Goal: Task Accomplishment & Management: Manage account settings

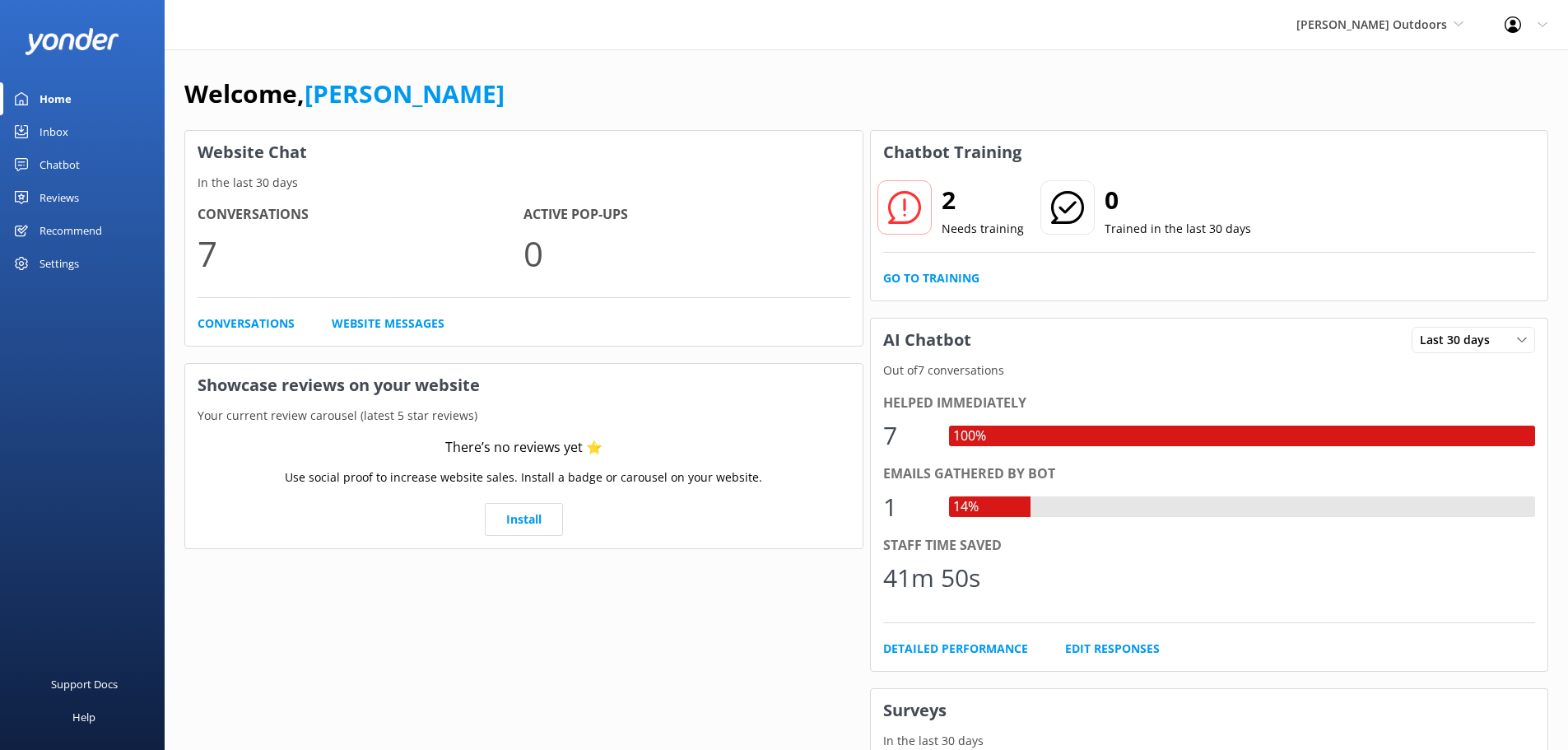
click at [51, 129] on div "Inbox" at bounding box center [53, 131] width 28 height 33
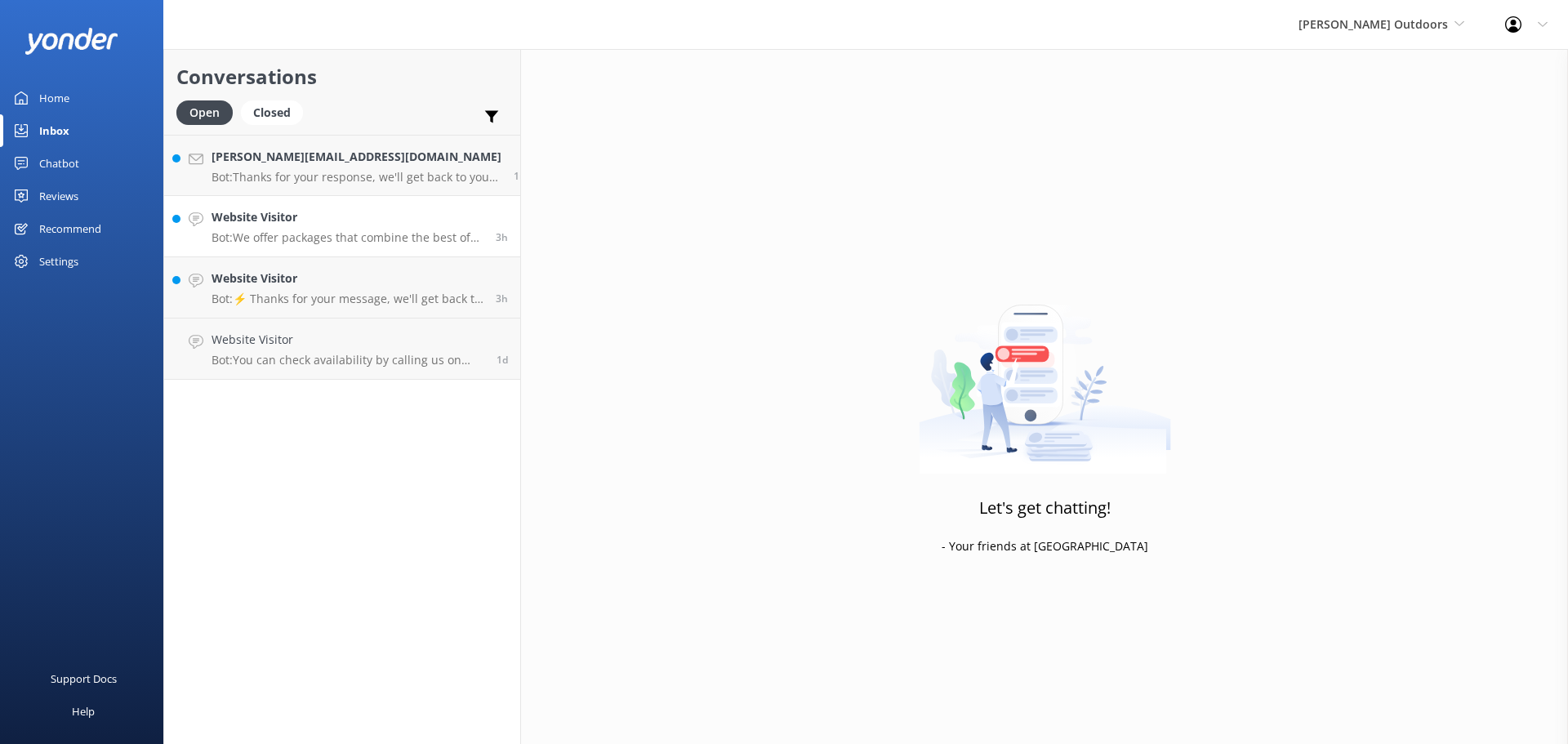
click at [279, 225] on h4 "Website Visitor" at bounding box center [347, 218] width 272 height 18
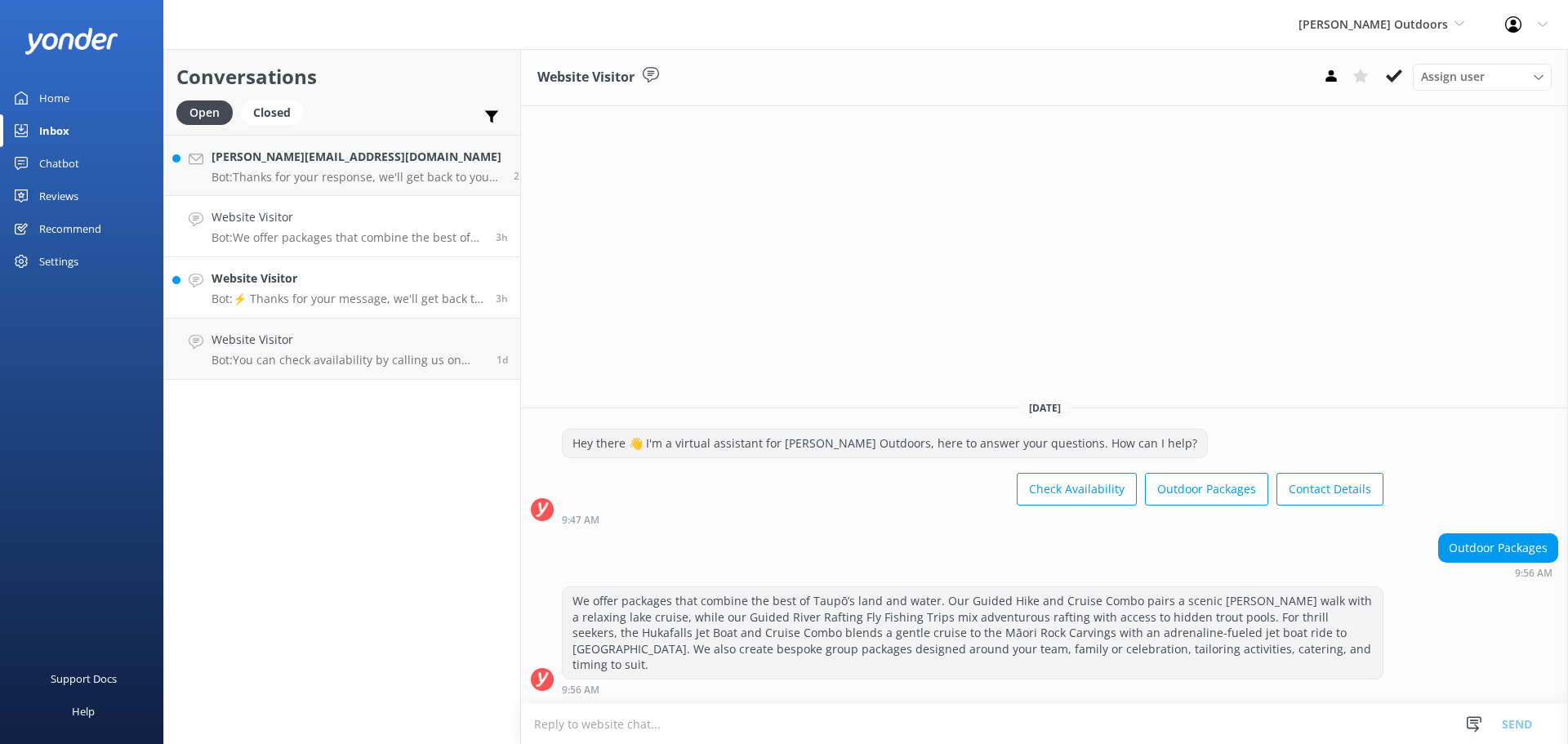
click at [275, 290] on div "Website Visitor Bot: ⚡ Thanks for your message, we'll get back to you as soon a…" at bounding box center [347, 287] width 272 height 36
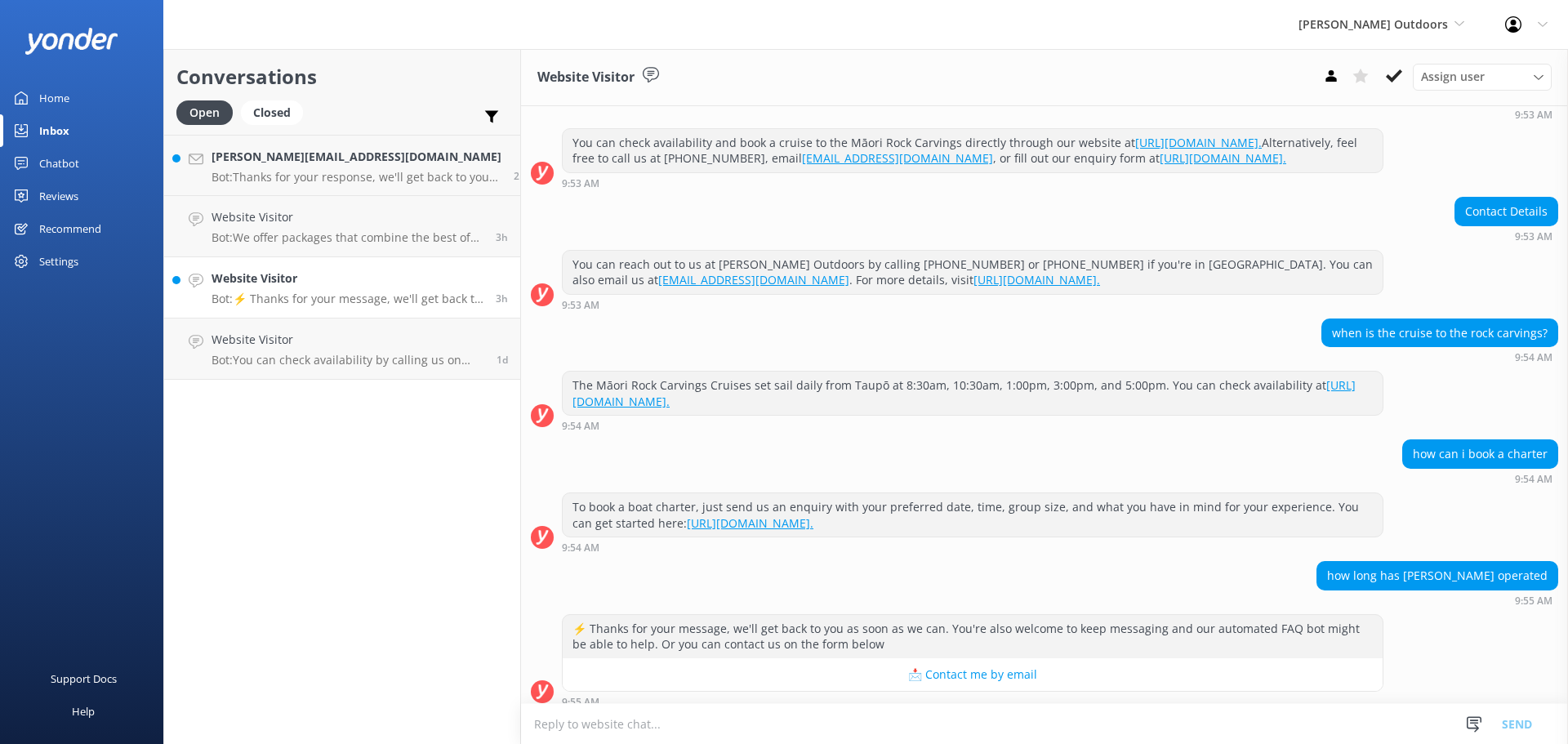
scroll to position [360, 0]
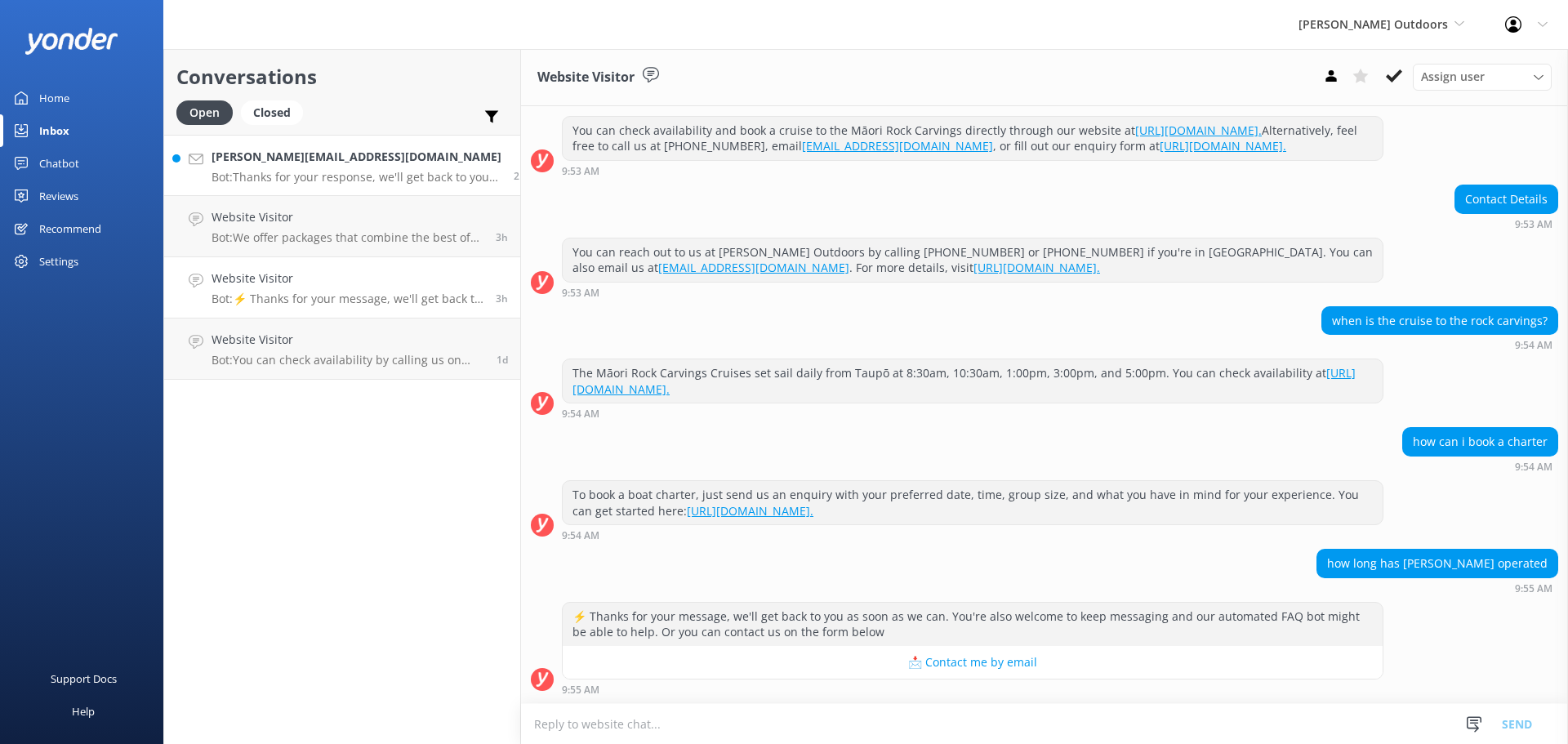
click at [288, 159] on h4 "[PERSON_NAME][EMAIL_ADDRESS][DOMAIN_NAME]" at bounding box center [356, 157] width 290 height 18
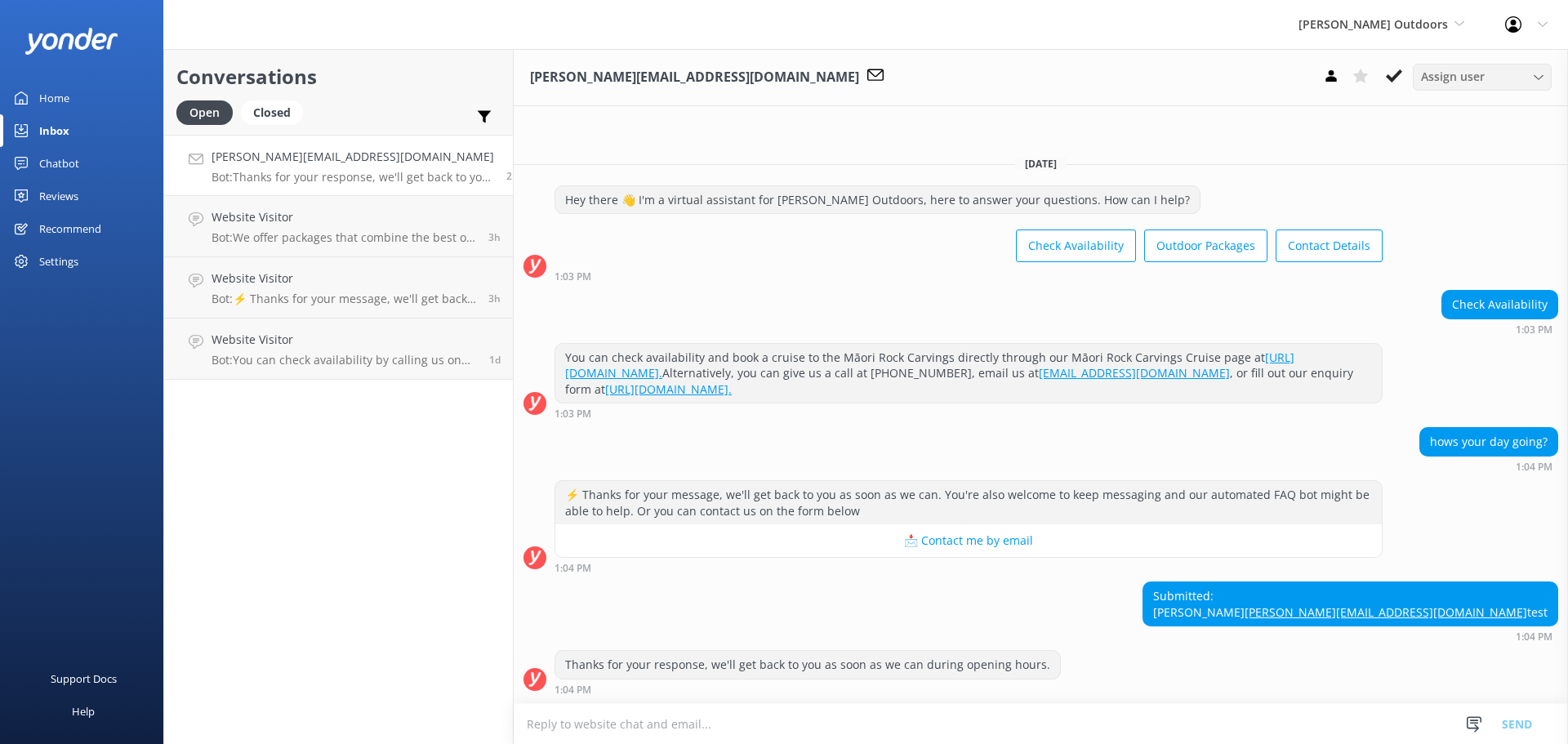
click at [1539, 75] on icon at bounding box center [1538, 77] width 10 height 10
click at [1247, 80] on div "simon@chrisjolly.co.nz Assign user Simon" at bounding box center [1040, 77] width 1054 height 57
click at [56, 258] on div "Settings" at bounding box center [58, 261] width 39 height 33
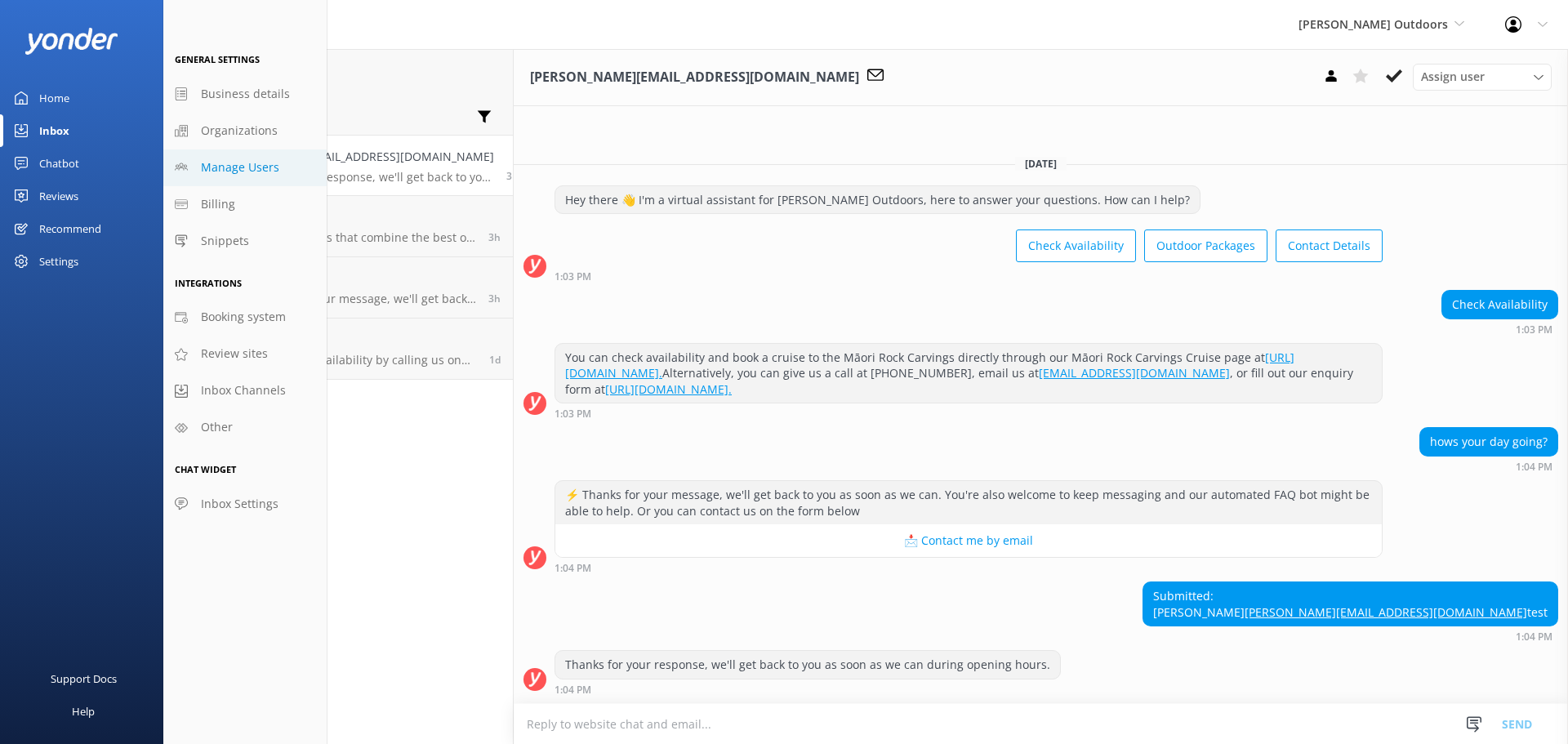
click at [251, 162] on span "Manage Users" at bounding box center [241, 168] width 78 height 18
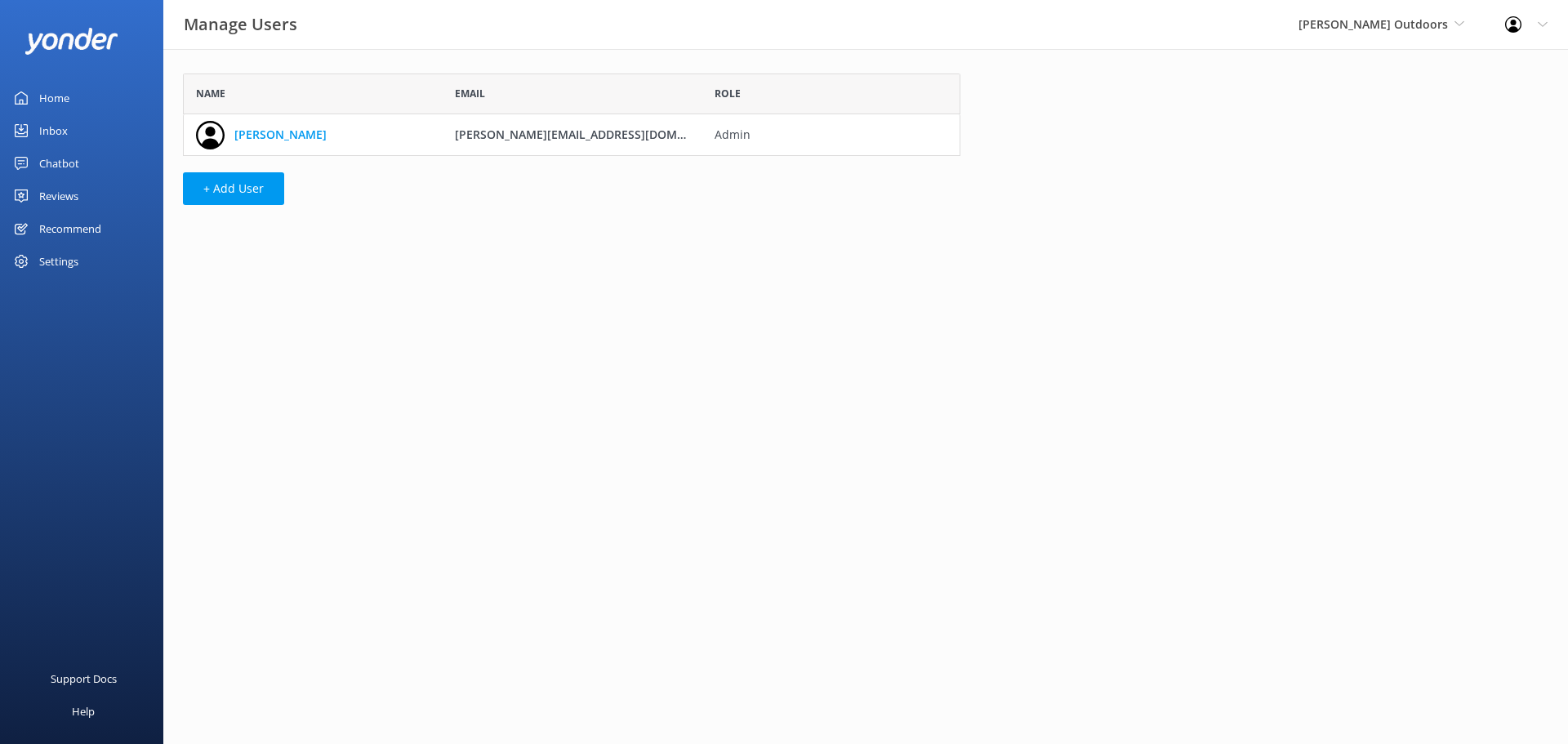
scroll to position [70, 765]
click at [251, 188] on button "+ Add User" at bounding box center [233, 189] width 101 height 33
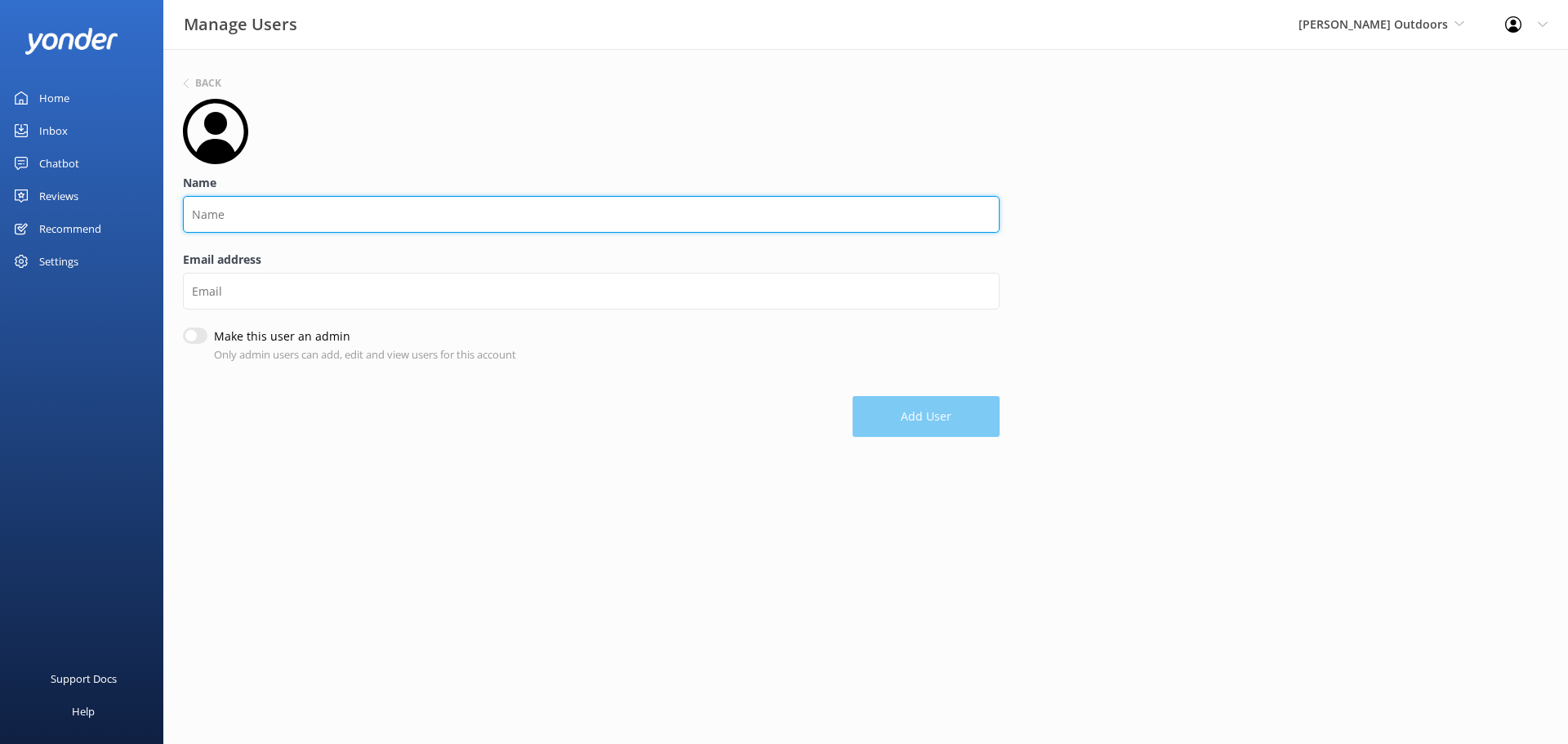
click at [235, 214] on input "Name" at bounding box center [591, 214] width 816 height 36
type input "Bookings Team"
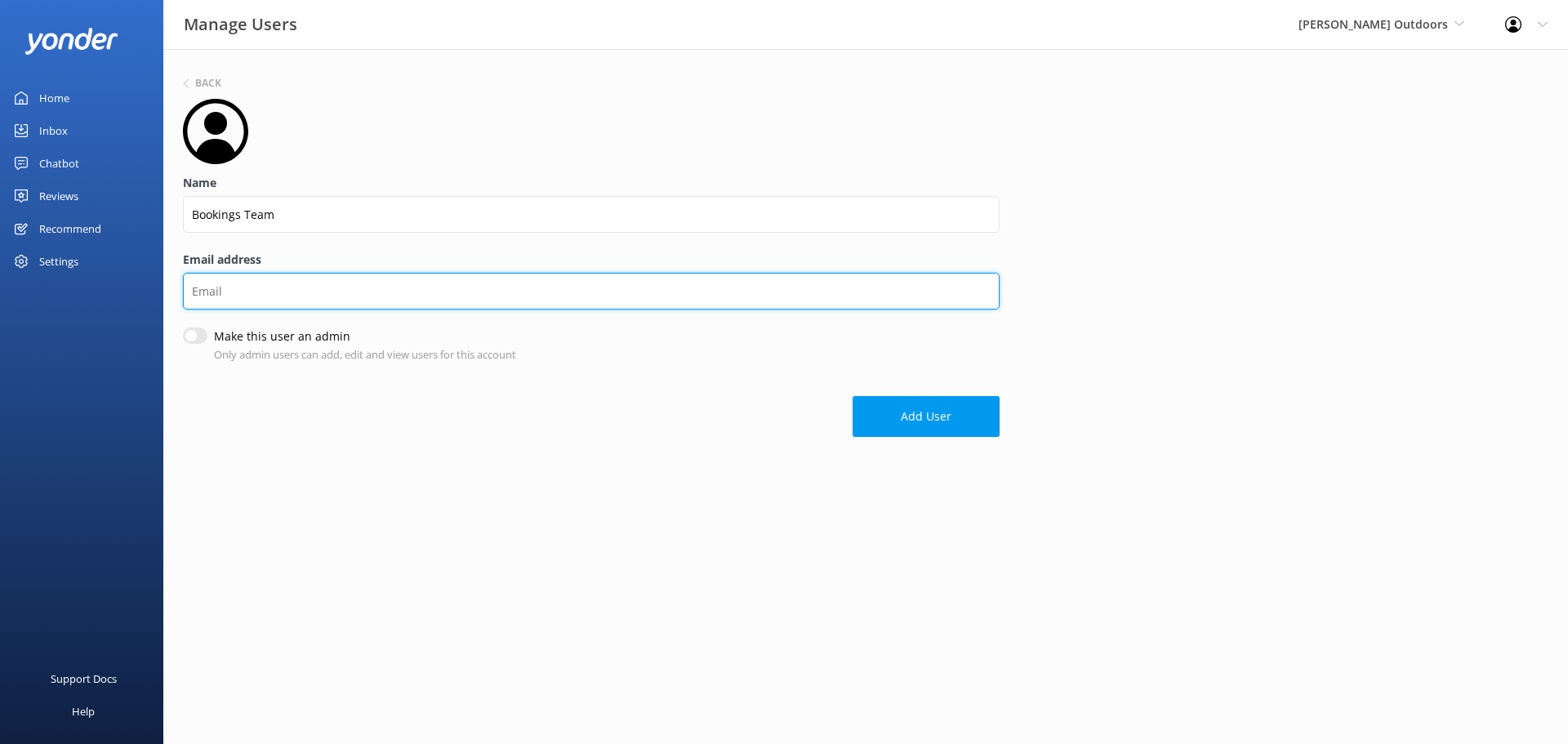
click at [235, 292] on input "Email address" at bounding box center [591, 290] width 816 height 36
type input "[EMAIL_ADDRESS][DOMAIN_NAME]"
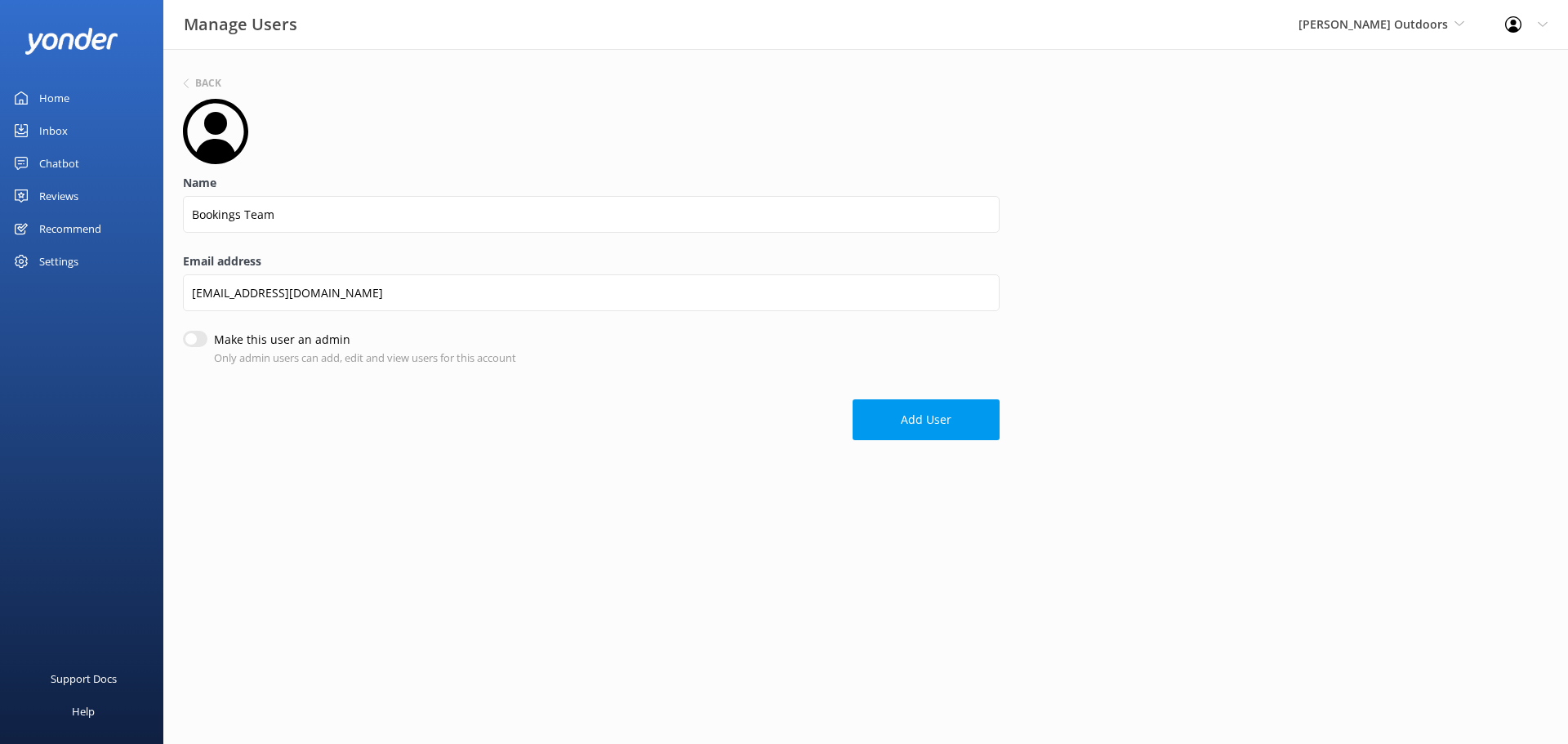
click at [201, 341] on input "Make this user an admin" at bounding box center [195, 339] width 25 height 16
checkbox input "true"
click at [921, 425] on button "Add User" at bounding box center [926, 419] width 147 height 41
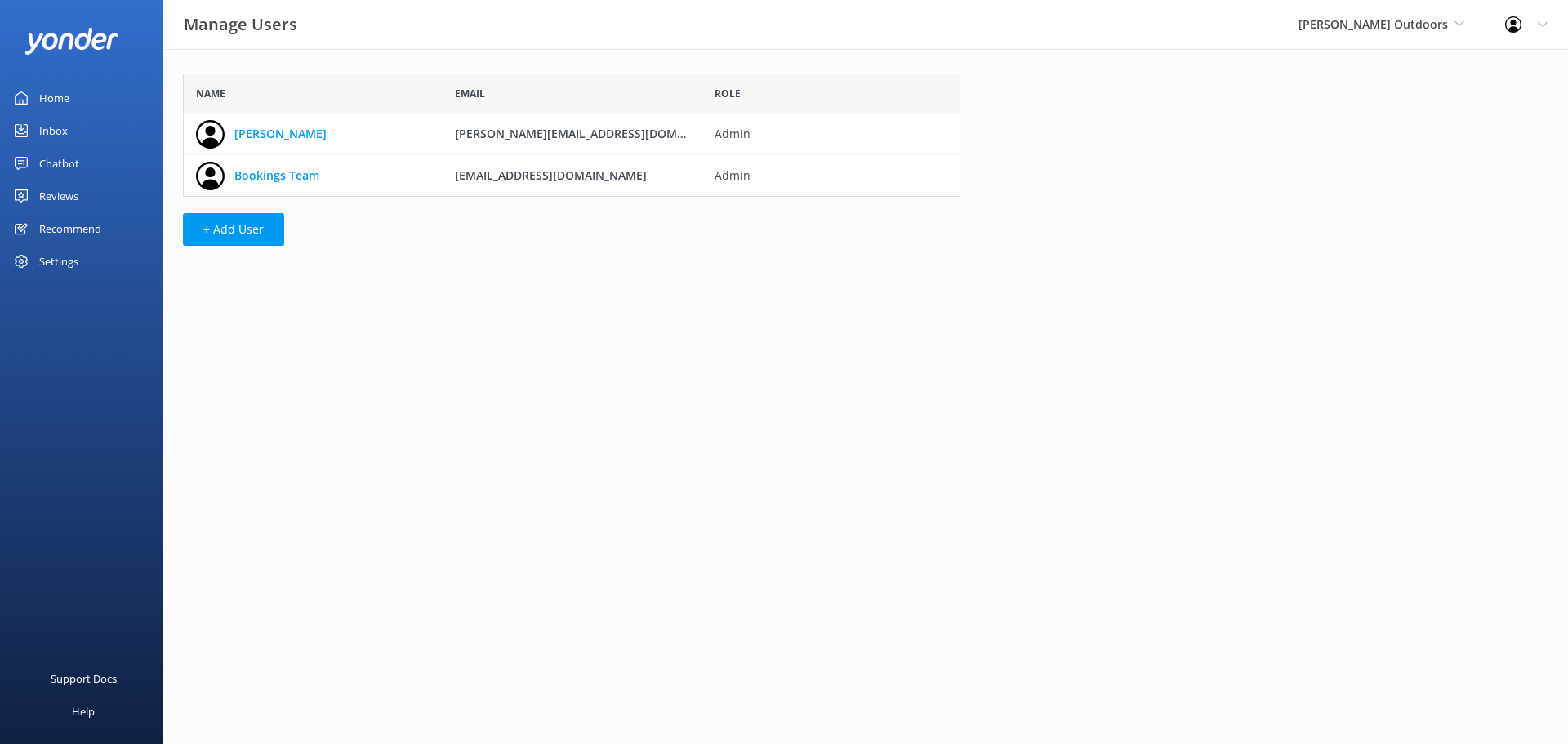
scroll to position [111, 765]
click at [52, 125] on div "Inbox" at bounding box center [53, 130] width 28 height 33
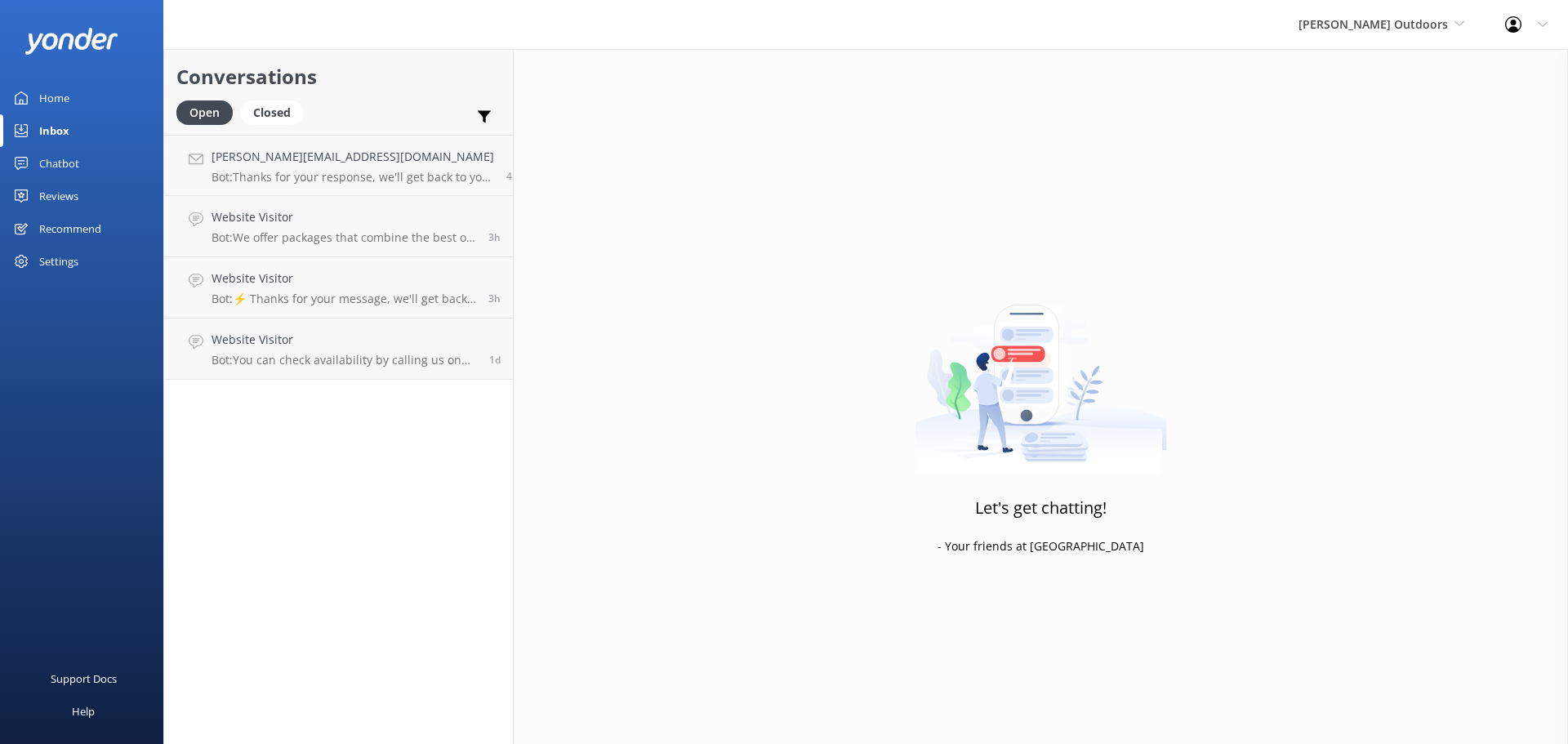
click at [52, 125] on div "Inbox" at bounding box center [54, 130] width 30 height 33
click at [264, 161] on h4 "[PERSON_NAME][EMAIL_ADDRESS][DOMAIN_NAME]" at bounding box center [353, 157] width 282 height 18
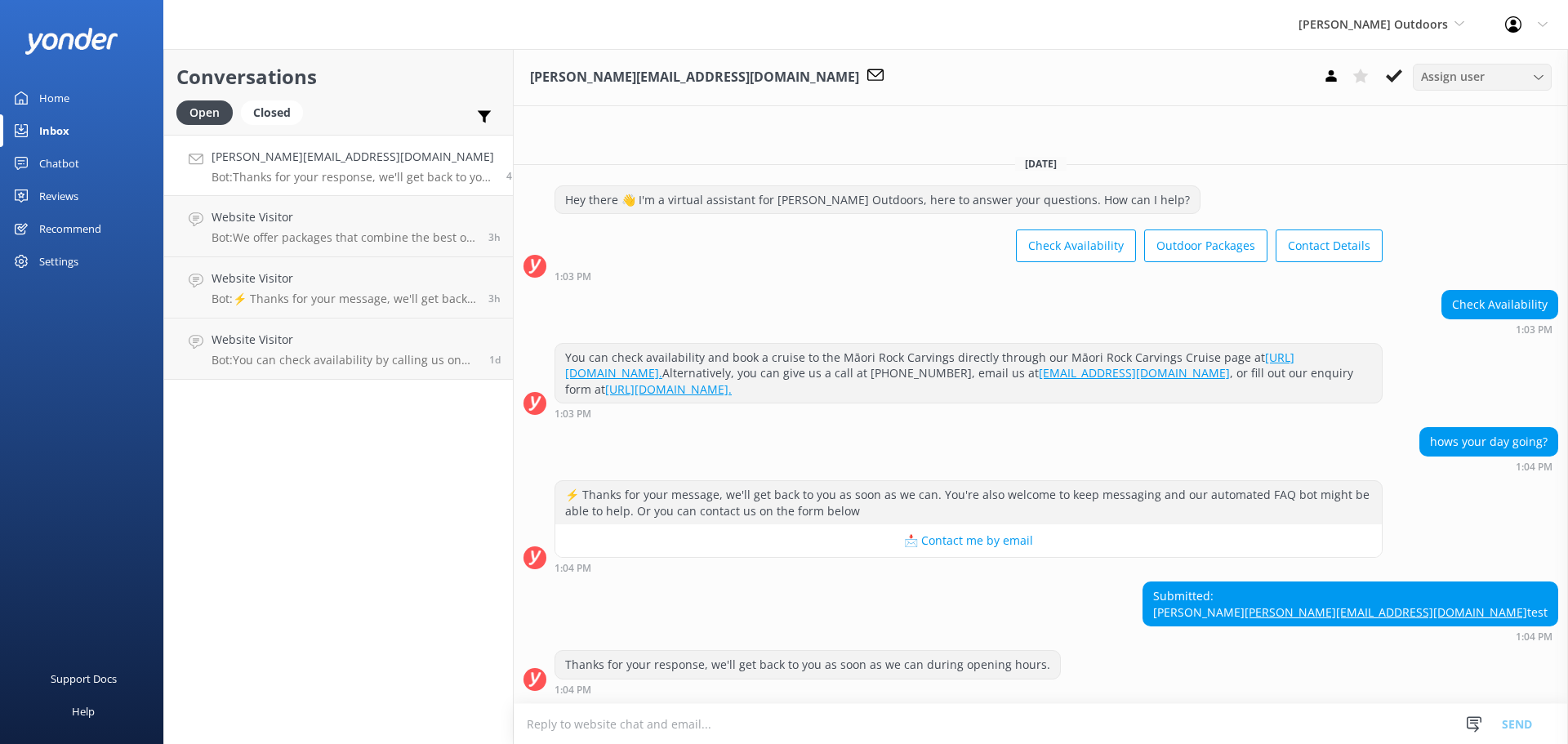
click at [1511, 78] on div "Assign user" at bounding box center [1481, 76] width 130 height 18
click at [1485, 138] on div "Bookings Team" at bounding box center [1458, 144] width 72 height 16
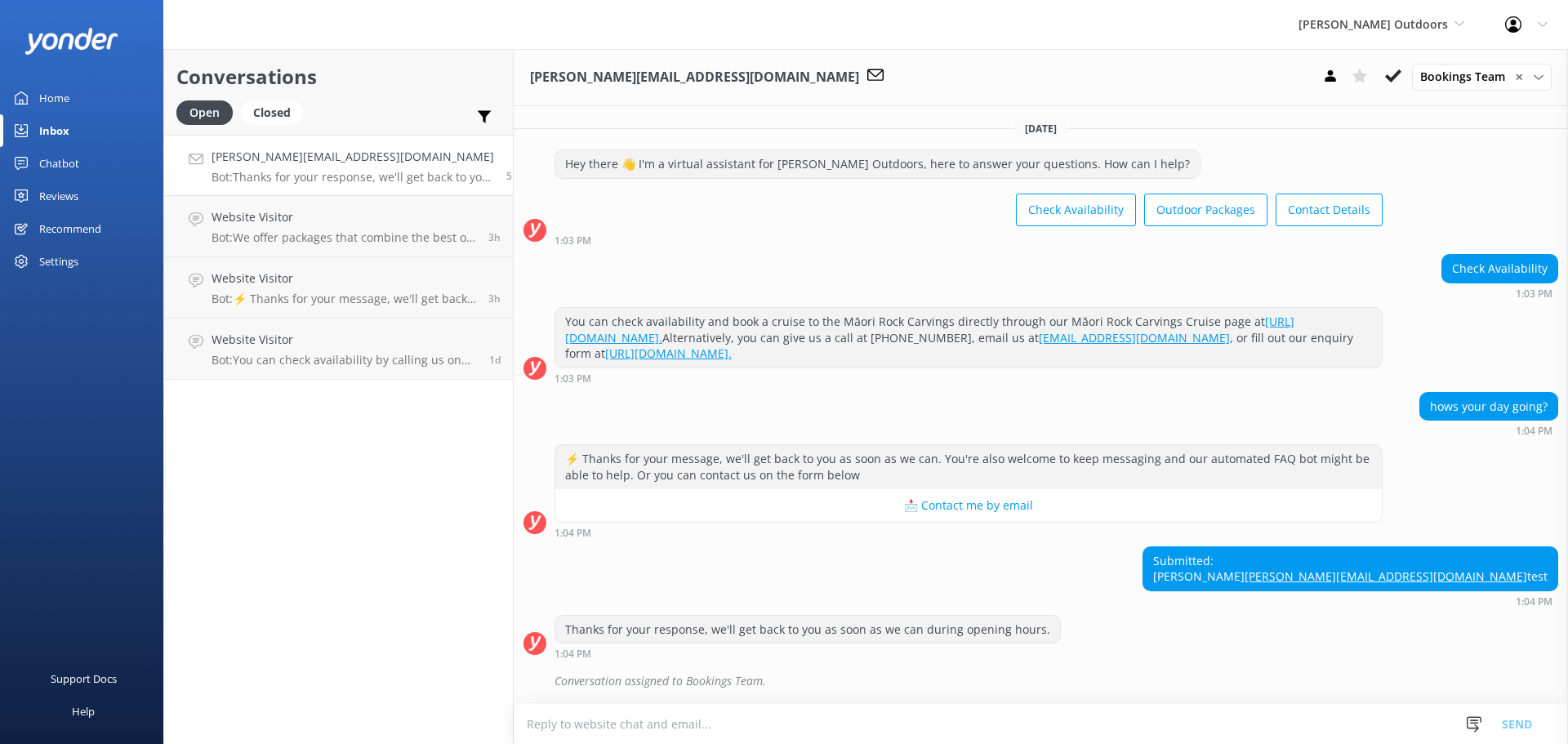
click at [66, 193] on div "Reviews" at bounding box center [58, 196] width 39 height 33
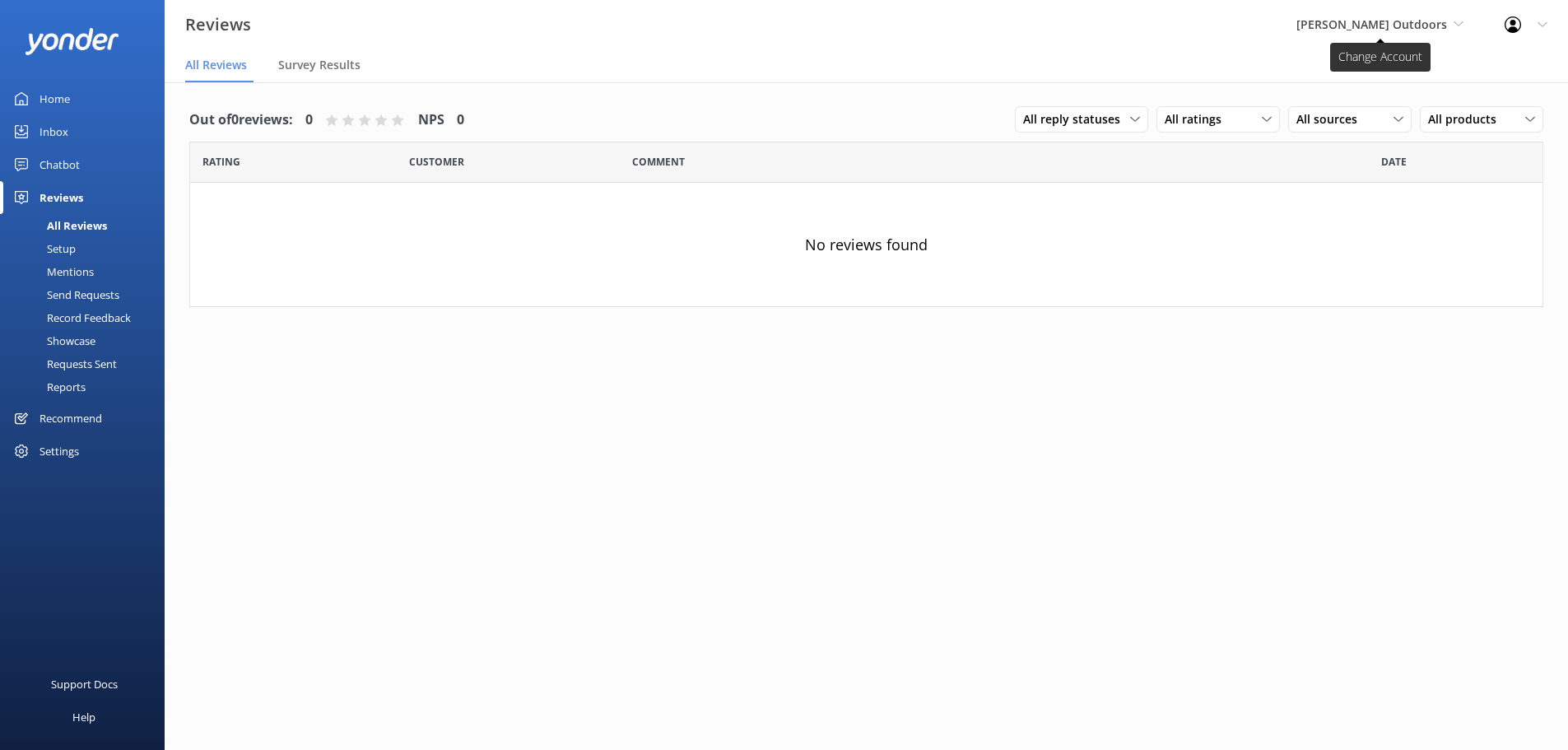
click at [1457, 25] on icon at bounding box center [1458, 24] width 10 height 10
click at [1405, 103] on link "Taupō Parasail" at bounding box center [1357, 108] width 164 height 39
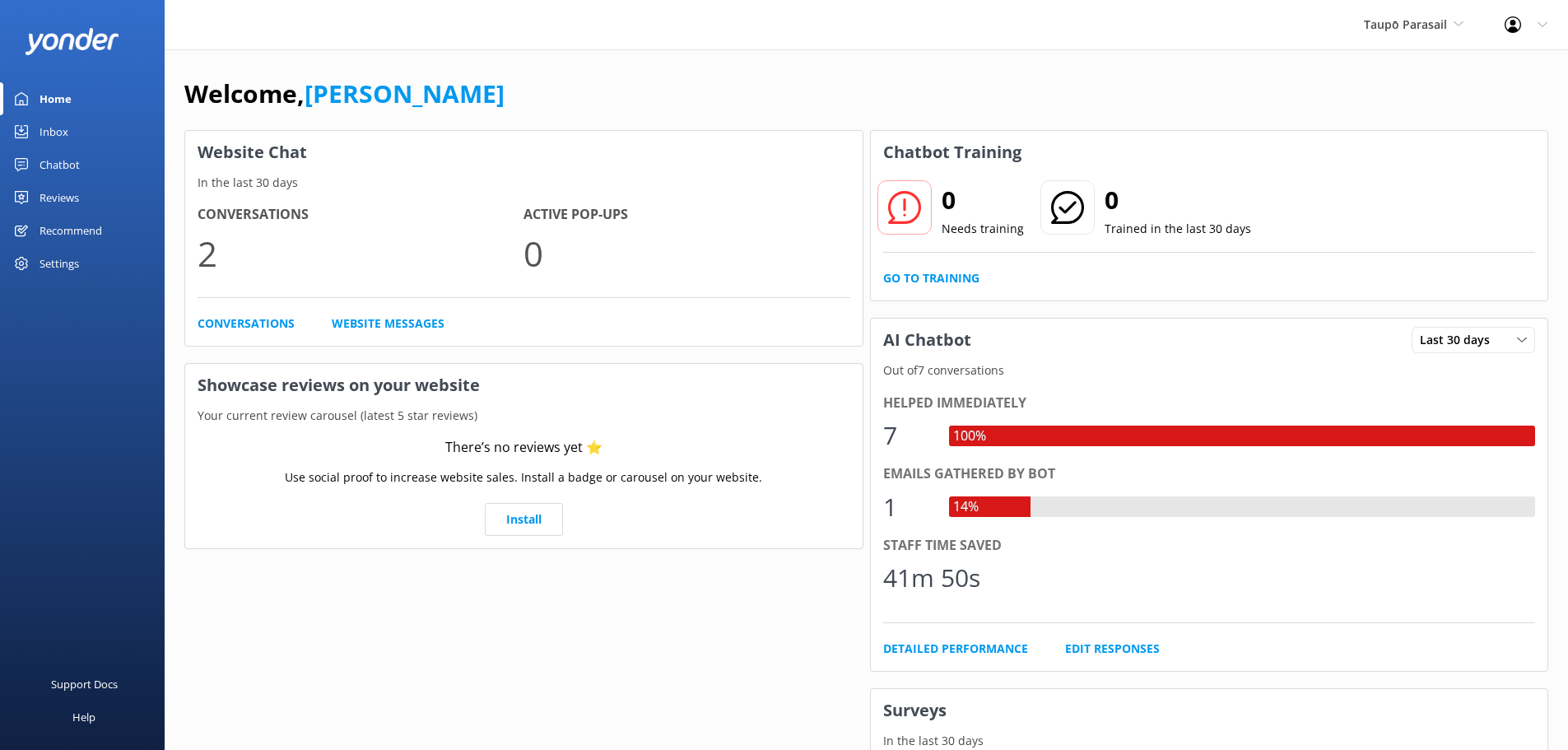
click at [50, 126] on div "Inbox" at bounding box center [53, 131] width 28 height 33
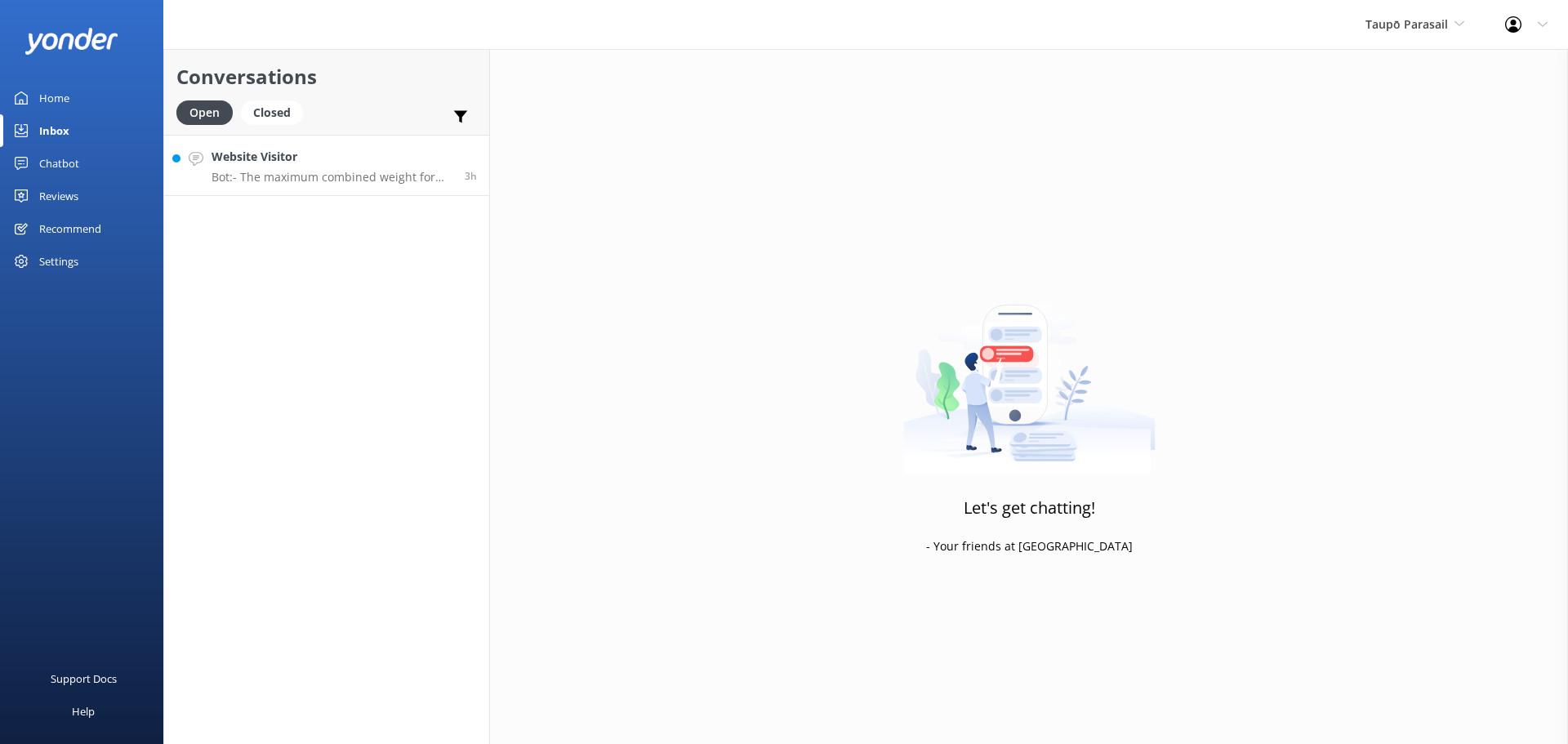
click at [335, 167] on div "Website Visitor Bot: - The maximum combined weight for tandem or triple flights…" at bounding box center [332, 165] width 241 height 36
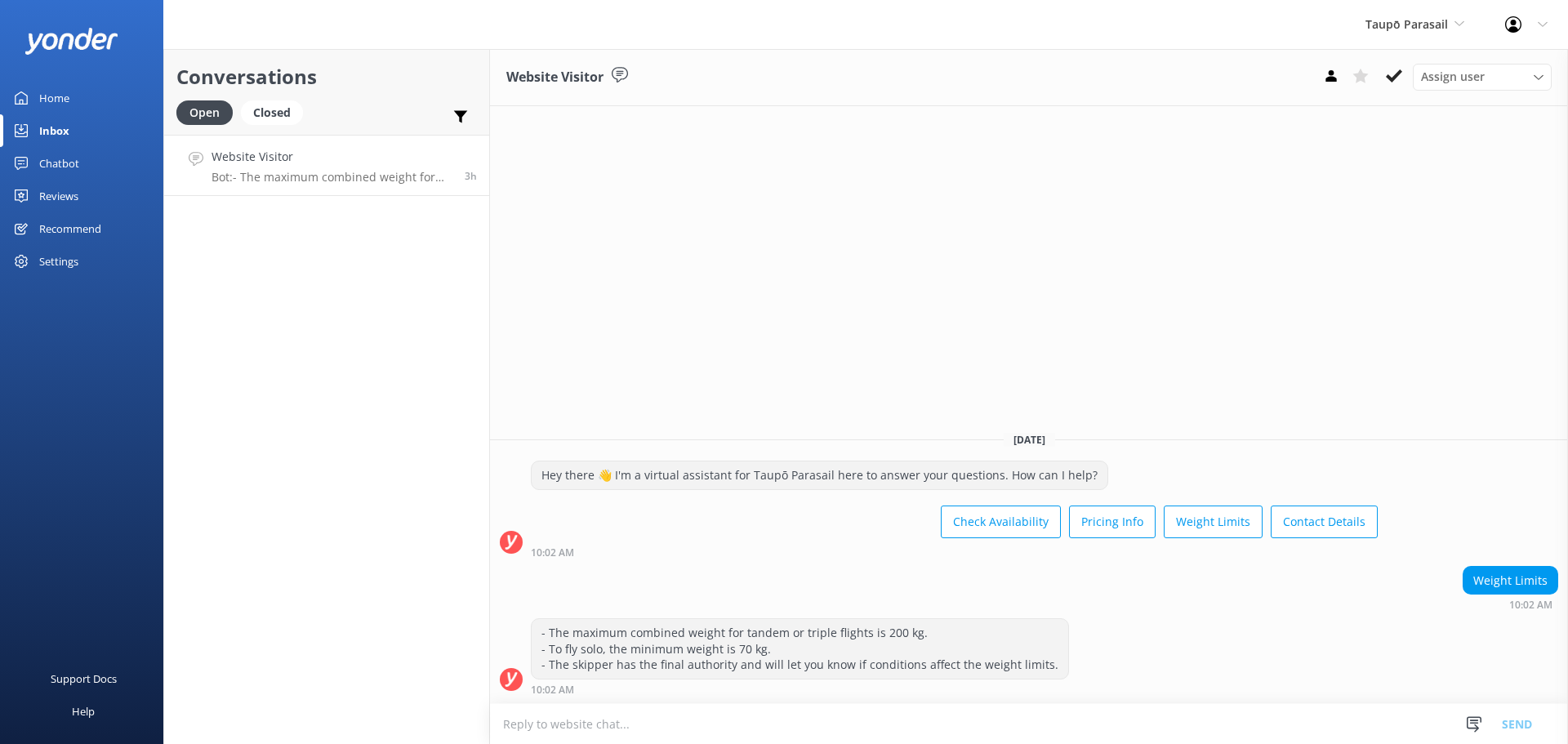
click at [56, 258] on div "Settings" at bounding box center [58, 261] width 39 height 33
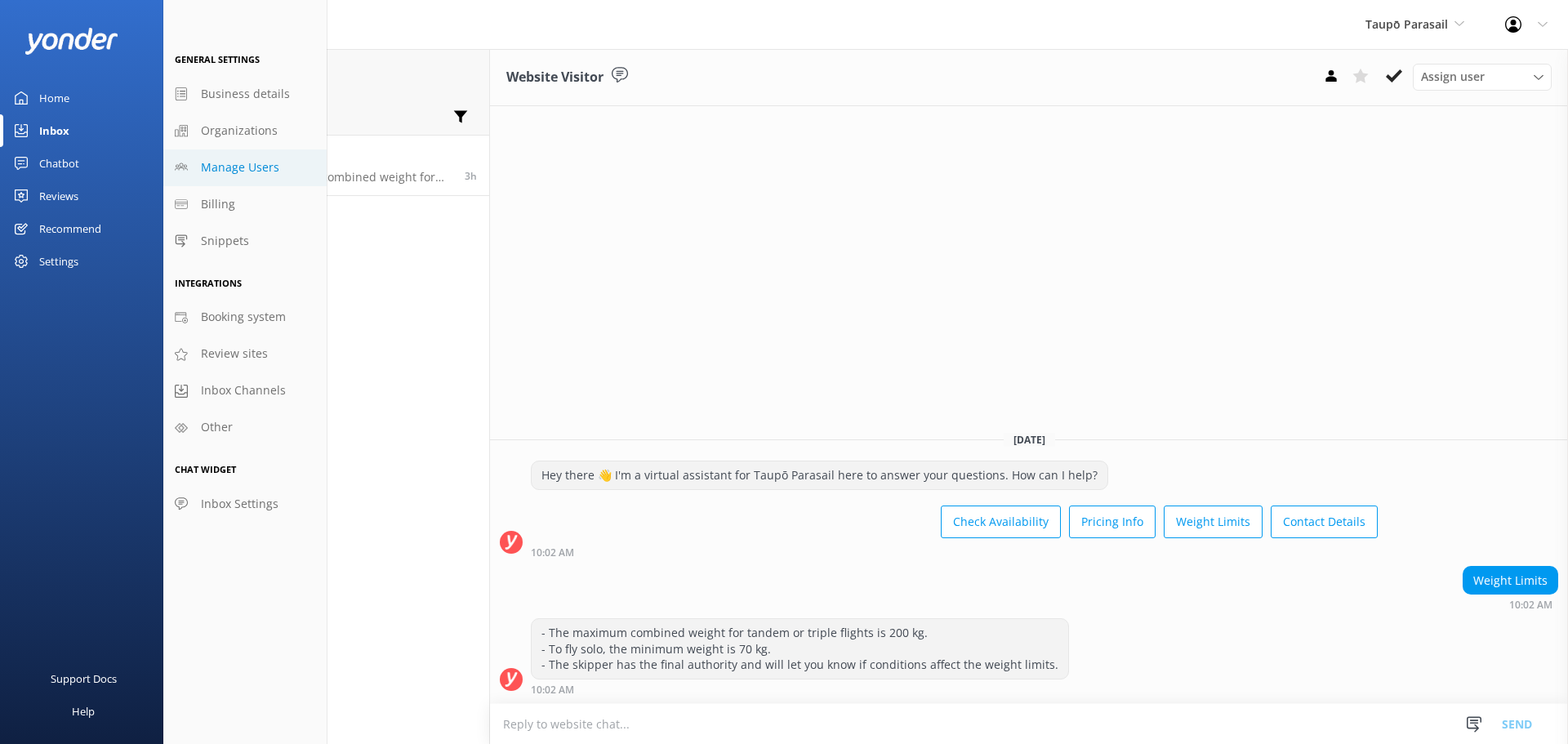
click at [224, 162] on span "Manage Users" at bounding box center [241, 168] width 78 height 18
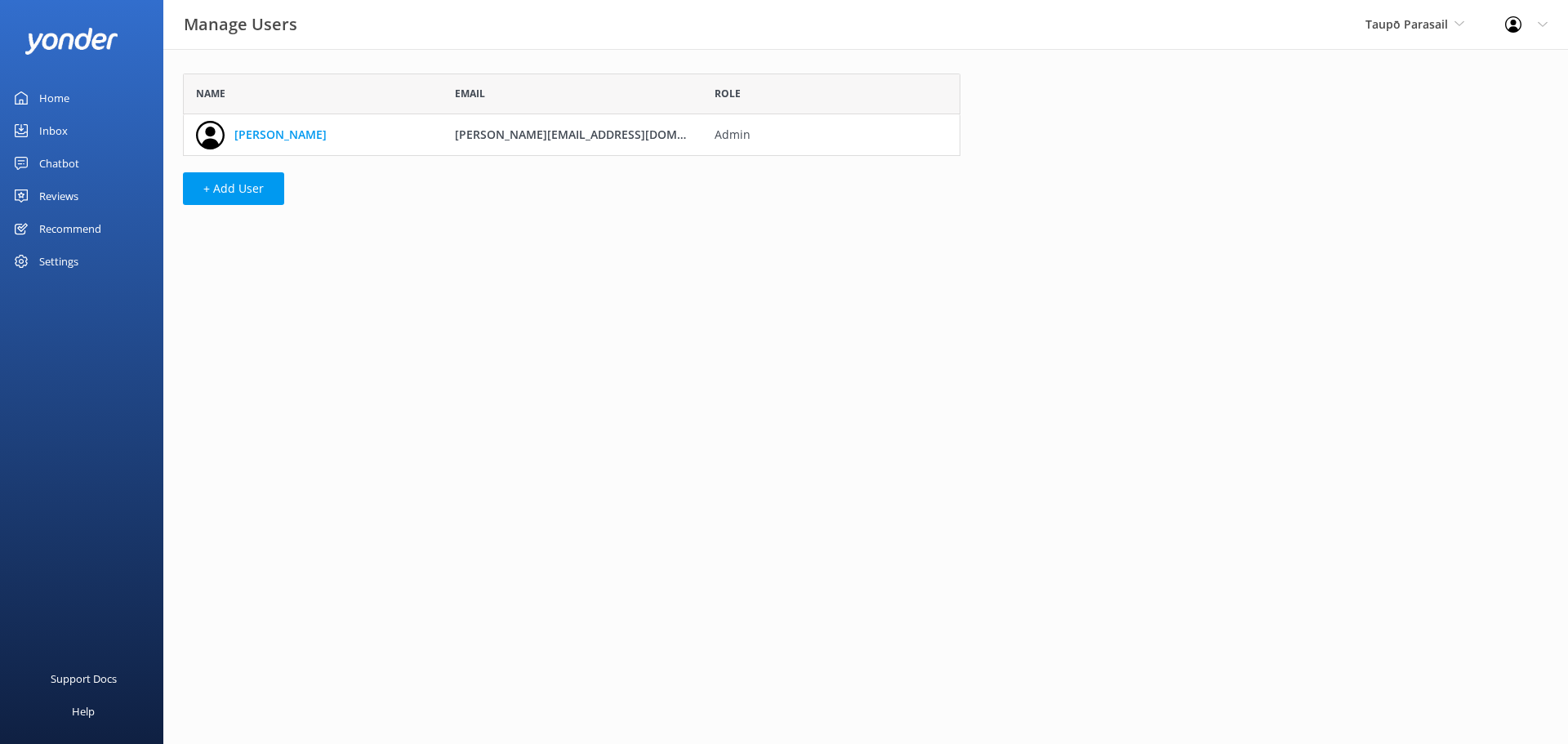
scroll to position [70, 765]
click at [238, 185] on button "+ Add User" at bounding box center [233, 189] width 101 height 33
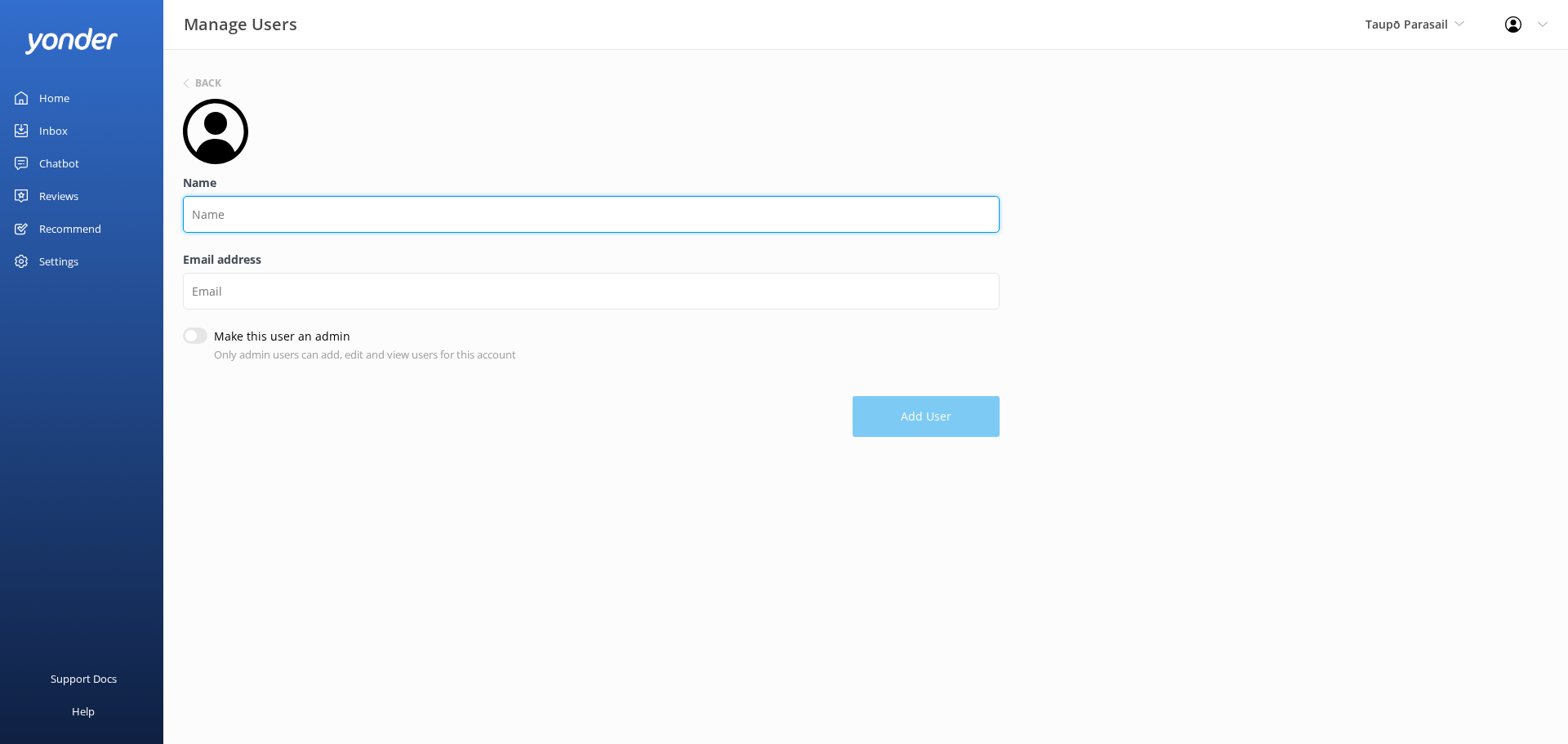
click at [237, 216] on input "Name" at bounding box center [591, 214] width 816 height 36
type input "Bookings Team"
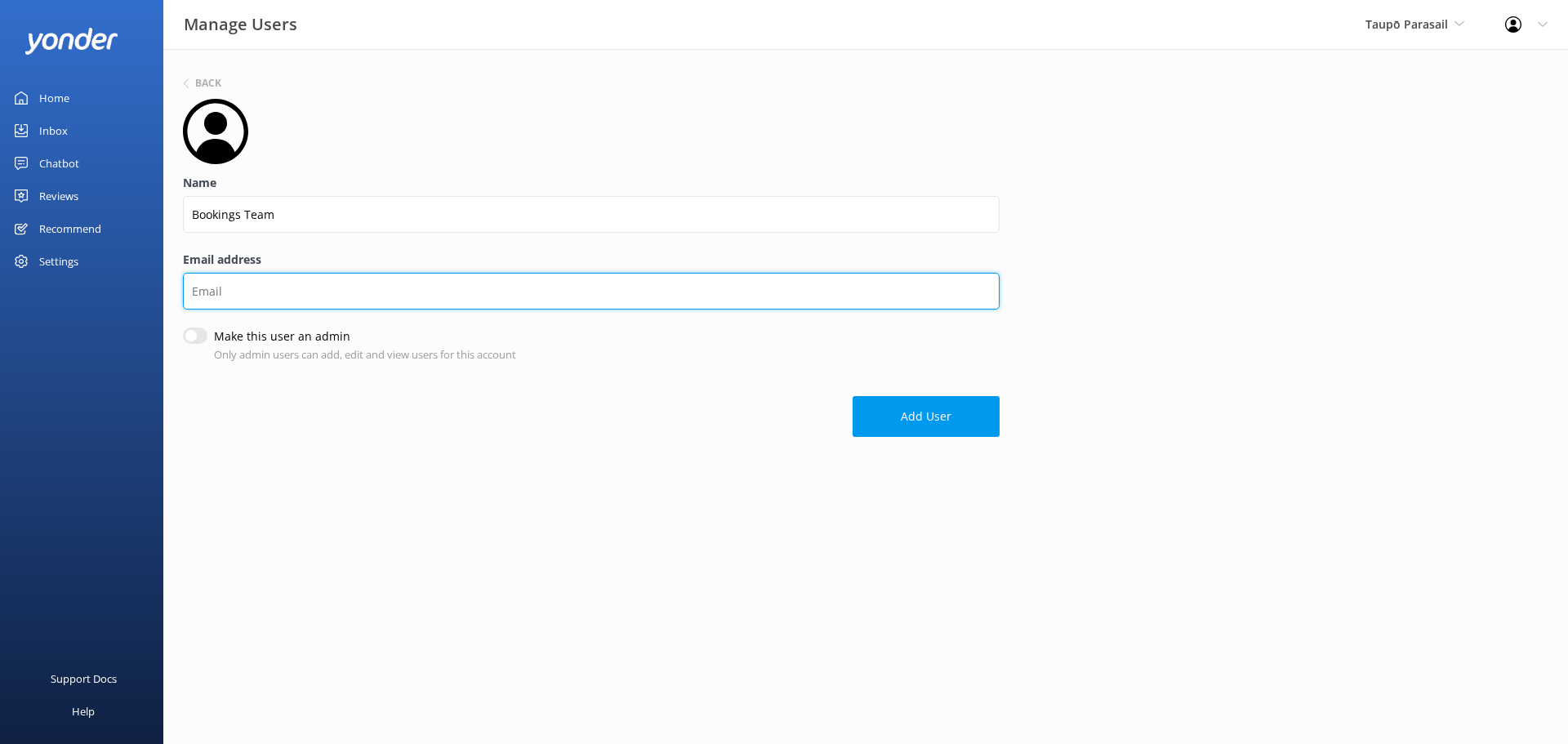
click at [227, 290] on input "Email address" at bounding box center [591, 290] width 816 height 36
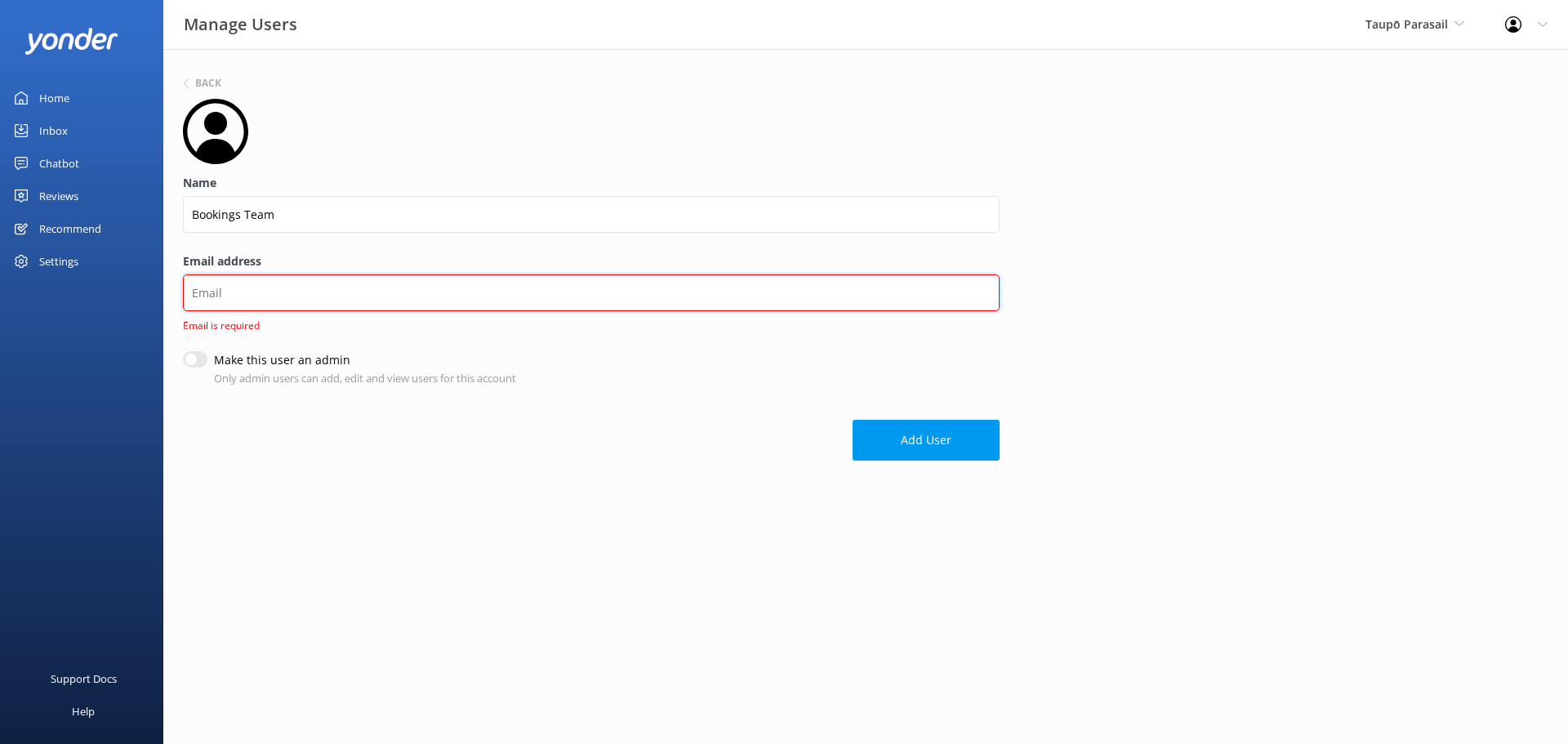
click at [207, 289] on input "Email address" at bounding box center [591, 292] width 816 height 36
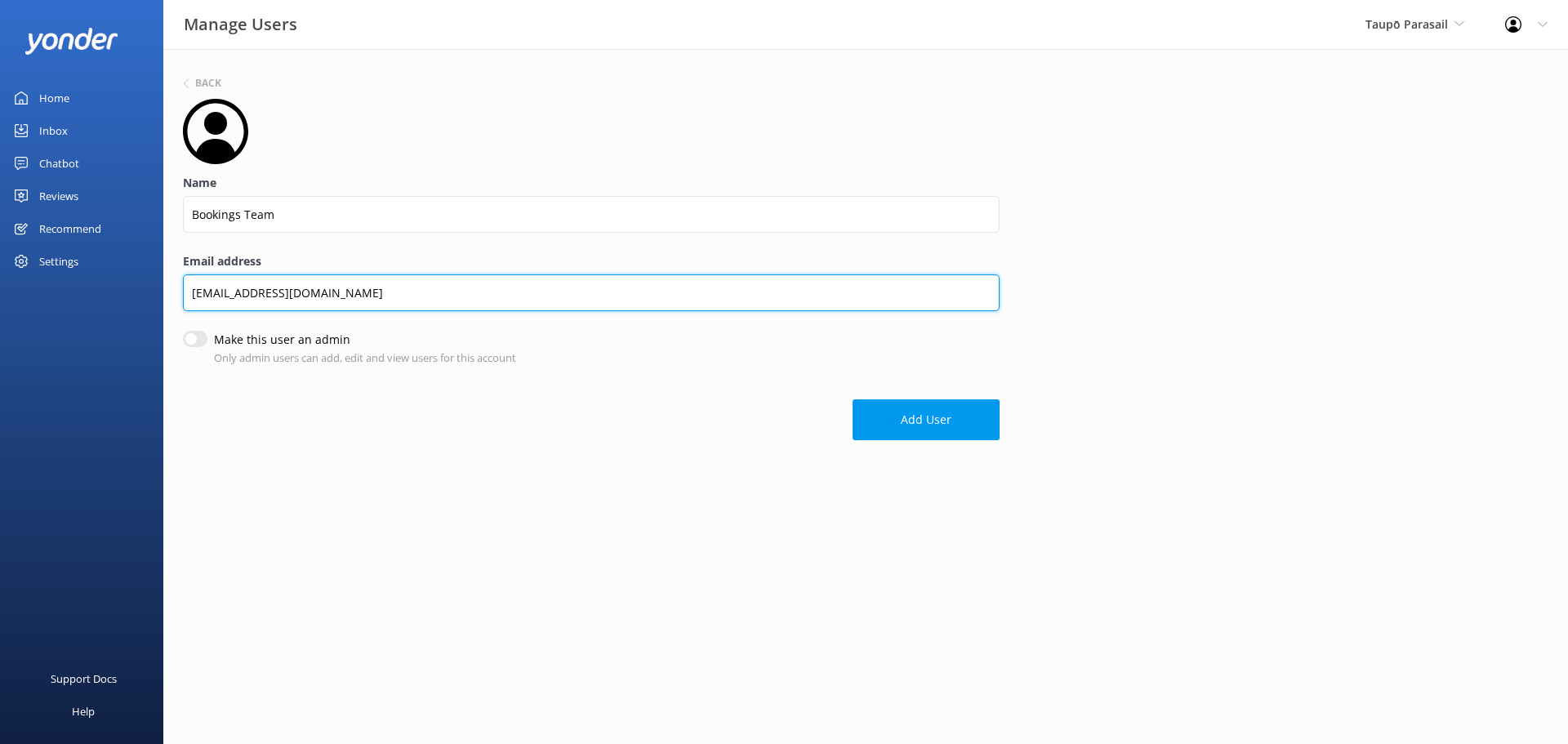
type input "bookings@taupoparasail.co.nz"
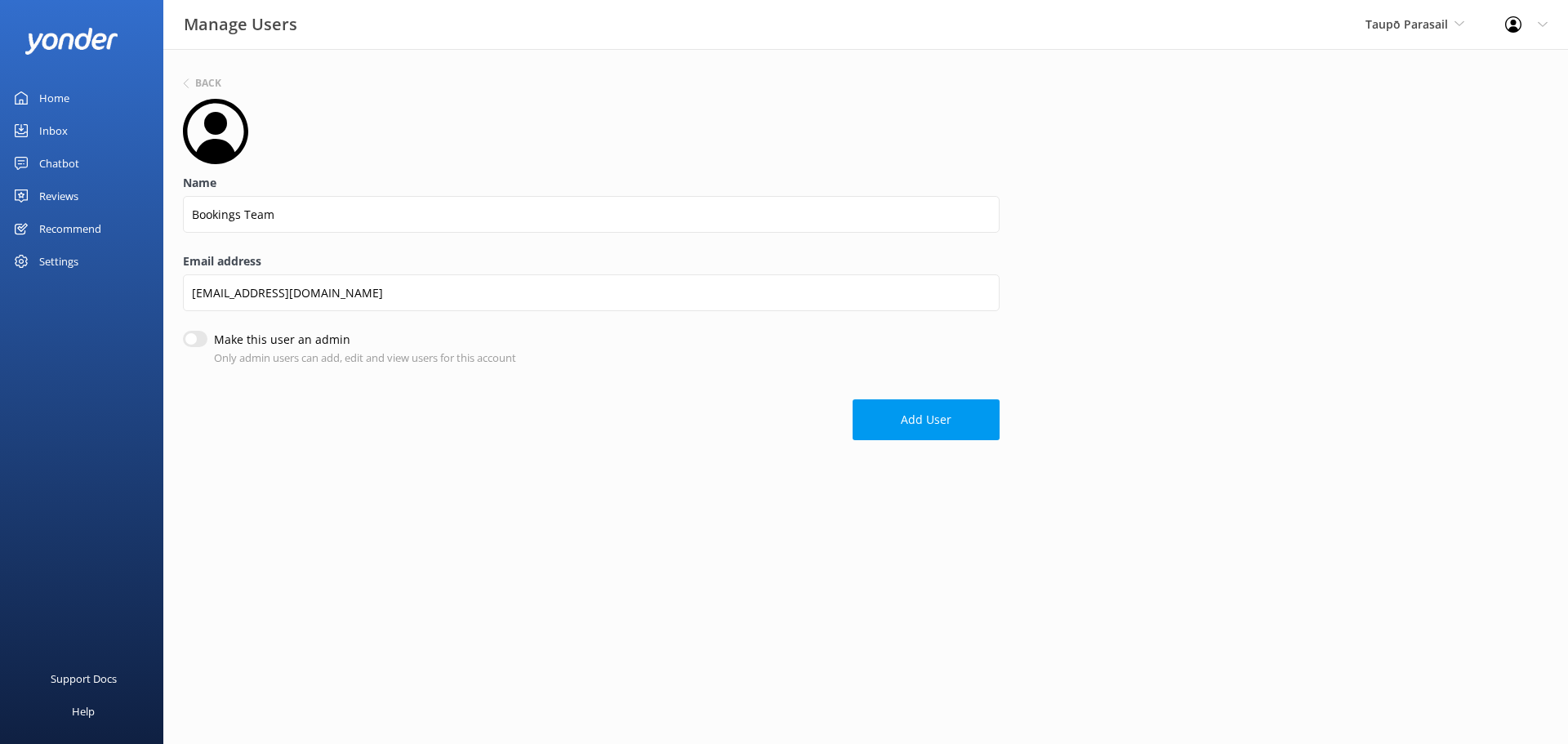
click at [200, 338] on input "Make this user an admin" at bounding box center [195, 339] width 25 height 16
checkbox input "true"
click at [889, 418] on button "Add User" at bounding box center [926, 419] width 147 height 41
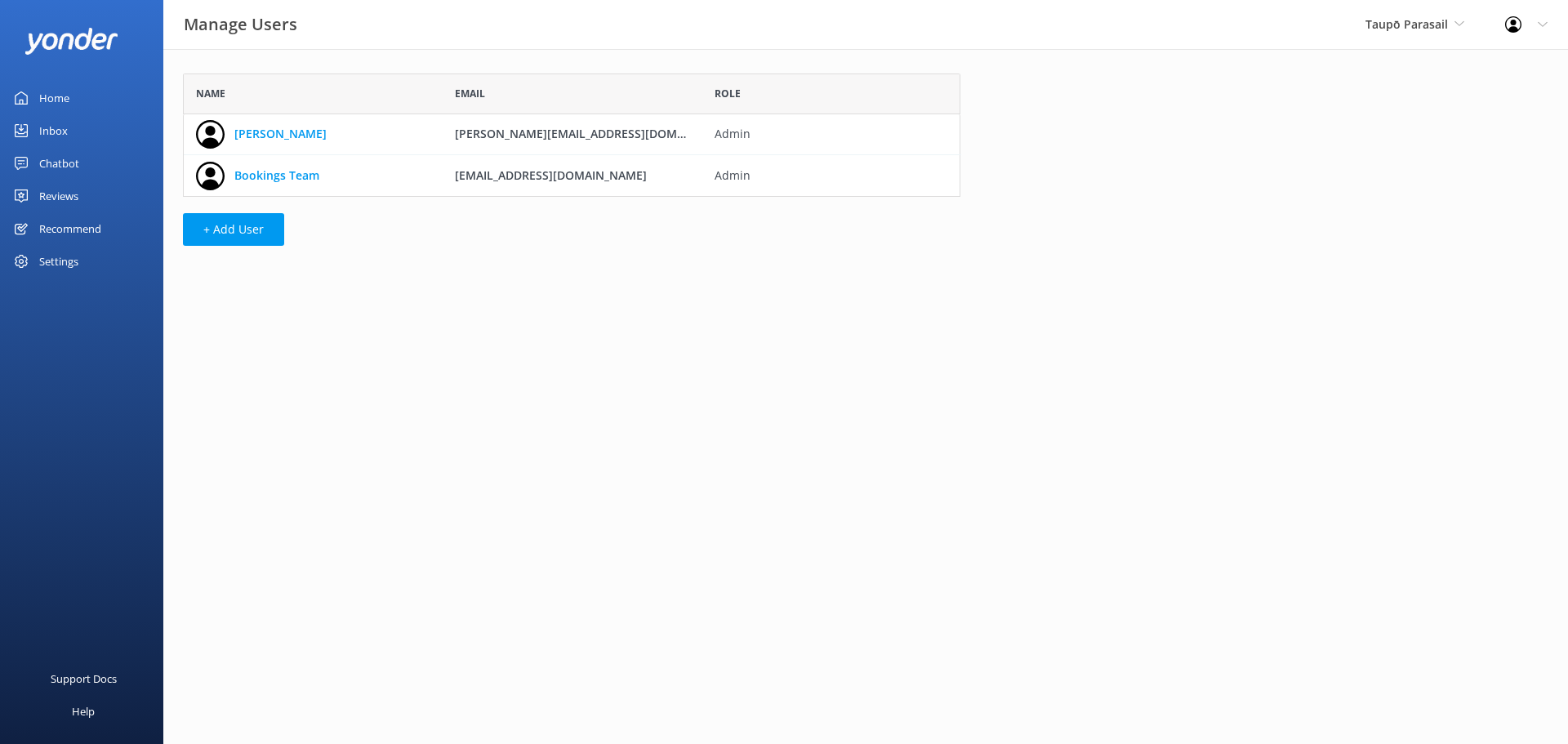
scroll to position [111, 765]
click at [51, 93] on div "Home" at bounding box center [54, 98] width 30 height 33
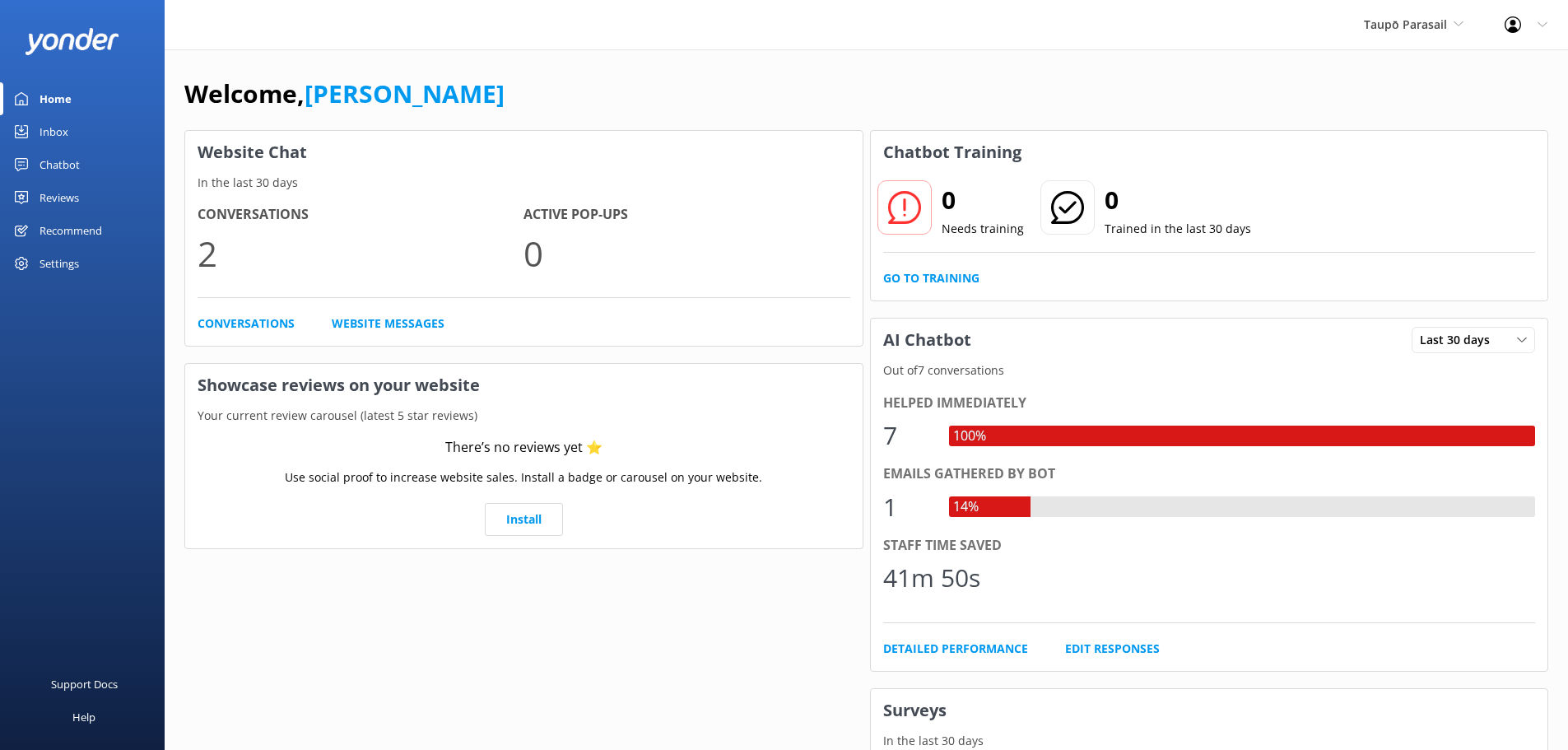
click at [53, 132] on div "Inbox" at bounding box center [53, 131] width 28 height 33
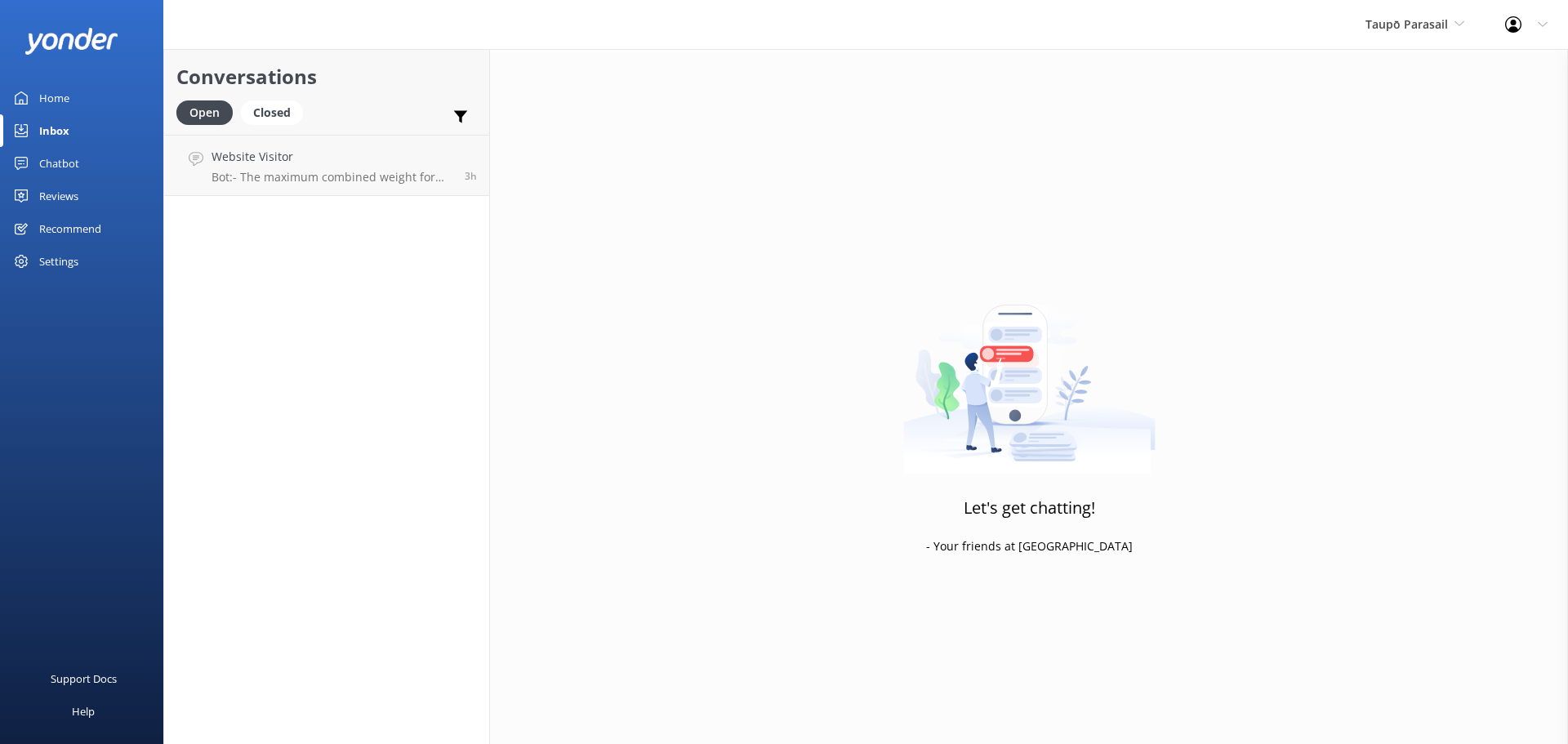
drag, startPoint x: 0, startPoint y: 0, endPoint x: 62, endPoint y: 256, distance: 263.4
click at [62, 256] on div "Settings" at bounding box center [58, 261] width 39 height 33
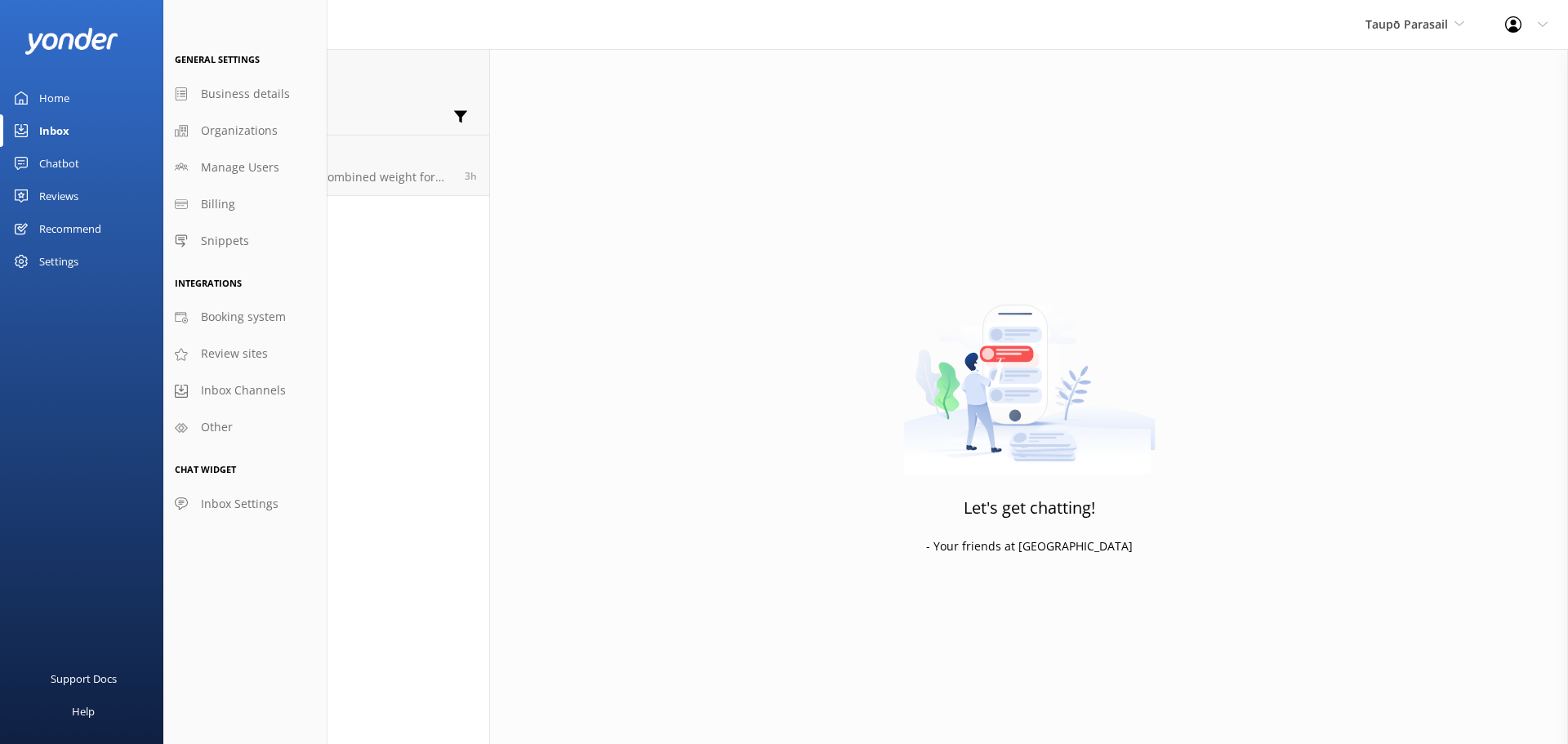
click at [58, 159] on div "Chatbot" at bounding box center [59, 163] width 40 height 33
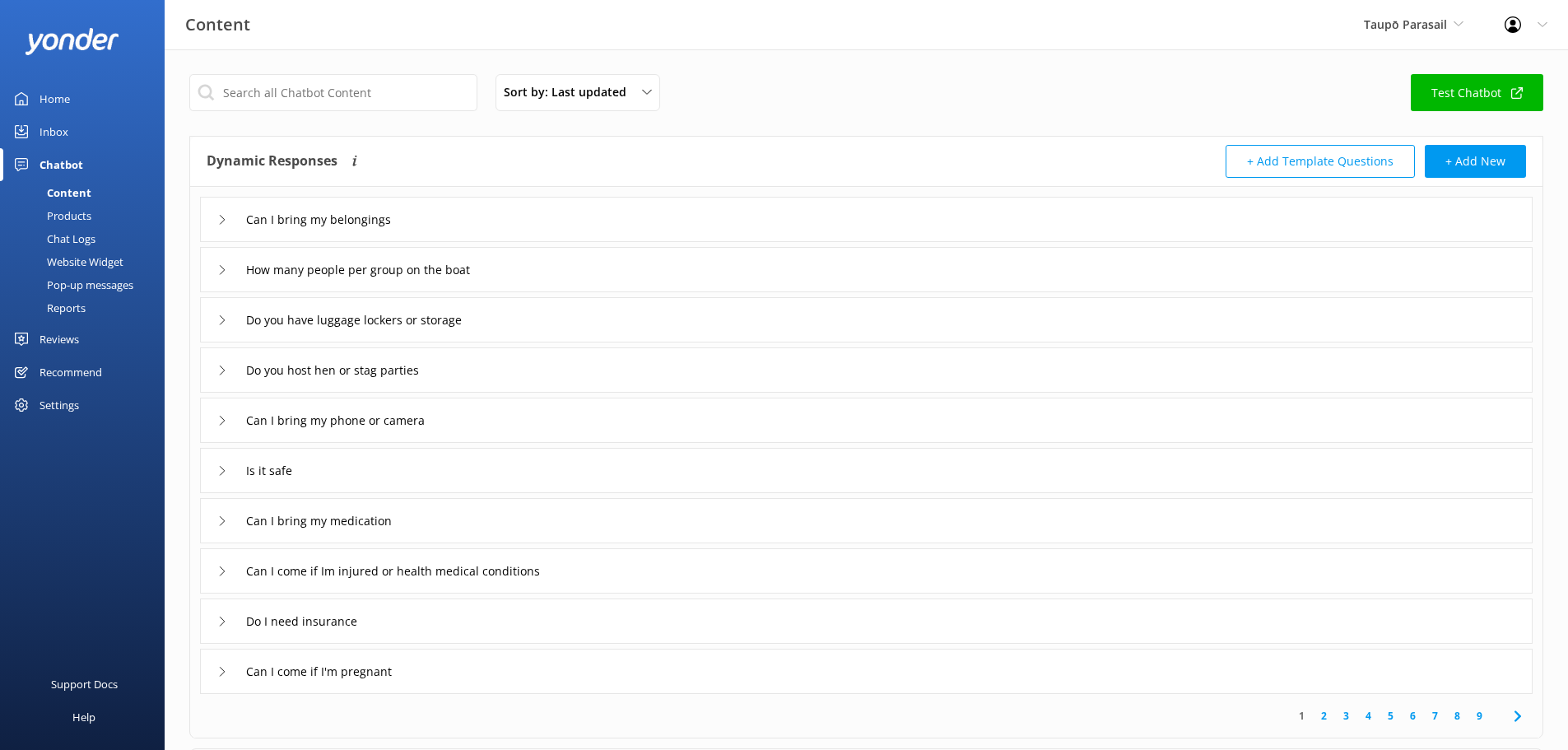
click at [51, 400] on div "Settings" at bounding box center [59, 405] width 39 height 33
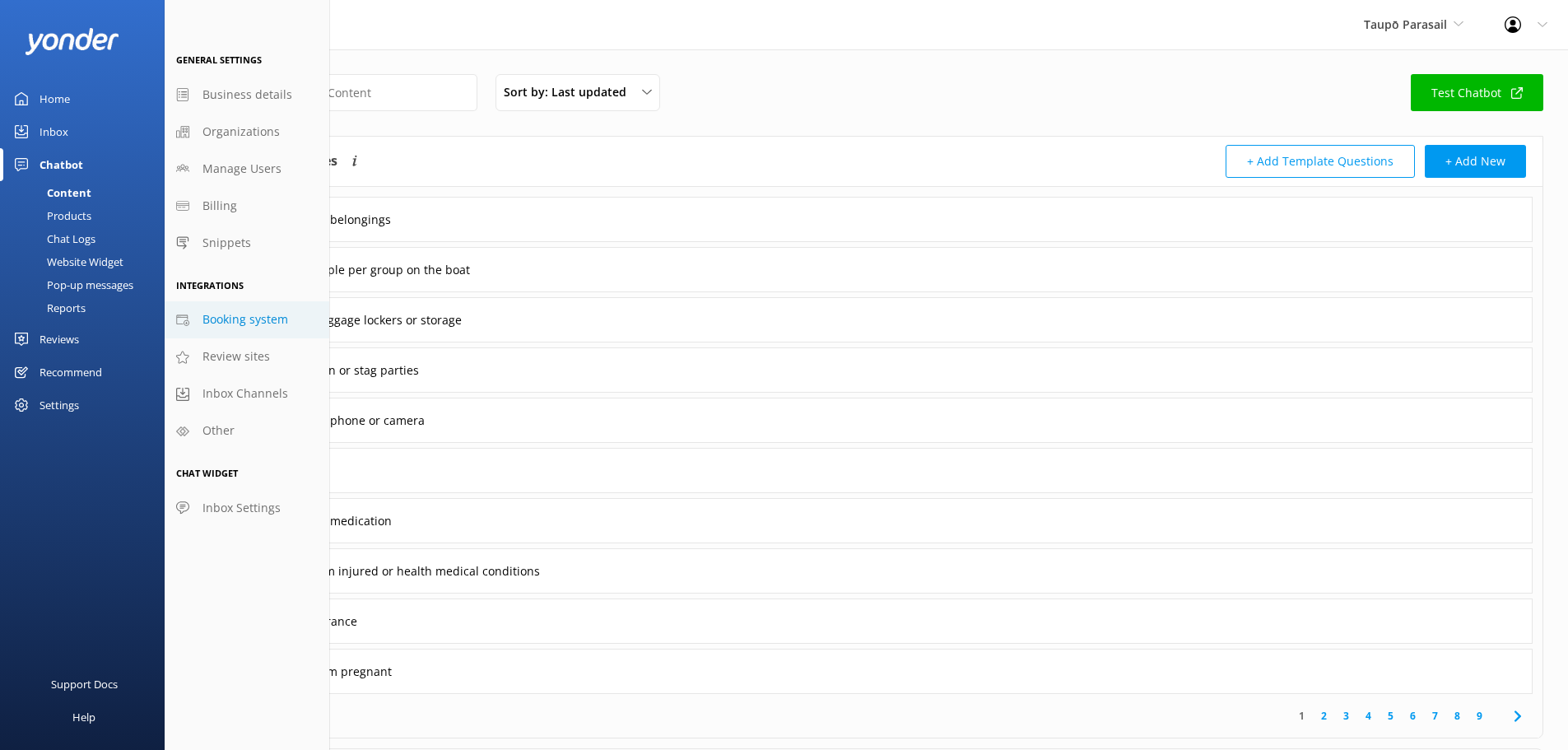
click at [230, 314] on span "Booking system" at bounding box center [245, 319] width 85 height 18
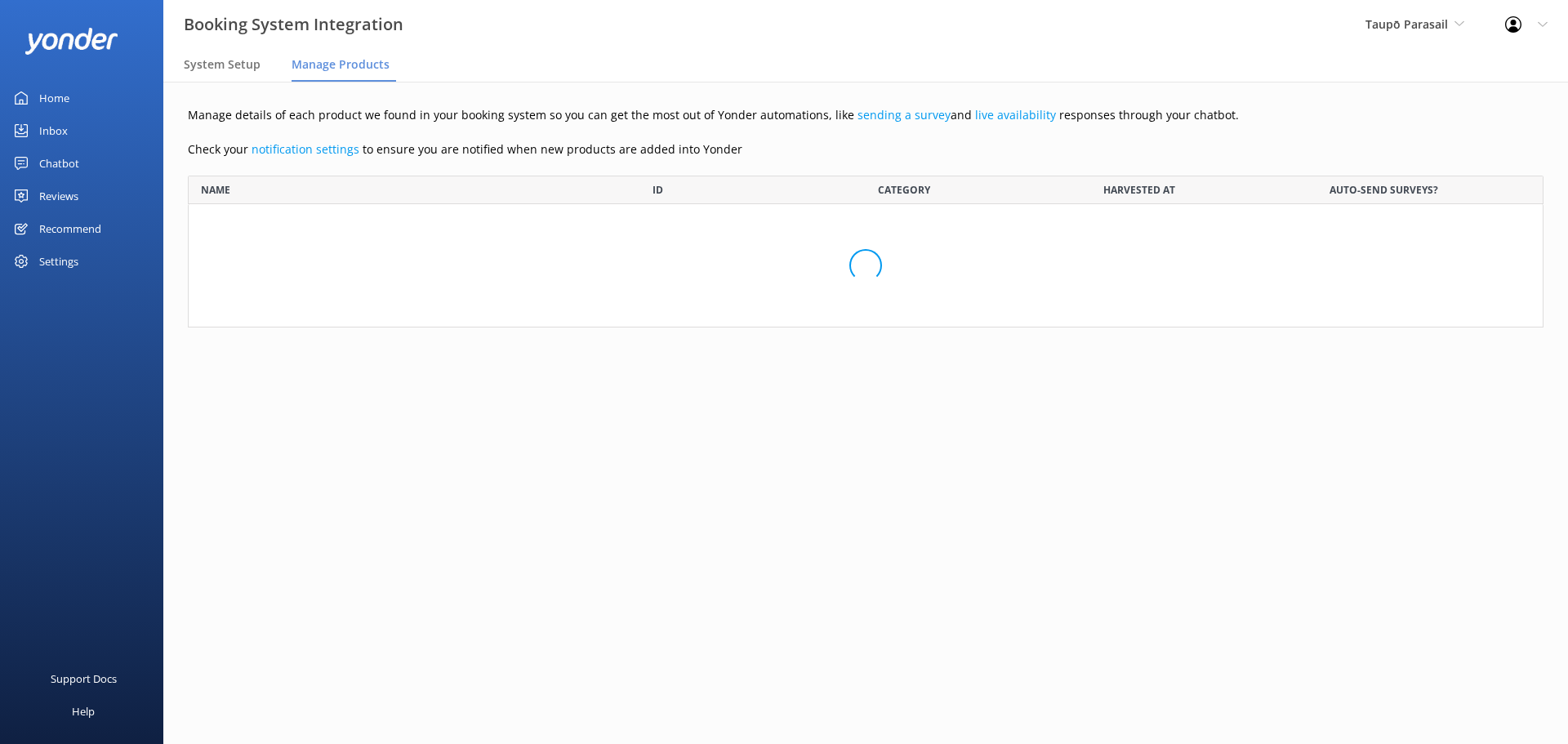
scroll to position [384, 1343]
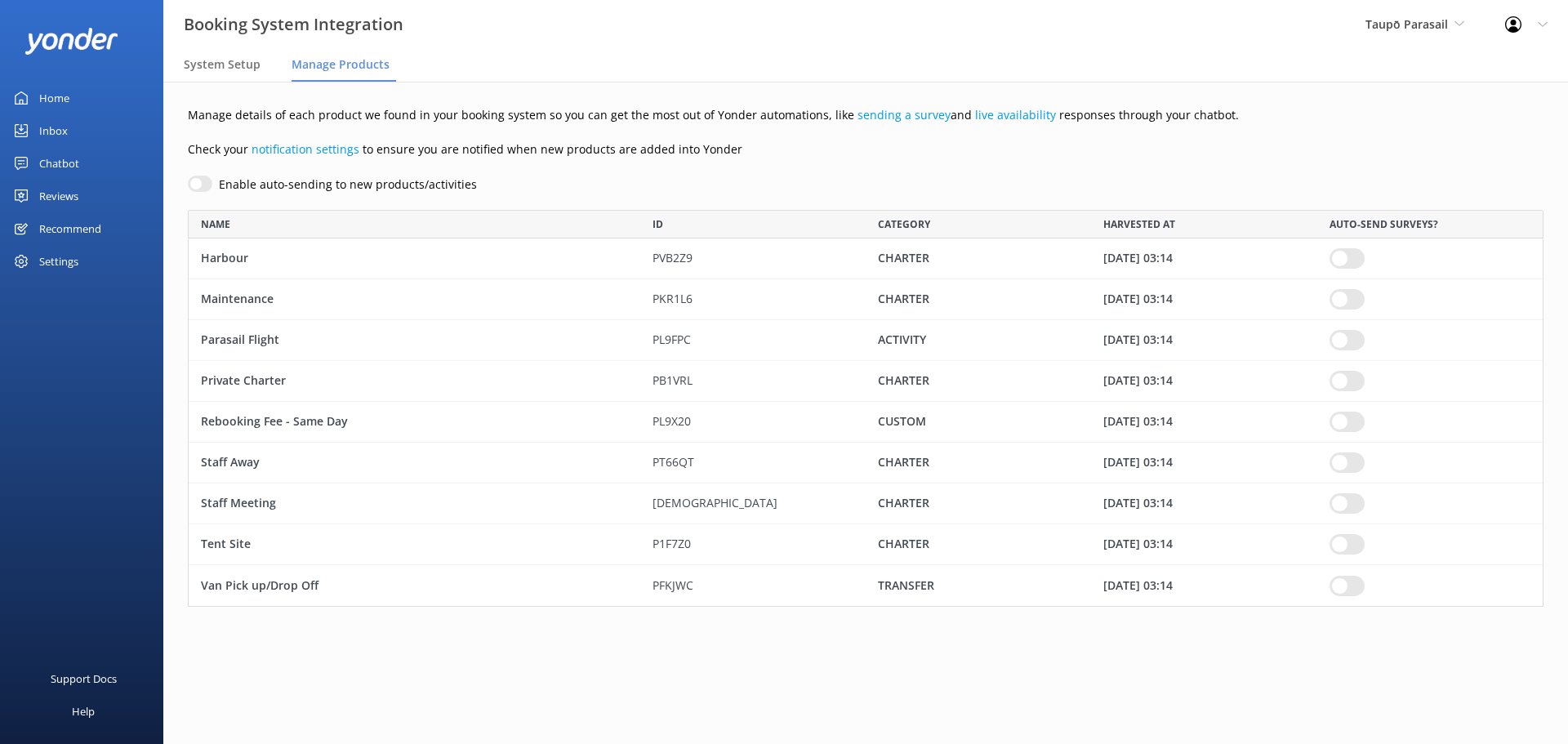
click at [55, 127] on div "Inbox" at bounding box center [53, 130] width 28 height 33
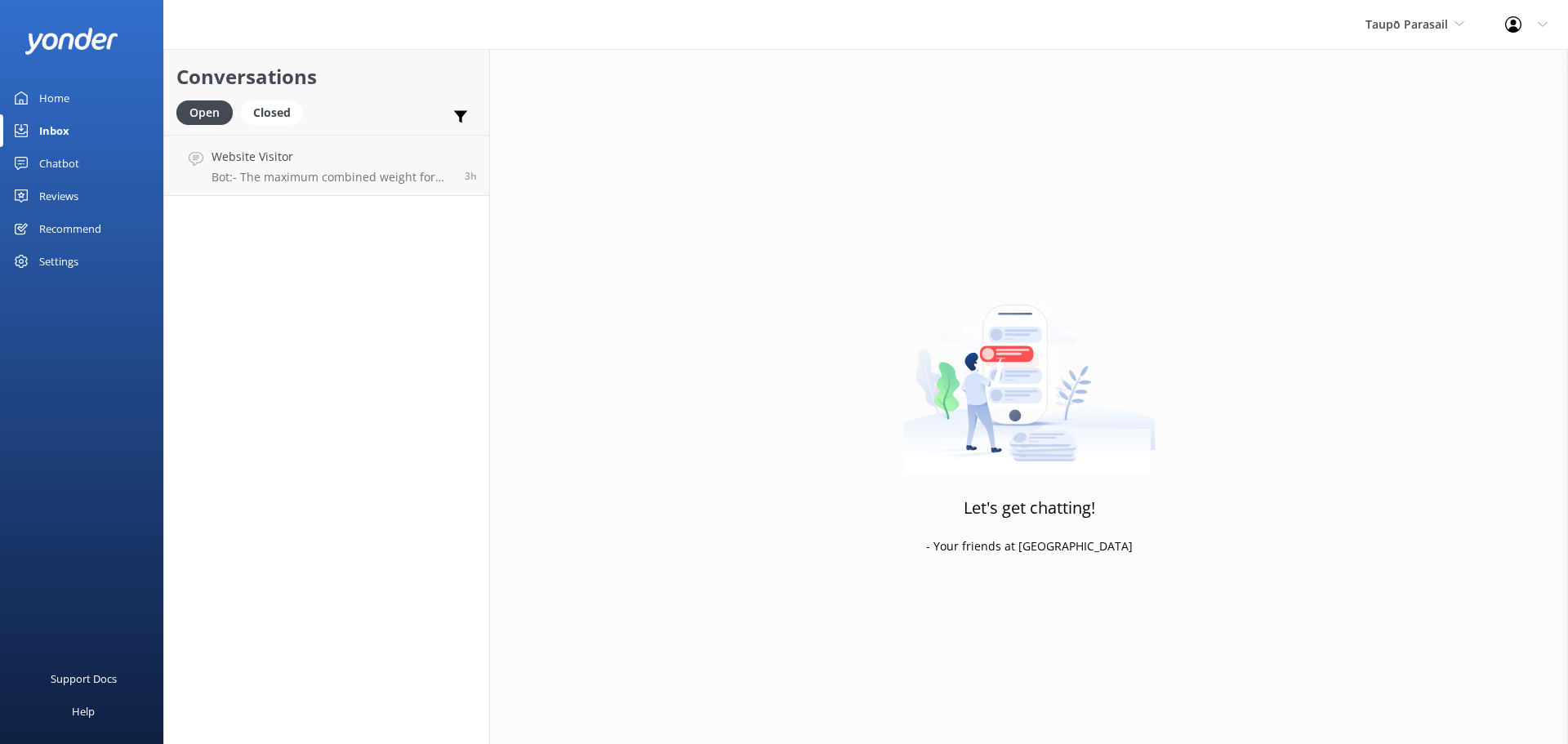
click at [60, 158] on div "Chatbot" at bounding box center [59, 163] width 40 height 33
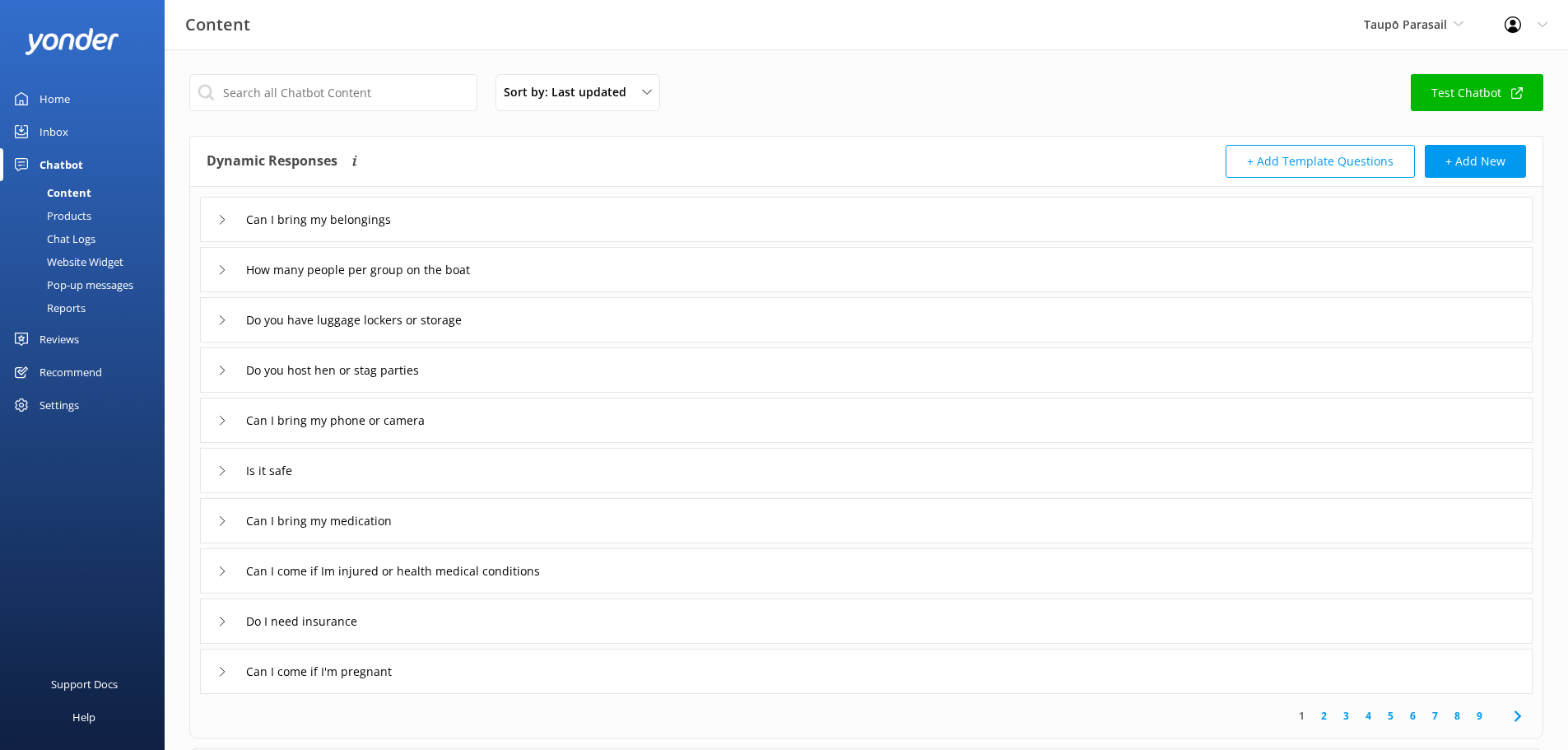
click at [68, 236] on div "Chat Logs" at bounding box center [52, 238] width 85 height 23
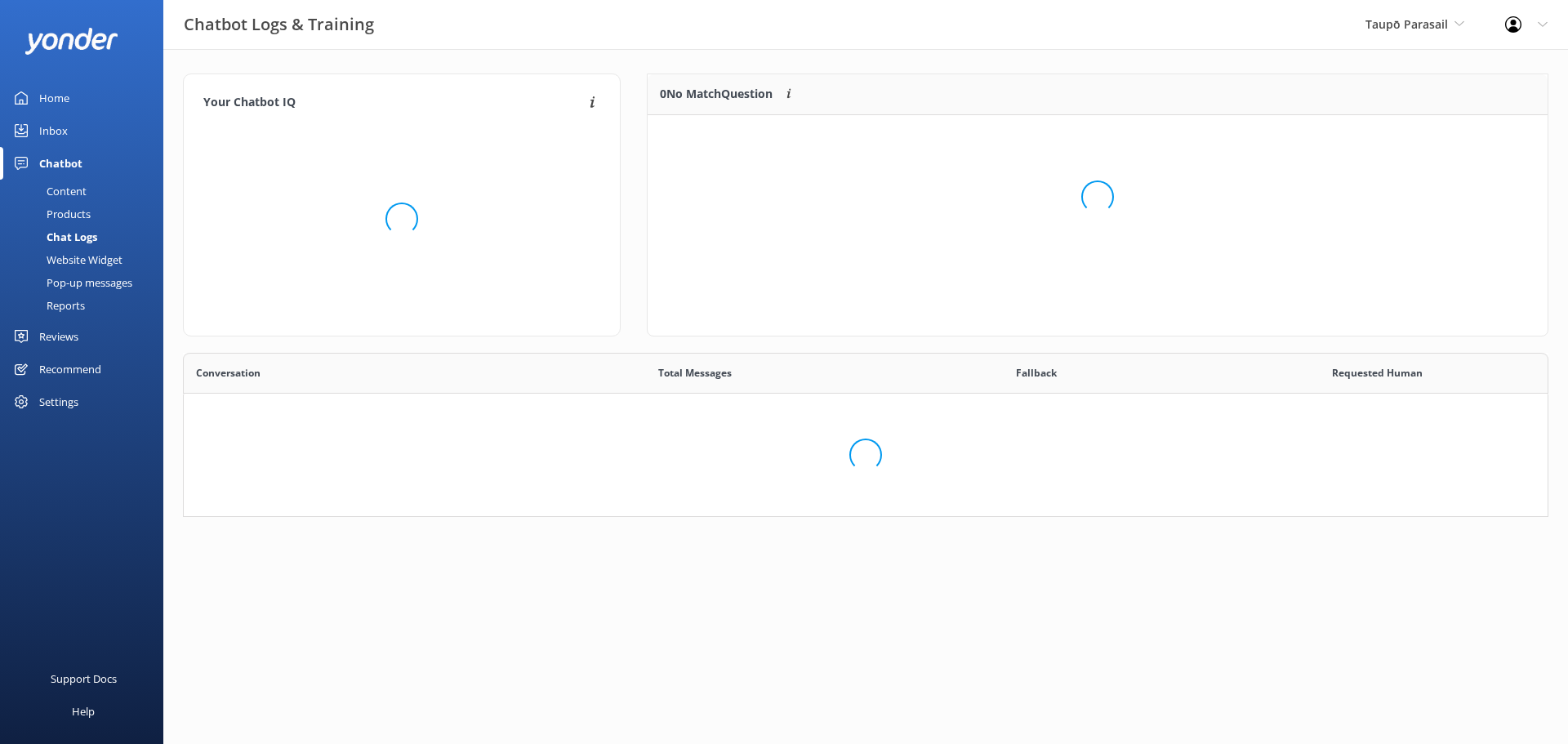
scroll to position [136, 1353]
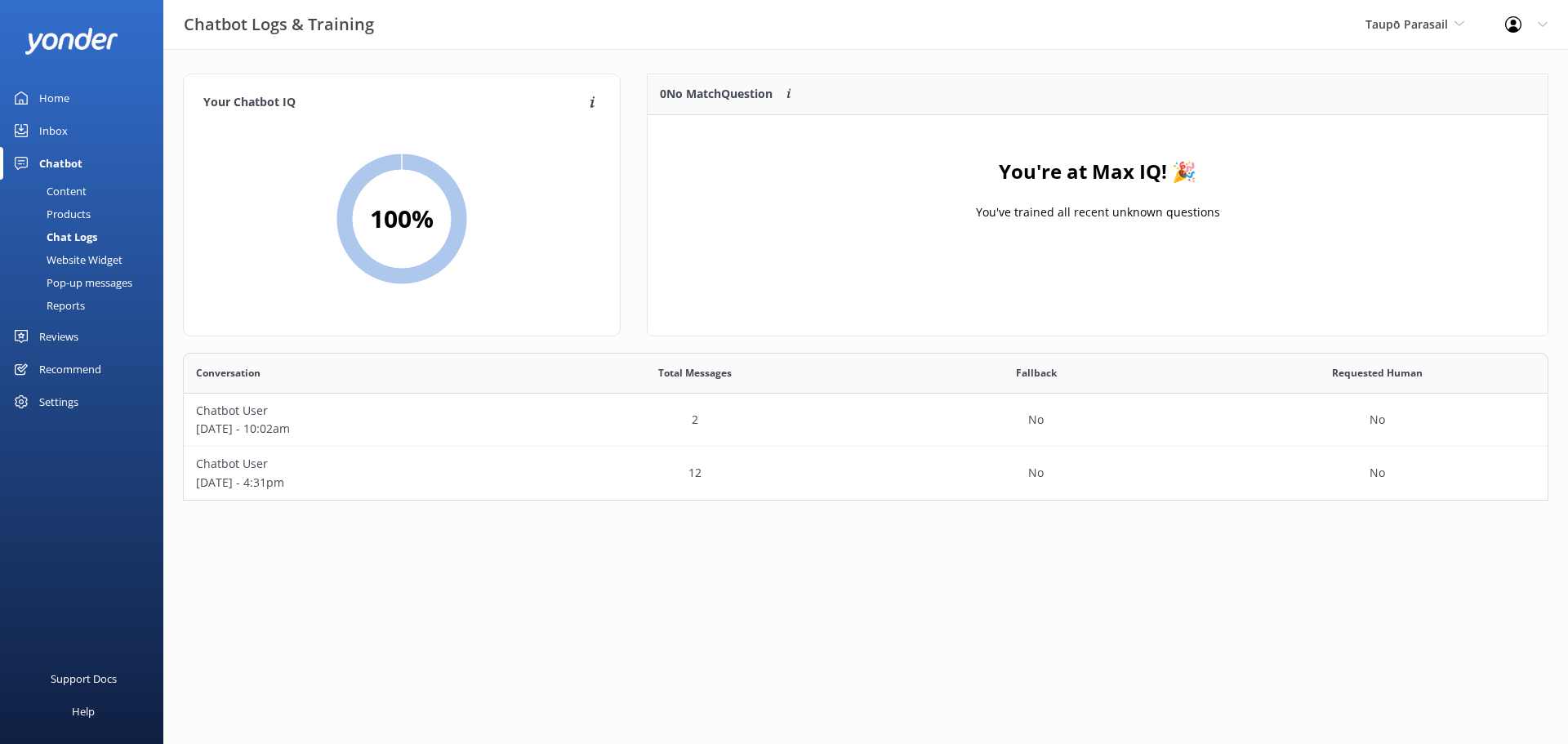
click at [68, 283] on div "Pop-up messages" at bounding box center [71, 282] width 122 height 23
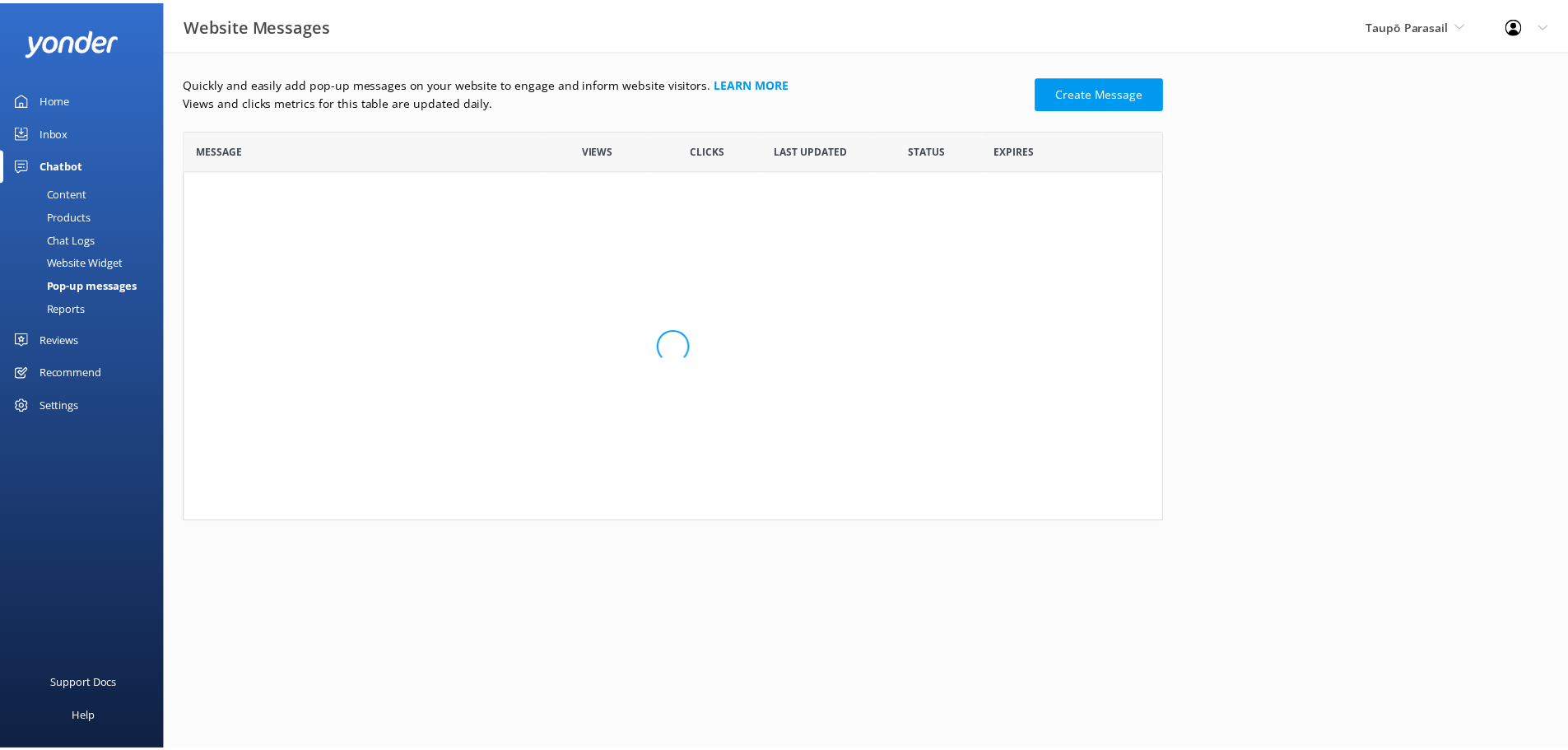
scroll to position [379, 975]
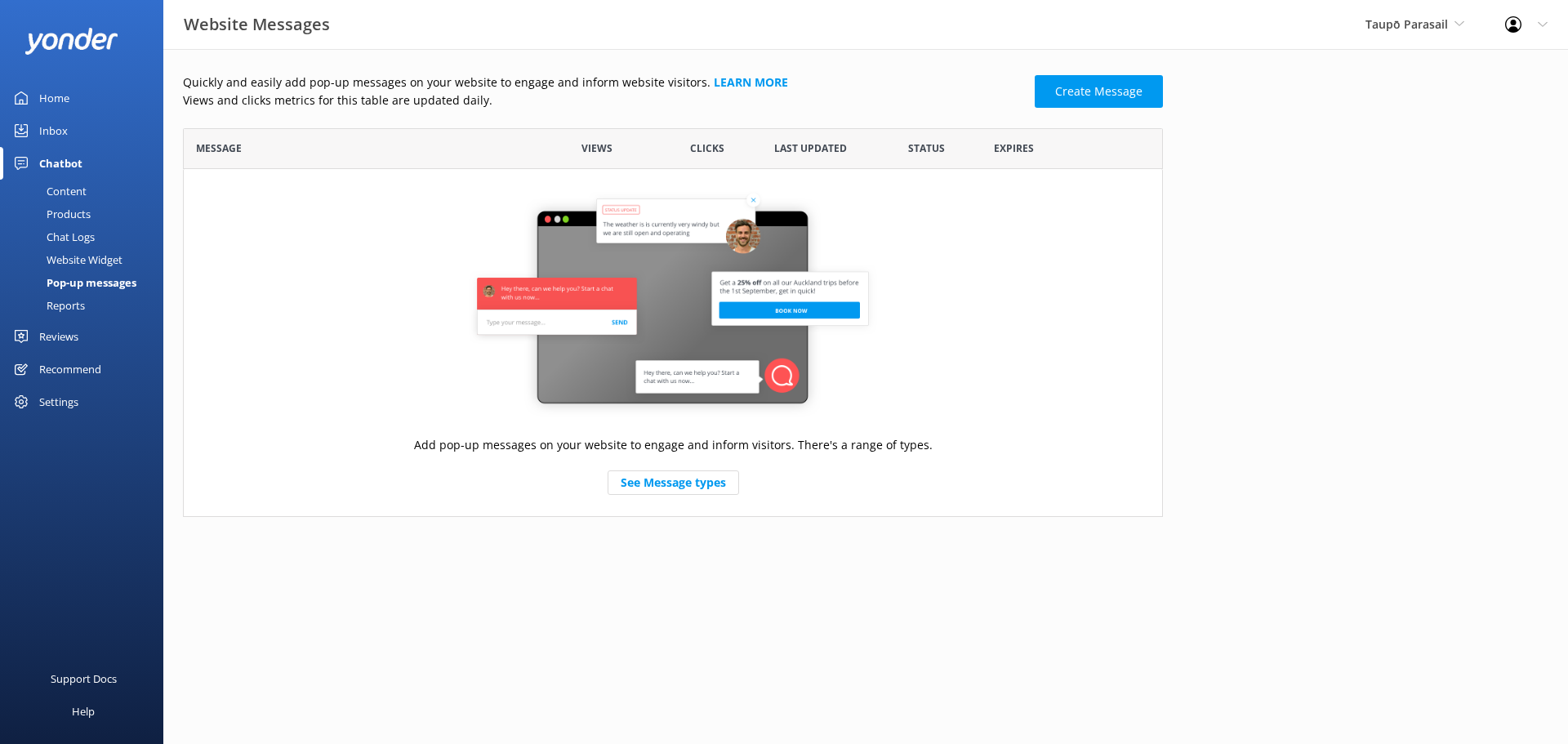
click at [73, 190] on div "Content" at bounding box center [48, 190] width 77 height 23
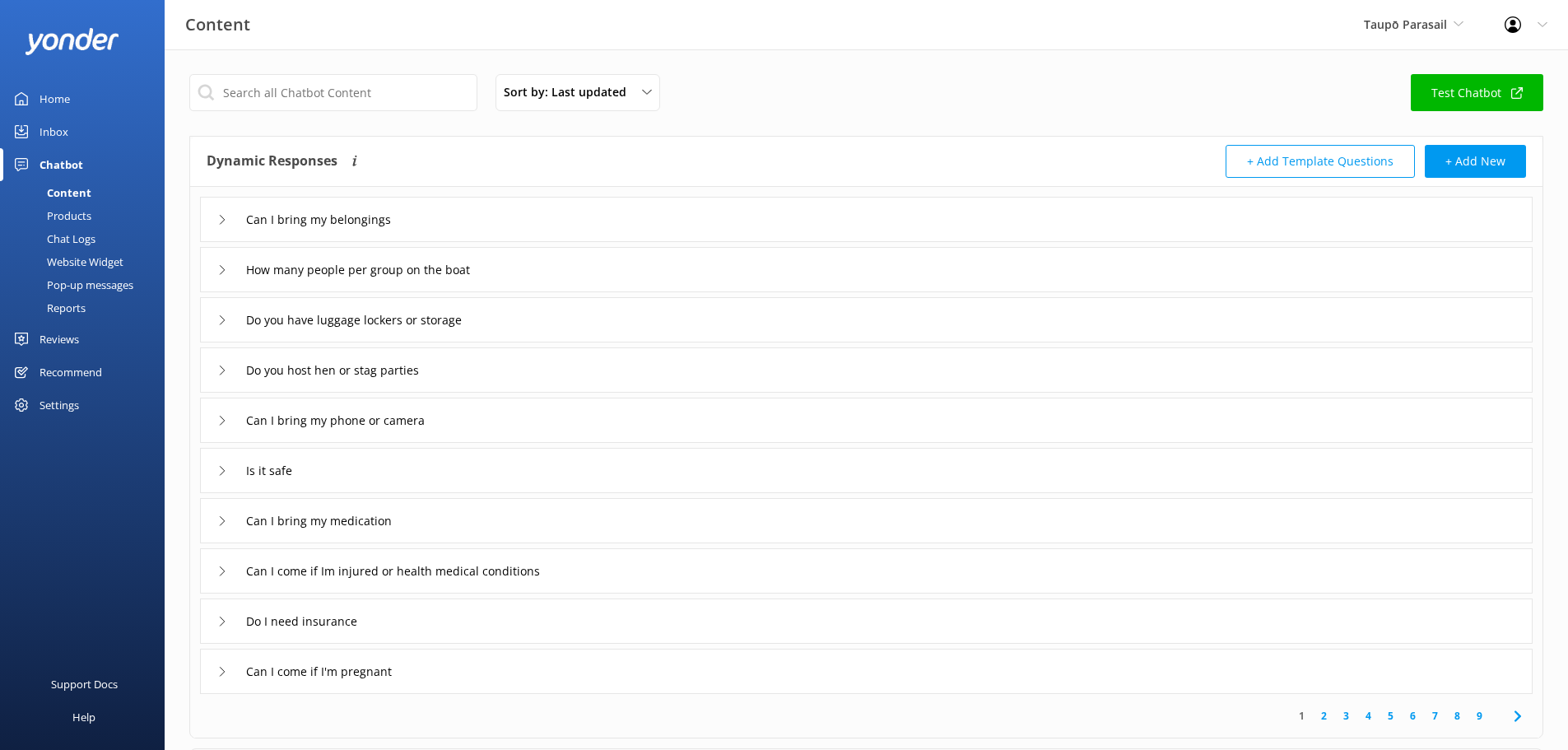
click at [49, 401] on div "Settings" at bounding box center [59, 405] width 39 height 33
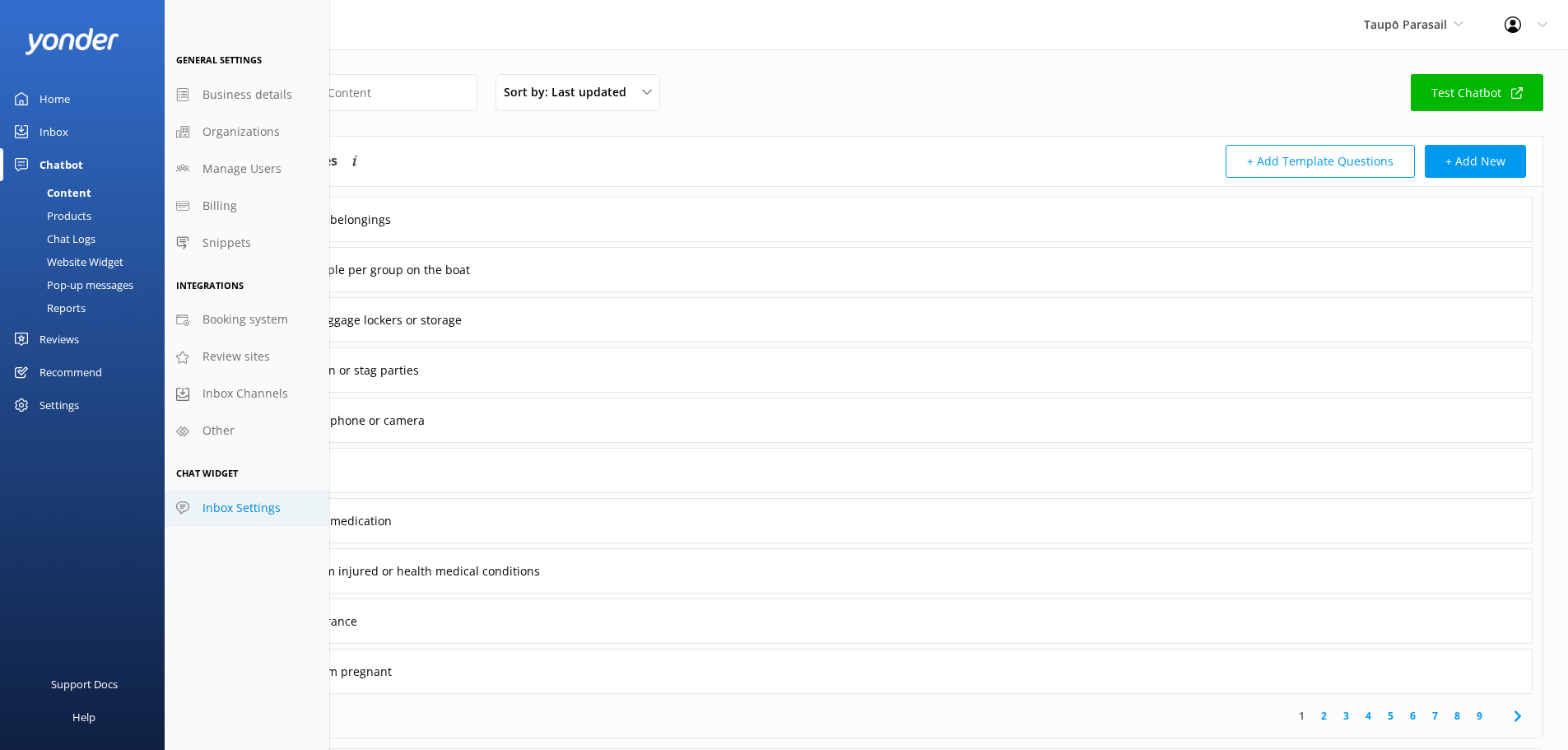
click at [221, 503] on span "Inbox Settings" at bounding box center [241, 508] width 78 height 18
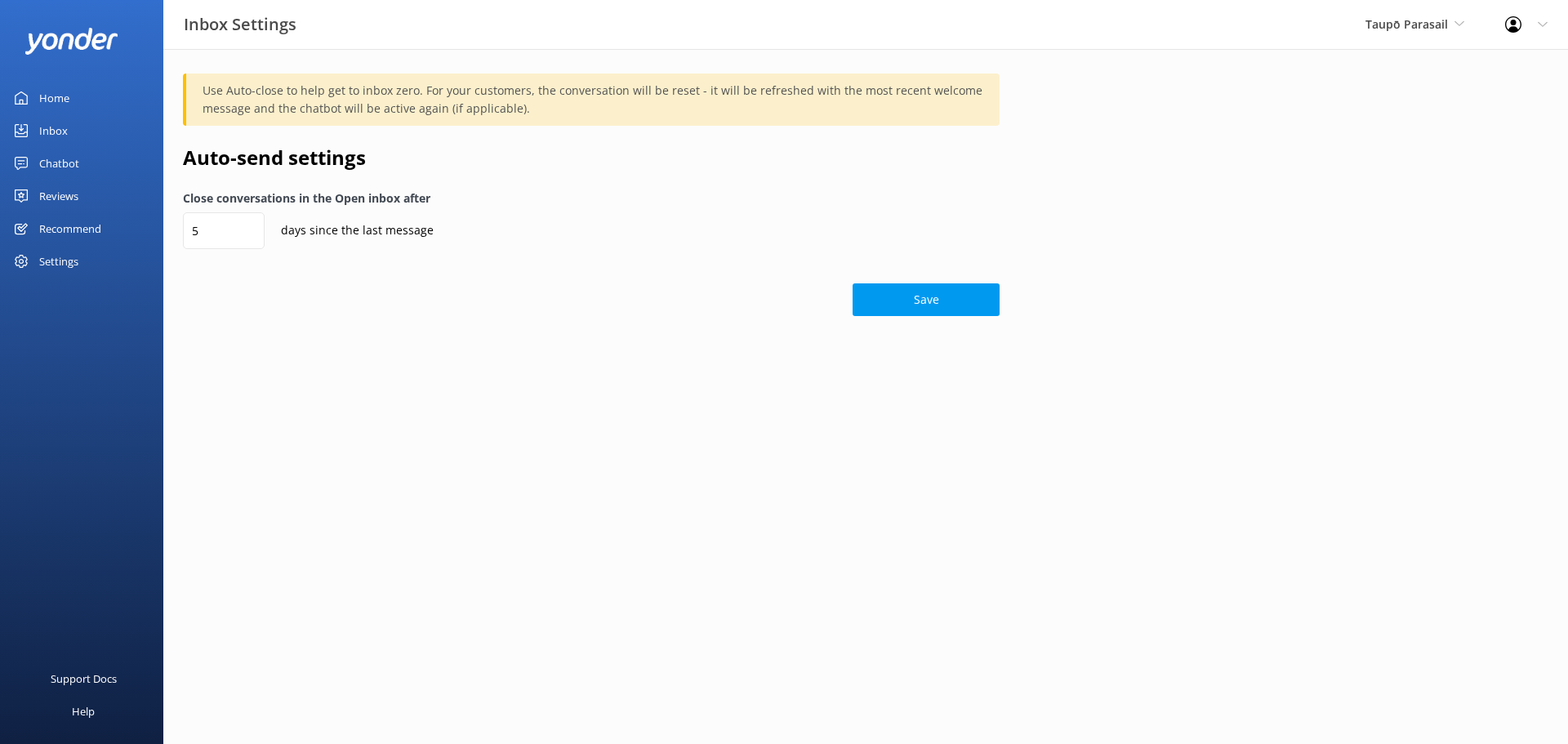
click at [51, 259] on div "Settings" at bounding box center [58, 261] width 39 height 33
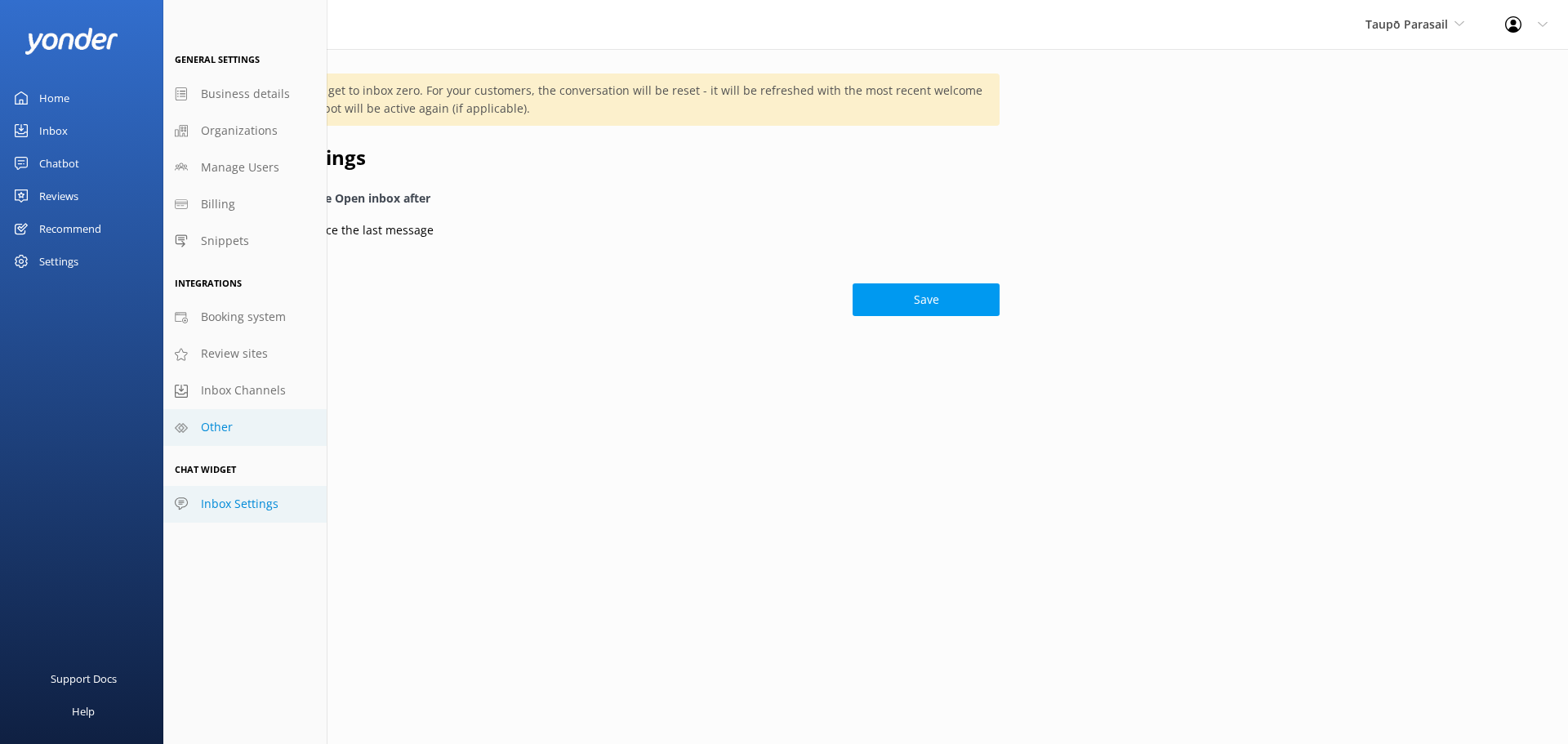
click at [216, 422] on span "Other" at bounding box center [217, 427] width 32 height 18
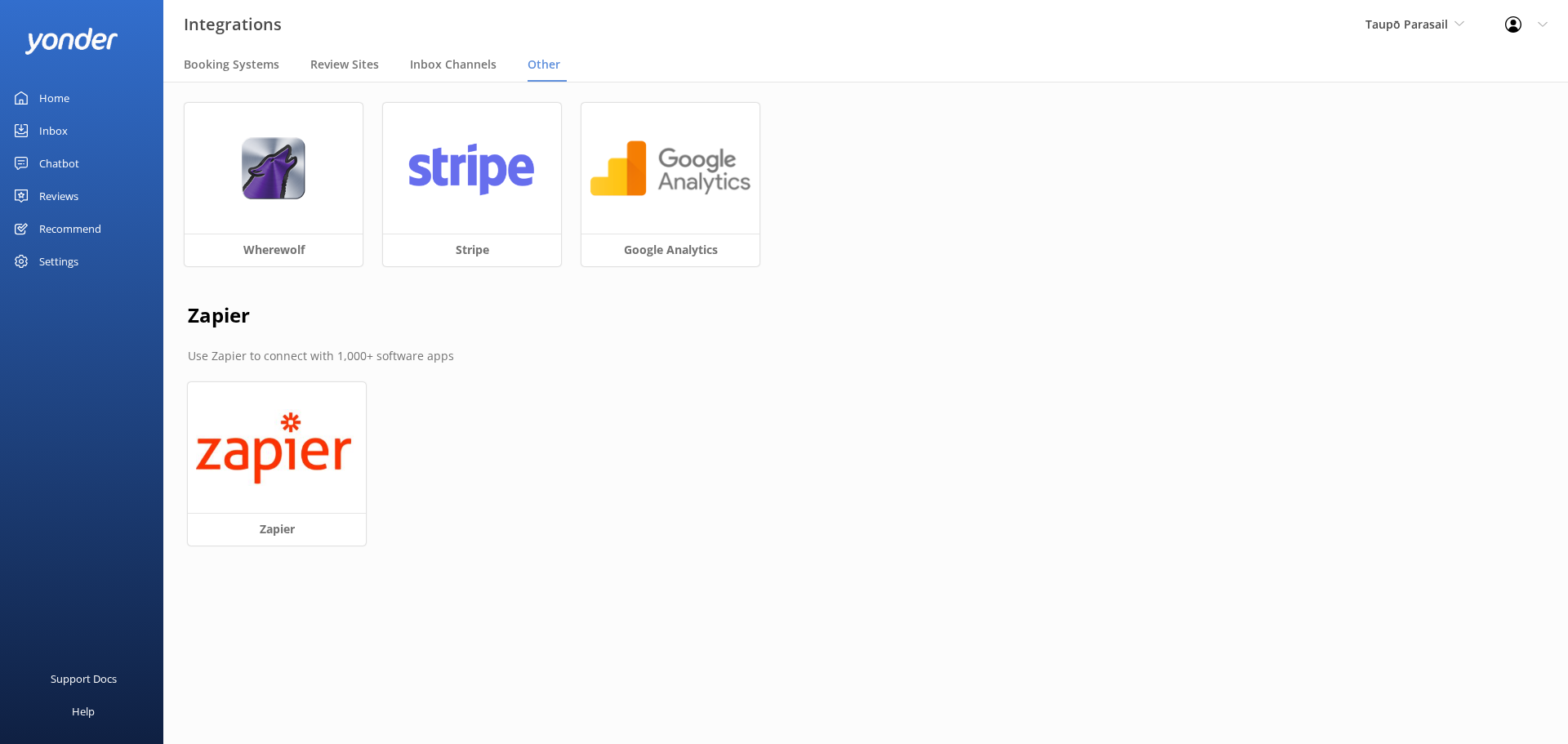
click at [50, 100] on div "Home" at bounding box center [54, 98] width 30 height 33
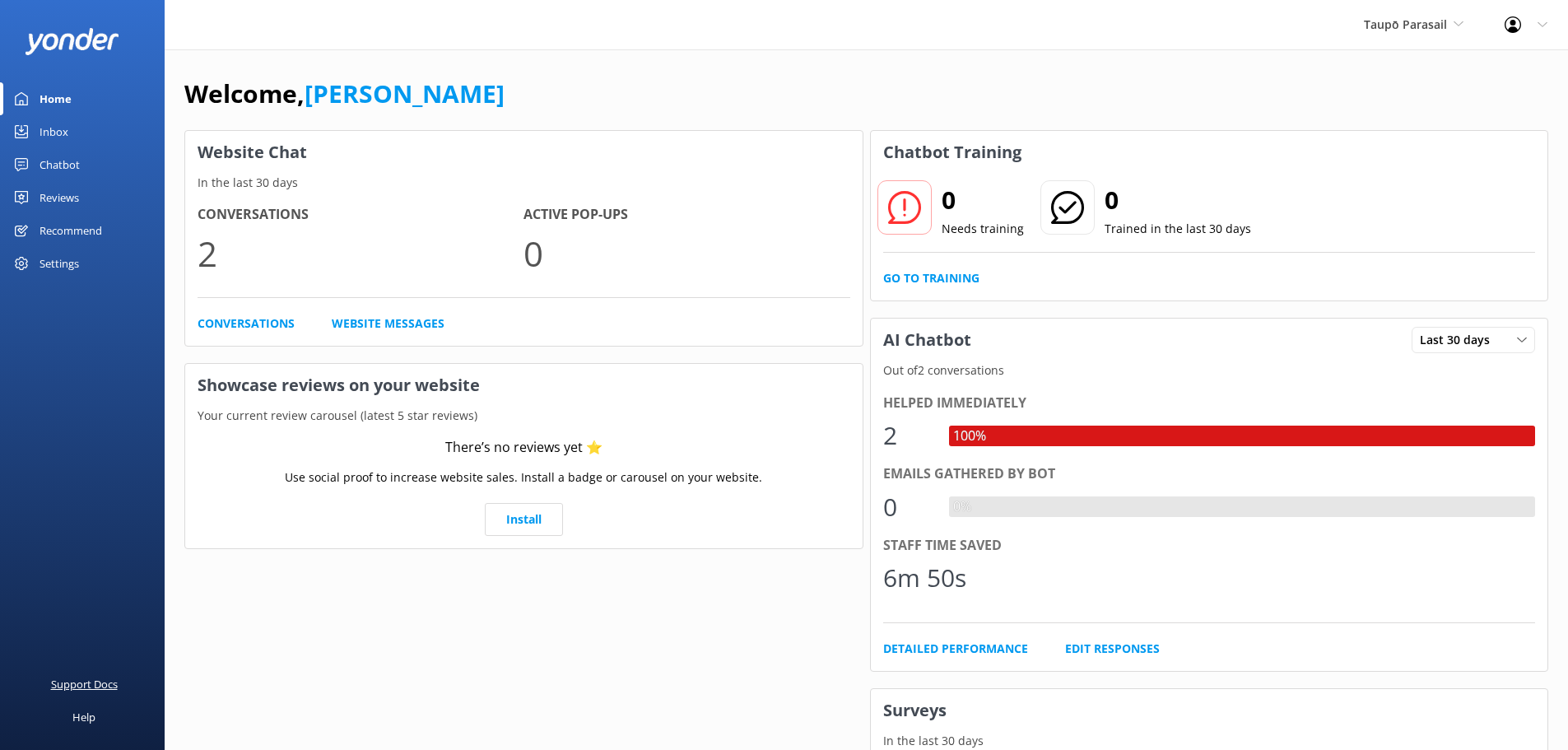
click at [93, 681] on div "Support Docs" at bounding box center [84, 684] width 67 height 33
click at [57, 157] on div "Chatbot" at bounding box center [60, 164] width 40 height 33
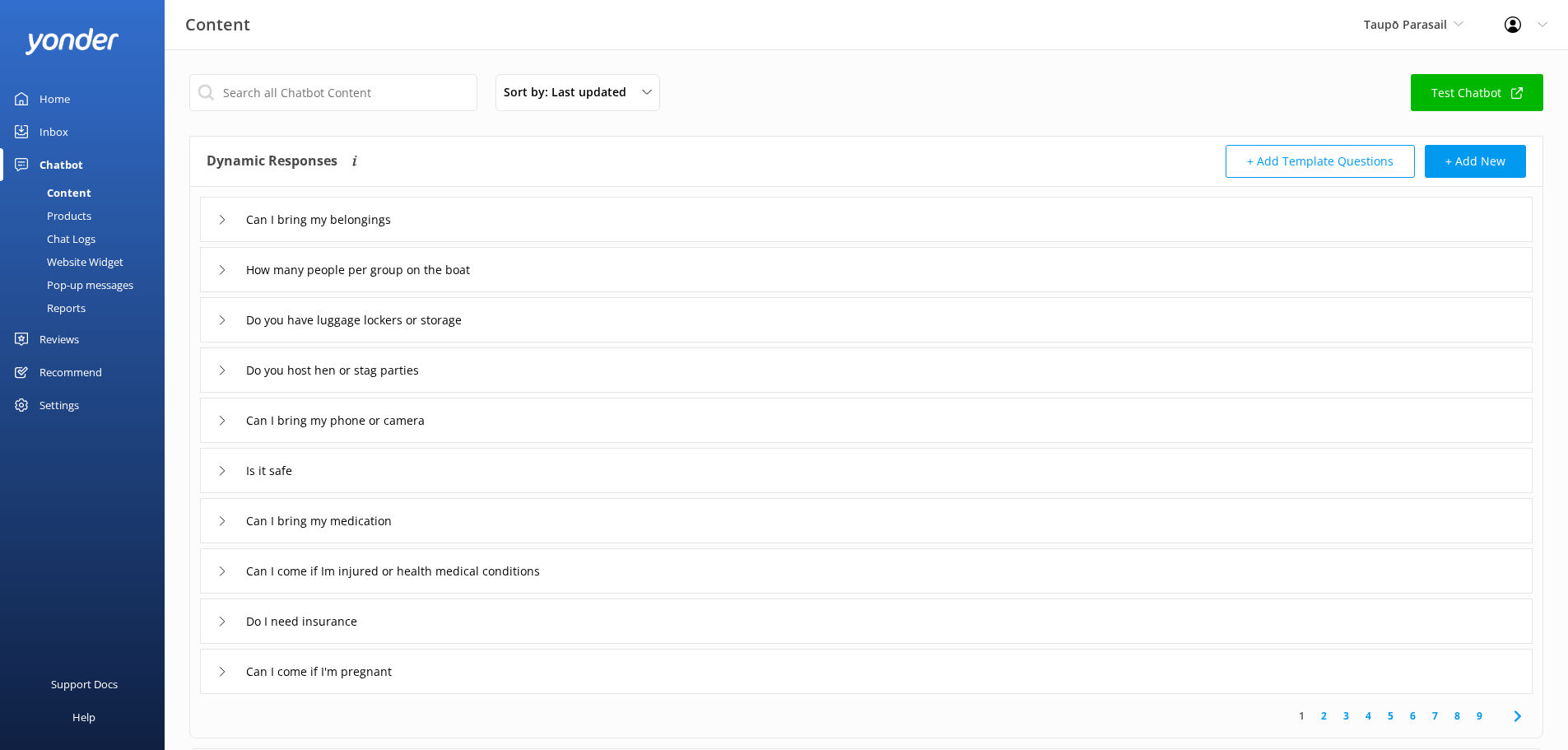
click at [73, 256] on div "Website Widget" at bounding box center [67, 261] width 114 height 23
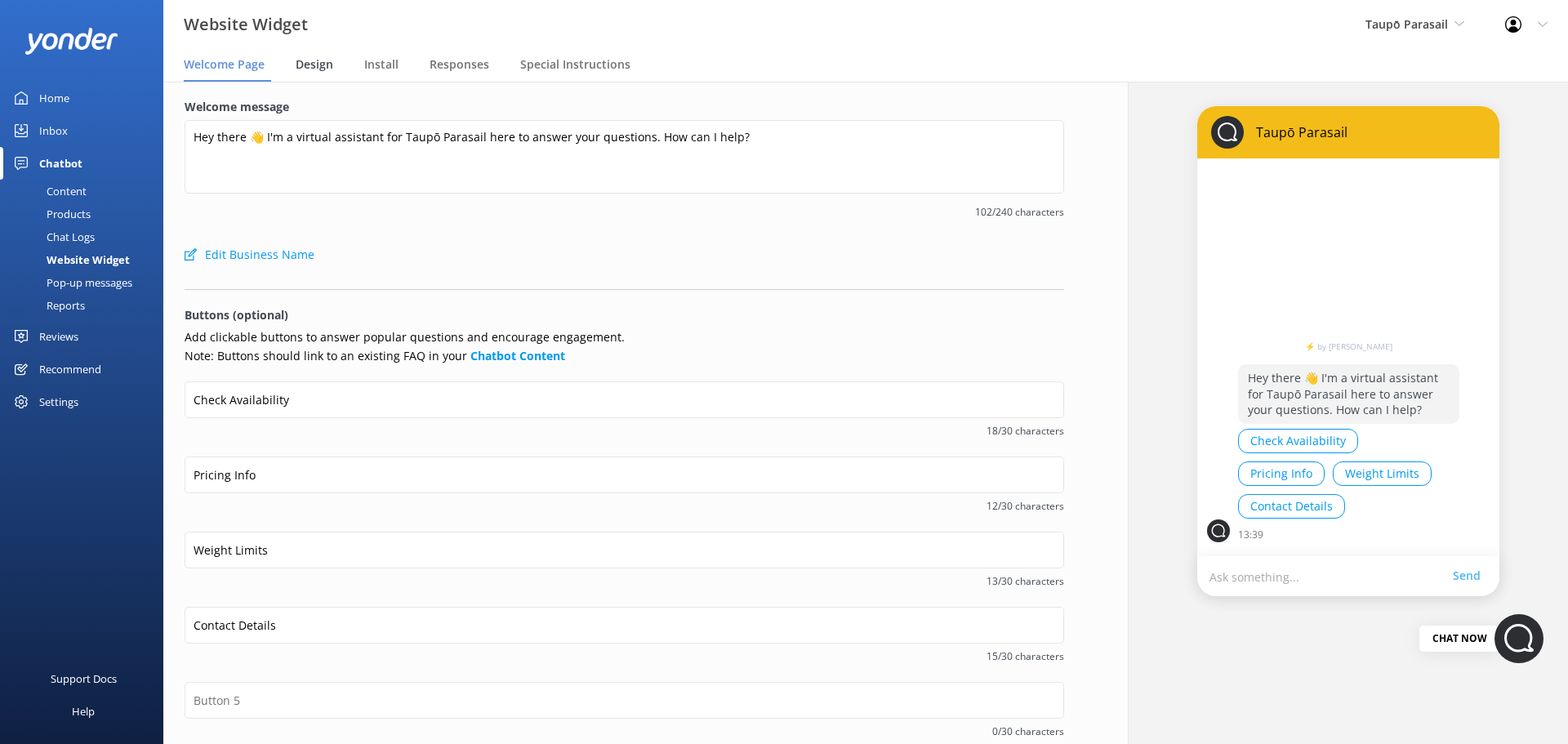
click at [317, 62] on span "Design" at bounding box center [313, 65] width 37 height 16
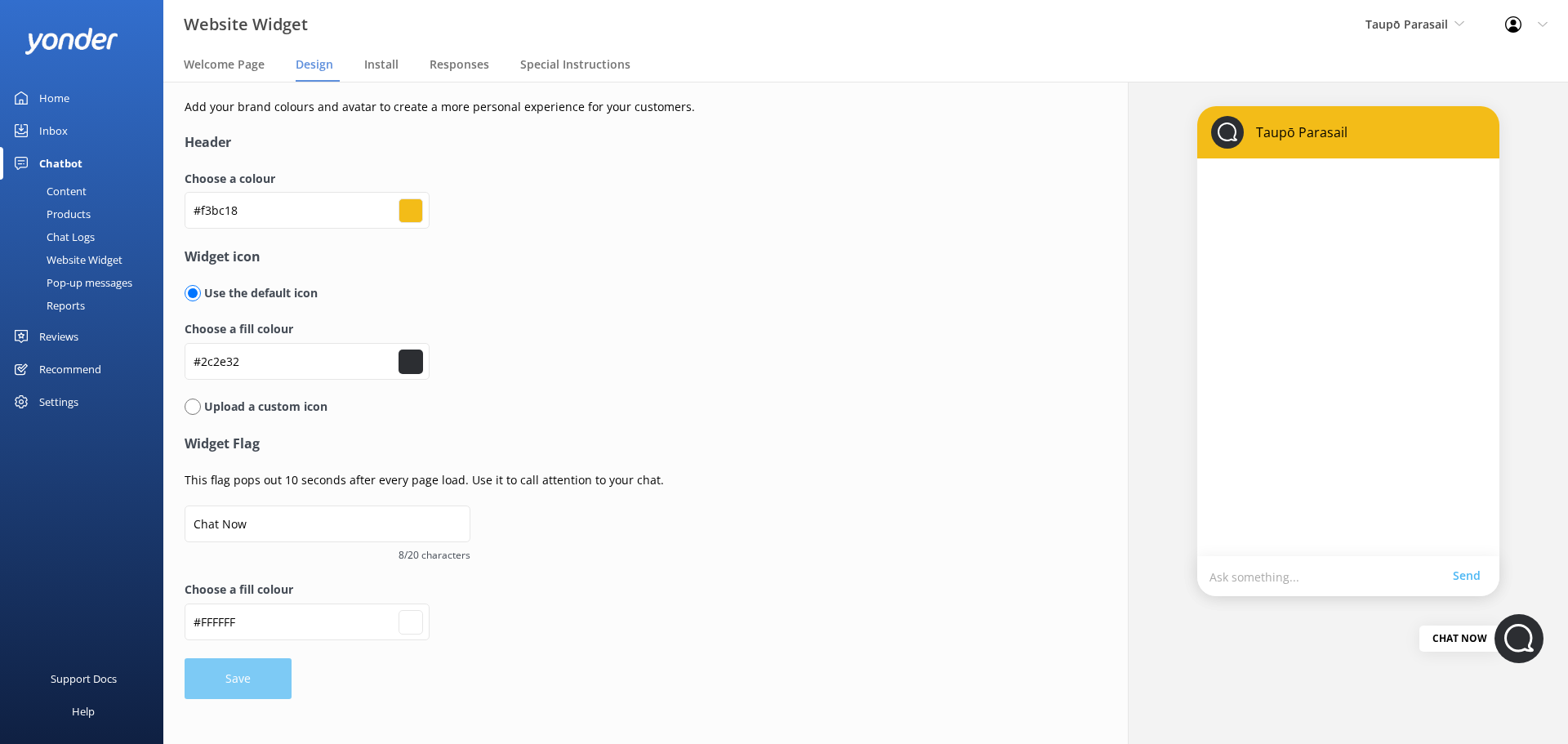
click at [406, 358] on input "#2c2e32" at bounding box center [410, 362] width 25 height 25
type input "#ffffff"
click at [407, 352] on input "#2c2e32" at bounding box center [410, 362] width 25 height 25
type input "#35373b"
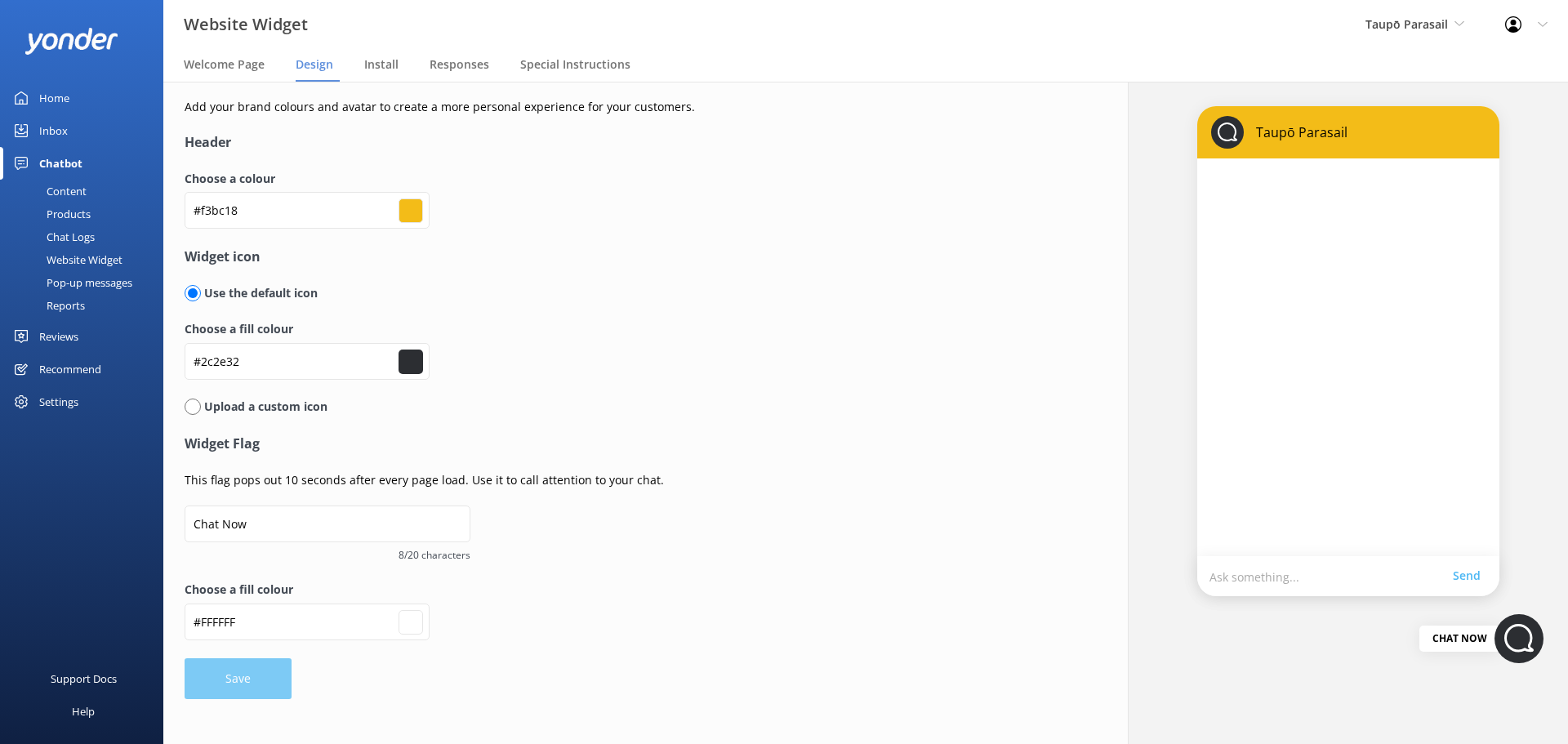
type input "#ffffff"
type input "#34373c"
type input "#ffffff"
type input "#37393f"
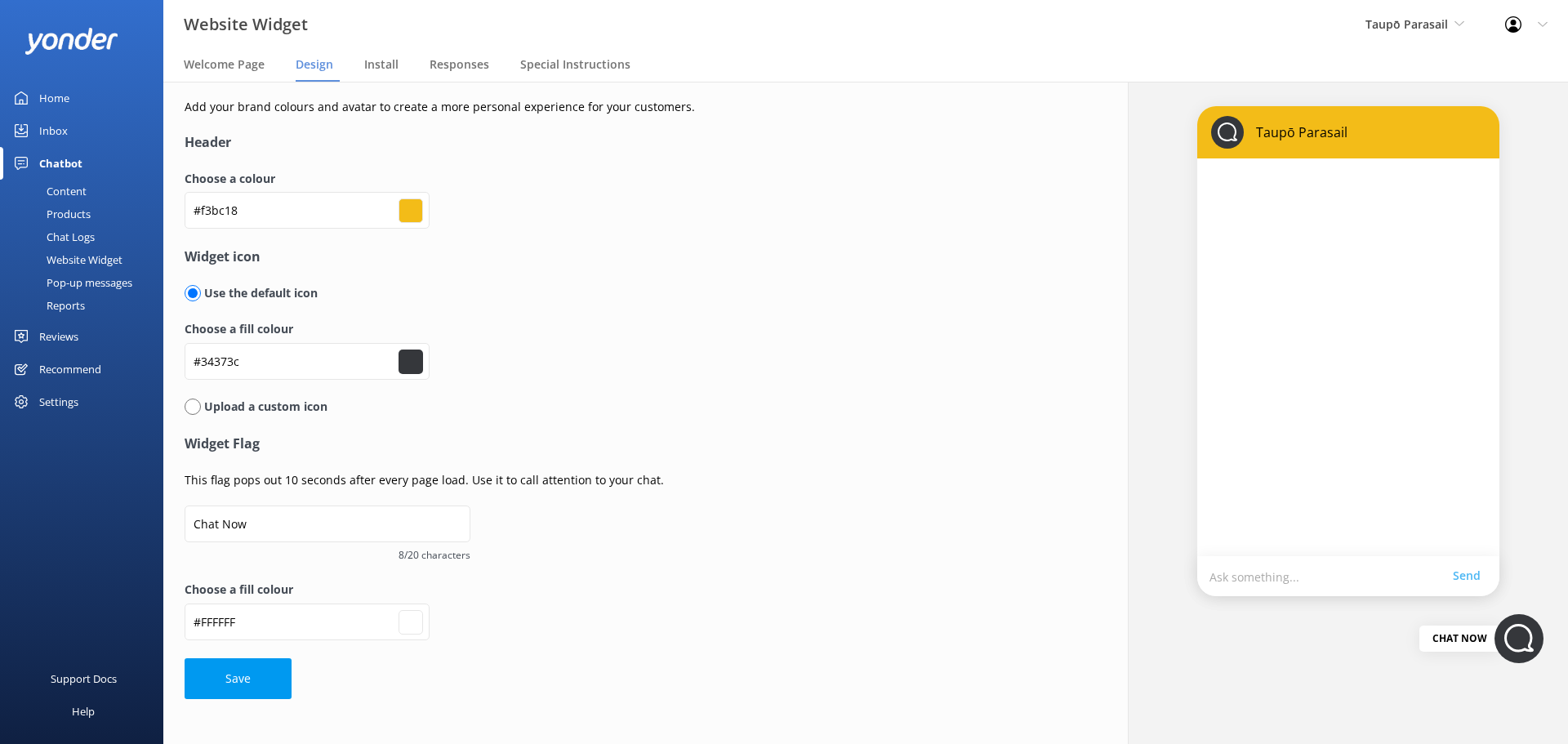
type input "#37393f"
type input "#ffffff"
type input "#393c41"
type input "#ffffff"
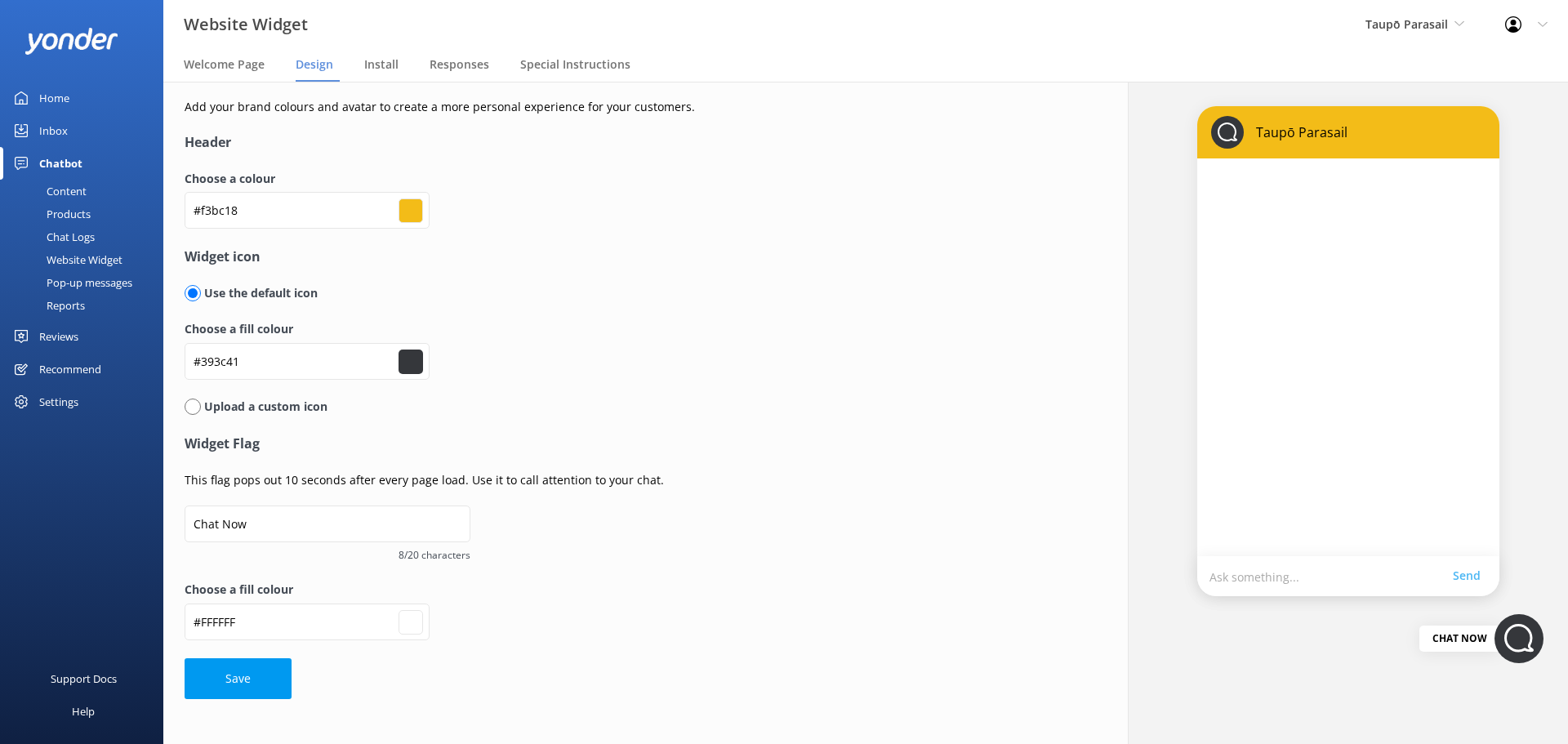
type input "#36393f"
type input "#ffffff"
type input "#383c42"
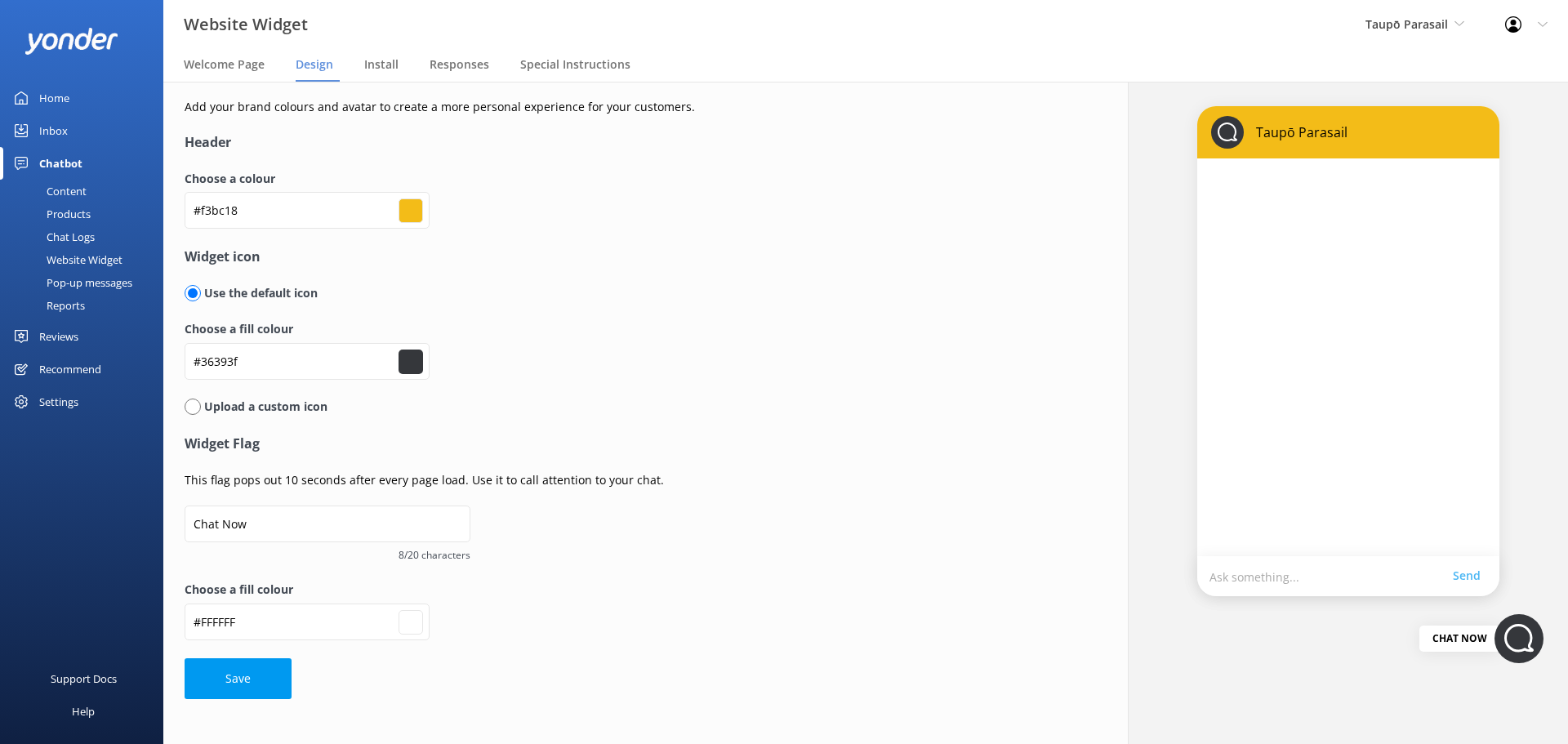
type input "#ffffff"
type input "#3a3e45"
type input "#ffffff"
type input "#3c4049"
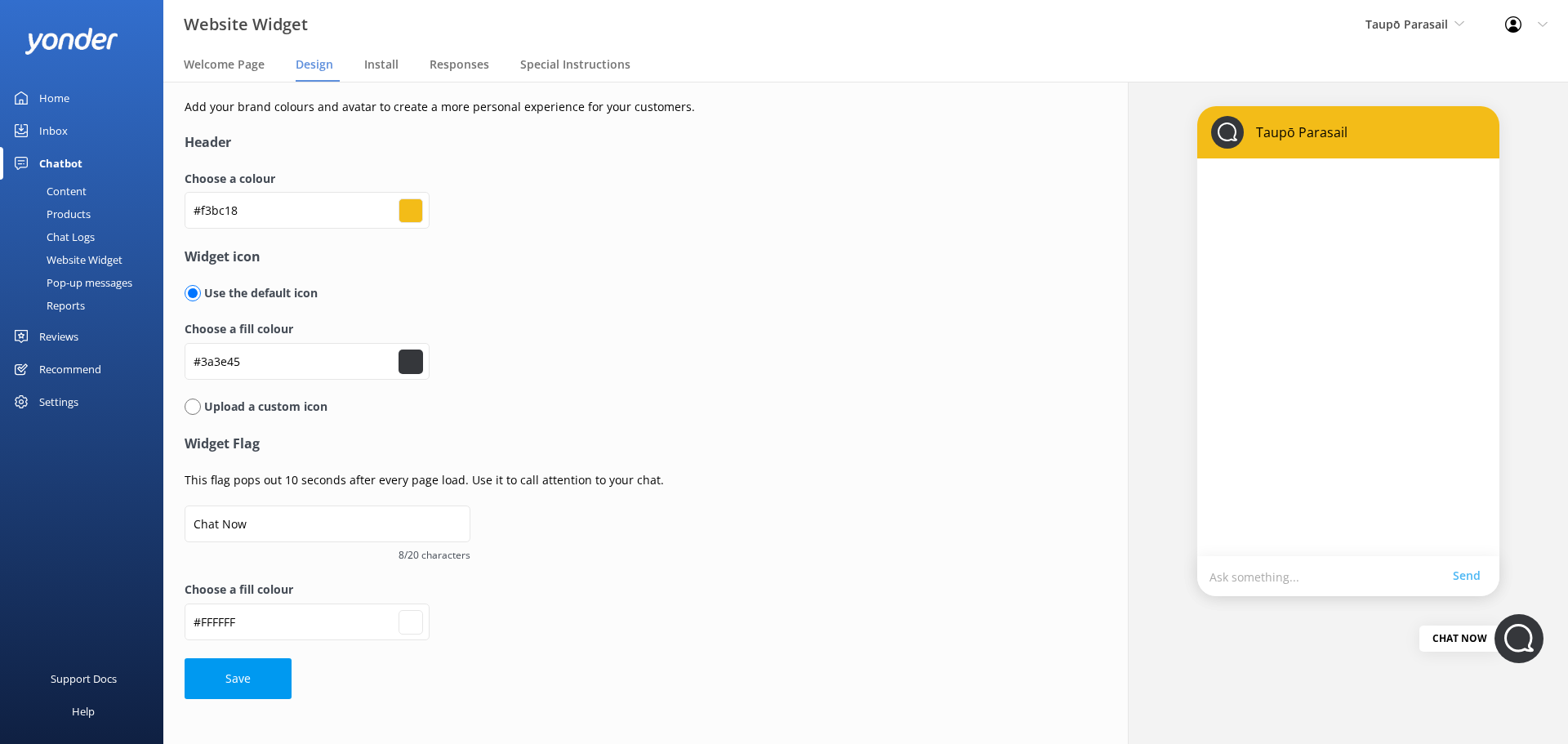
type input "#3c4049"
type input "#ffffff"
type input "#3d424c"
type input "#ffffff"
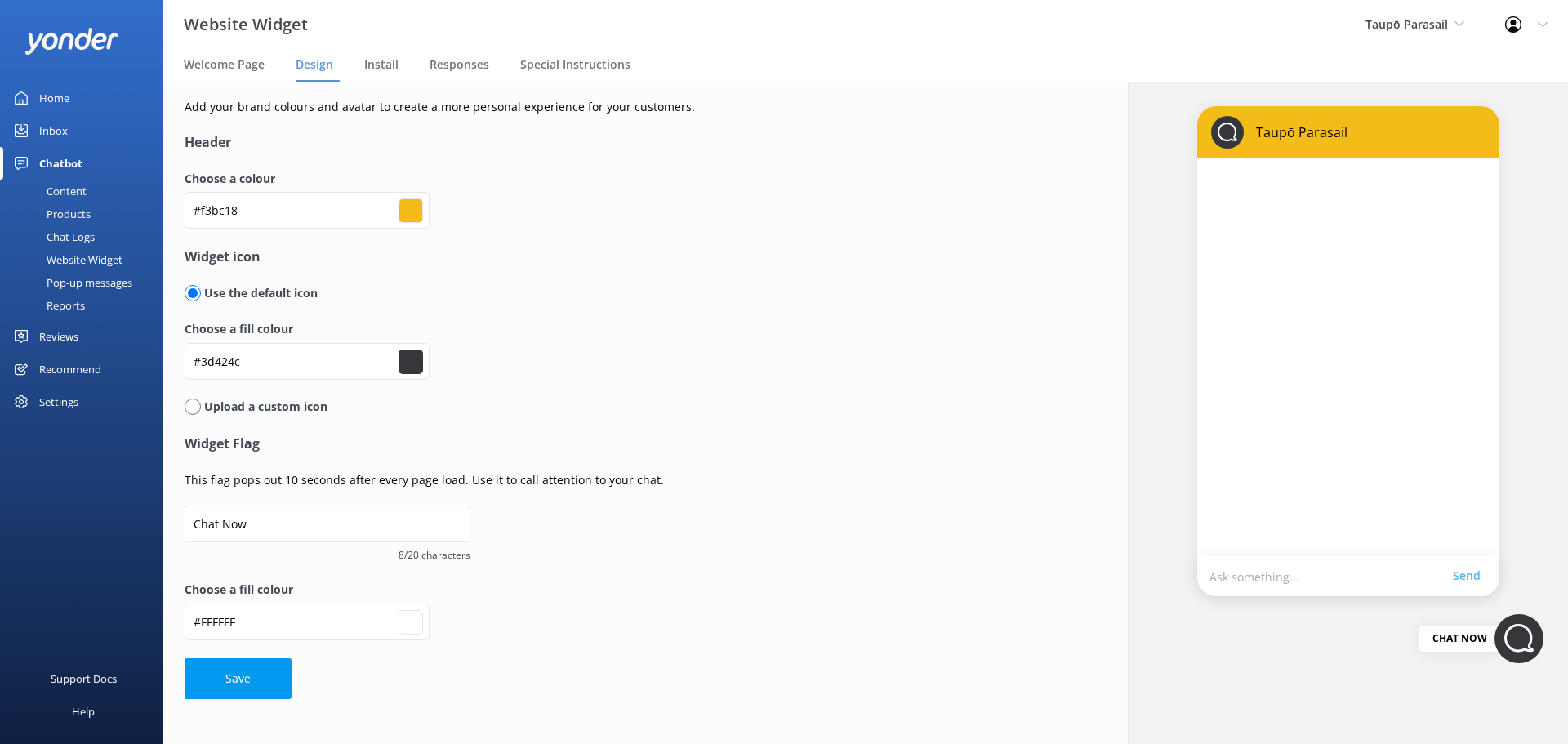
type input "#3d424d"
type input "#ffffff"
type input "#3f4550"
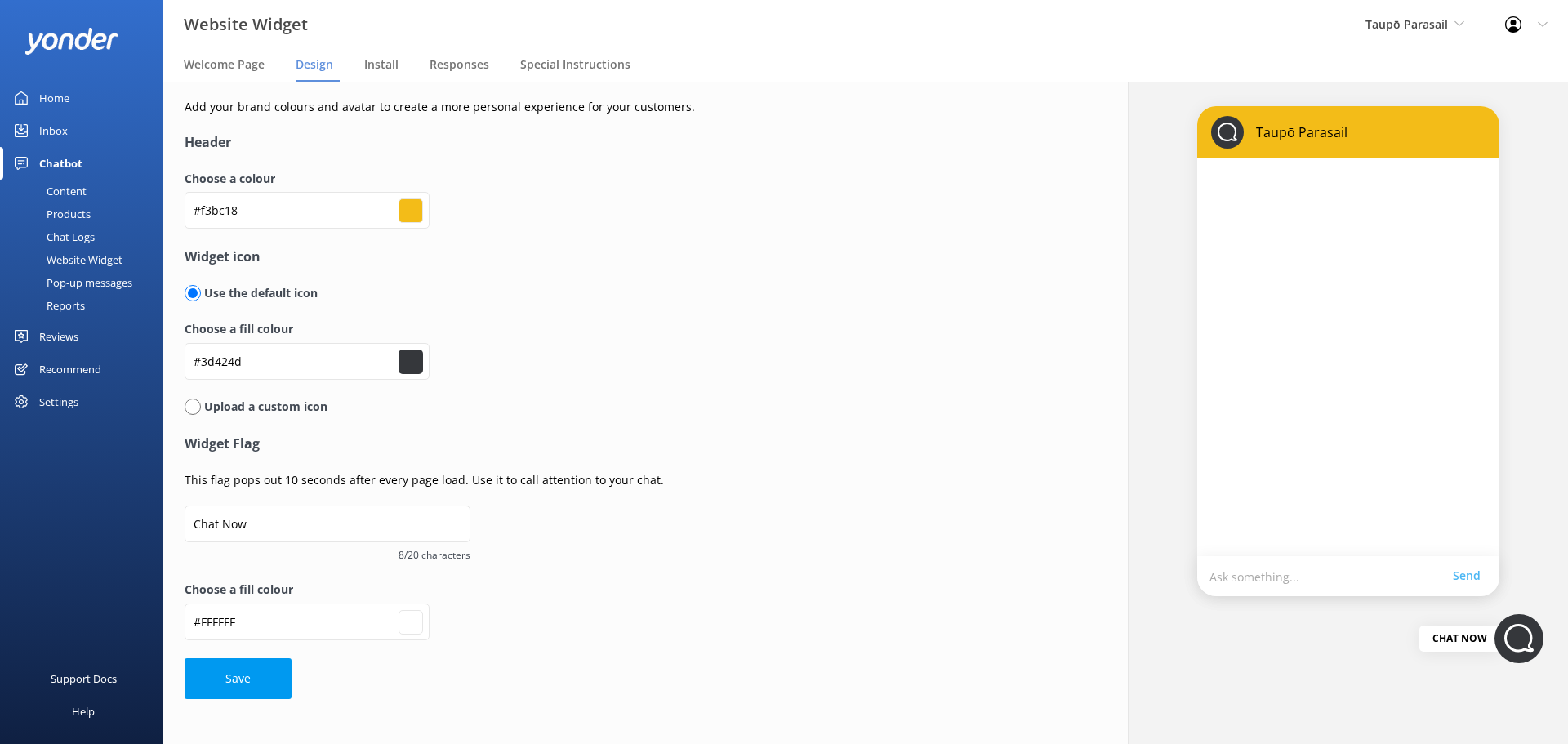
type input "#ffffff"
type input "#3c424e"
type input "#ffffff"
type input "#3e4451"
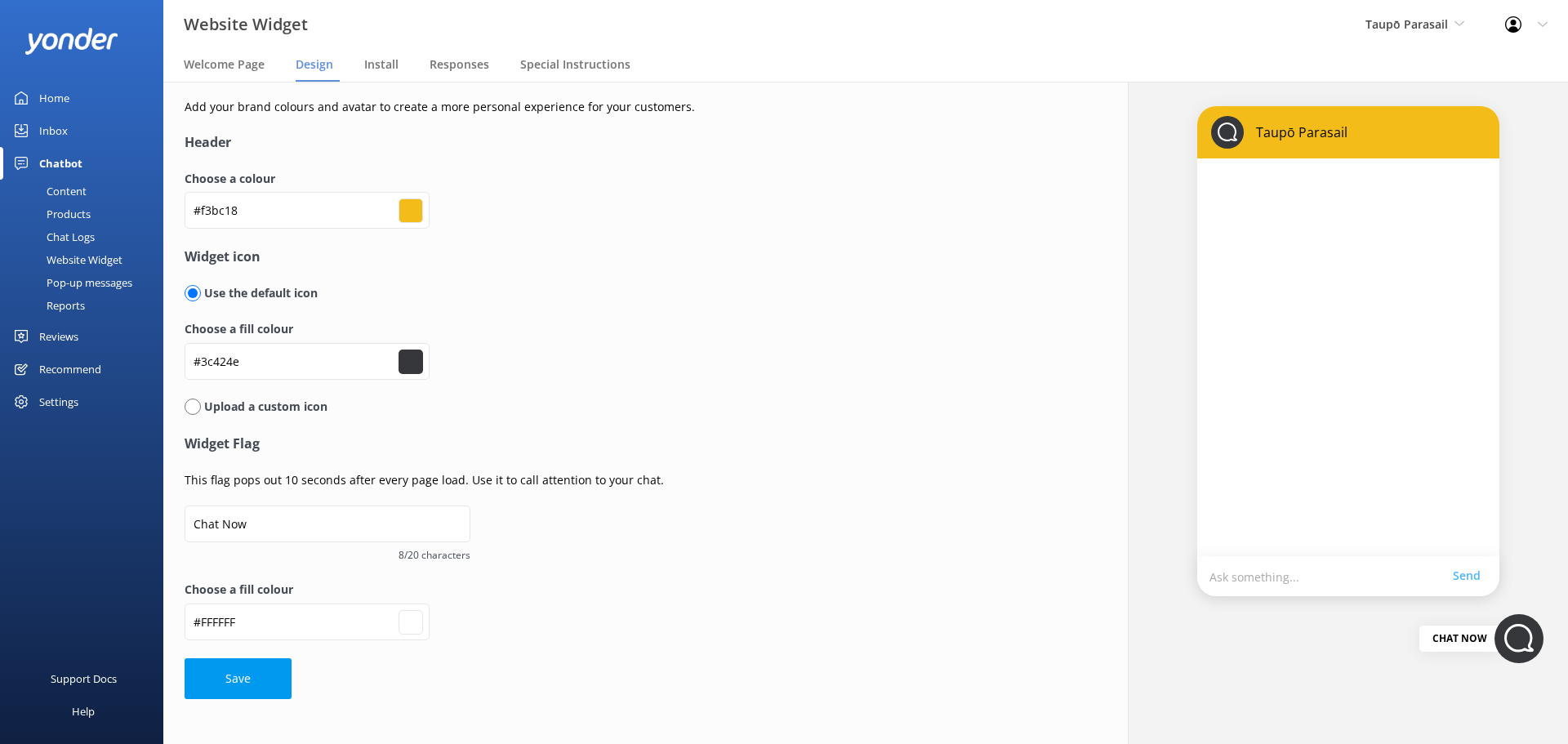
type input "#3e4451"
type input "#ffffff"
type input "#404754"
type input "#ffffff"
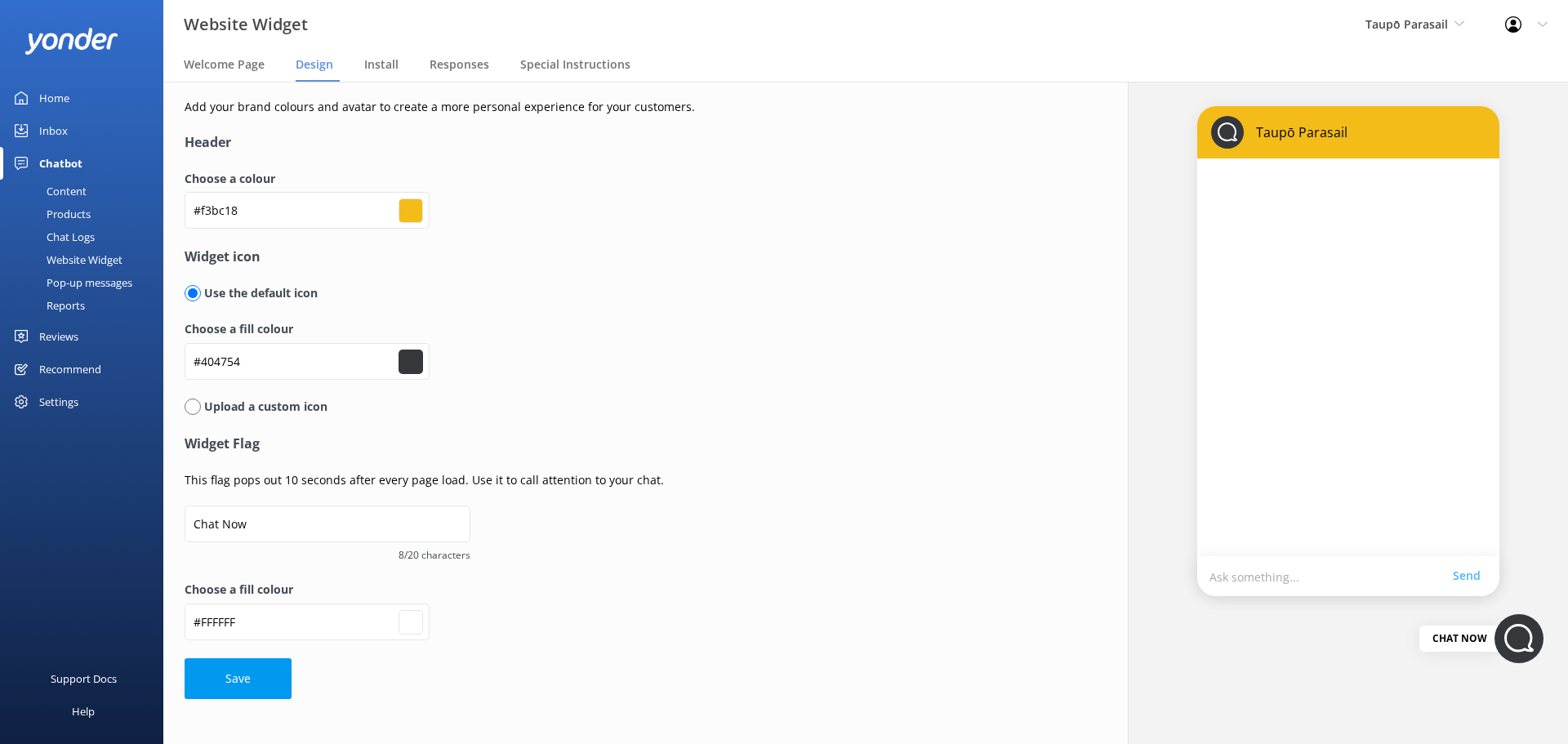
type input "#404654"
type input "#ffffff"
type input "#424957"
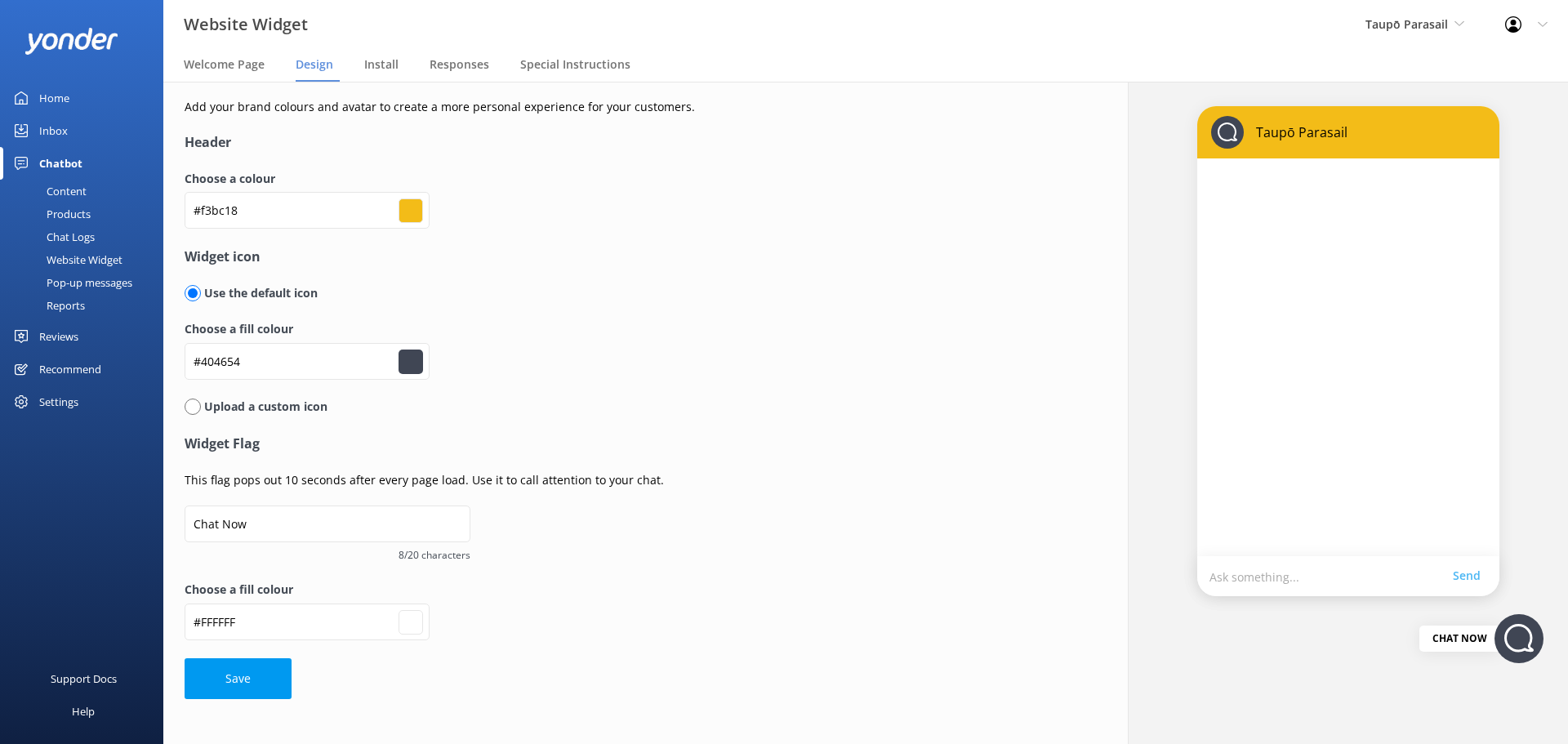
type input "#ffffff"
type input "#414958"
type input "#ffffff"
type input "#404859"
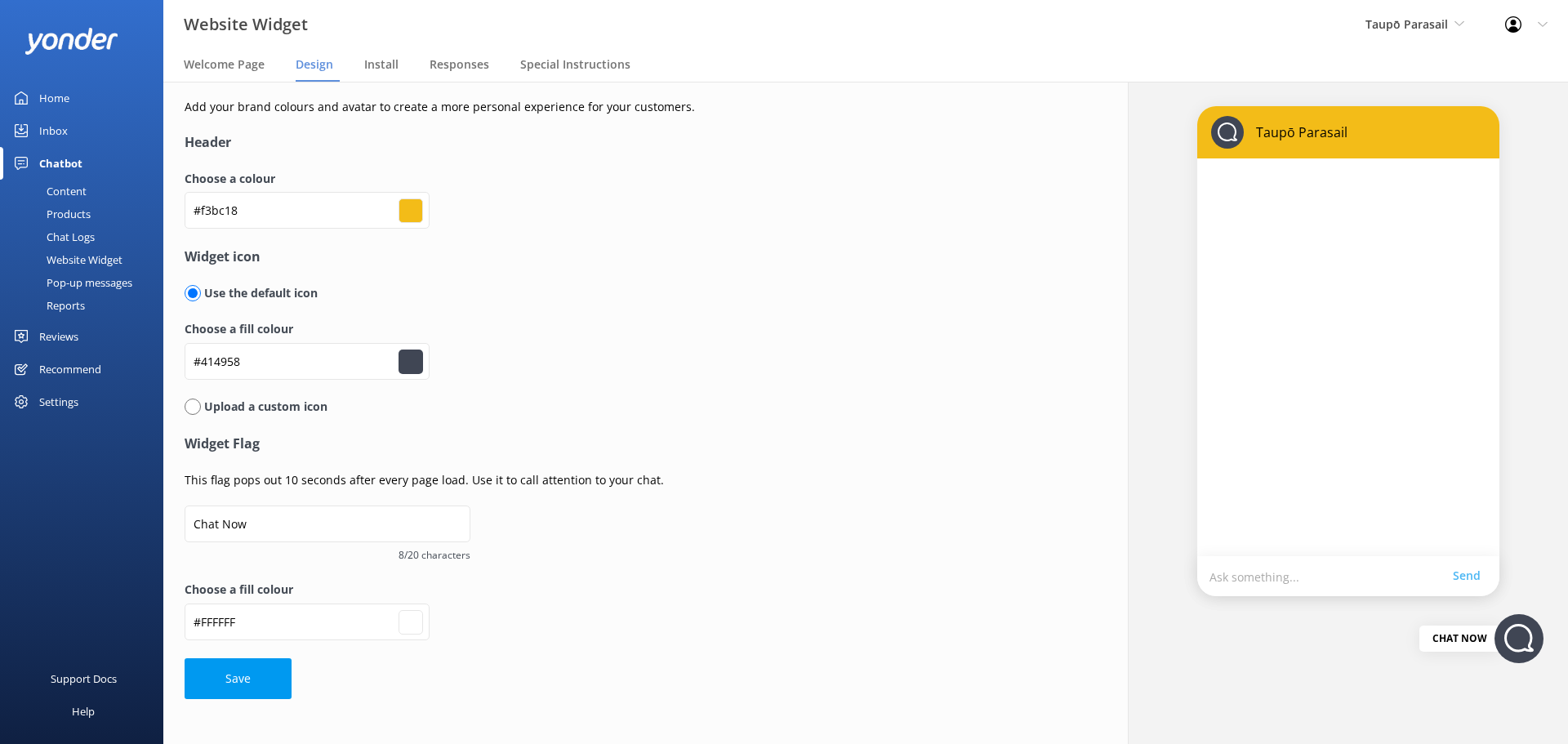
type input "#404859"
type input "#ffffff"
type input "#424b5c"
type input "#ffffff"
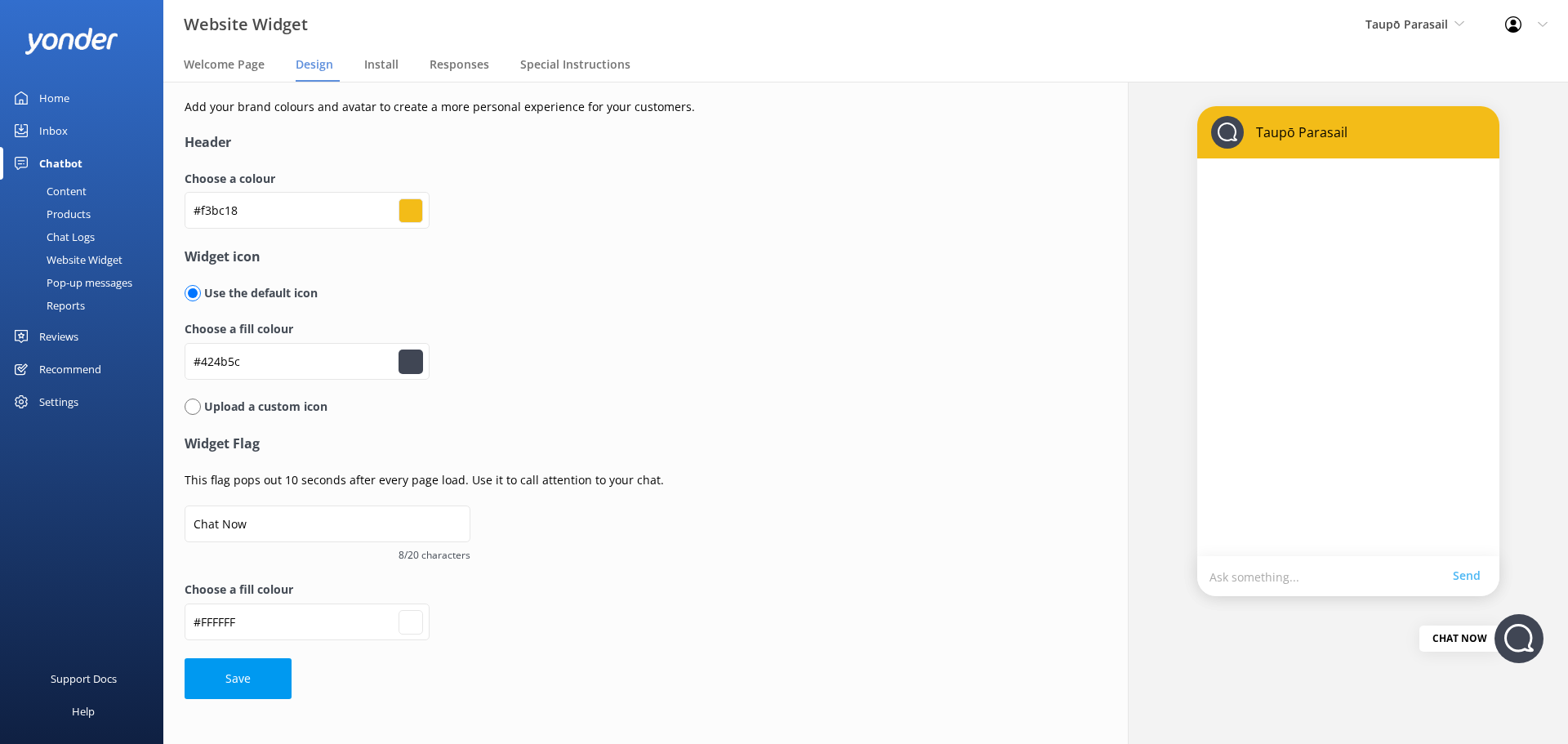
type input "#444d5f"
type input "#ffffff"
type input "#464f62"
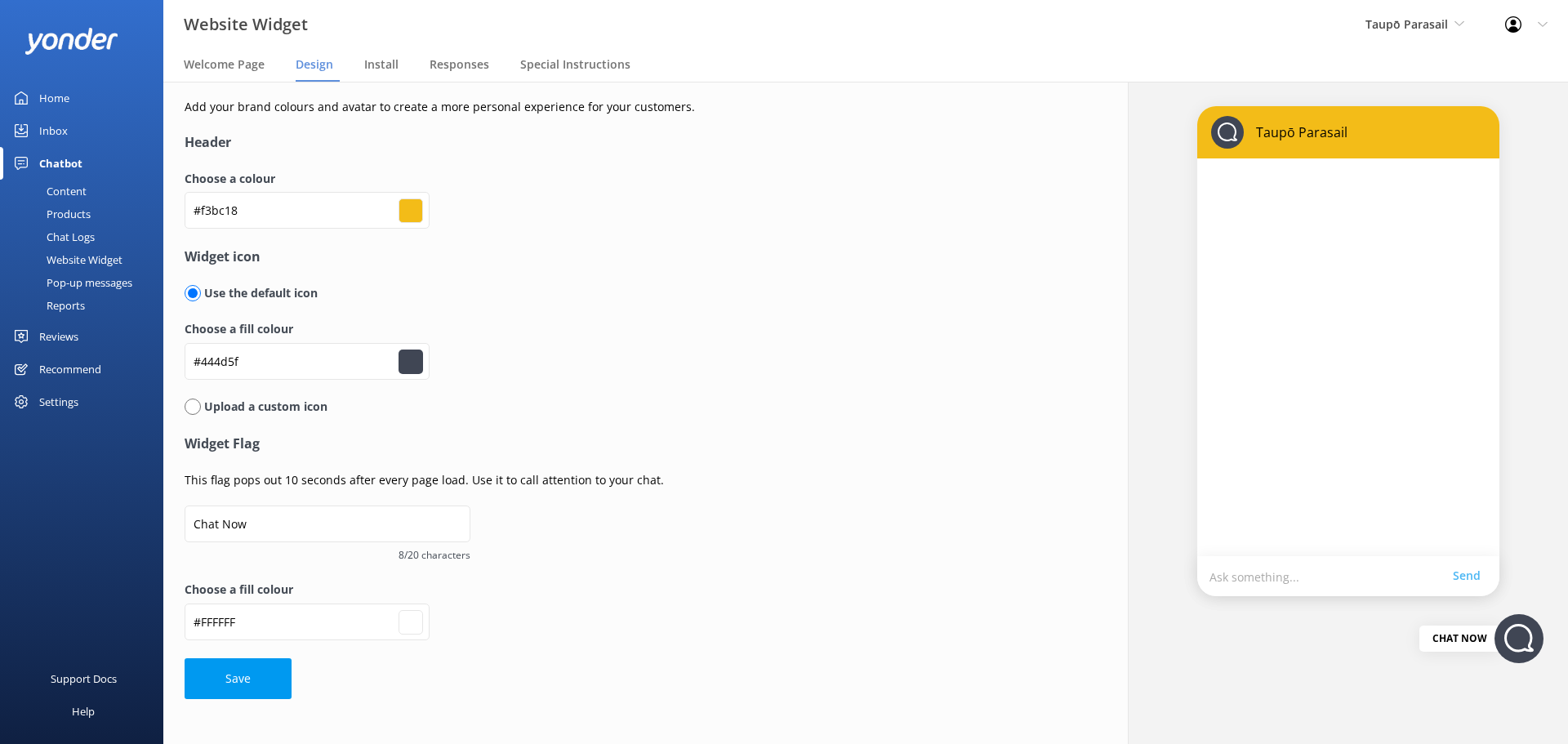
type input "#ffffff"
type input "#434d60"
type input "#ffffff"
type input "#464f62"
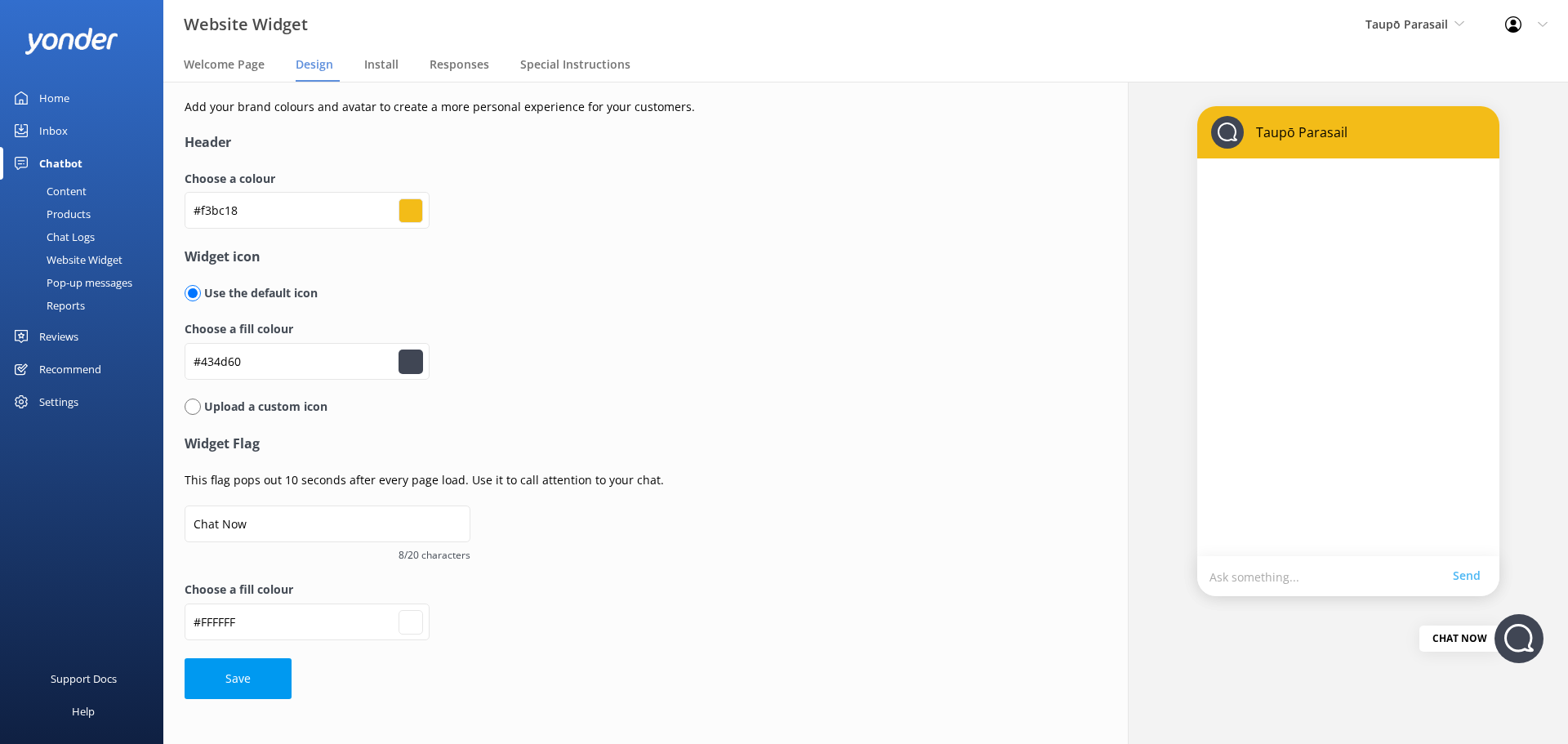
type input "#464f62"
type input "#ffffff"
type input "#475166"
type input "#ffffff"
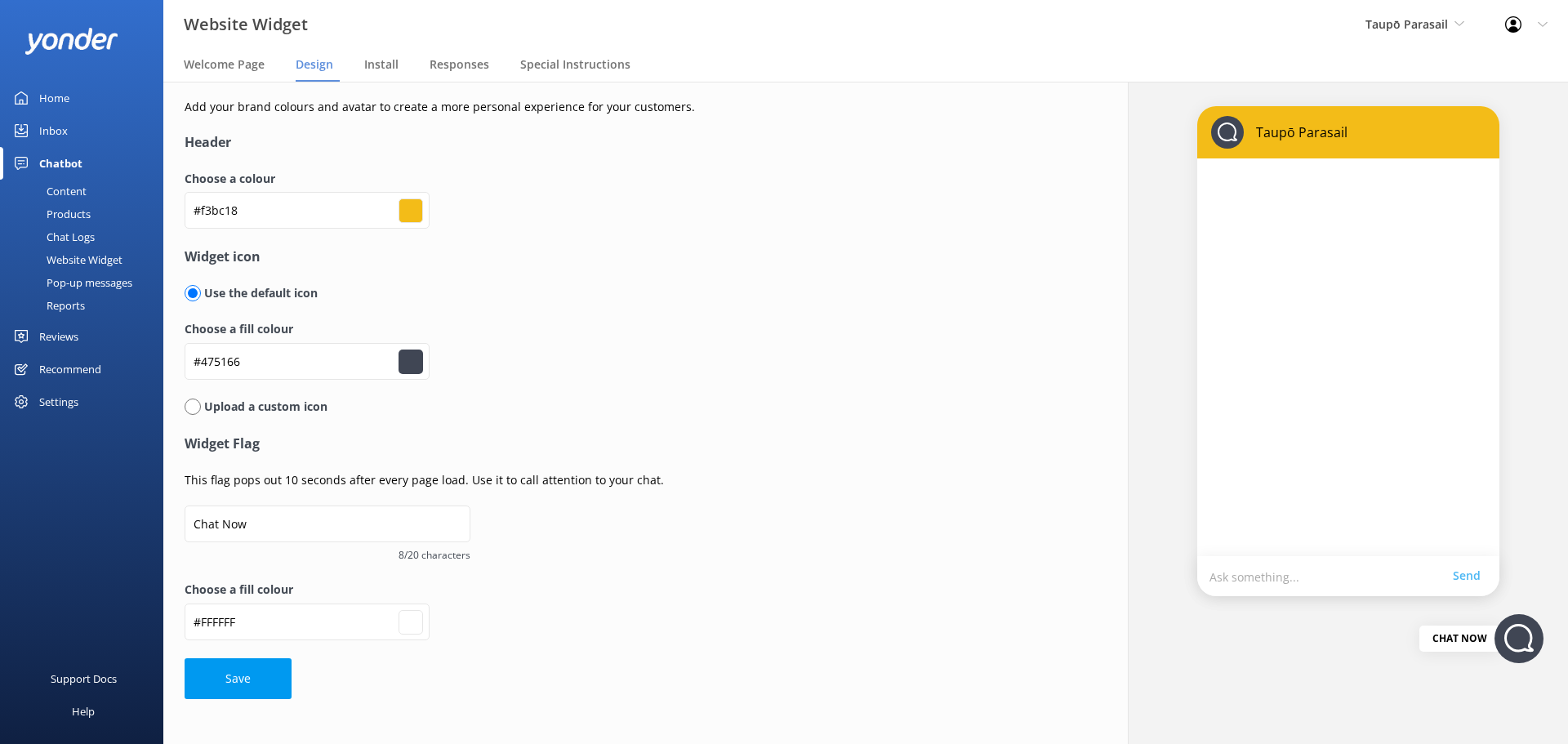
type input "#465167"
type input "#ffffff"
type input "#48546a"
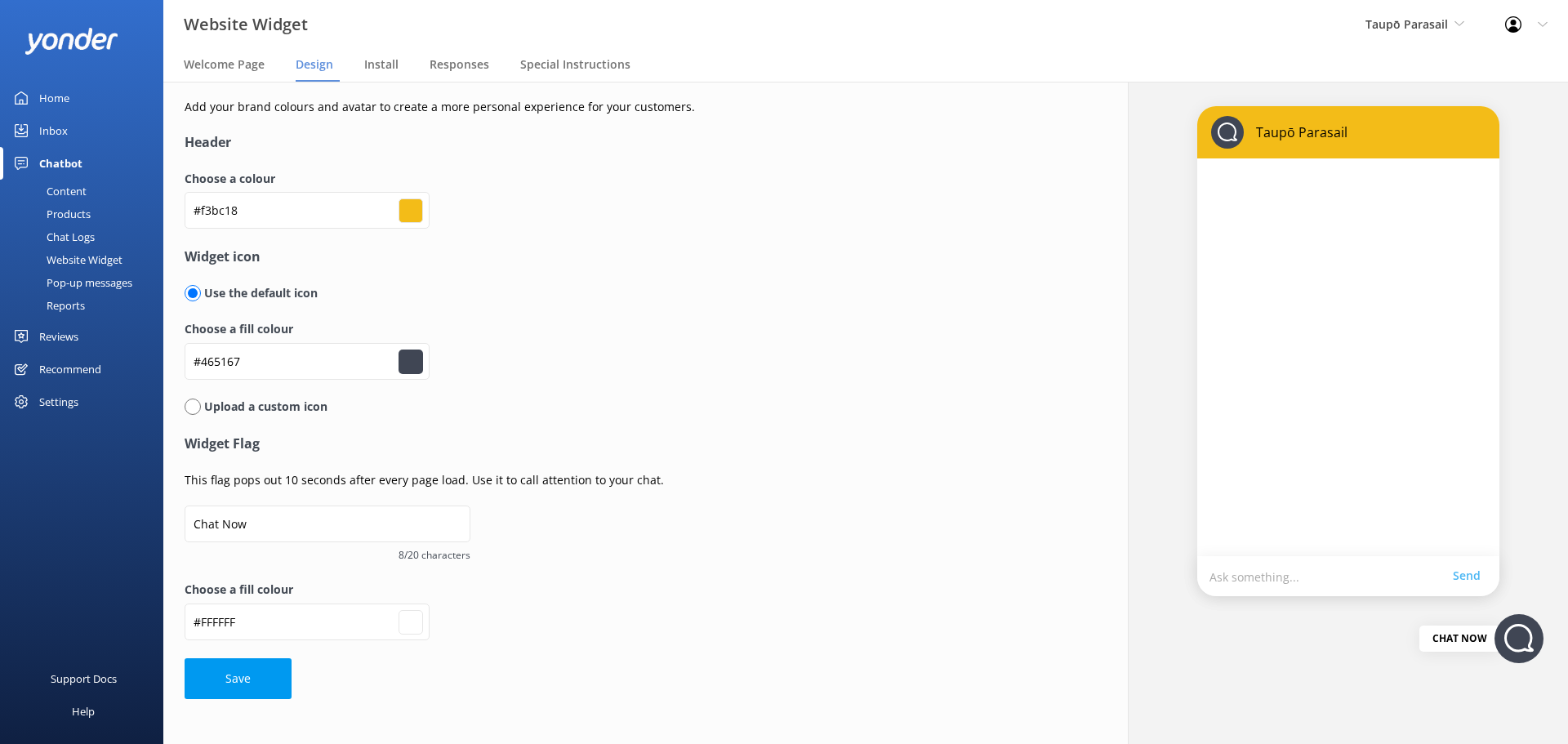
type input "#ffffff"
type input "#47536b"
type input "#ffffff"
type input "#49556f"
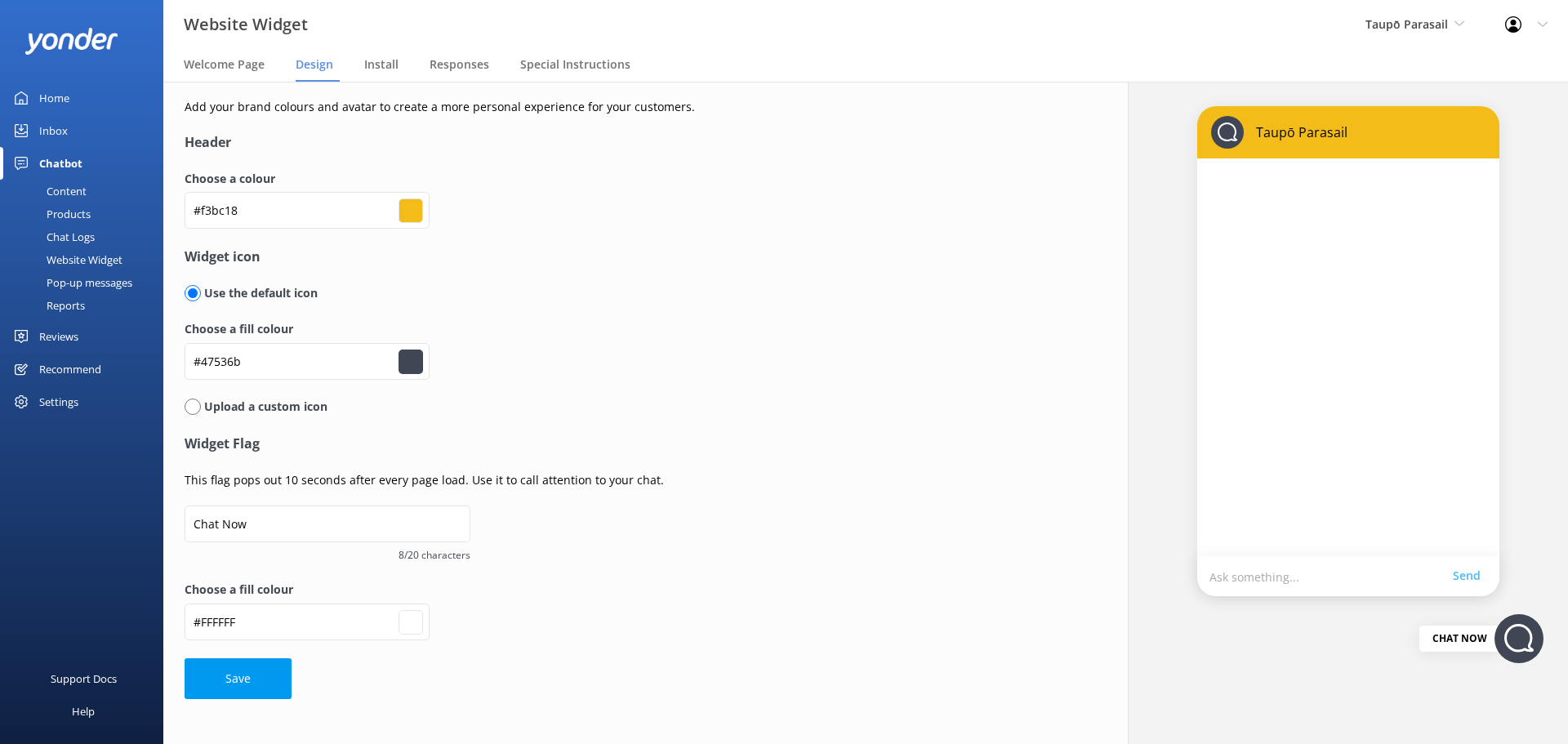
type input "#49556f"
type input "#ffffff"
type input "#485570"
type input "#ffffff"
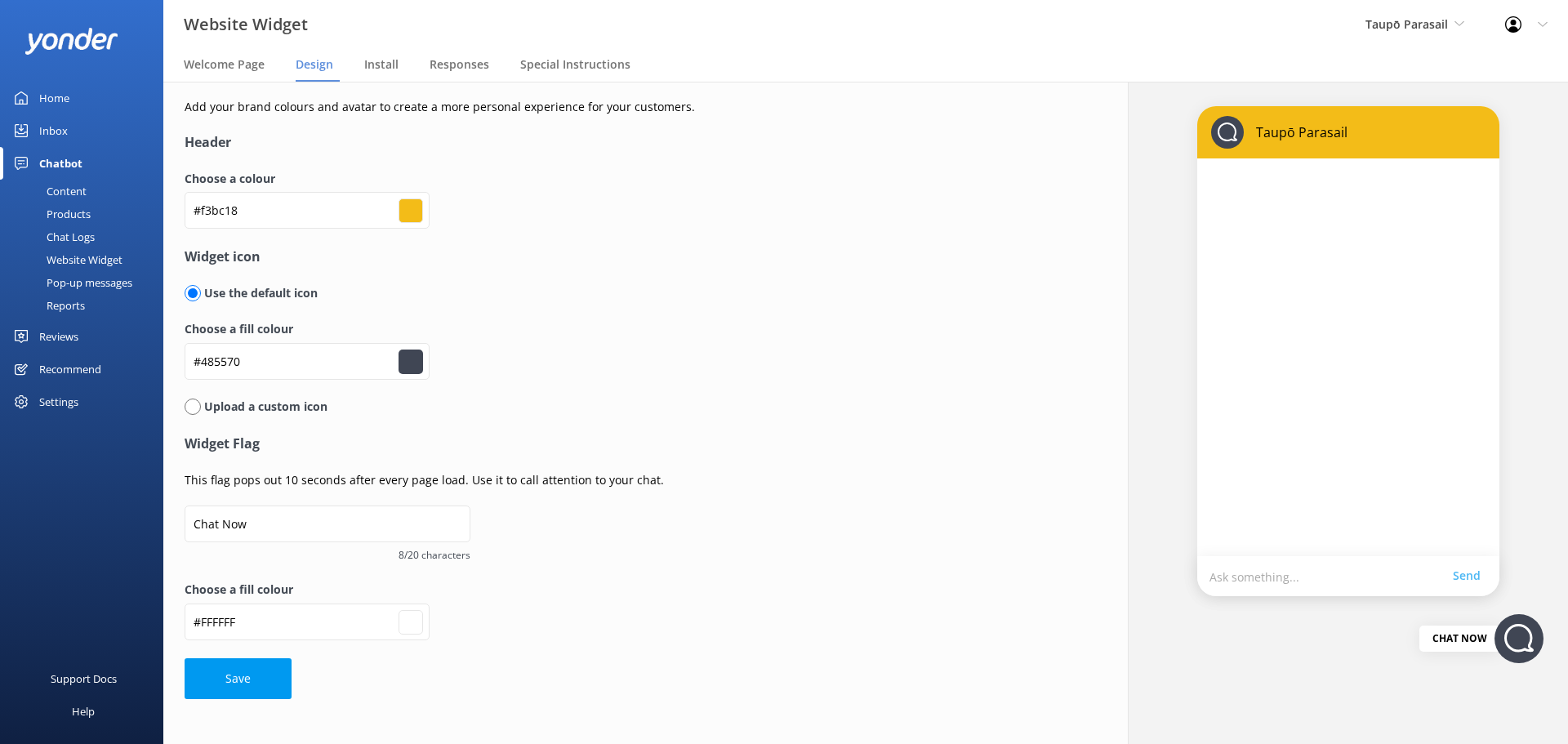
type input "#4a5773"
type input "#ffffff"
type input "#495774"
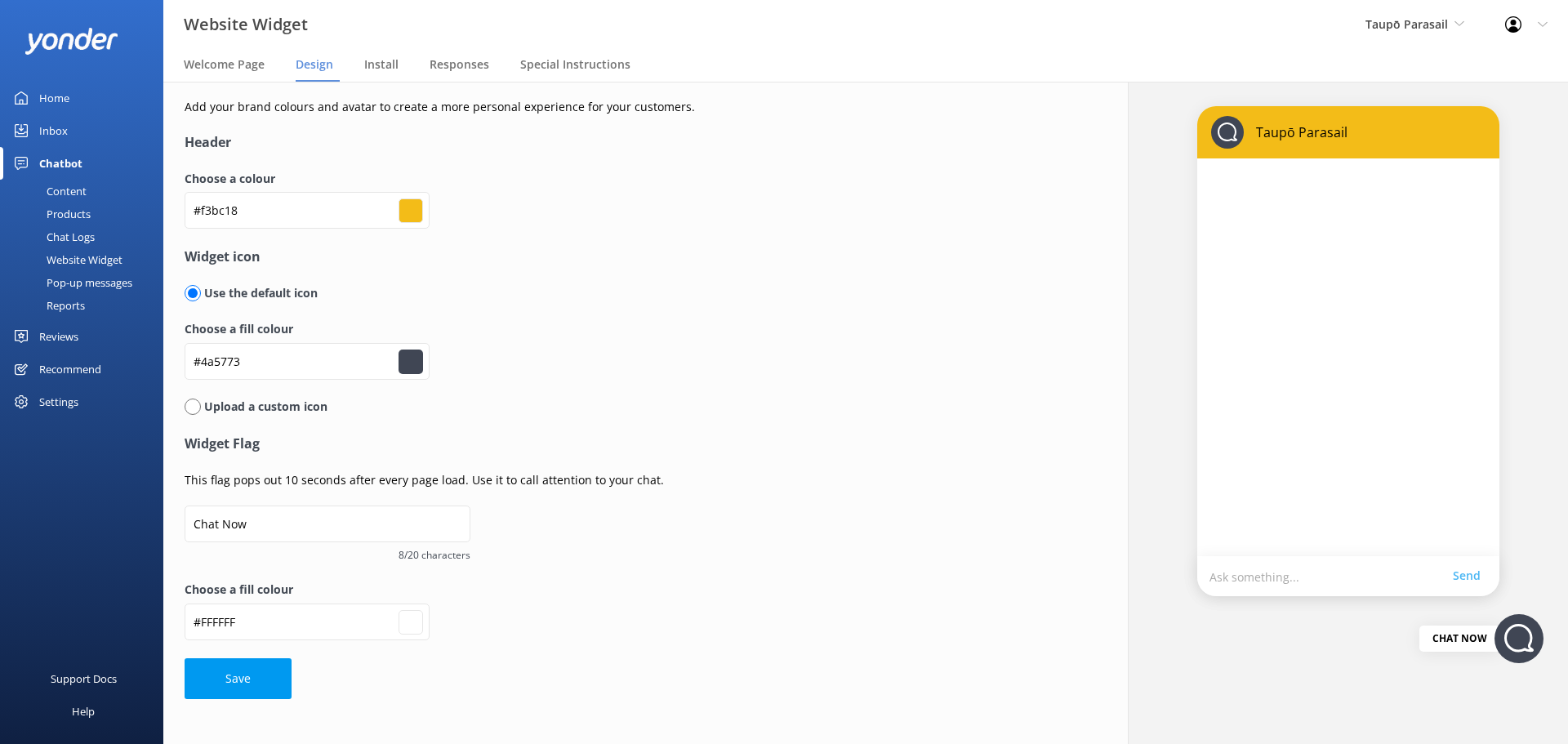
type input "#ffffff"
type input "#4b5977"
type input "#ffffff"
type input "#4c5b7b"
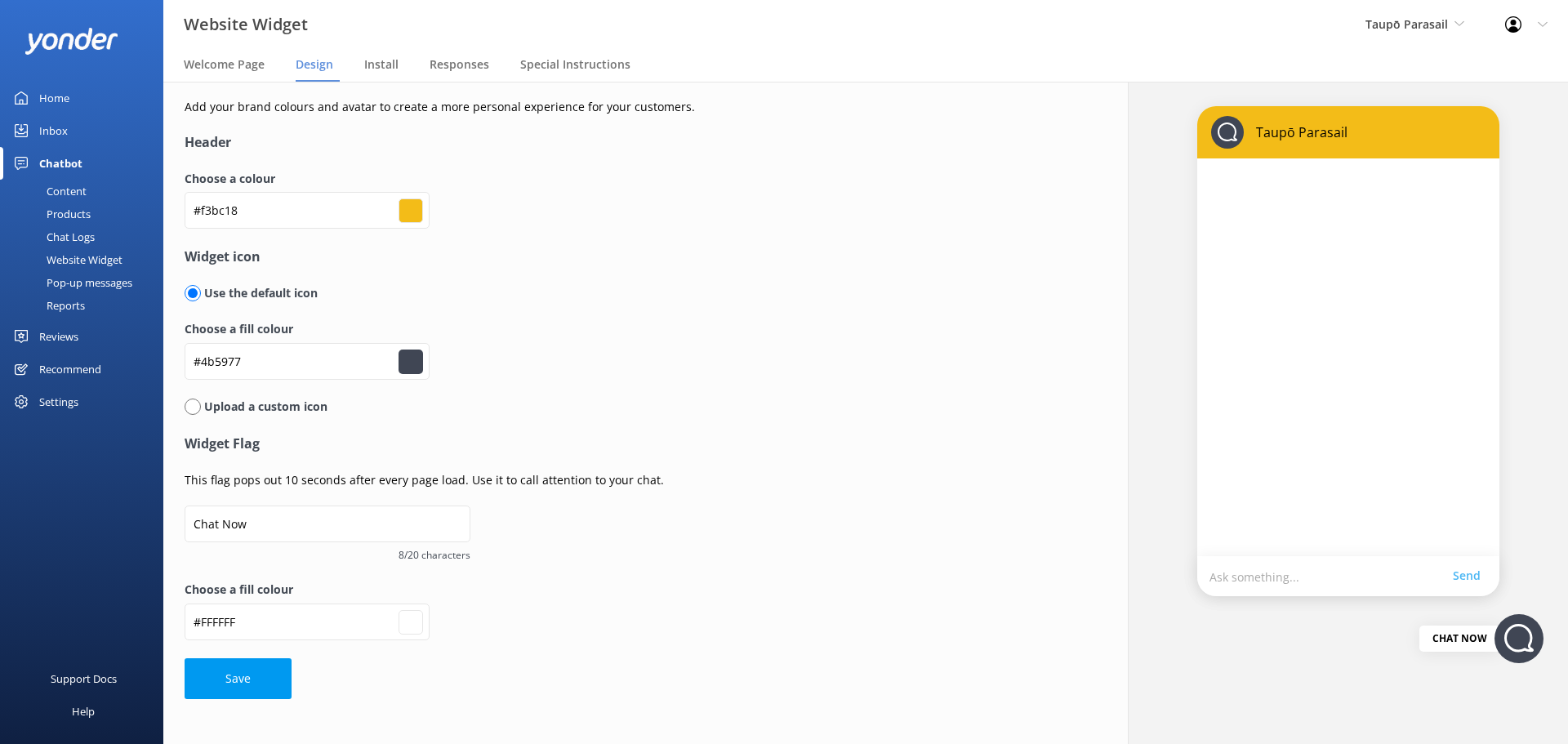
type input "#4c5b7b"
type input "#ffffff"
type input "#4b5b7c"
type input "#ffffff"
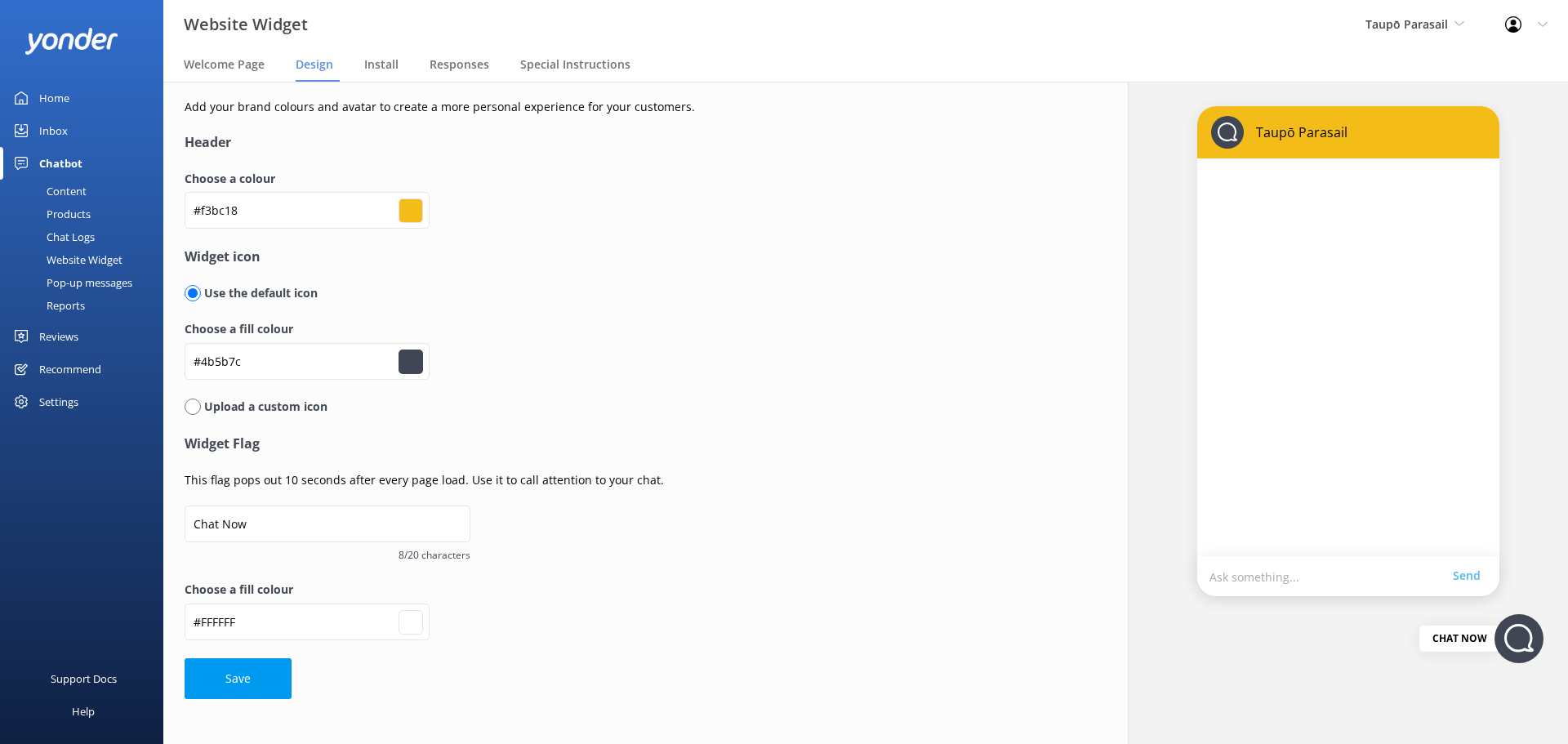
type input "#4d5e80"
type input "#ffffff"
type input "#4b5d81"
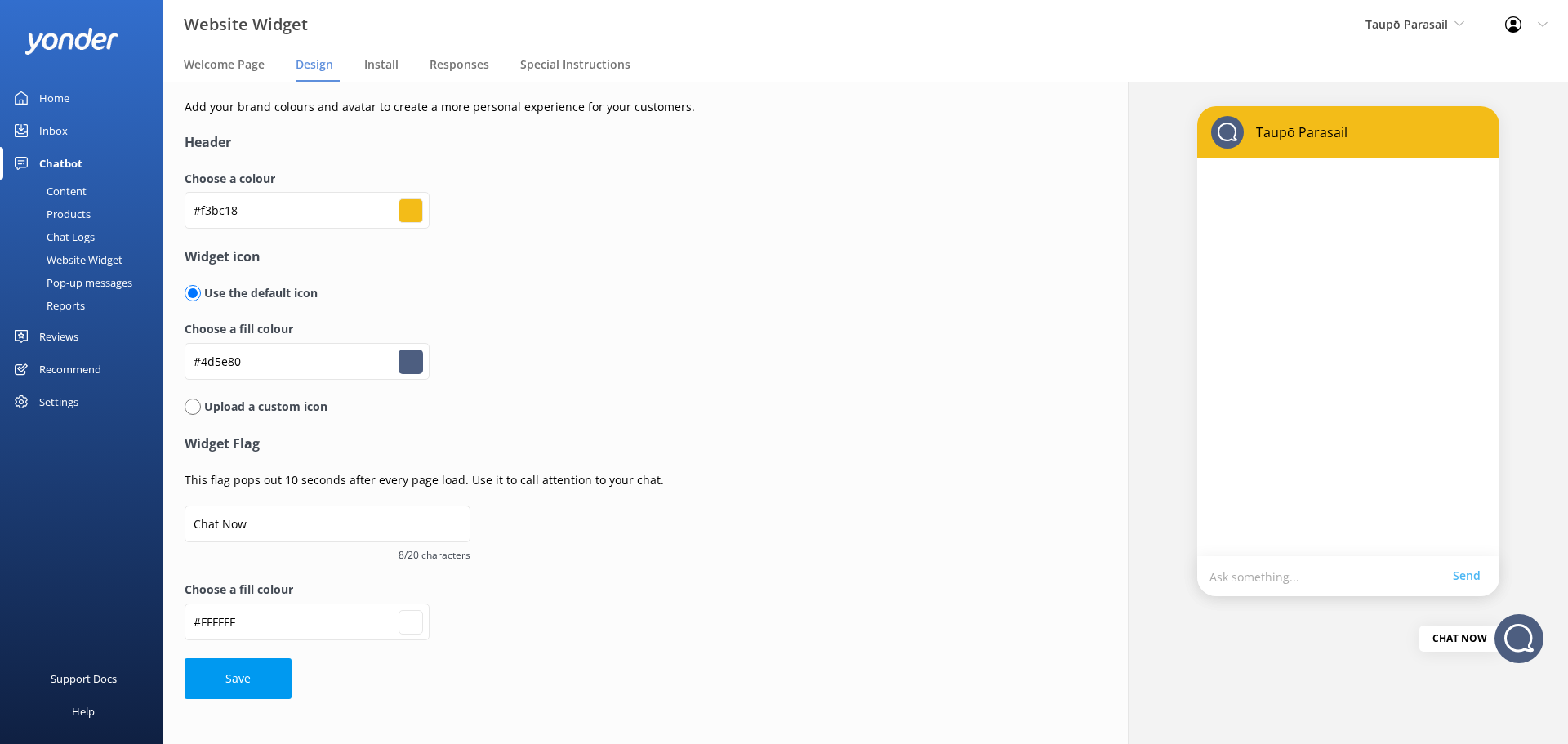
type input "#ffffff"
type input "#4c5f85"
type input "#ffffff"
type input "#4b5f86"
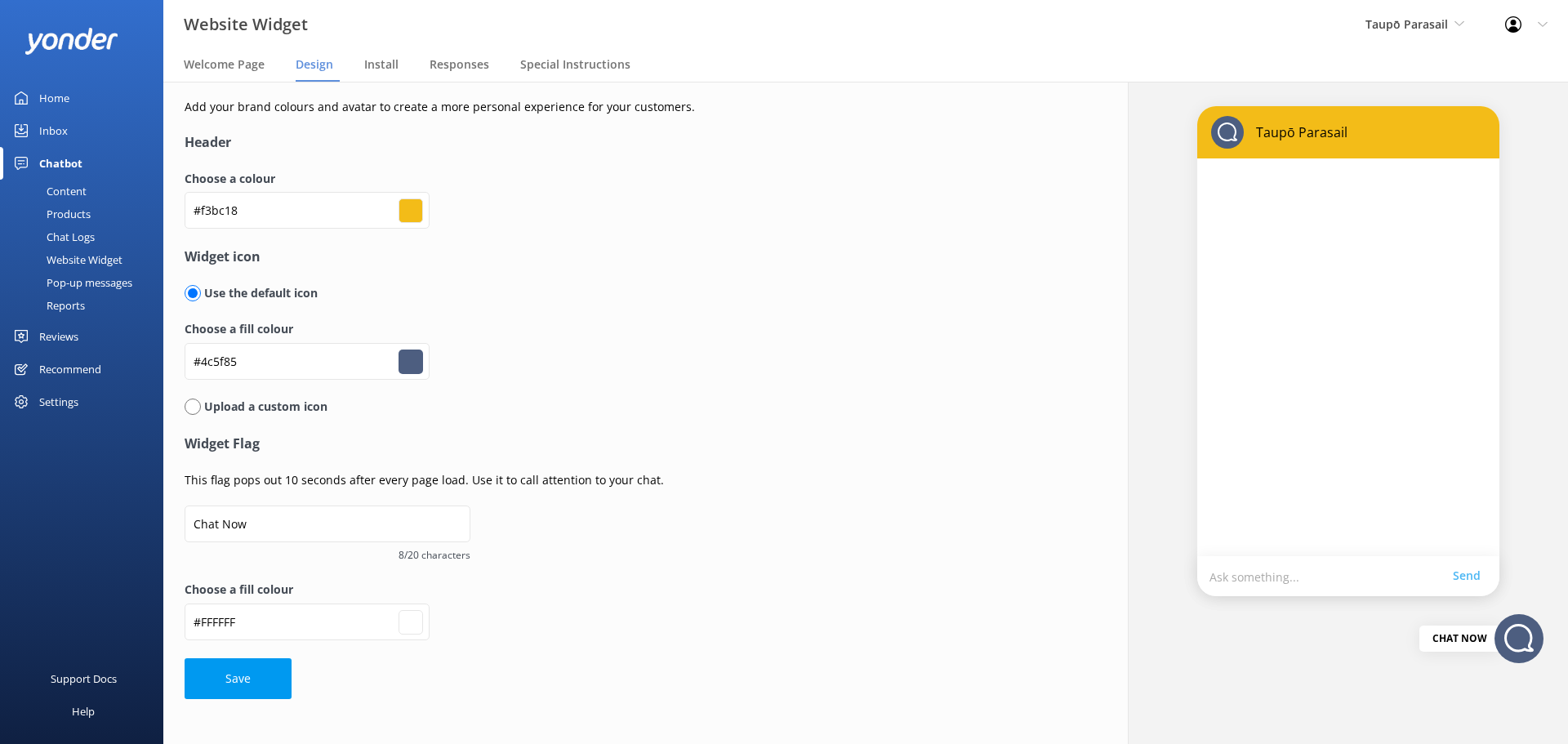
type input "#4b5f86"
type input "#ffffff"
type input "#4d6189"
type input "#ffffff"
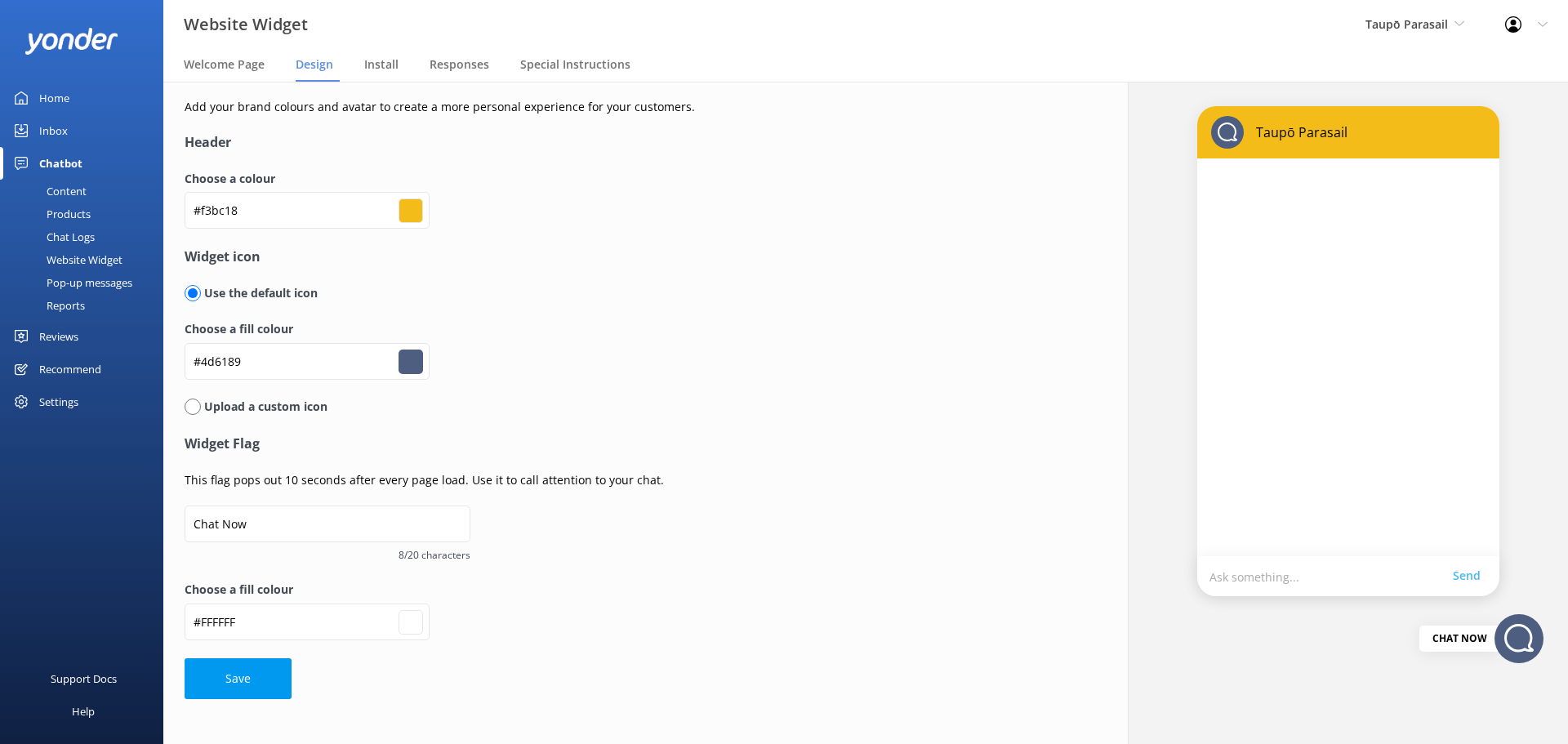
type input "#4c618a"
type input "#ffffff"
type input "#4b608b"
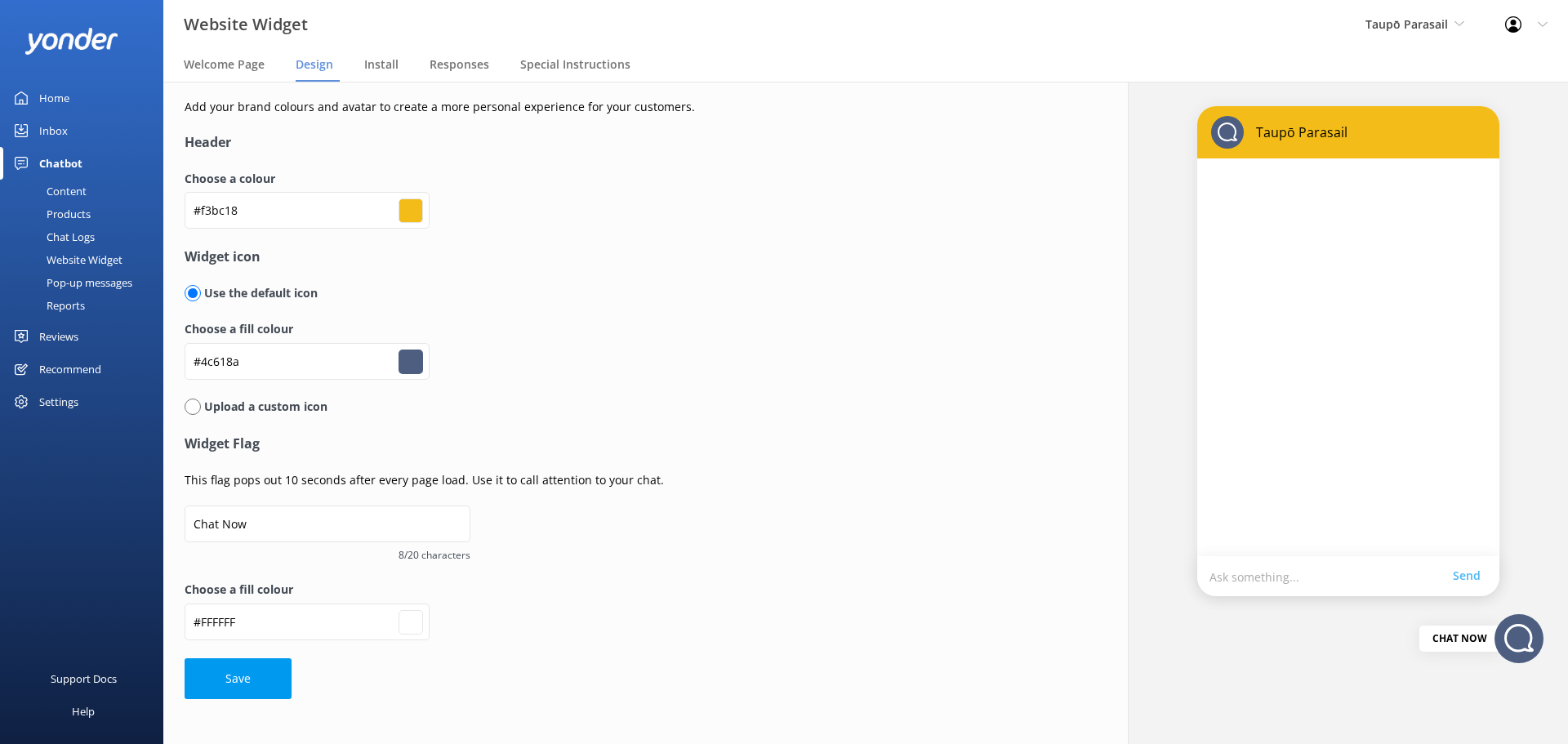
type input "#ffffff"
type input "#4d638f"
type input "#ffffff"
type input "#4c6290"
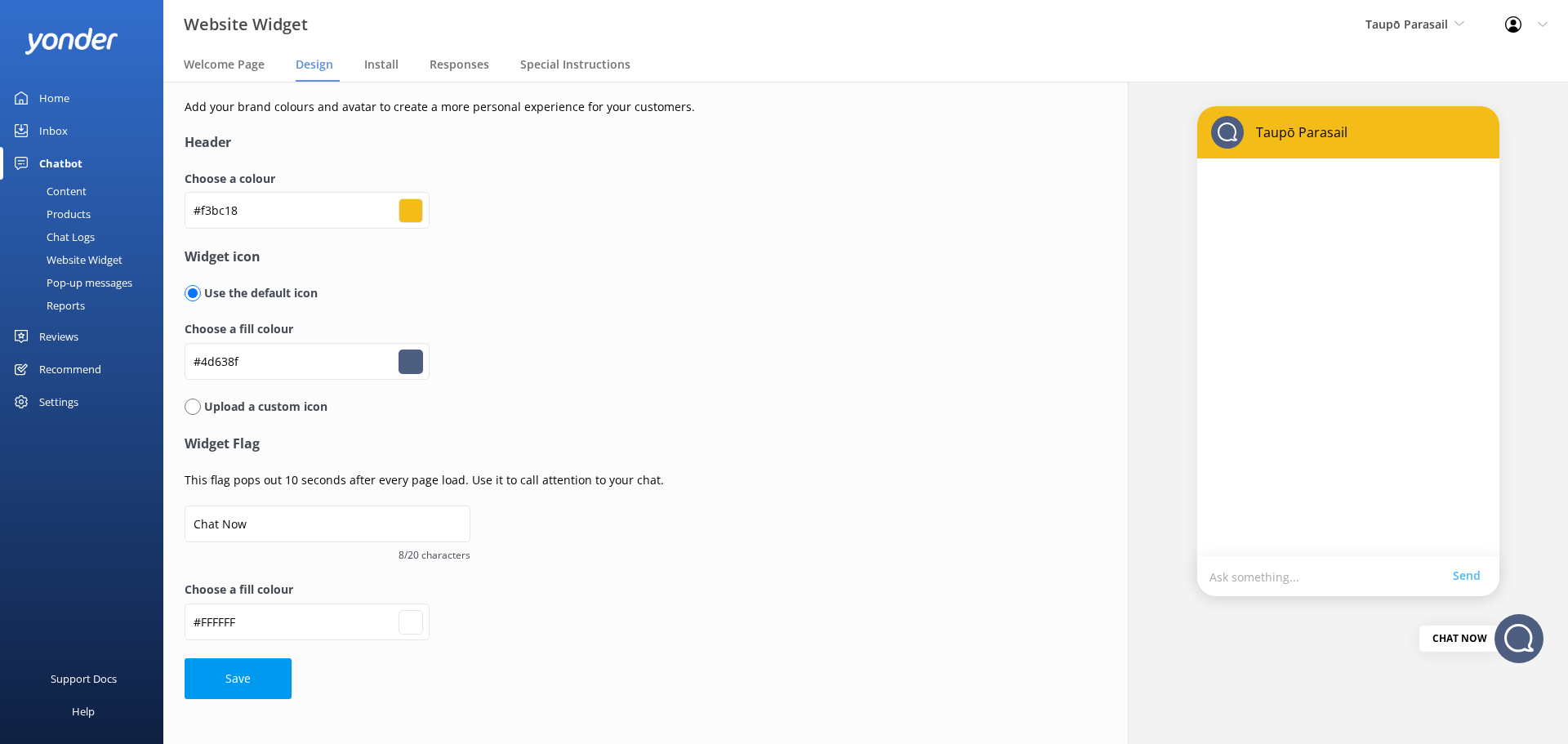
type input "#4c6290"
type input "#ffffff"
type input "#4c6494"
type input "#ffffff"
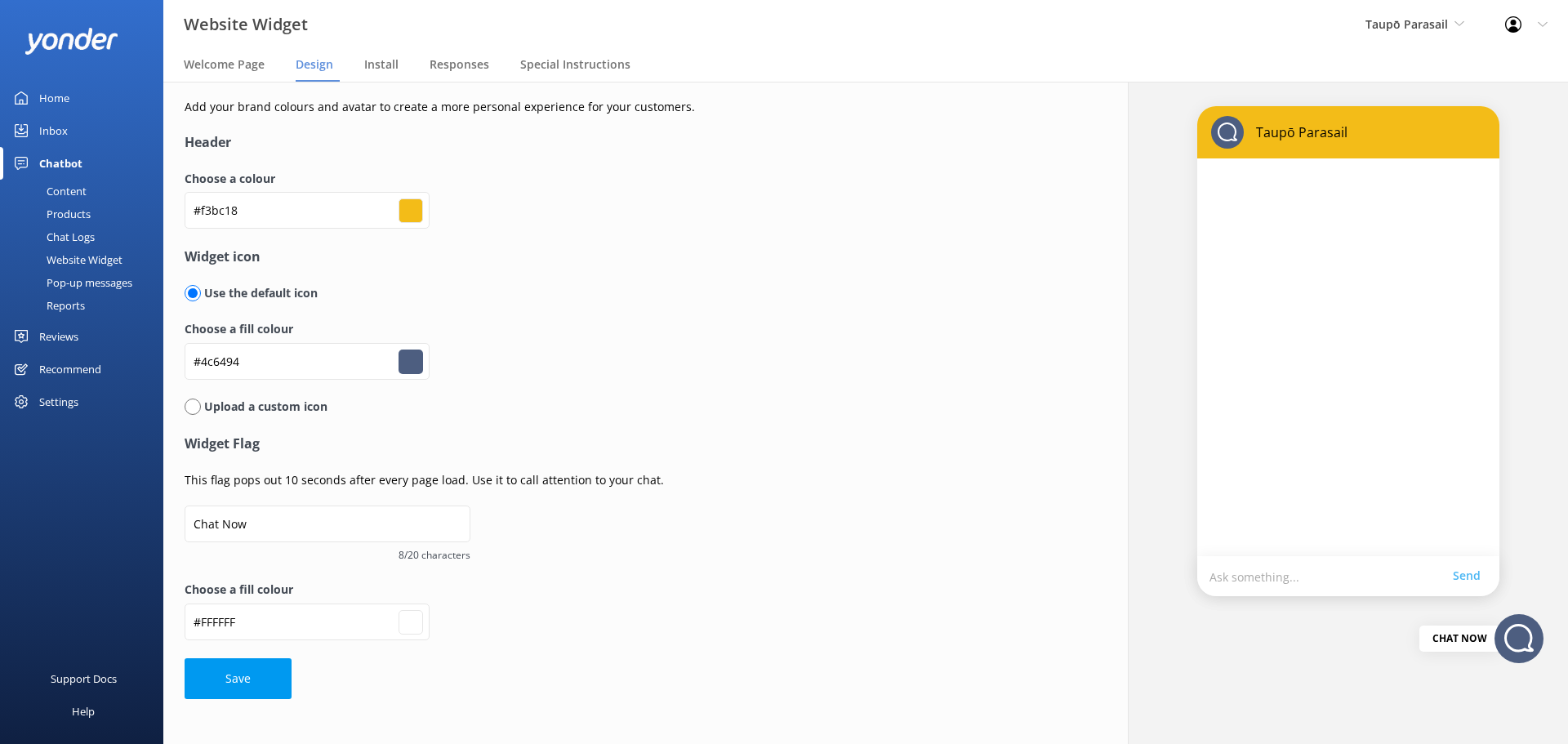
type input "#4b6291"
type input "#ffffff"
type input "#4a6396"
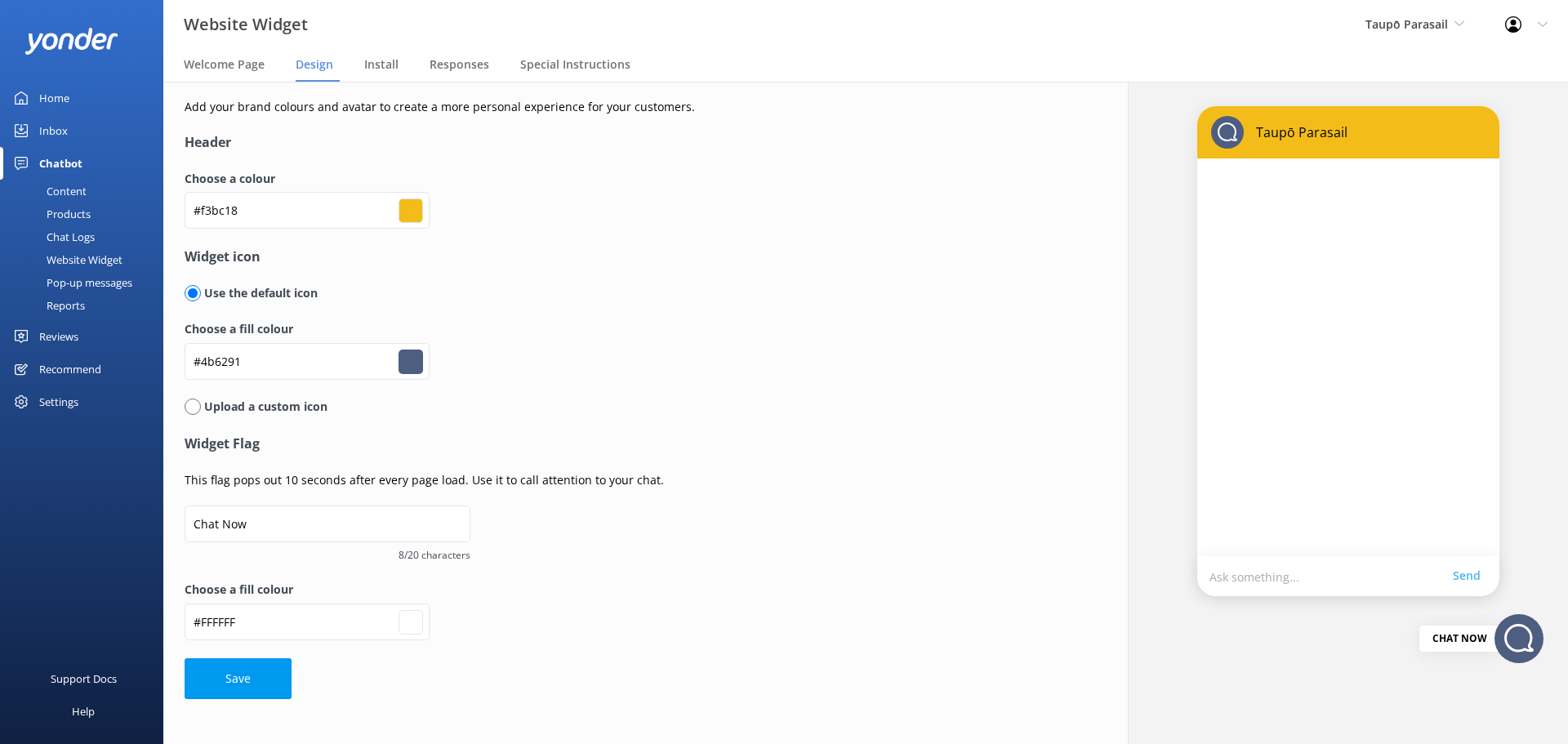
type input "#ffffff"
type input "#496397"
type input "#ffffff"
type input "#49659c"
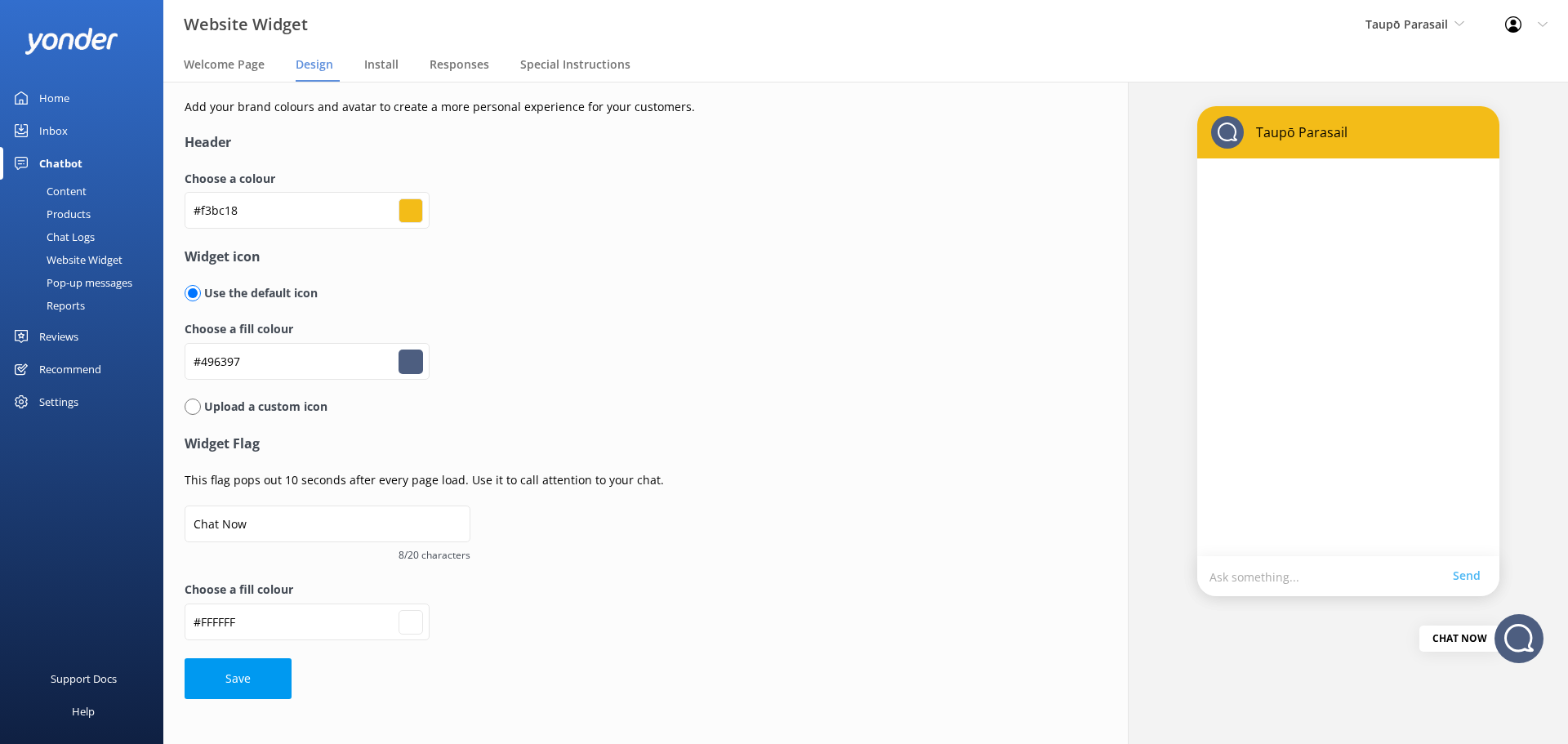
type input "#49659c"
type input "#ffffff"
type input "#48659d"
type input "#ffffff"
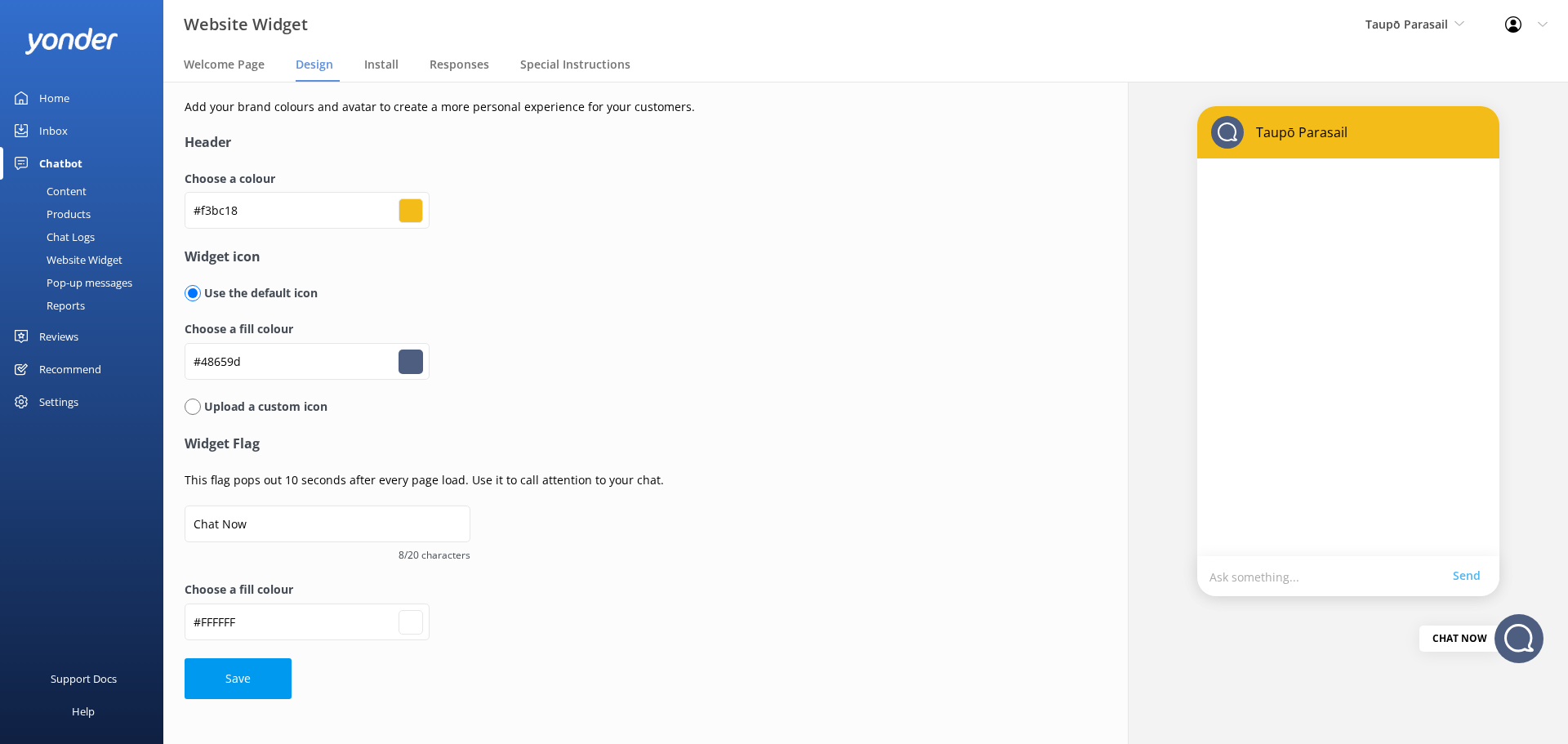
type input "#47649e"
type input "#ffffff"
type input "#4664a0"
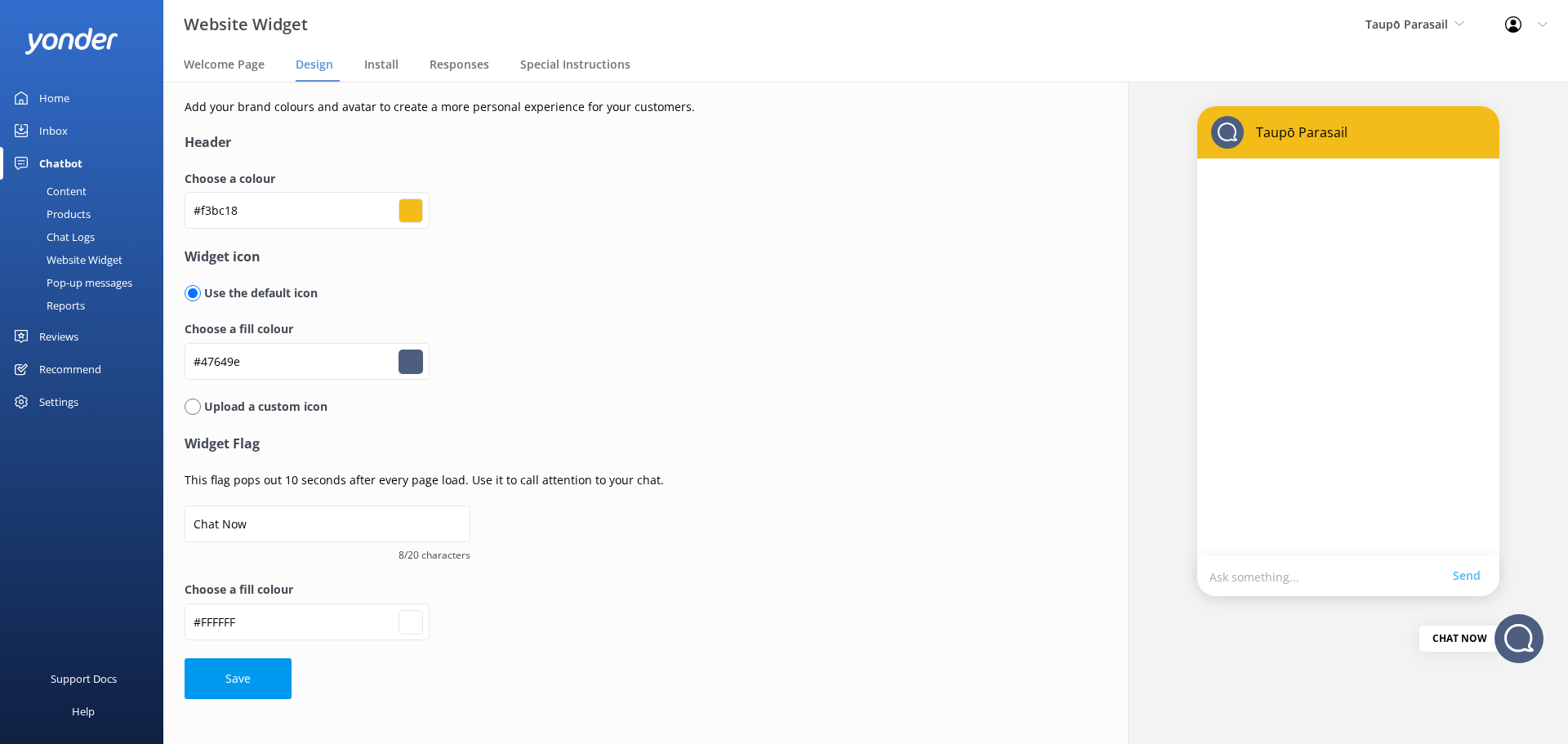
type input "#ffffff"
type input "#4866a3"
type input "#ffffff"
type input "#4563a1"
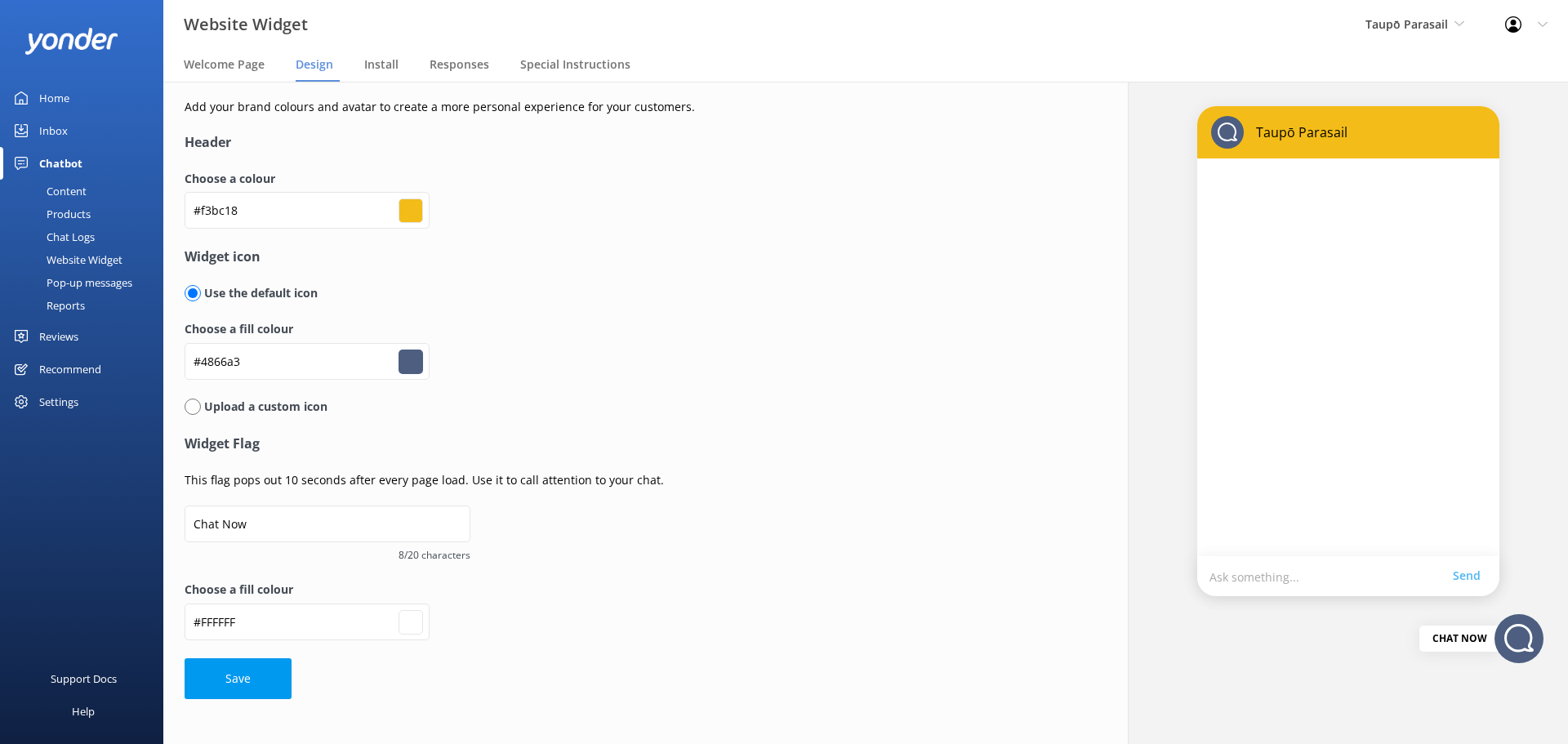
type input "#4563a1"
type input "#ffffff"
type input "#4666a4"
type input "#ffffff"
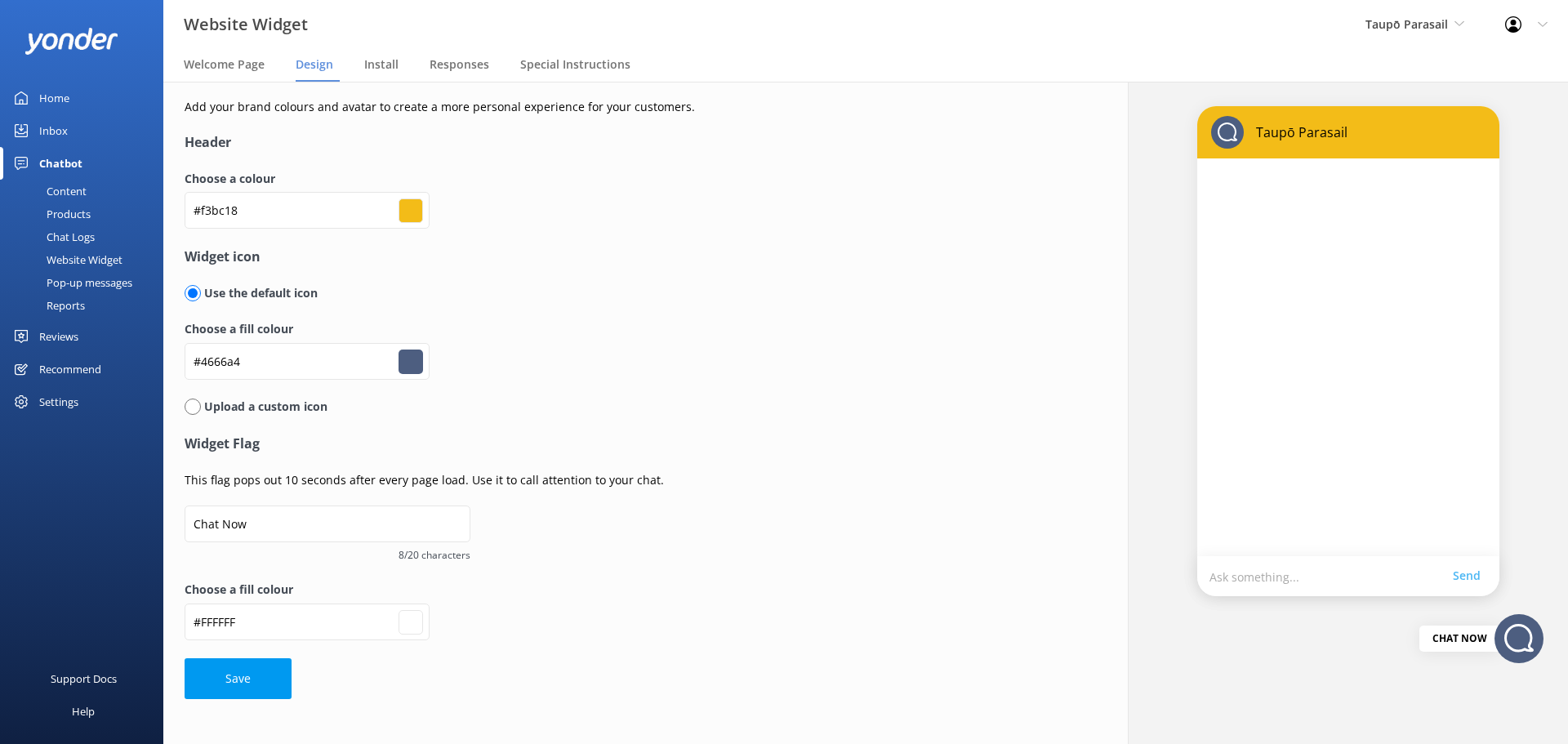
type input "#4565a5"
type input "#ffffff"
type input "#4465a7"
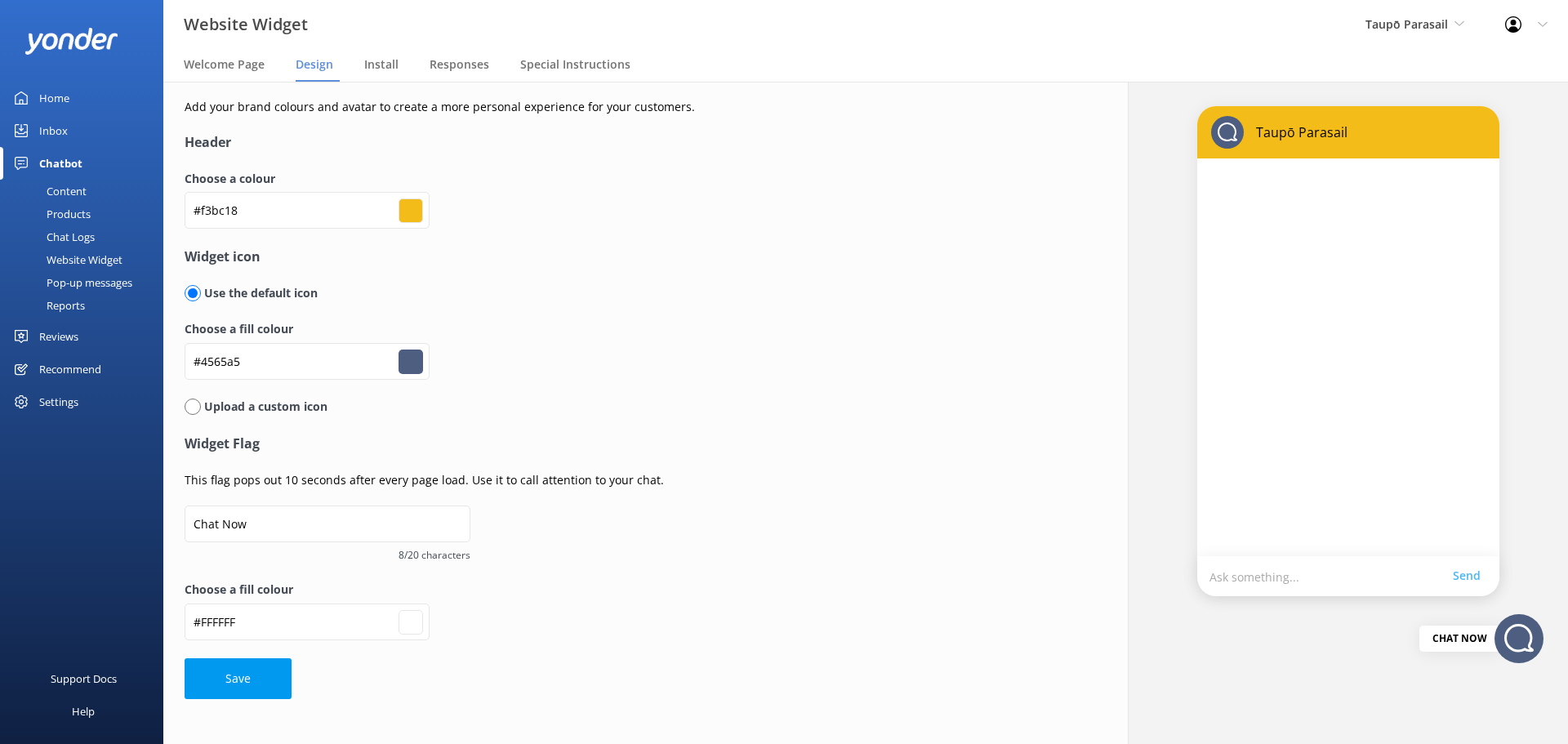
type input "#ffffff"
type input "#4364a8"
type input "#ffffff"
type input "#4264a9"
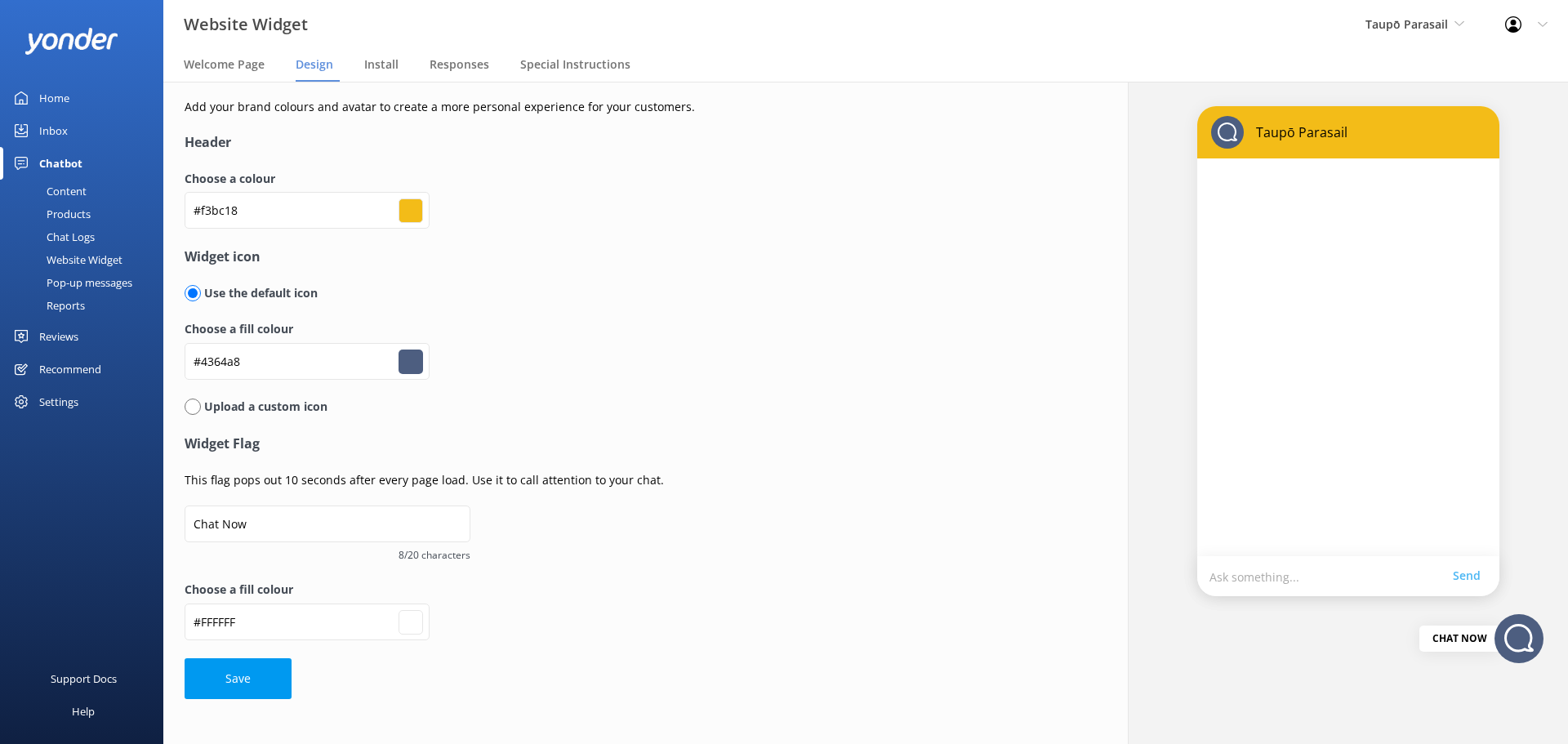
type input "#4264a9"
type input "#ffffff"
type input "#4164aa"
type input "#ffffff"
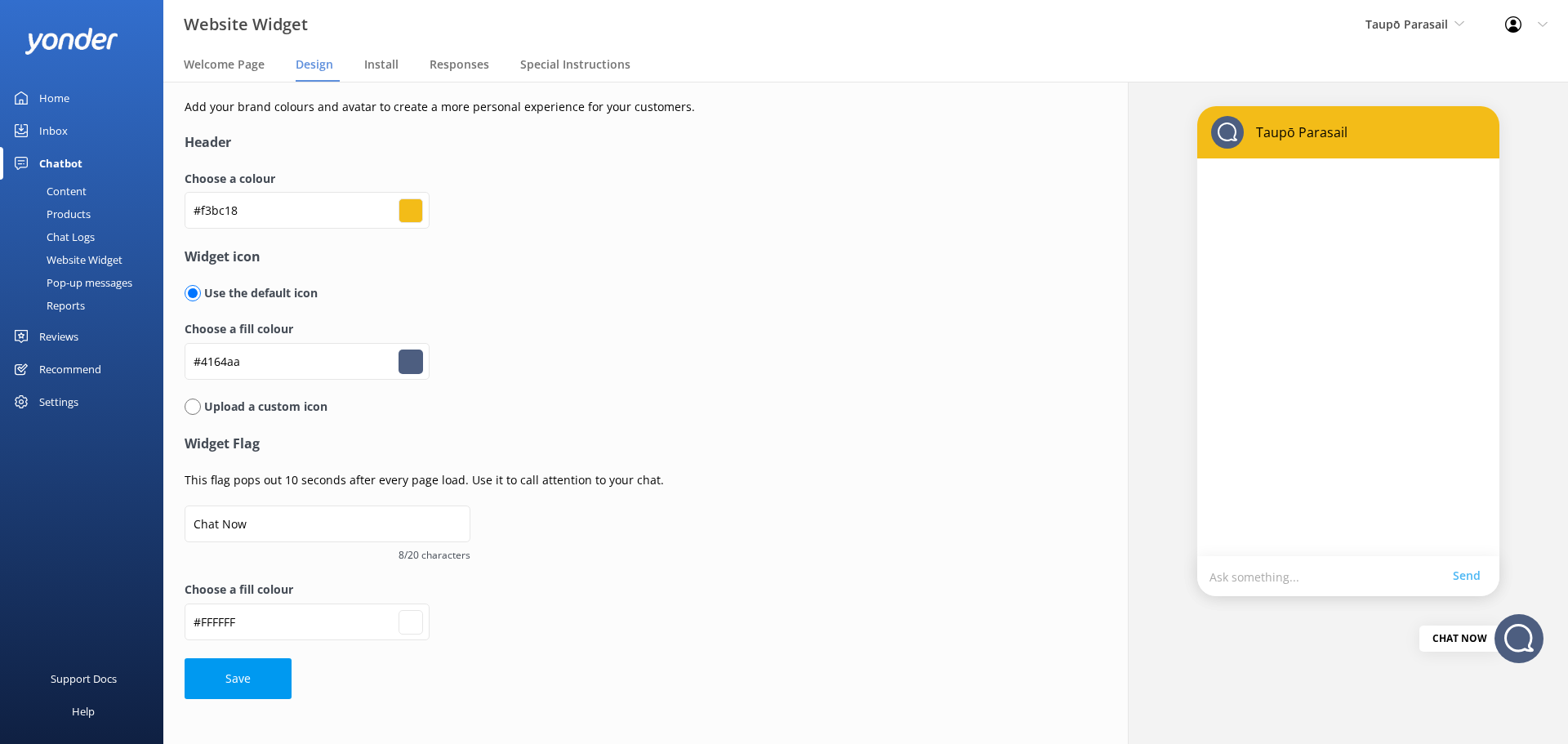
type input "#4266ae"
type input "#ffffff"
type input "#4165af"
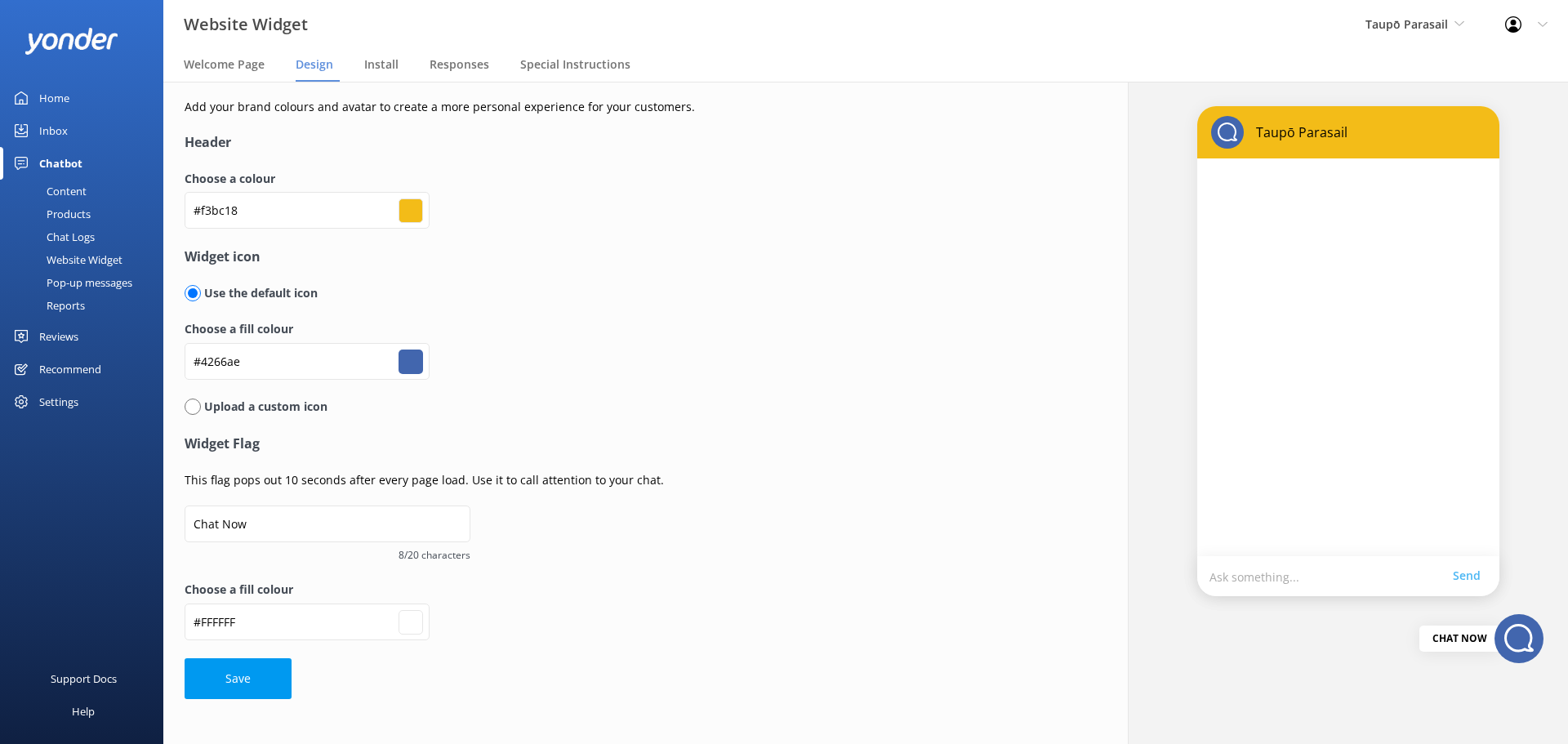
type input "#ffffff"
type input "#3e63ac"
type input "#ffffff"
type input "#4065b0"
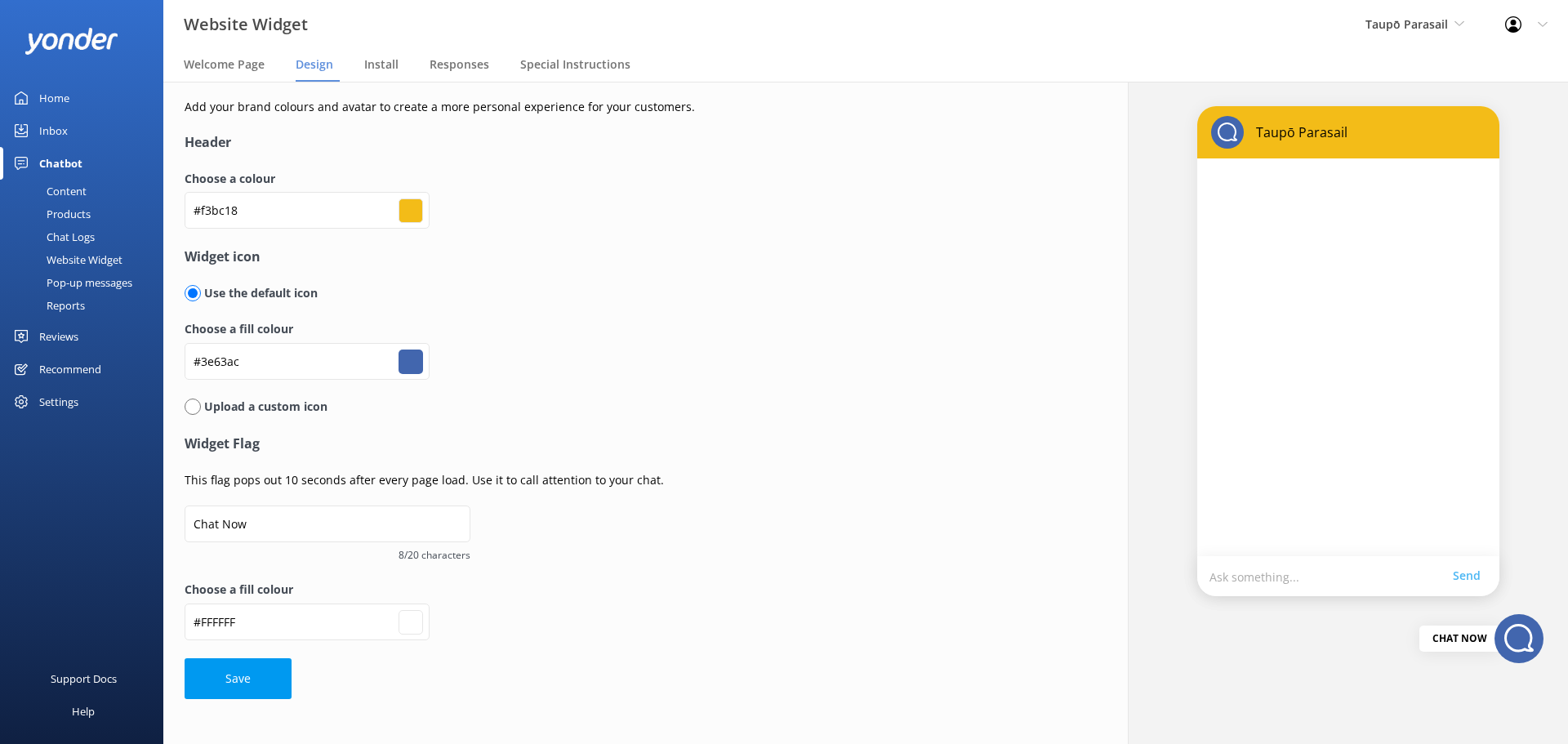
type input "#4065b0"
type input "#ffffff"
type input "#3e65b1"
type input "#ffffff"
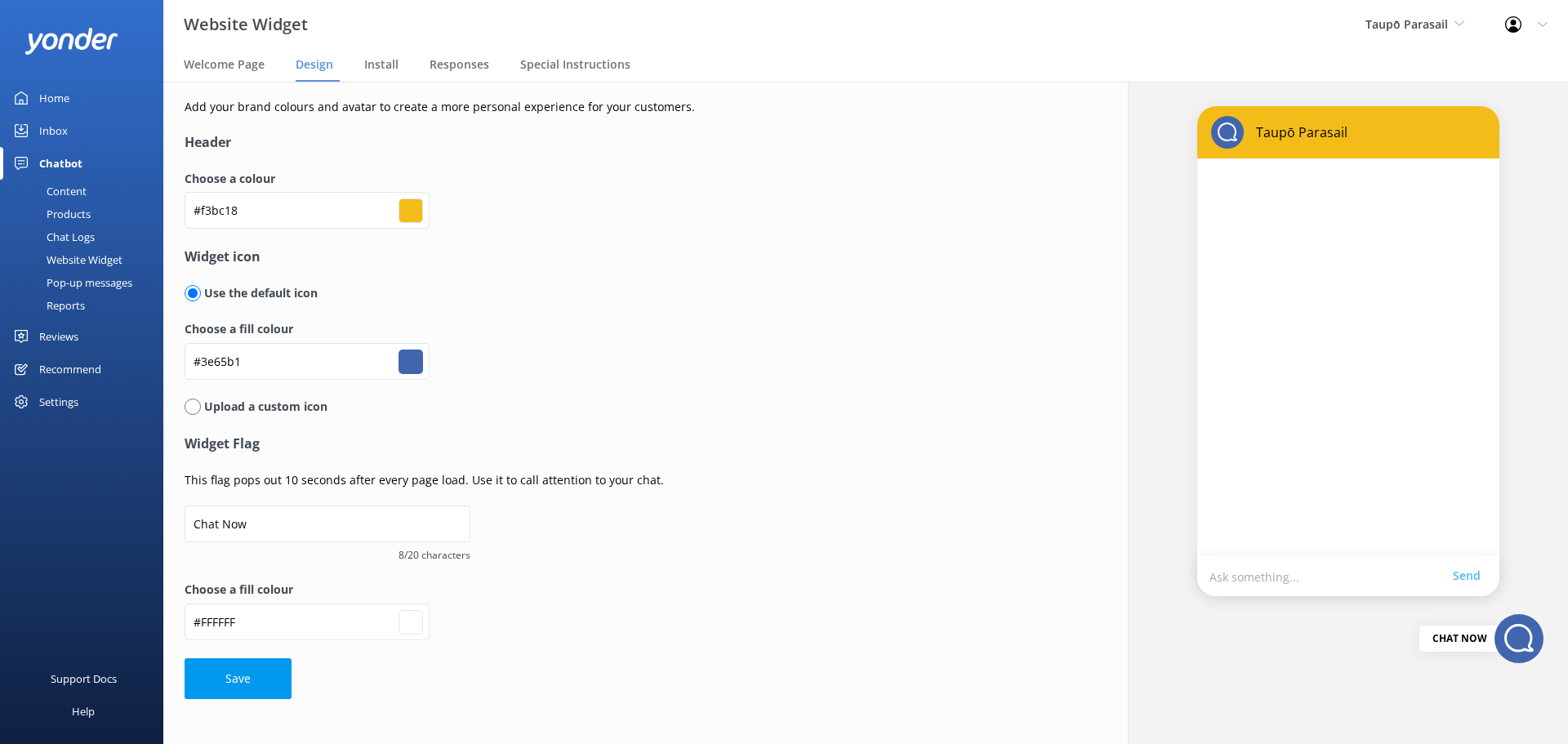
type input "#3d64b3"
type input "#ffffff"
type input "#3c64b4"
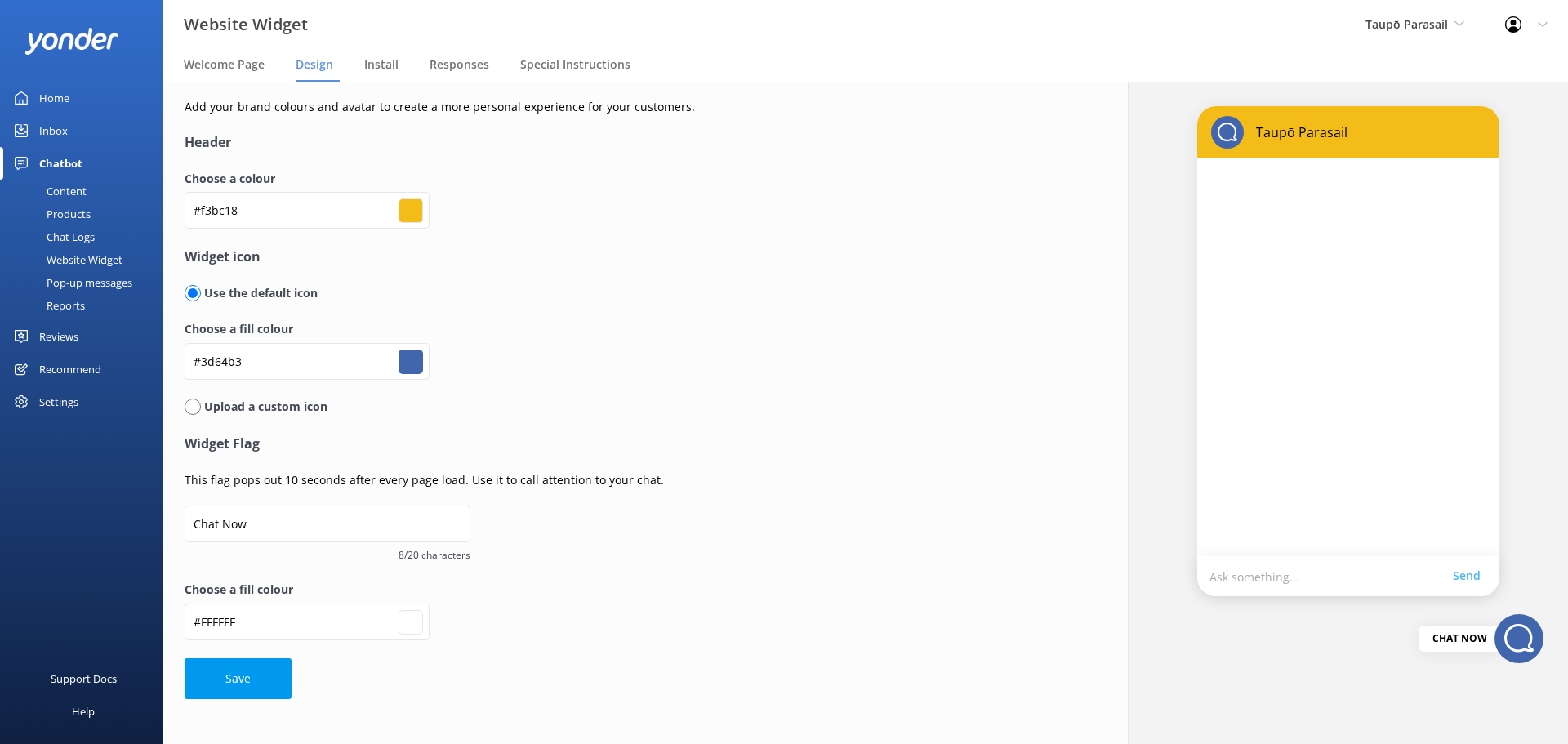
type input "#ffffff"
type input "#3b63b5"
click at [248, 675] on button "Save" at bounding box center [238, 678] width 107 height 41
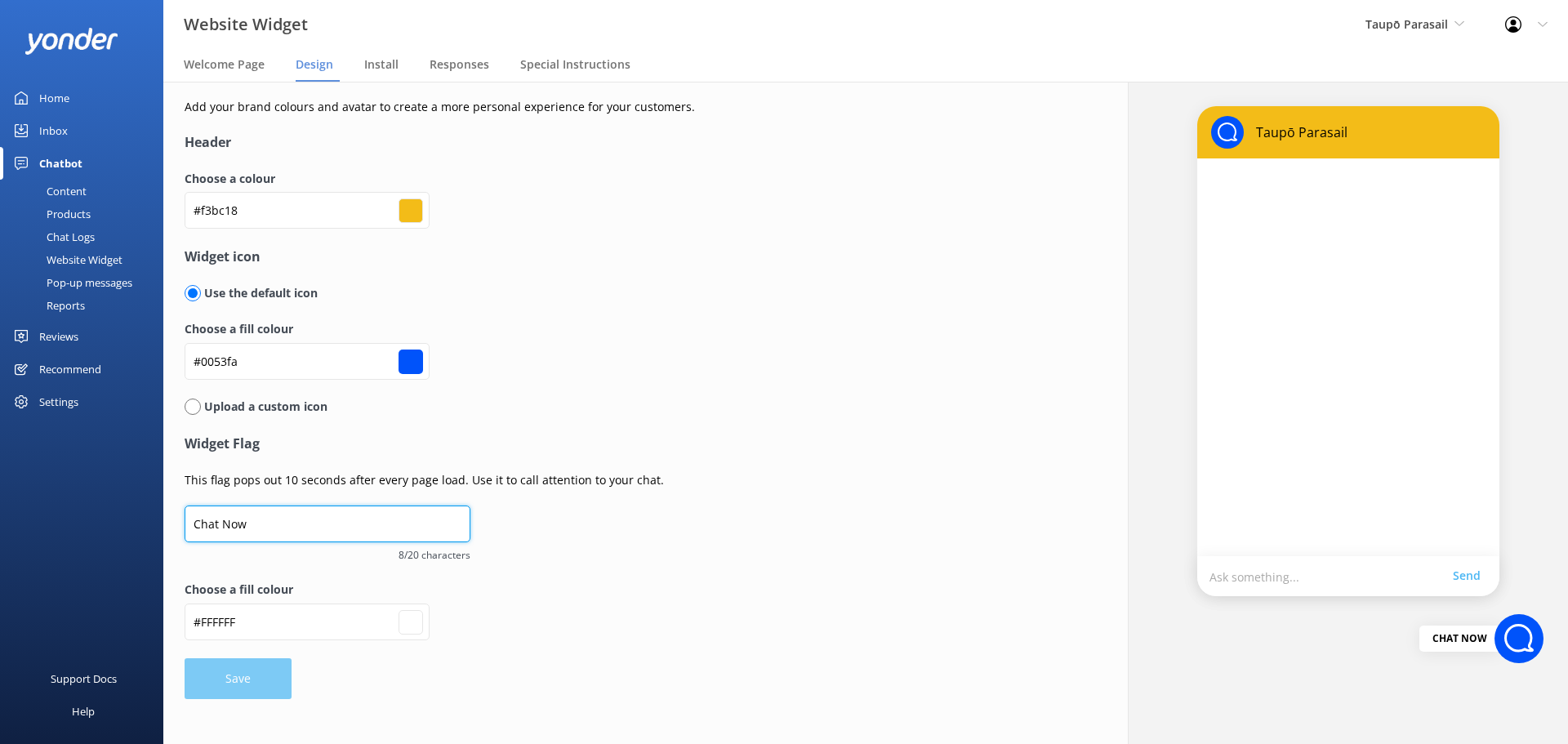
click at [333, 526] on input "Chat Now" at bounding box center [328, 524] width 286 height 36
click at [519, 586] on label "Choose a fill colour" at bounding box center [593, 589] width 816 height 18
click at [412, 206] on input "#f3bc18" at bounding box center [410, 210] width 25 height 25
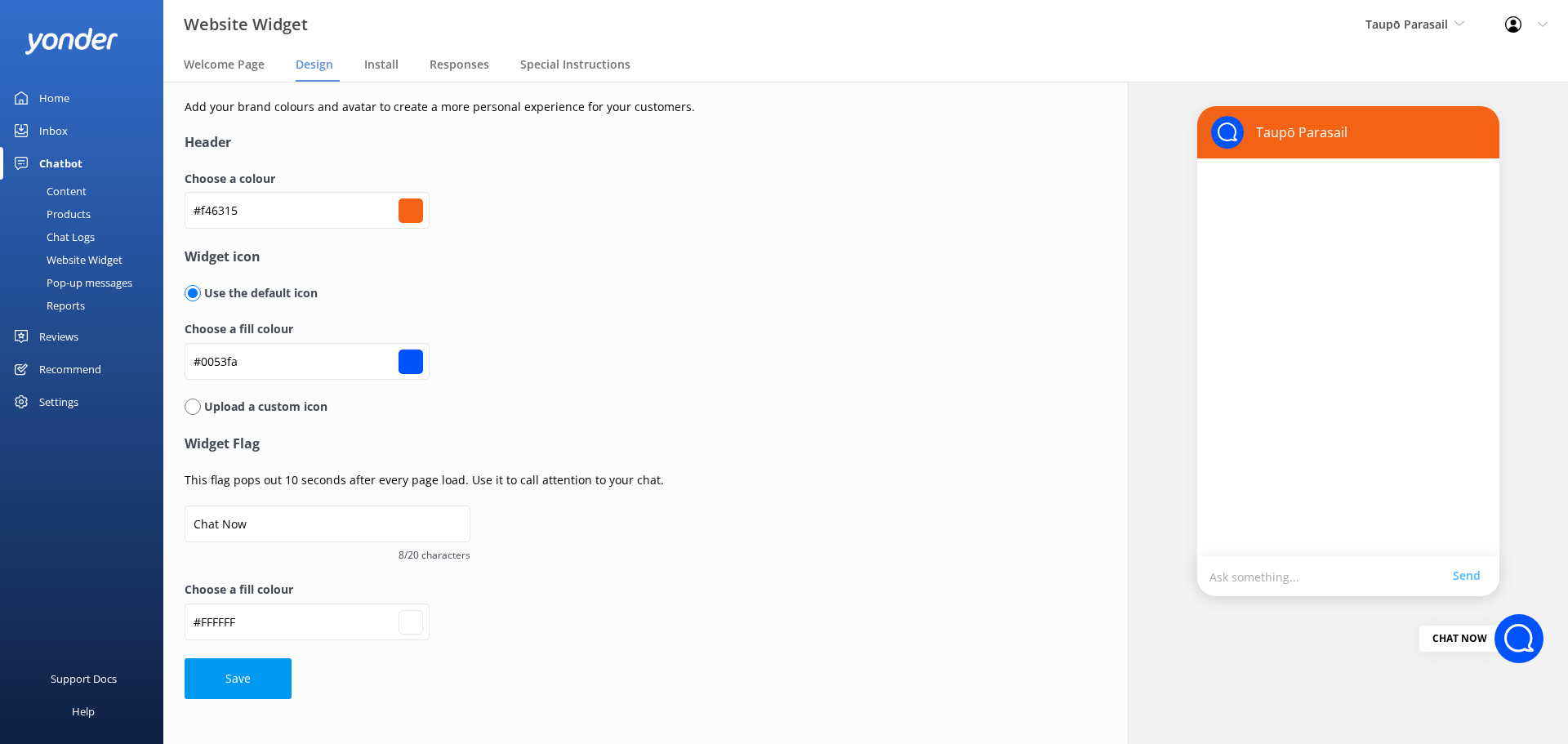
click at [412, 209] on input "#f46315" at bounding box center [410, 210] width 25 height 25
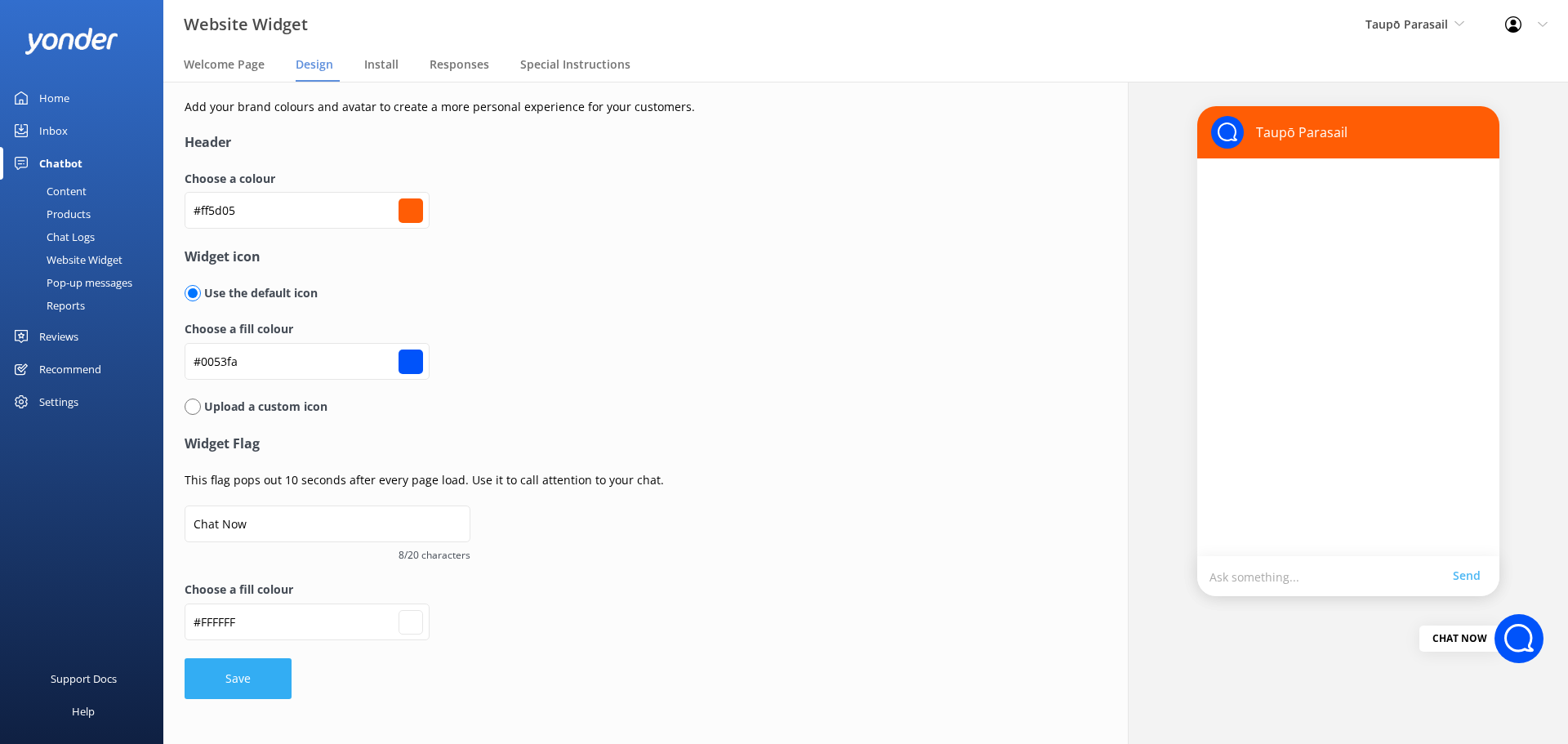
click at [243, 672] on button "Save" at bounding box center [238, 678] width 107 height 41
click at [381, 64] on span "Install" at bounding box center [382, 65] width 35 height 16
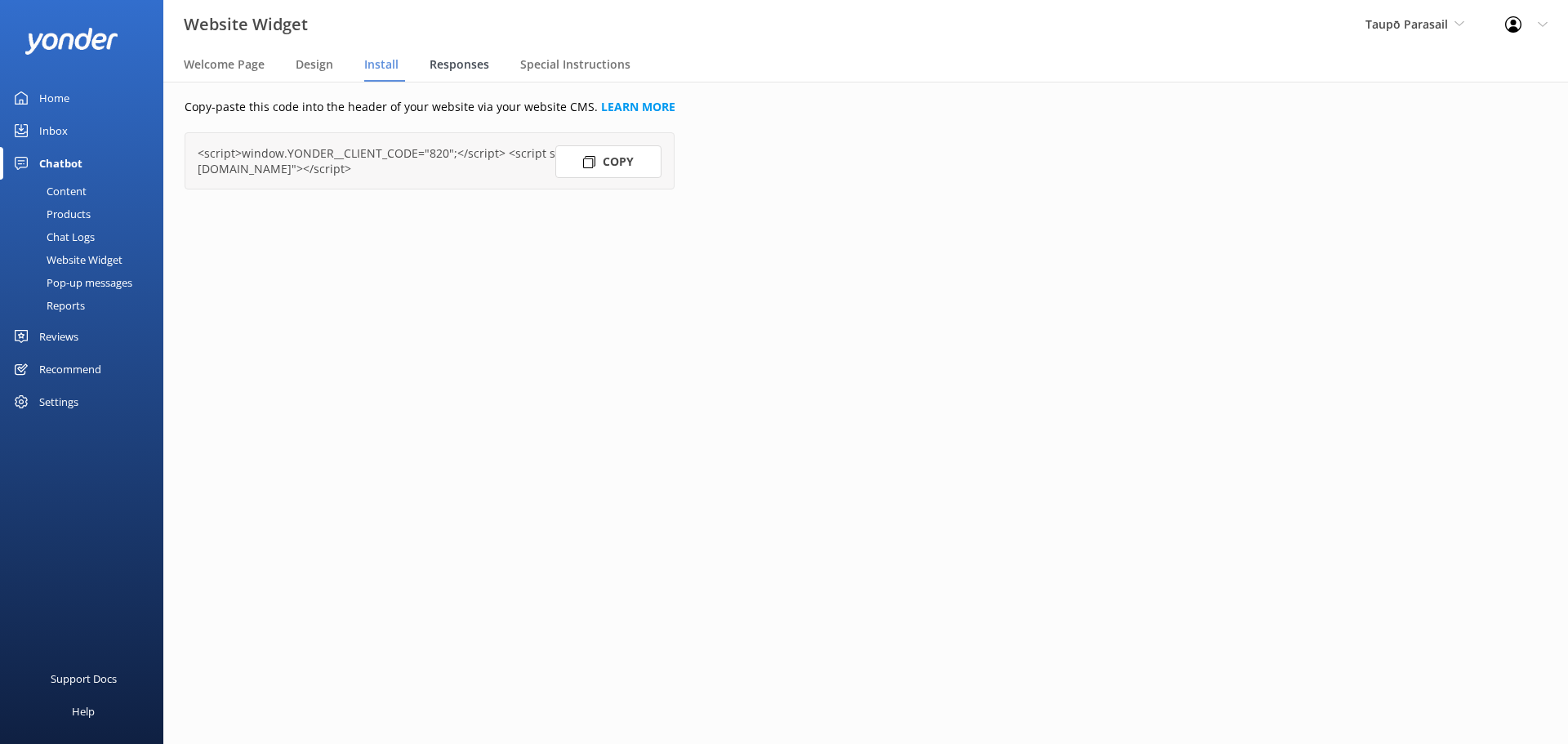
click at [450, 62] on span "Responses" at bounding box center [458, 65] width 59 height 16
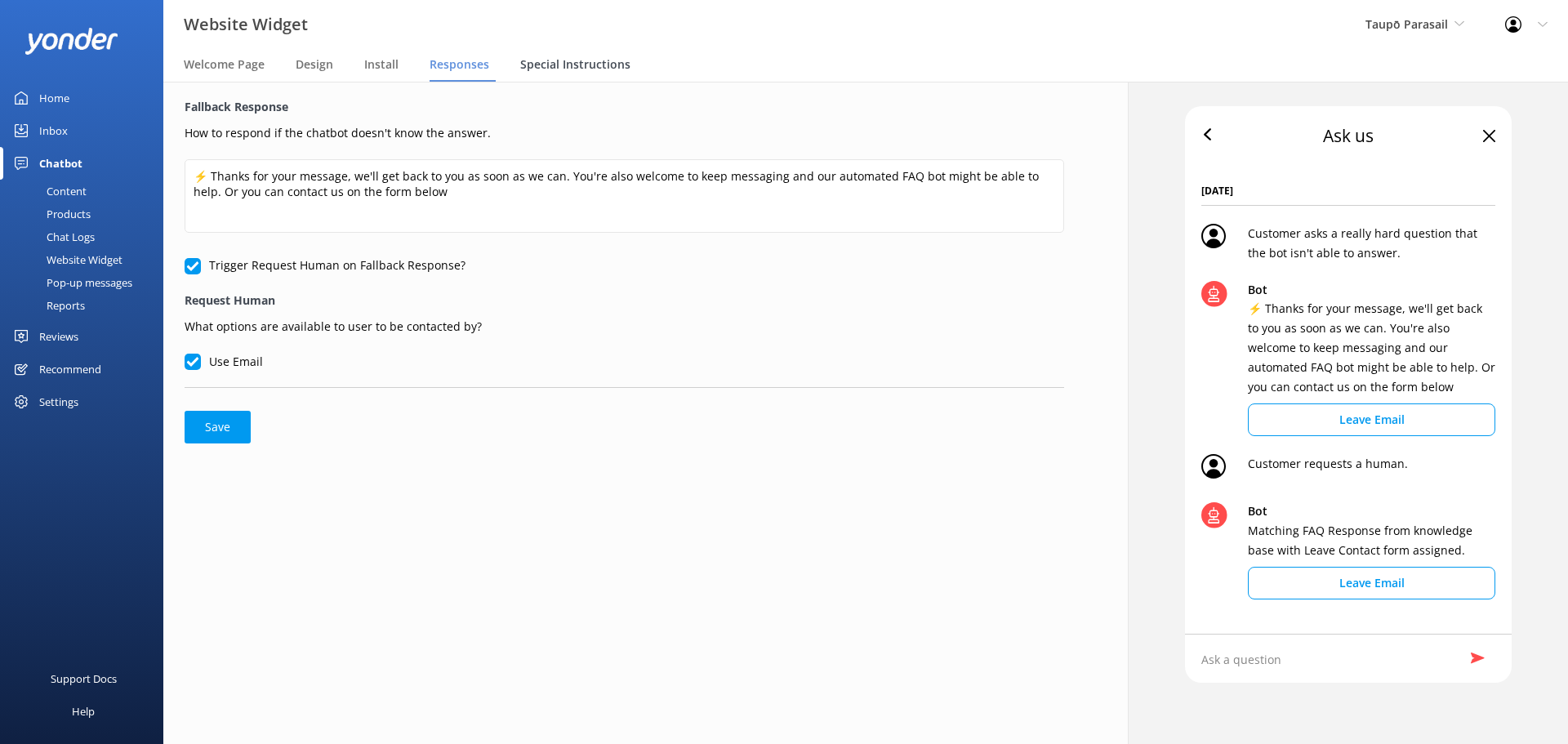
click at [575, 62] on span "Special Instructions" at bounding box center [575, 65] width 110 height 16
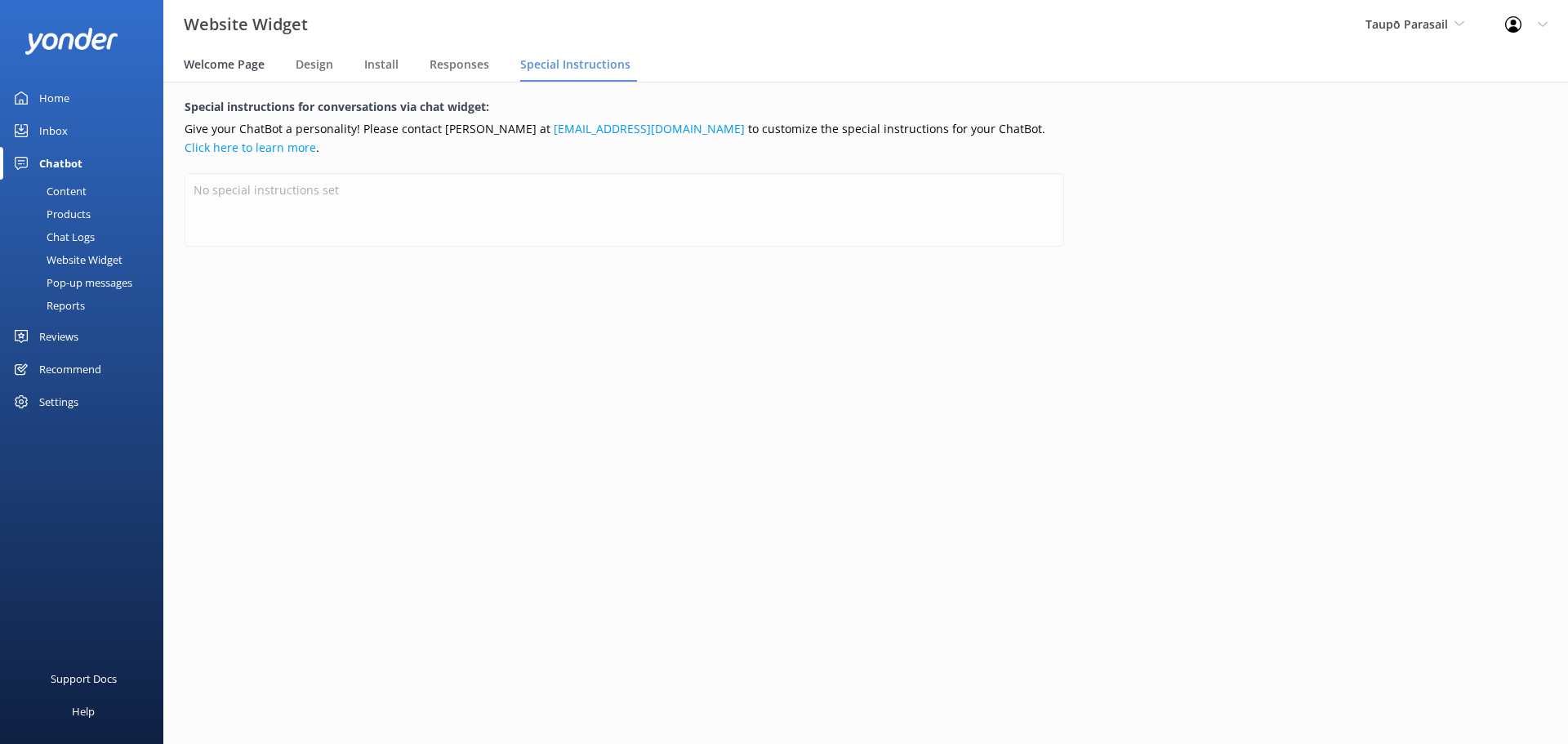
click at [235, 61] on span "Welcome Page" at bounding box center [224, 65] width 81 height 16
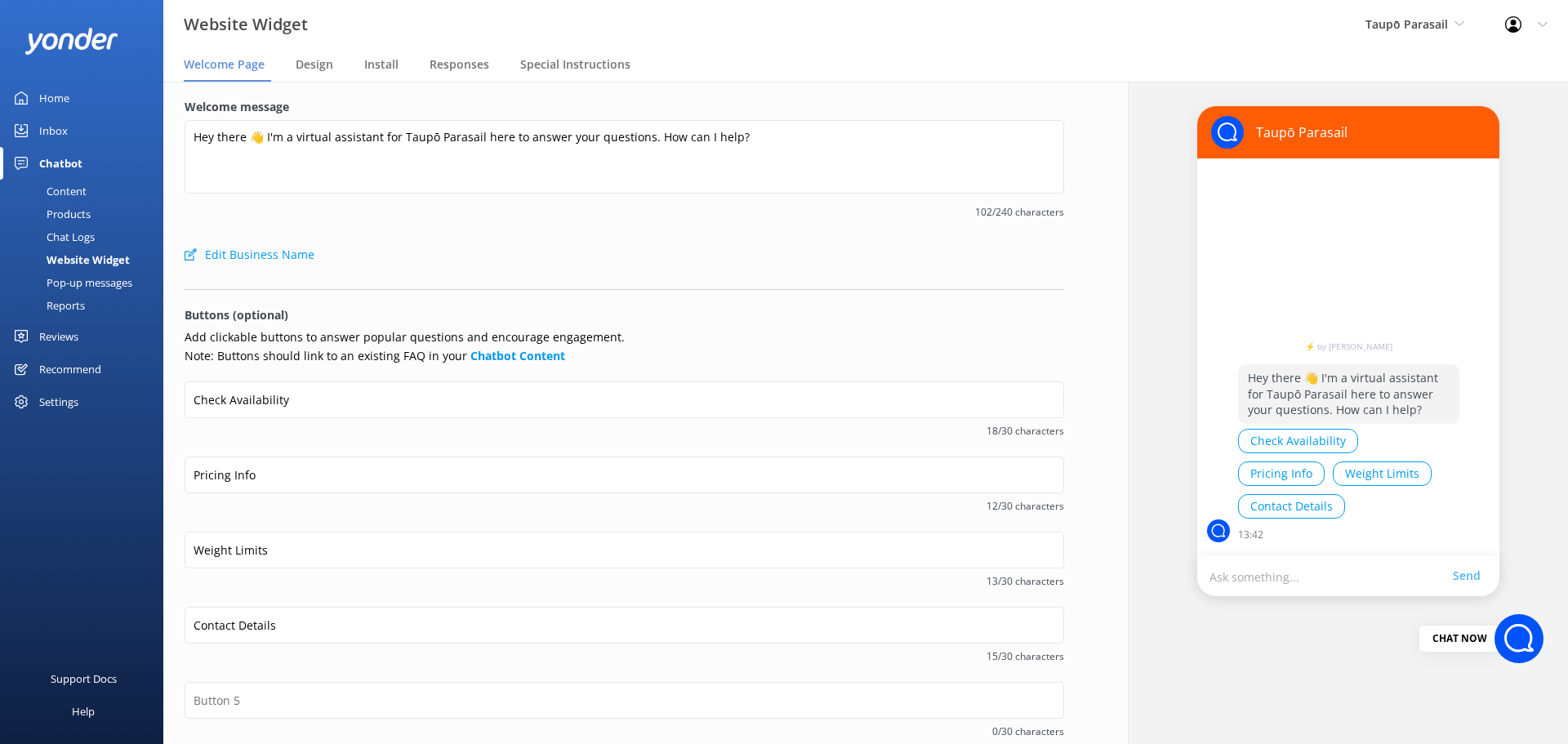
click at [71, 208] on div "Products" at bounding box center [50, 213] width 81 height 23
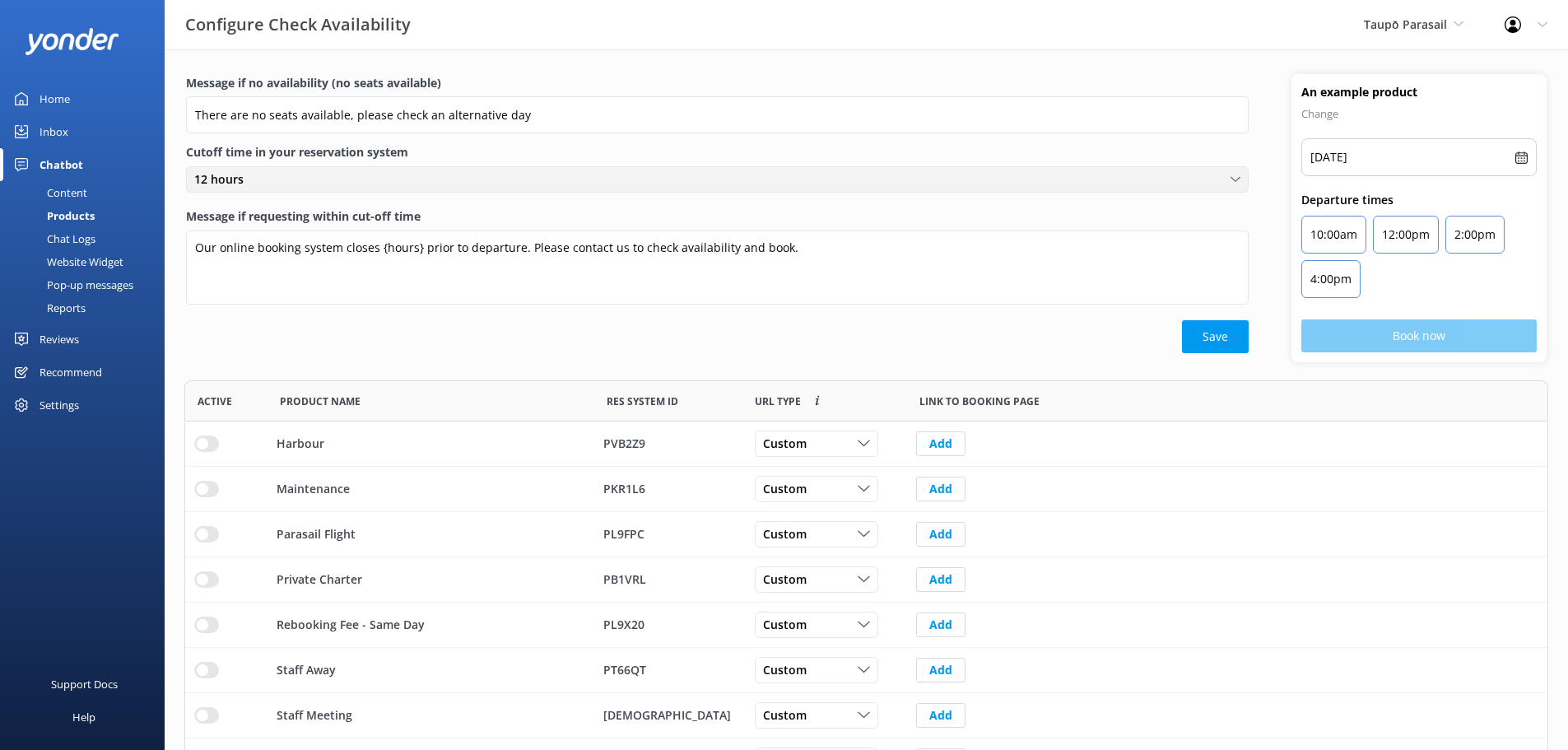
click at [212, 174] on span "12 hours" at bounding box center [224, 180] width 60 height 18
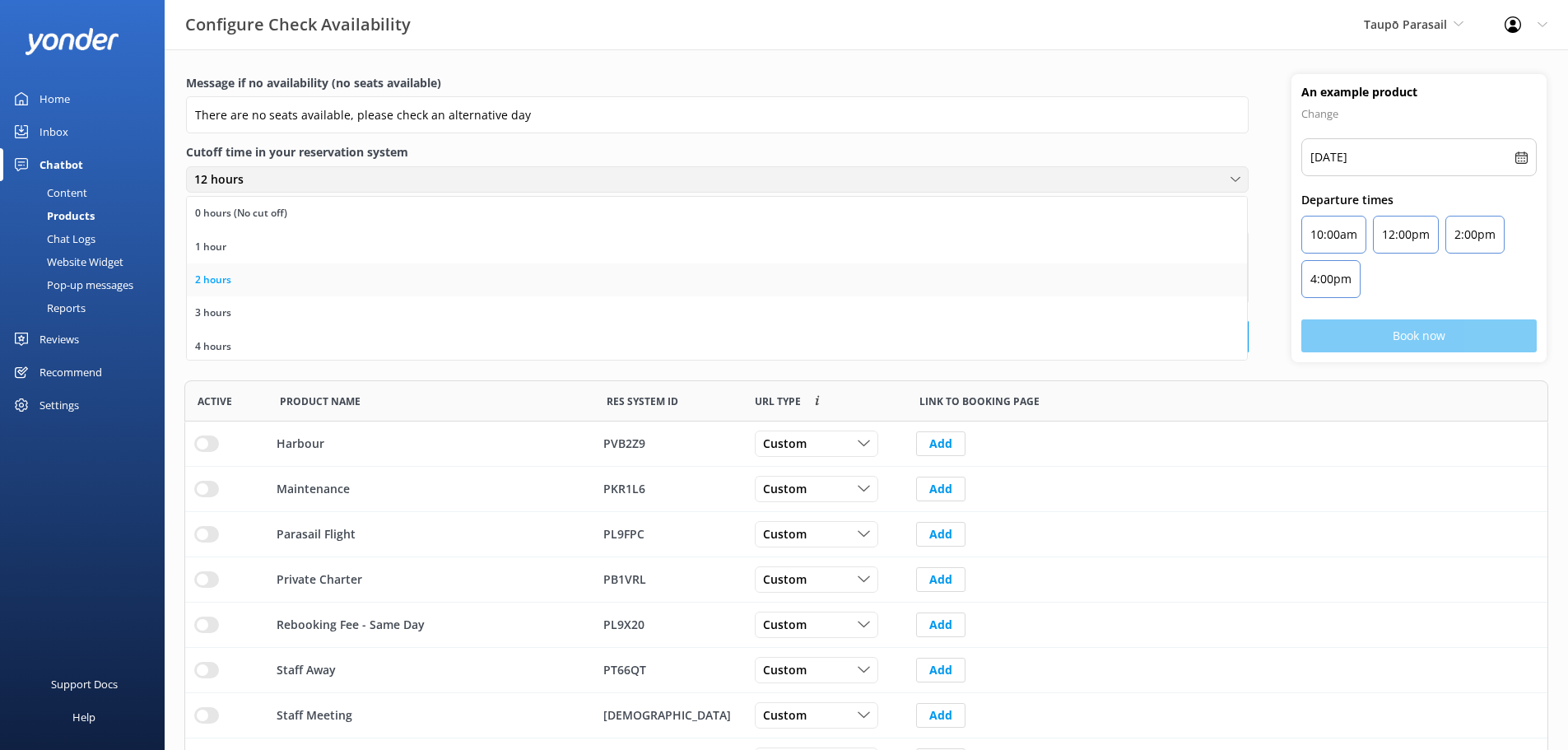
click at [218, 273] on div "2 hours" at bounding box center [212, 280] width 36 height 17
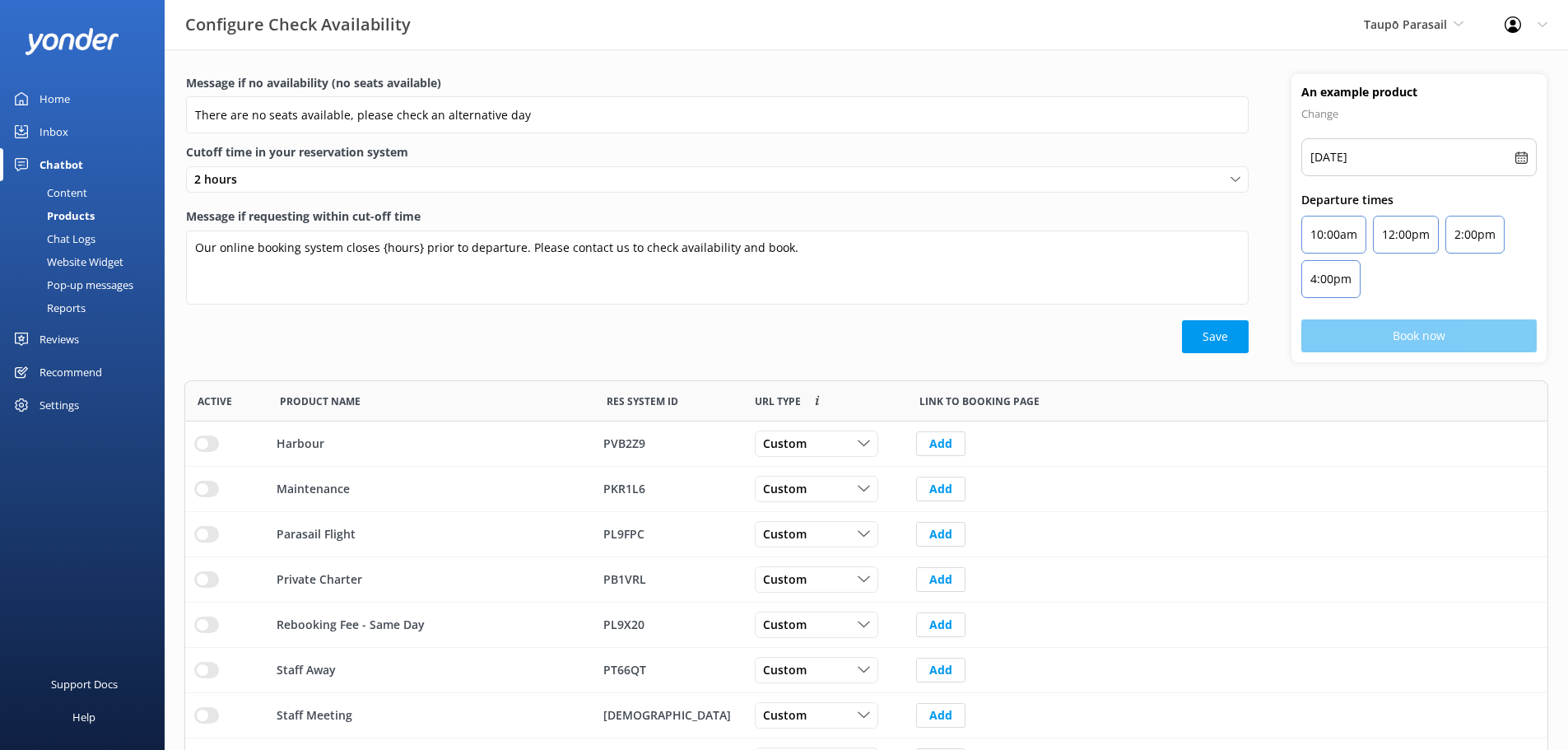
click at [84, 282] on div "Pop-up messages" at bounding box center [72, 285] width 123 height 23
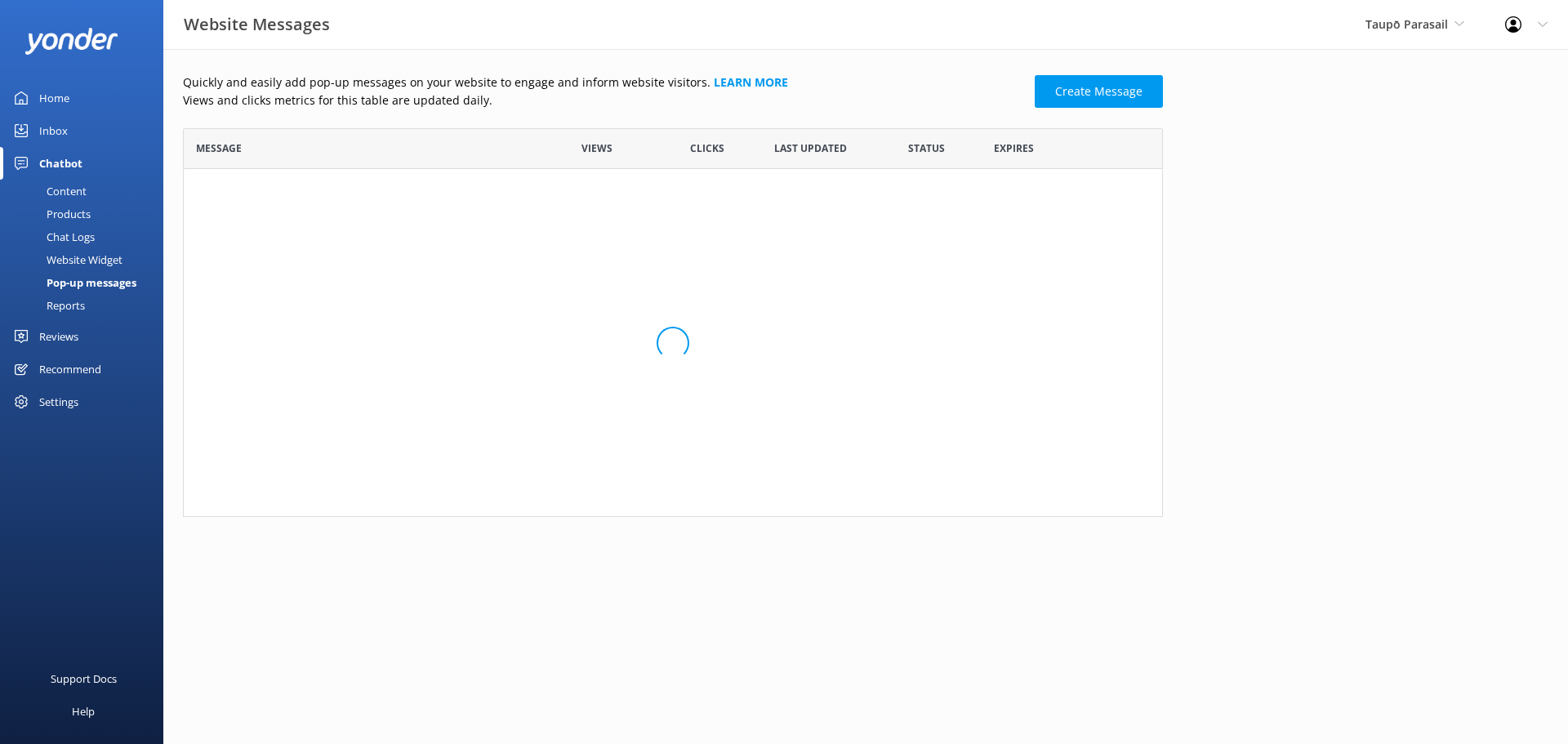
scroll to position [376, 968]
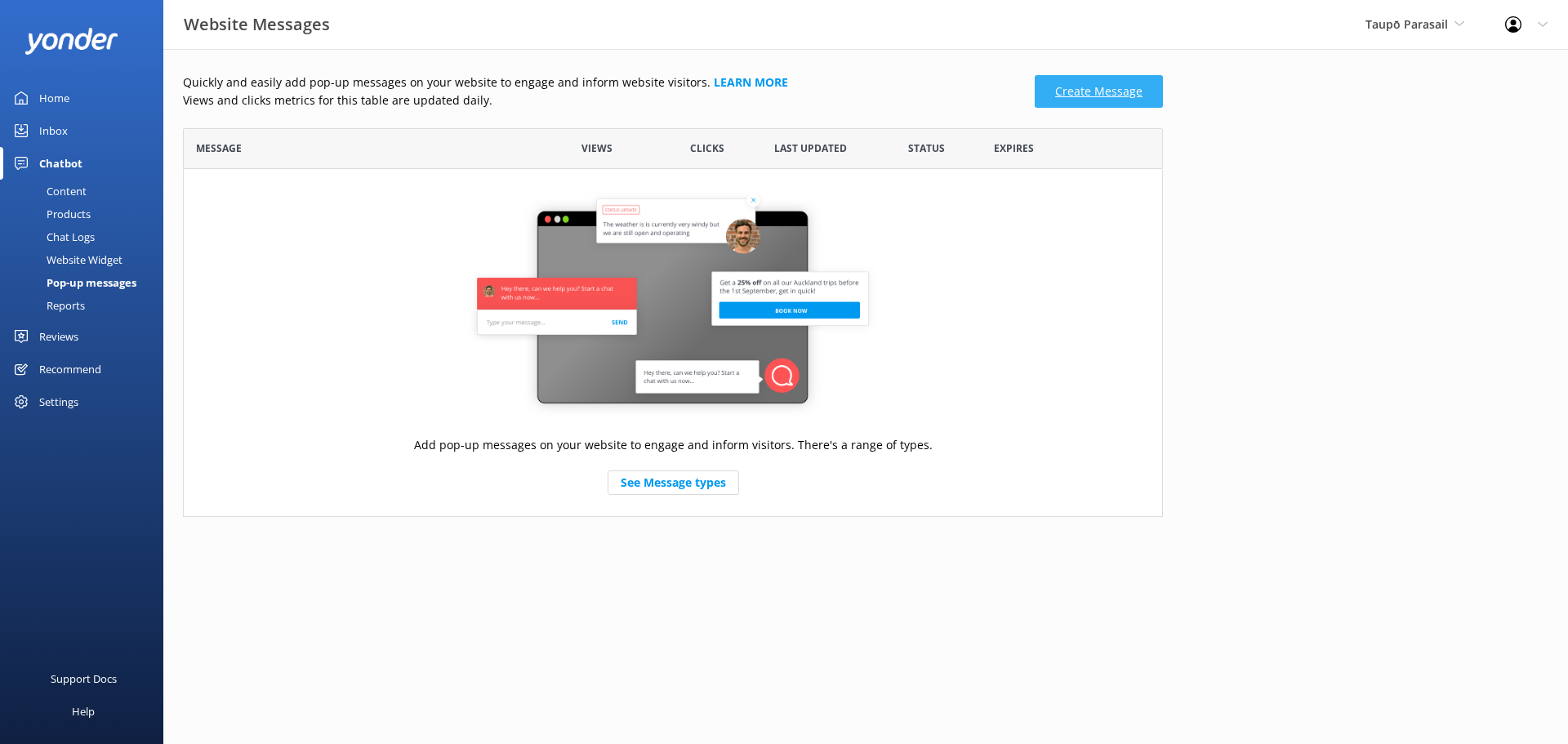
click at [1094, 87] on link "Create Message" at bounding box center [1099, 91] width 128 height 33
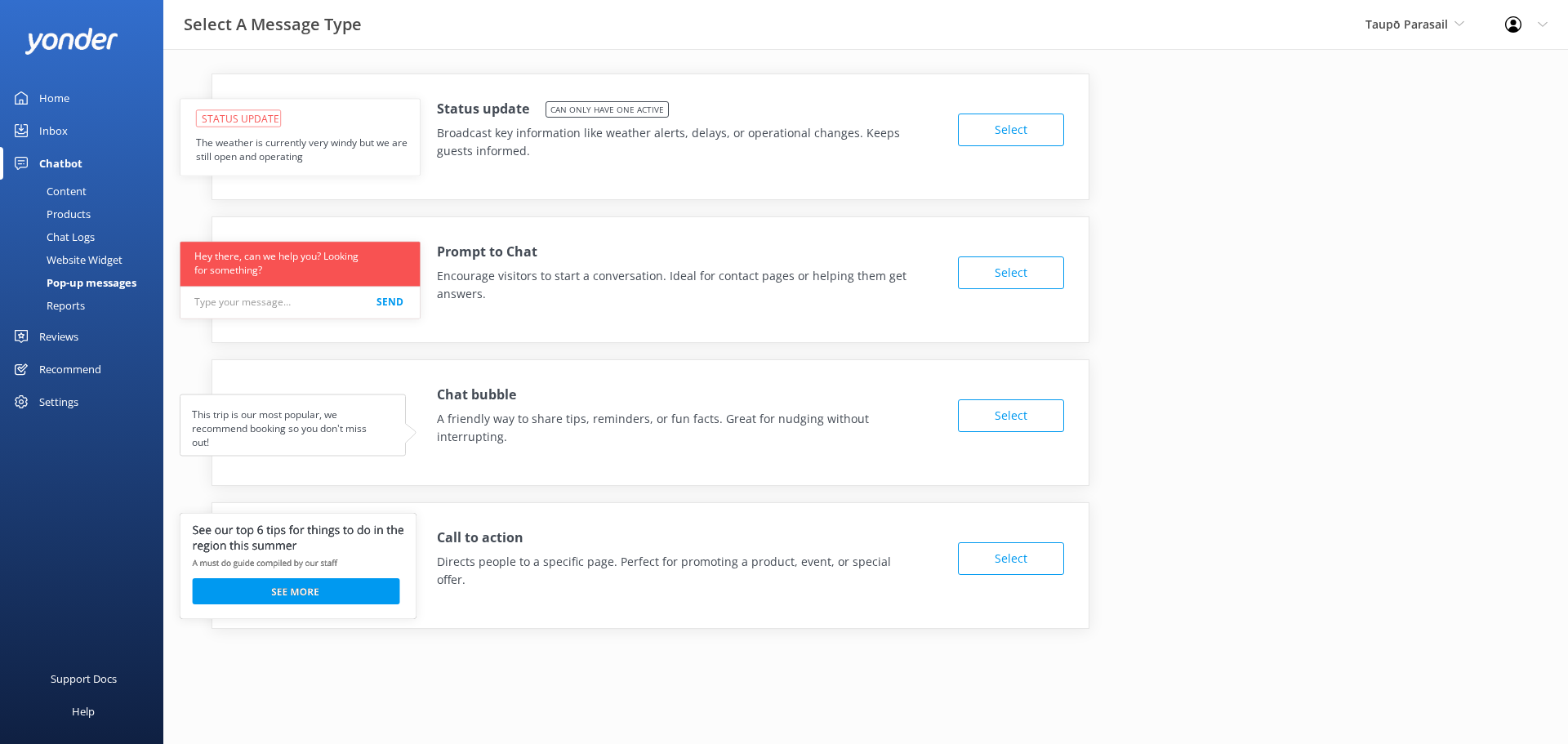
click at [997, 123] on button "Select" at bounding box center [1010, 130] width 107 height 33
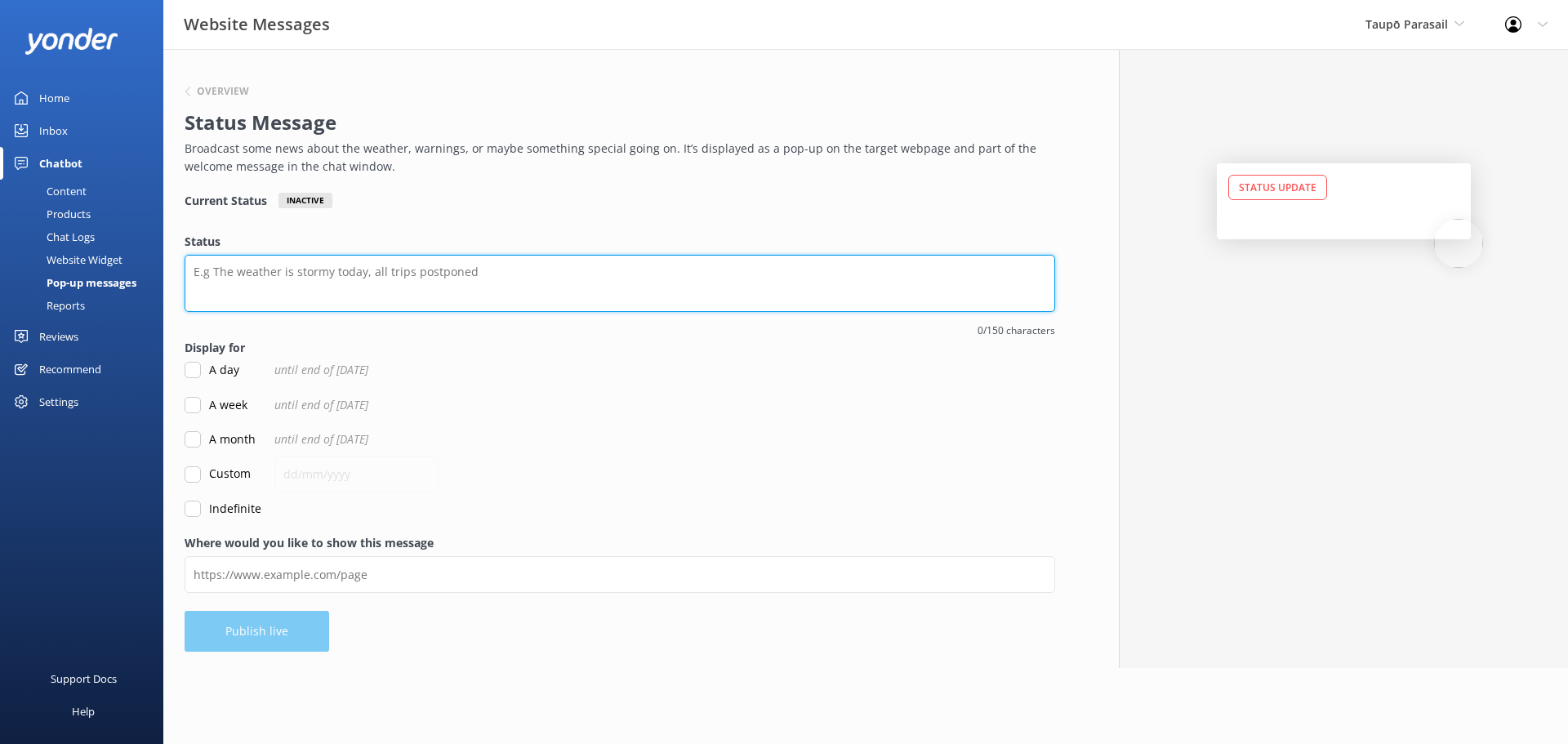
click at [485, 275] on textarea "Status" at bounding box center [620, 283] width 871 height 57
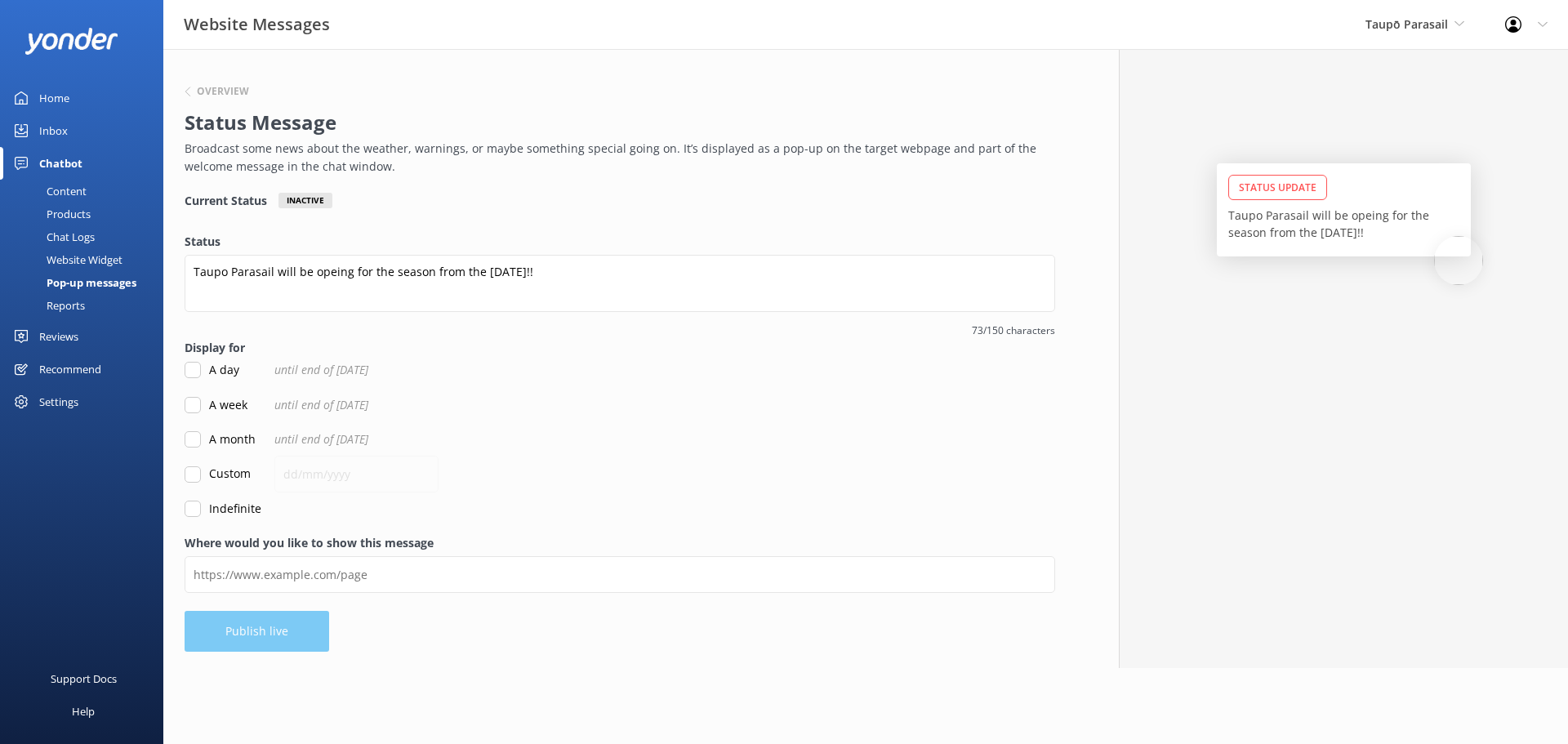
click at [193, 473] on input "Custom" at bounding box center [193, 474] width 16 height 16
click at [294, 474] on input "text" at bounding box center [356, 474] width 164 height 36
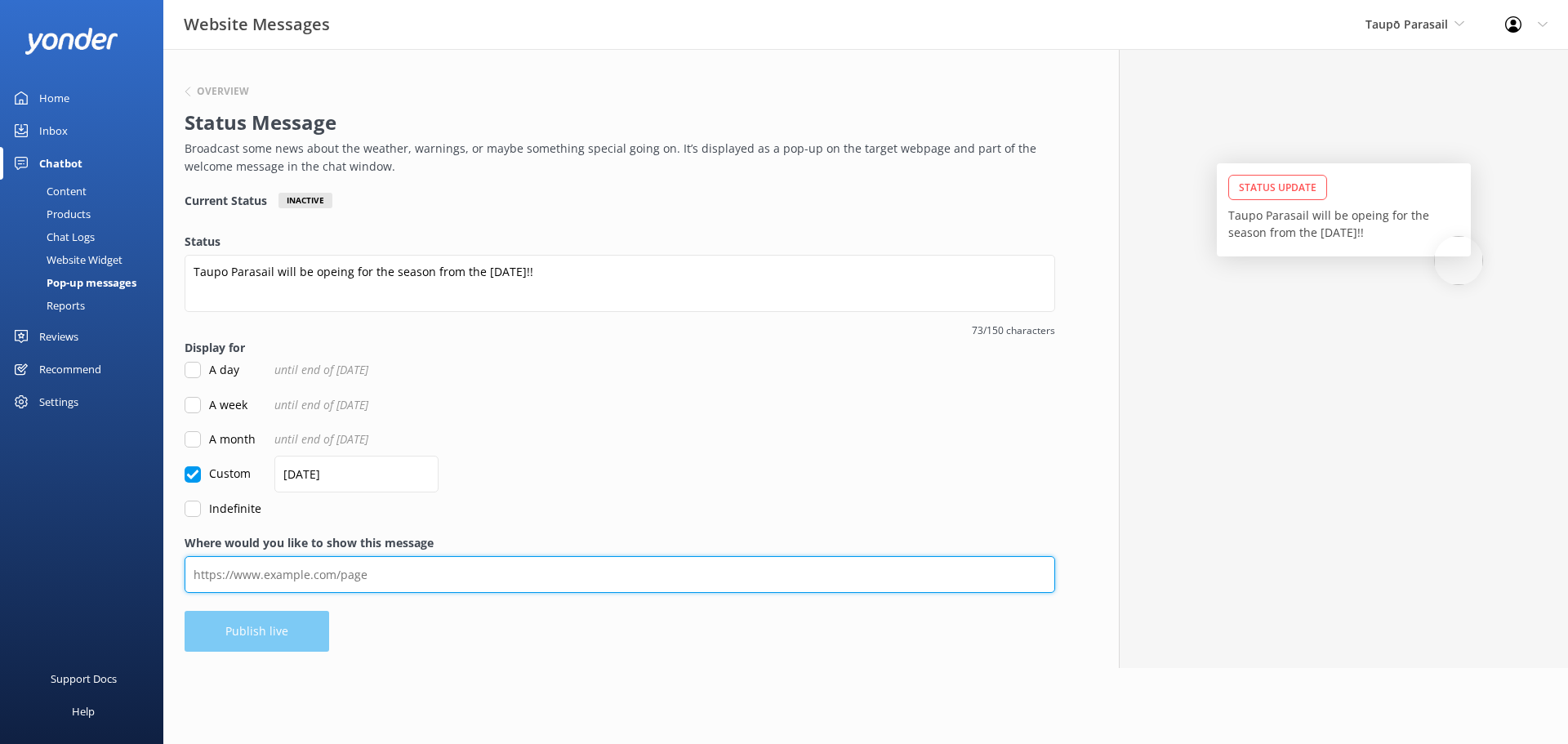
click at [238, 572] on div "Where would you like to show this message" at bounding box center [620, 572] width 871 height 76
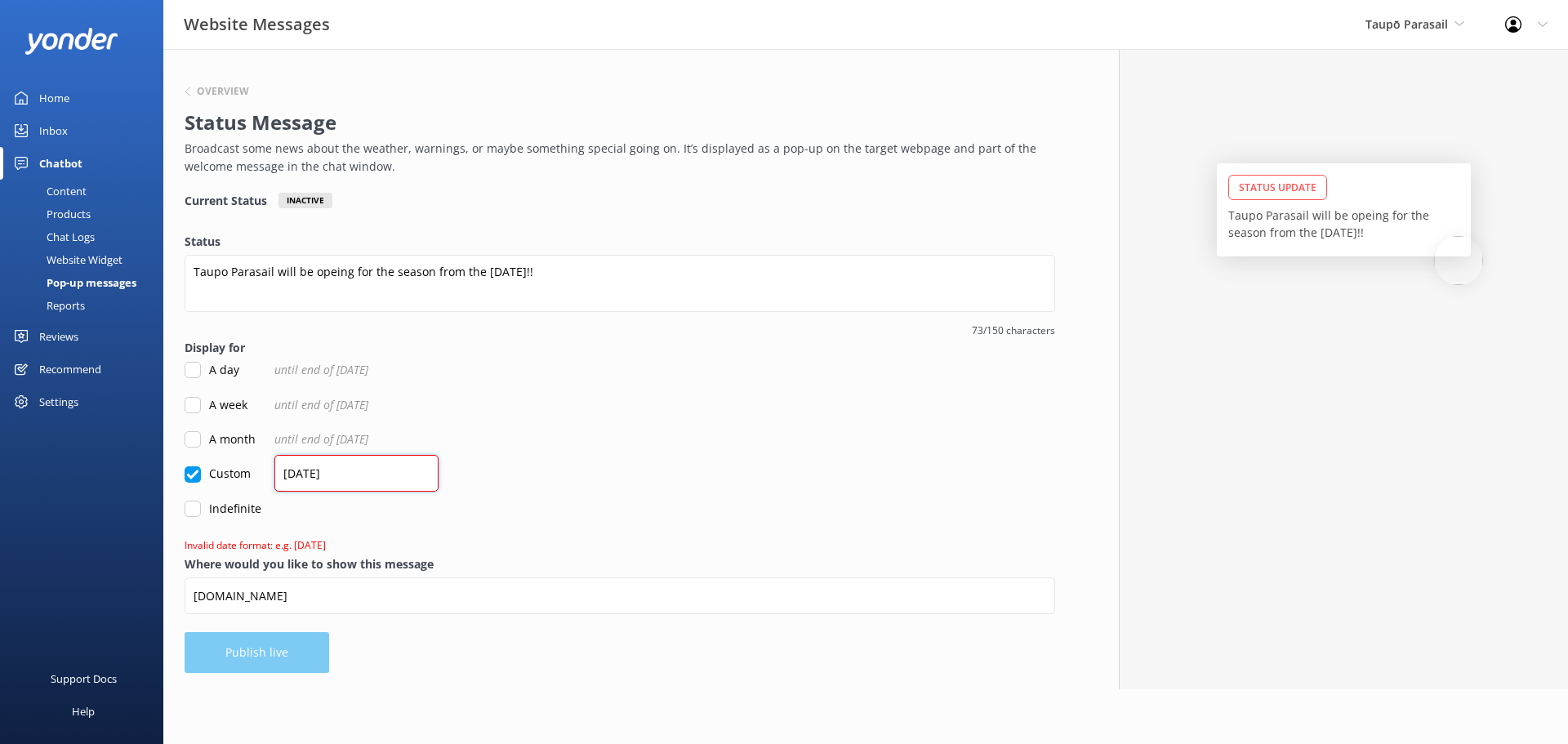
click at [300, 471] on input "[DATE]" at bounding box center [356, 473] width 164 height 36
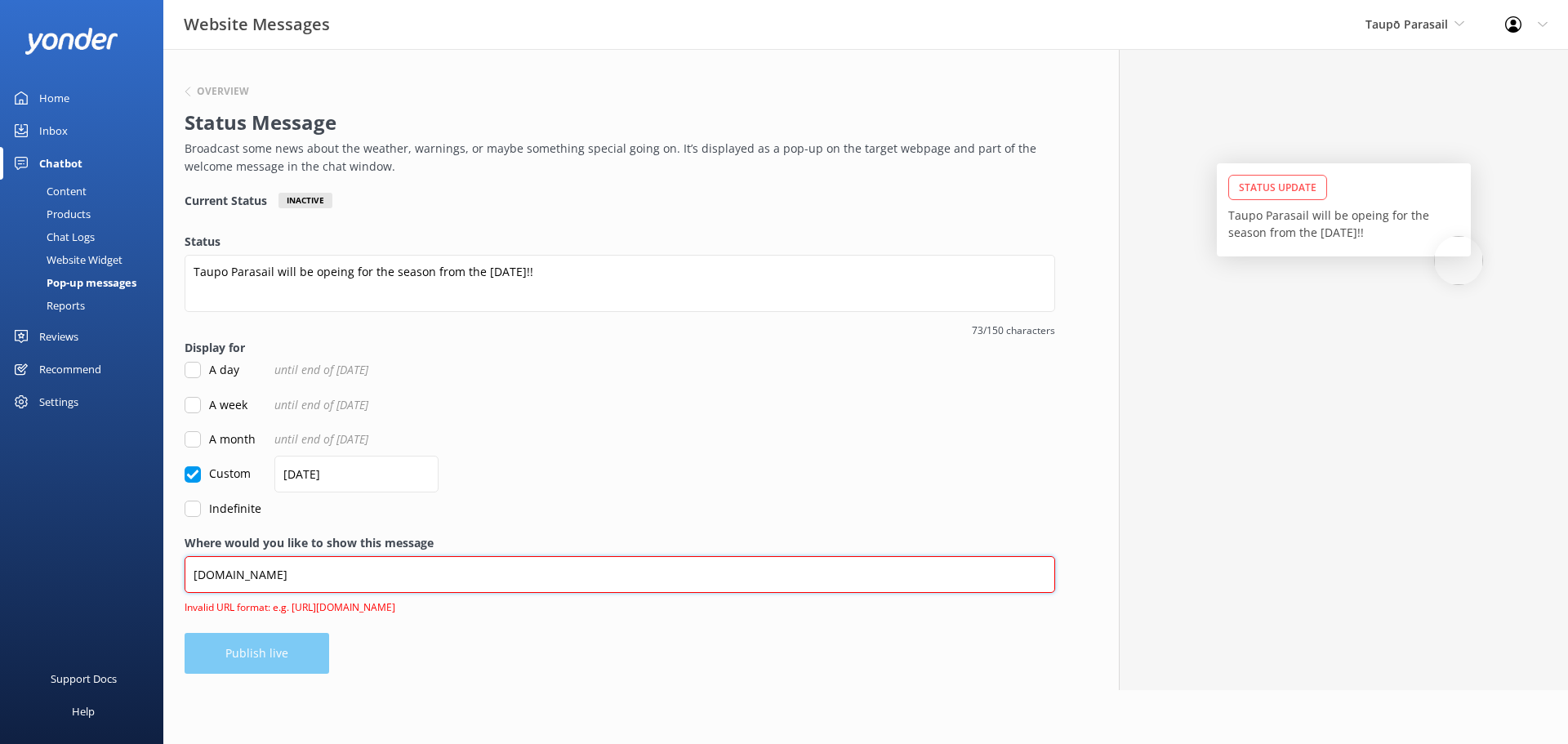
click at [339, 579] on input "[DOMAIN_NAME]" at bounding box center [620, 574] width 871 height 36
paste input "[URL][DOMAIN_NAME]"
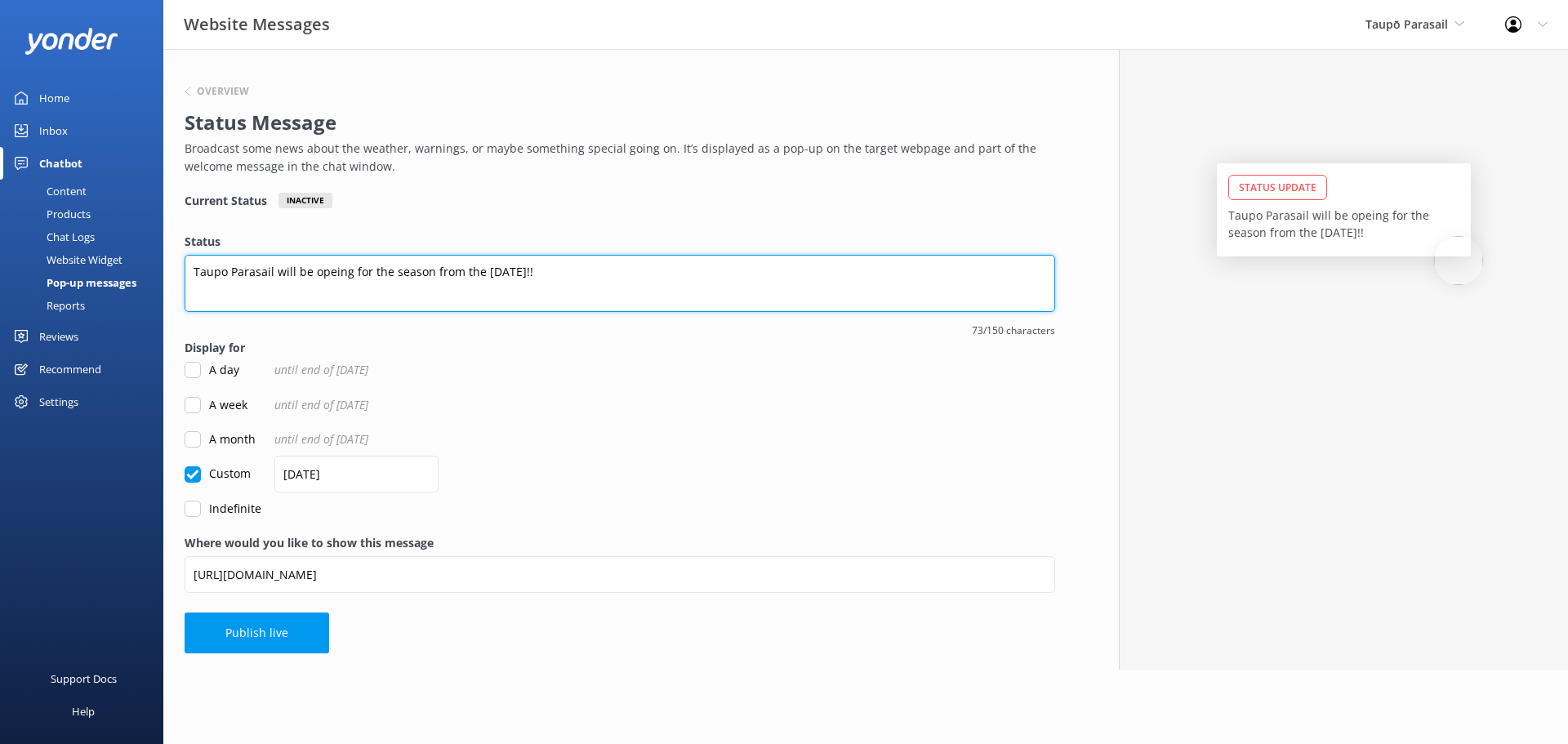
click at [332, 270] on textarea "Taupo Parasail will be opeing for the season from the [DATE]!!" at bounding box center [620, 283] width 871 height 57
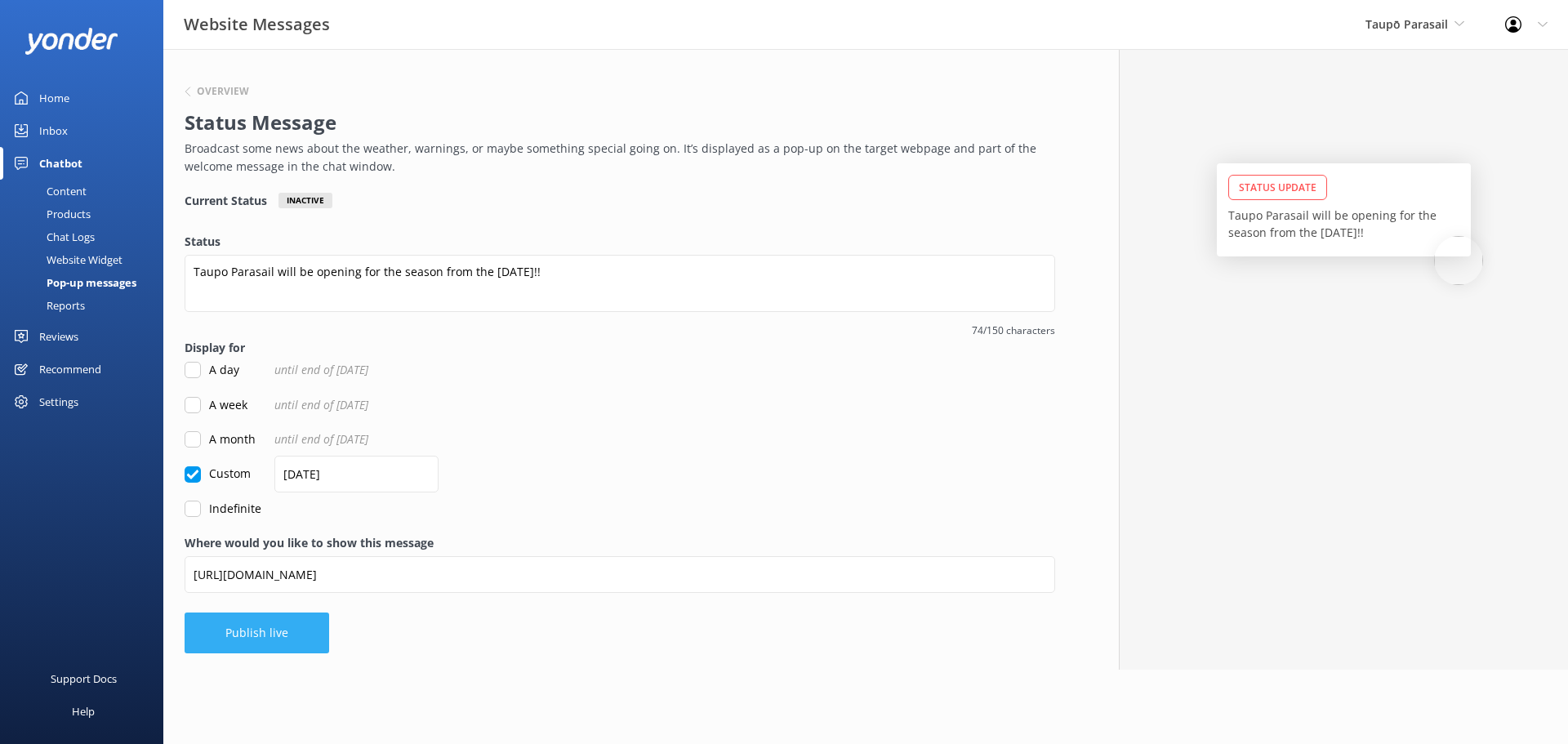
click at [269, 630] on button "Publish live" at bounding box center [257, 632] width 145 height 41
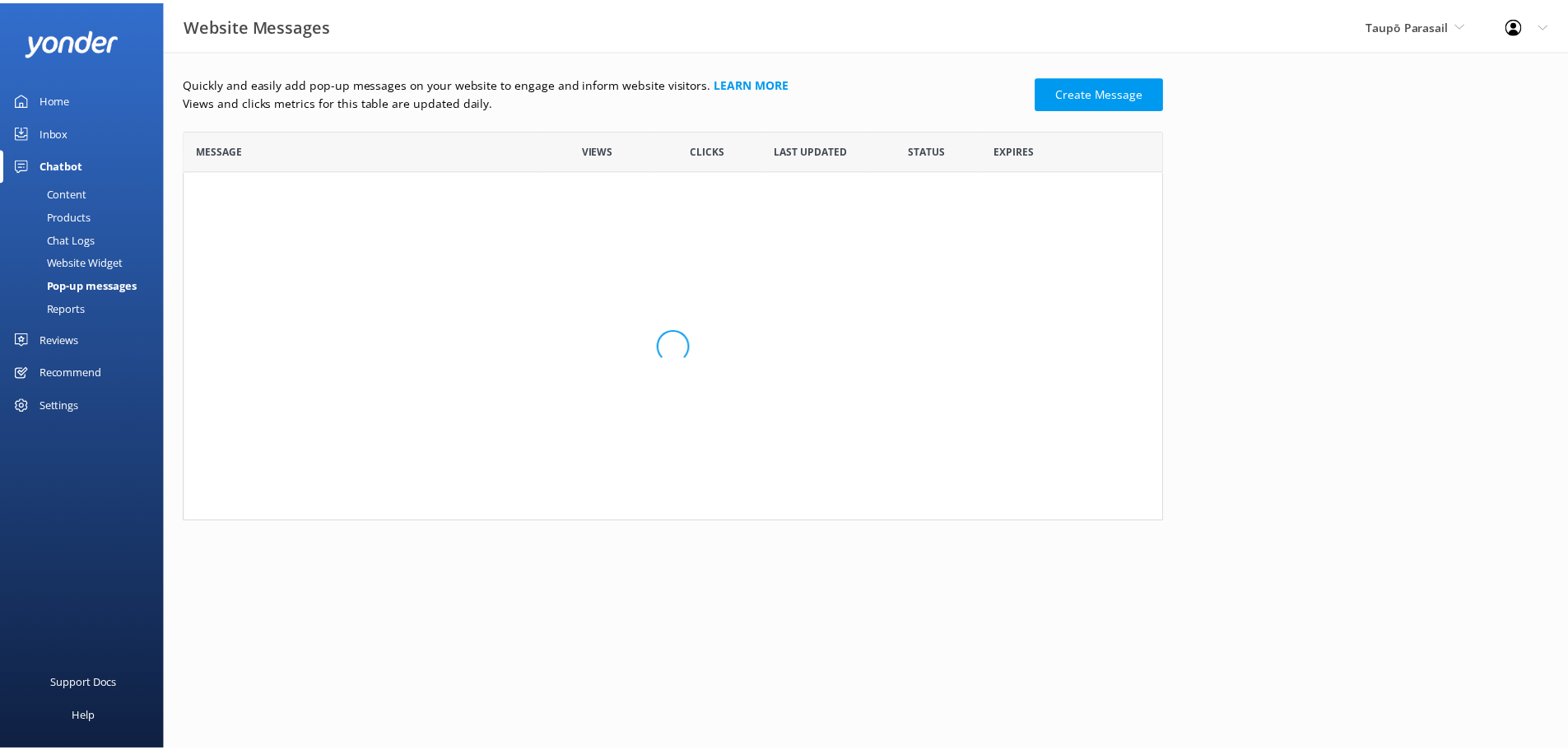
scroll to position [99, 975]
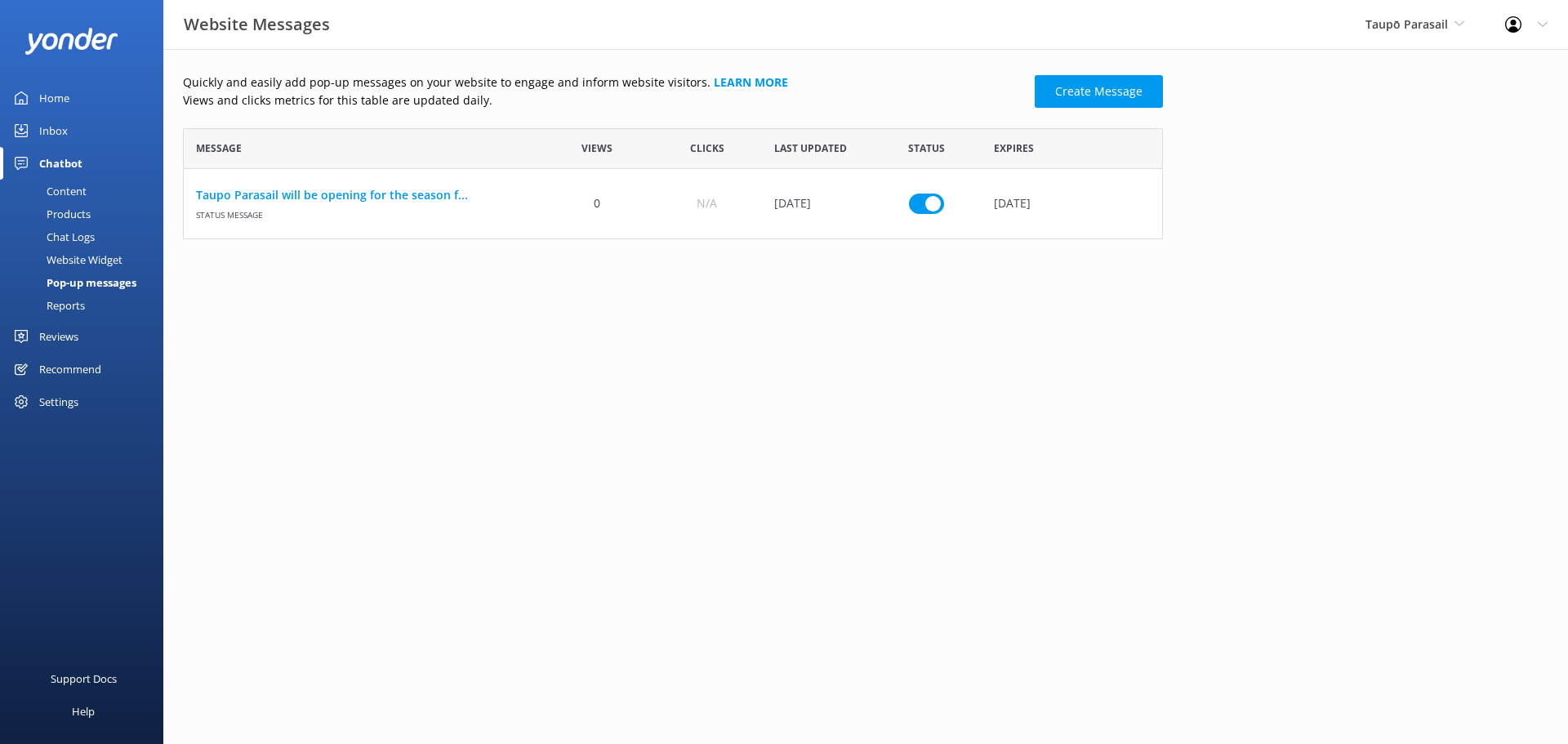
click at [68, 184] on div "Content" at bounding box center [48, 190] width 77 height 23
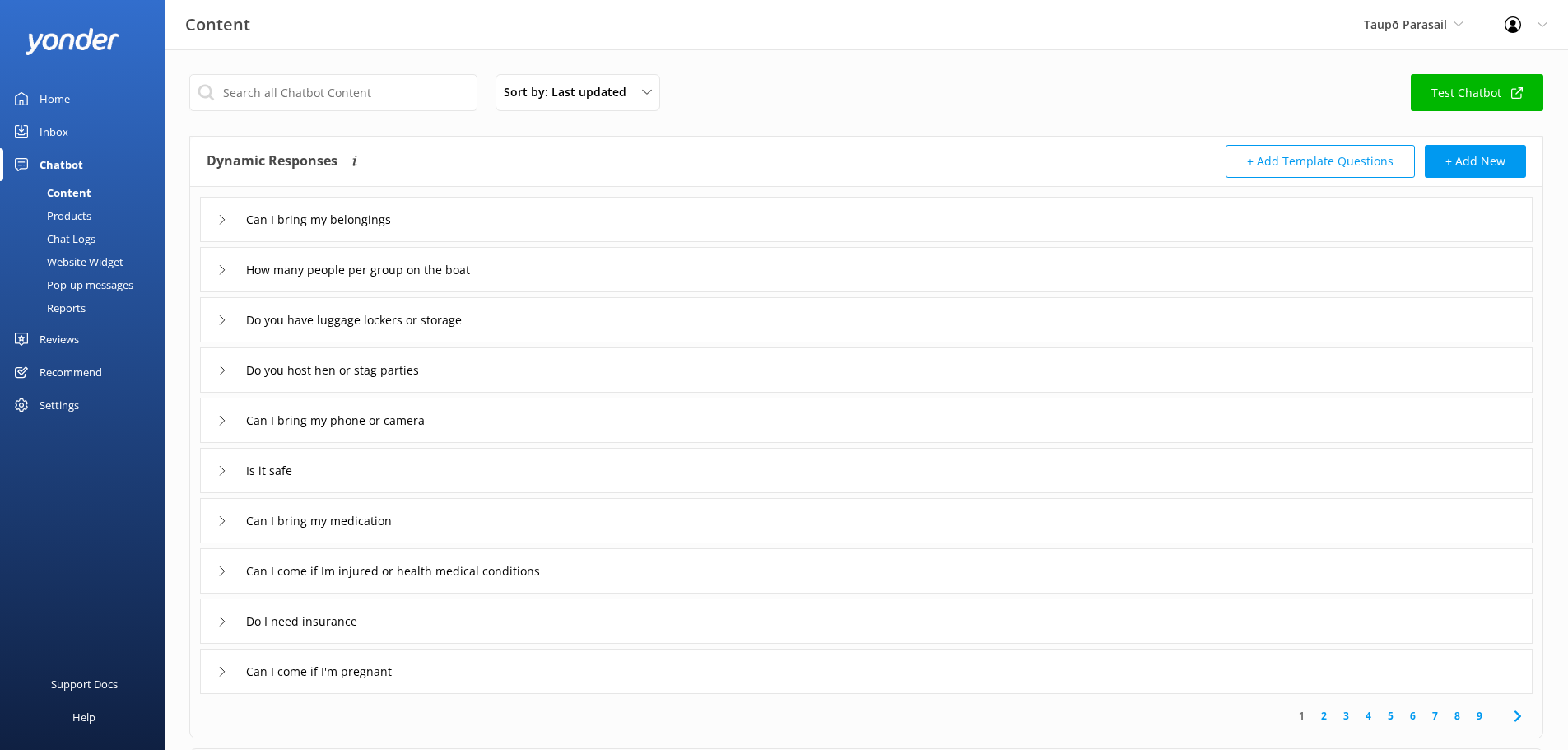
click at [58, 123] on div "Inbox" at bounding box center [53, 131] width 28 height 33
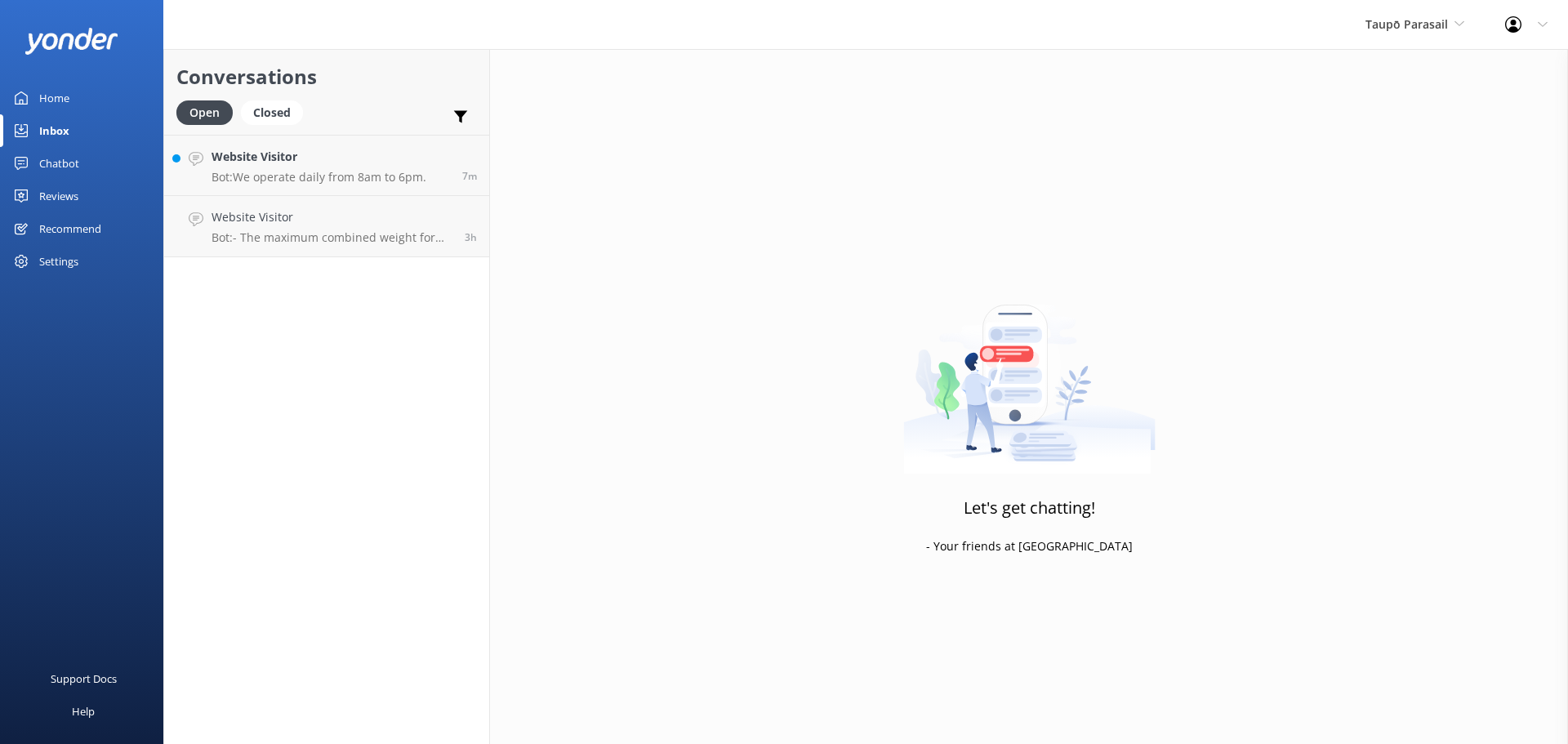
click at [67, 224] on div "Recommend" at bounding box center [70, 229] width 62 height 33
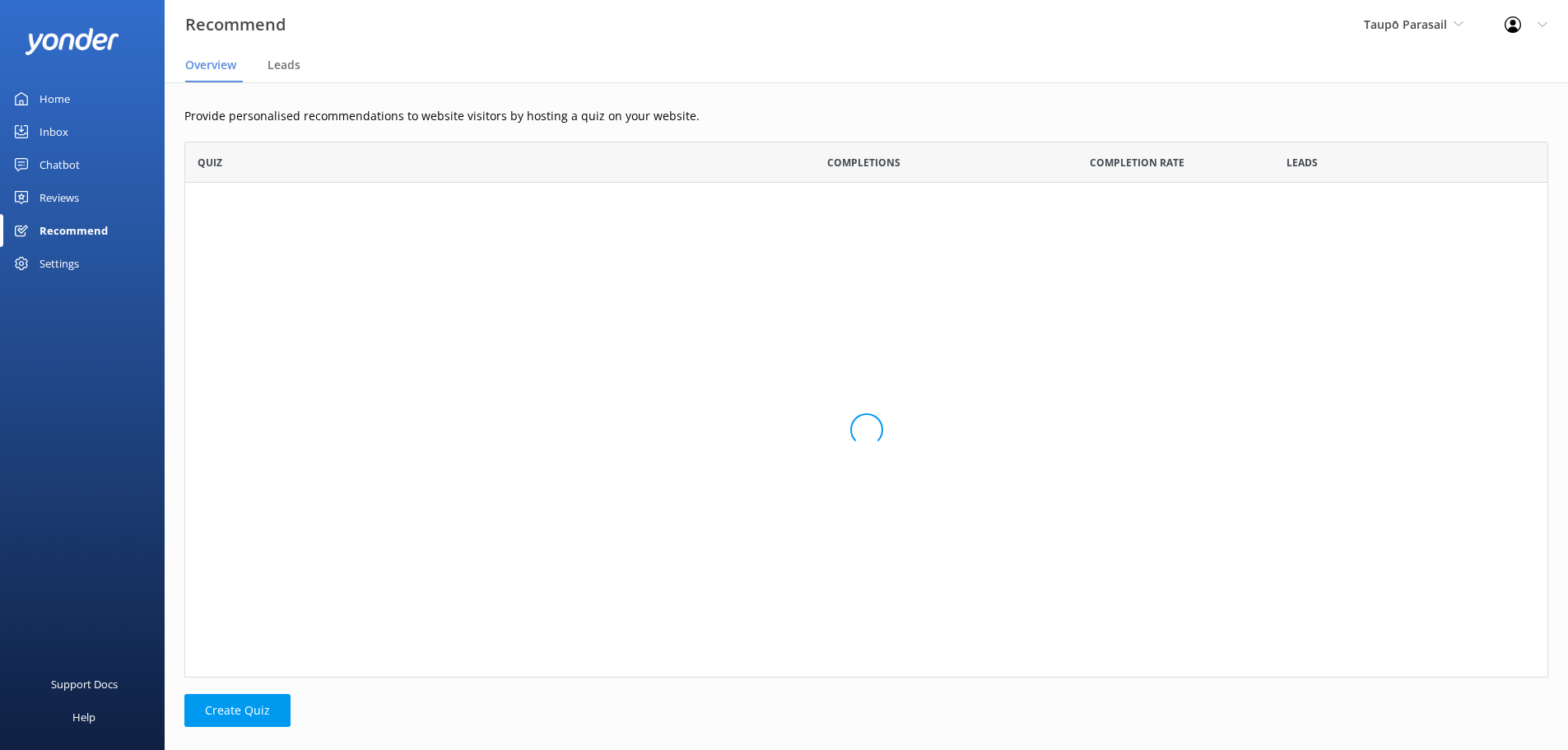
scroll to position [523, 1351]
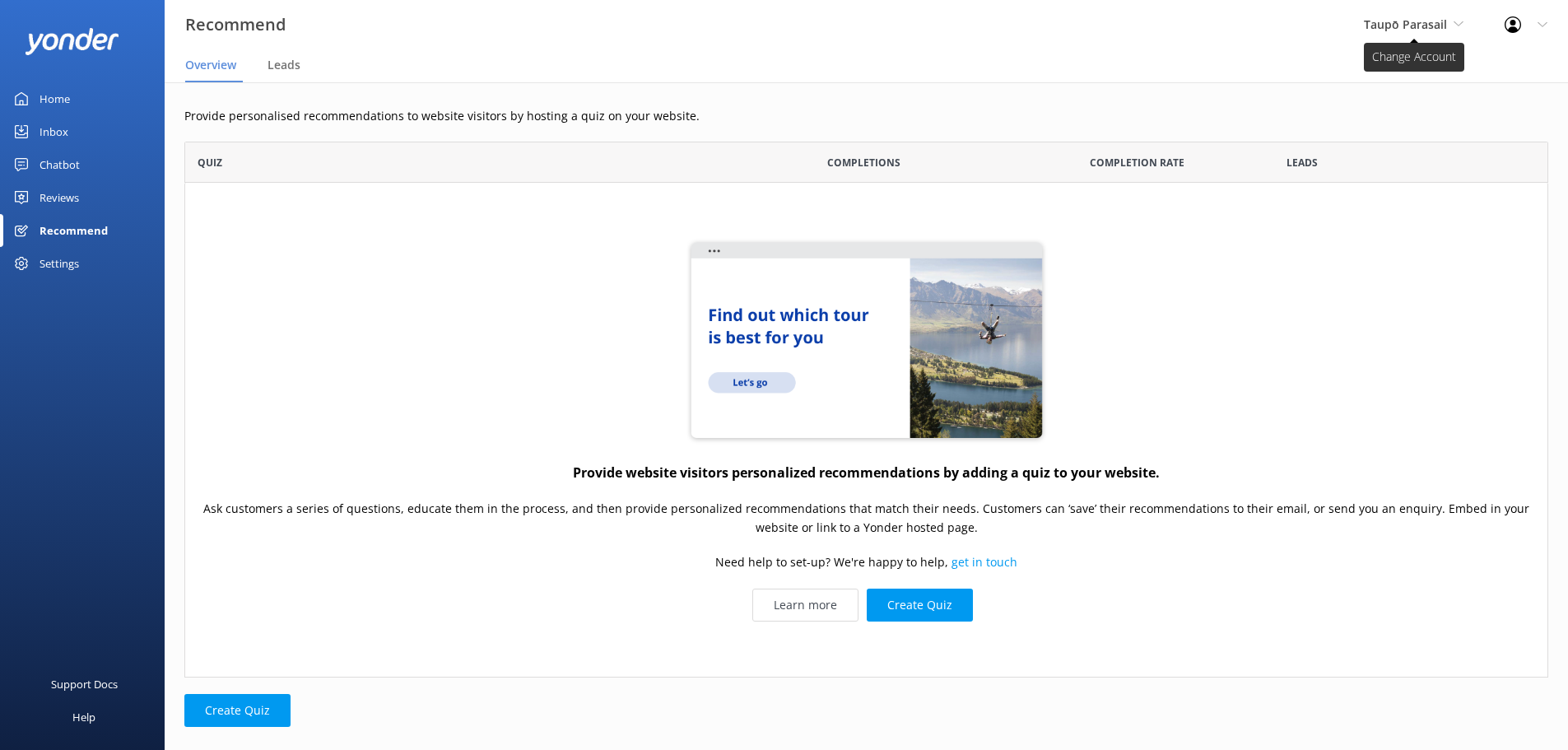
click at [1388, 20] on span "Taupō Parasail" at bounding box center [1405, 24] width 84 height 16
click at [1396, 107] on link "Taupō Parasail" at bounding box center [1425, 108] width 164 height 39
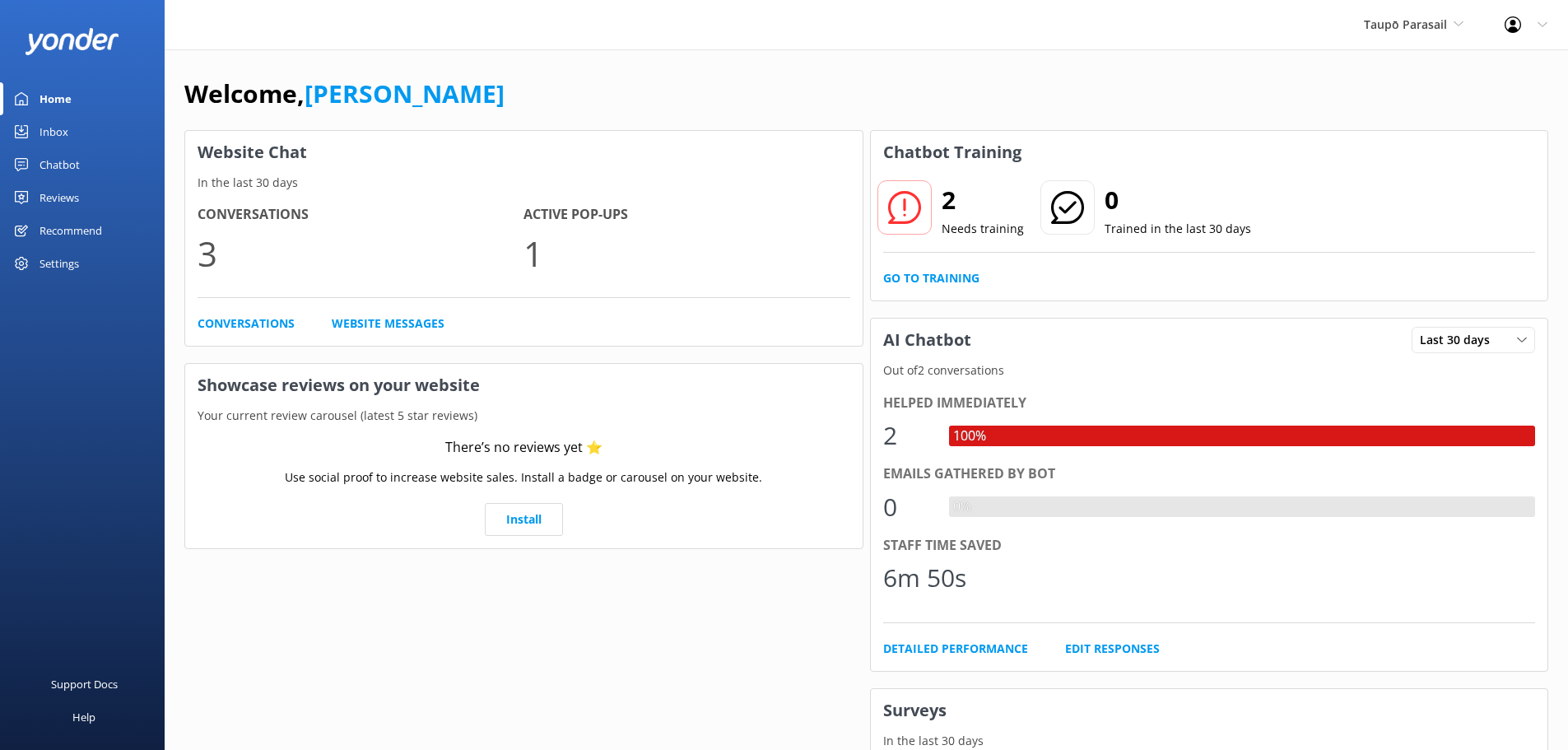
click at [73, 227] on div "Recommend" at bounding box center [71, 230] width 62 height 33
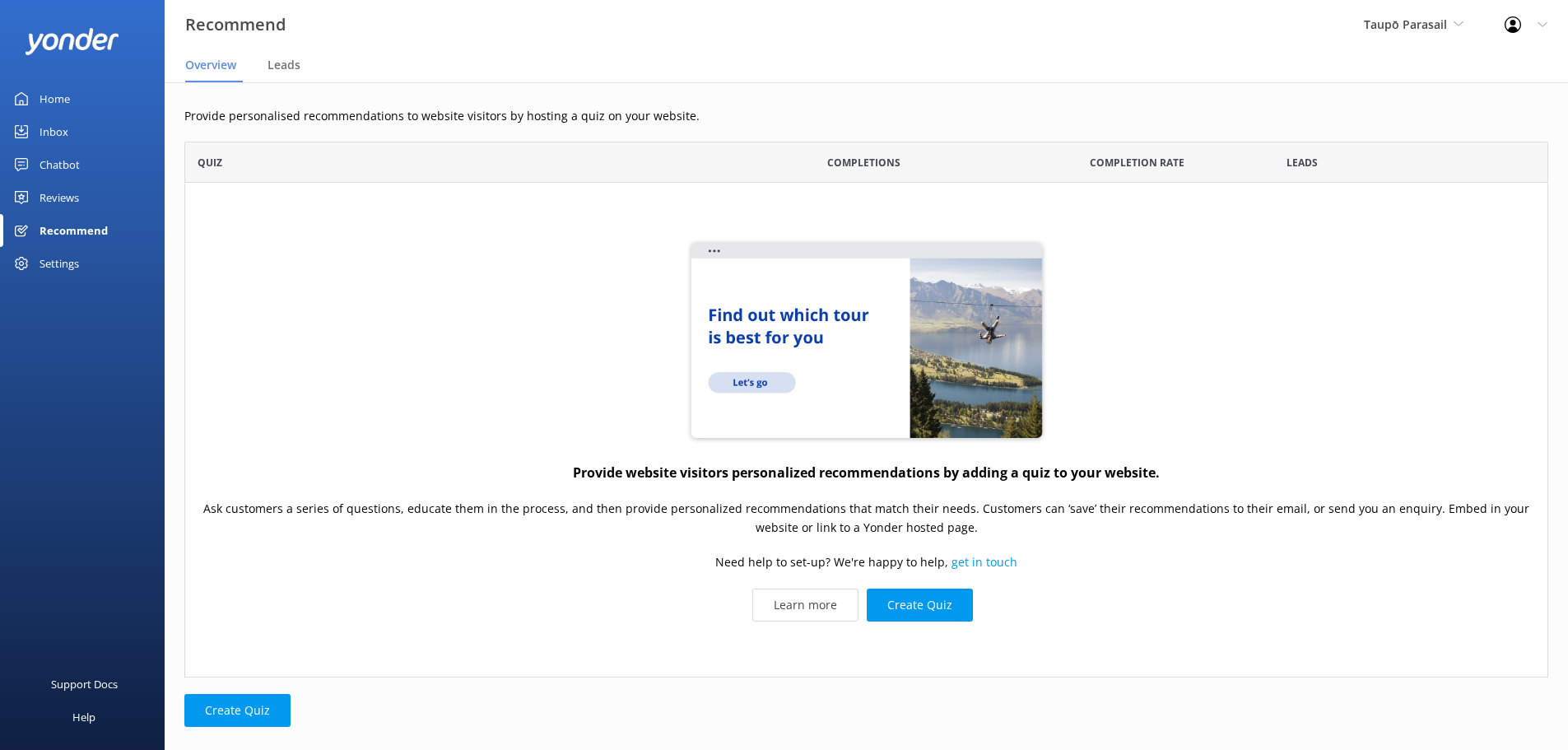
scroll to position [523, 1351]
click at [911, 607] on button "Create Quiz" at bounding box center [920, 605] width 106 height 33
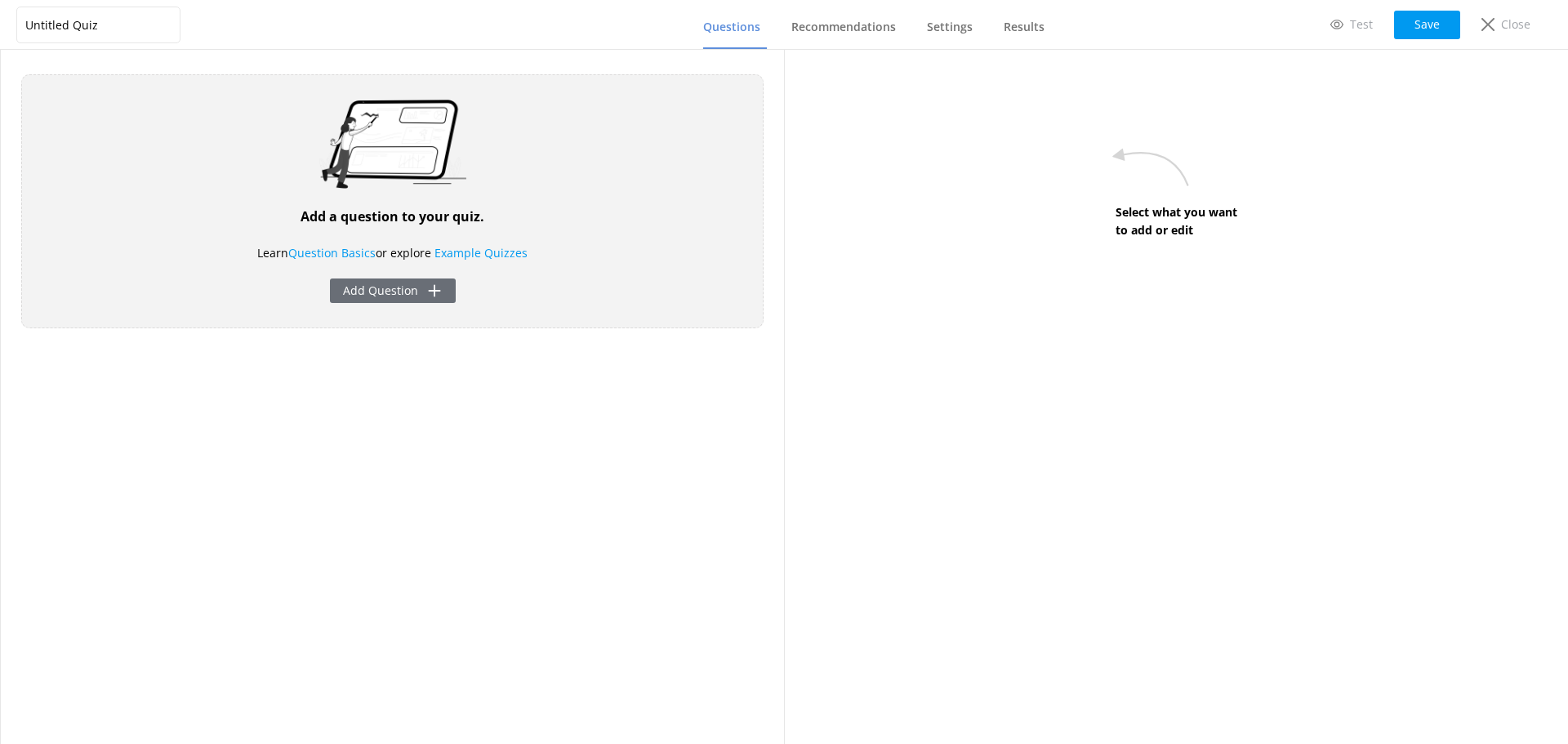
click at [399, 288] on button "Add Question" at bounding box center [393, 290] width 126 height 25
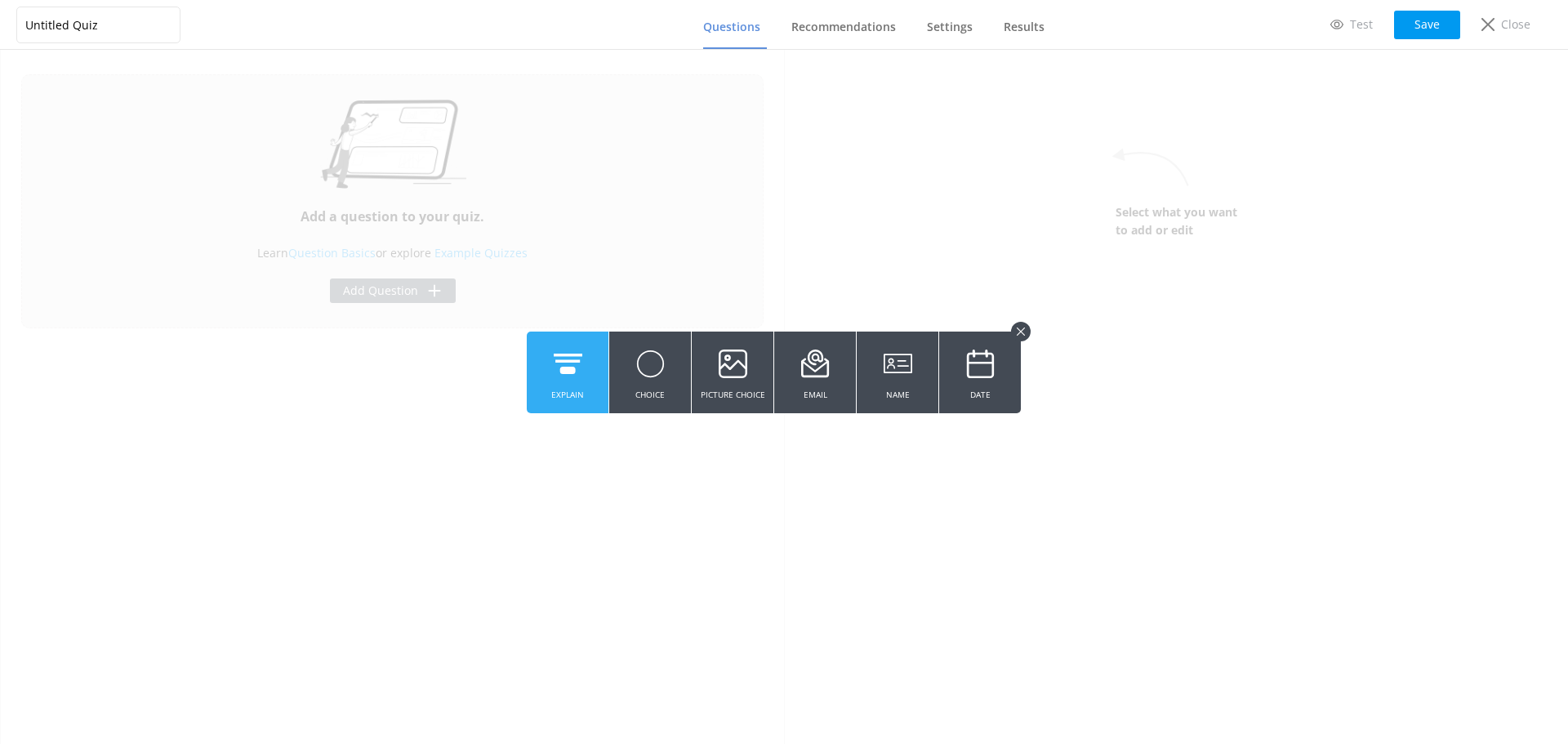
click at [559, 377] on icon at bounding box center [568, 363] width 28 height 45
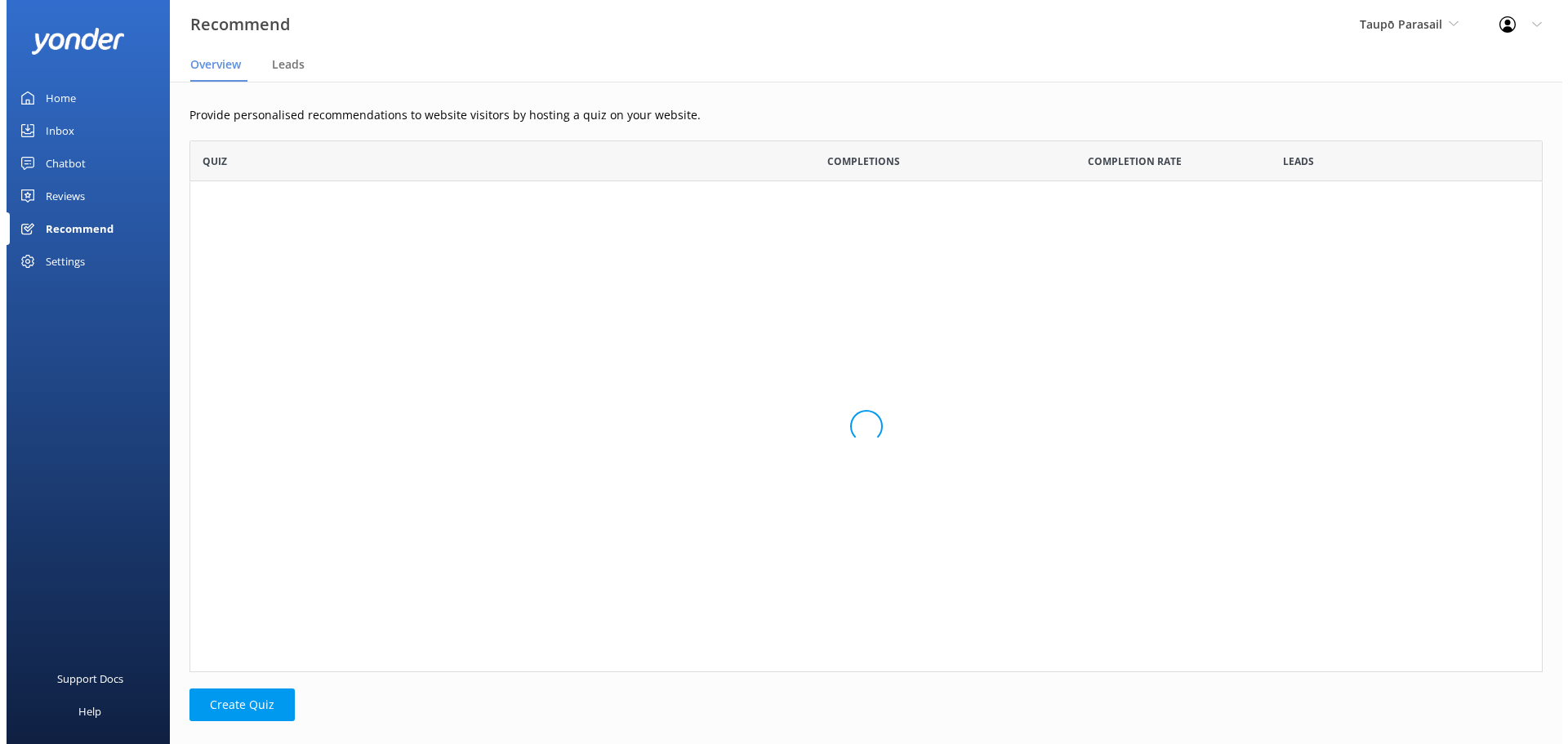
scroll to position [519, 1341]
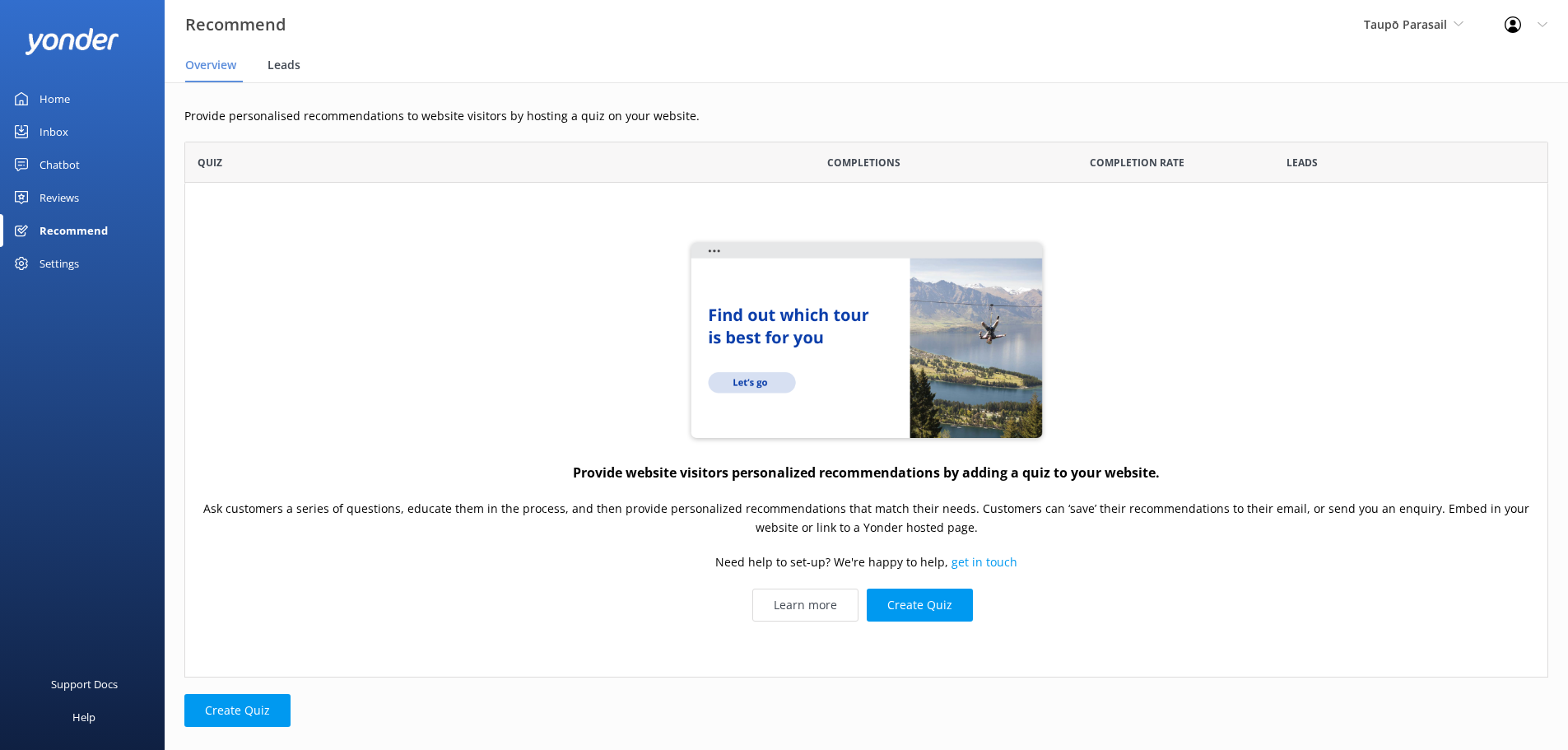
click at [285, 69] on span "Leads" at bounding box center [284, 65] width 33 height 17
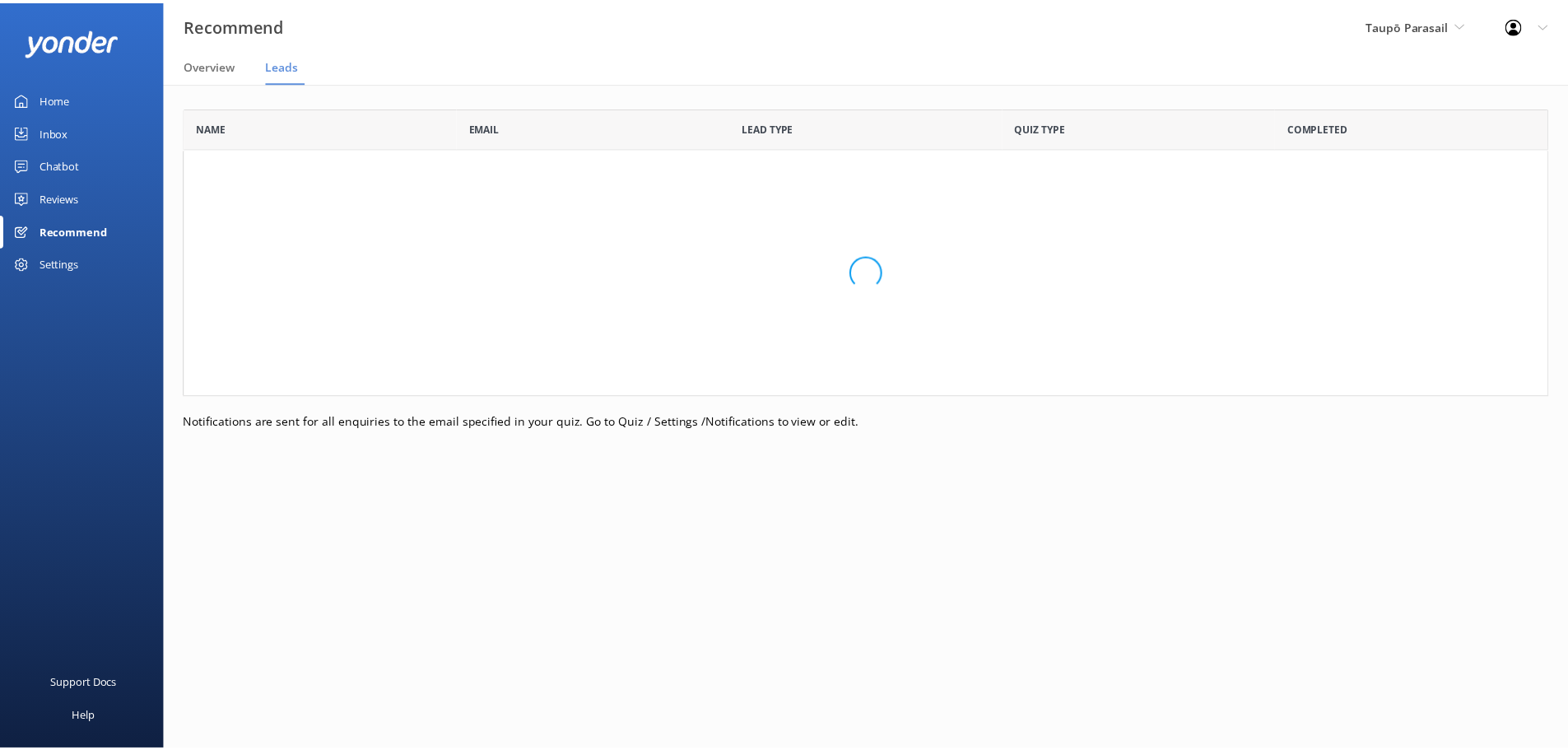
scroll to position [276, 1363]
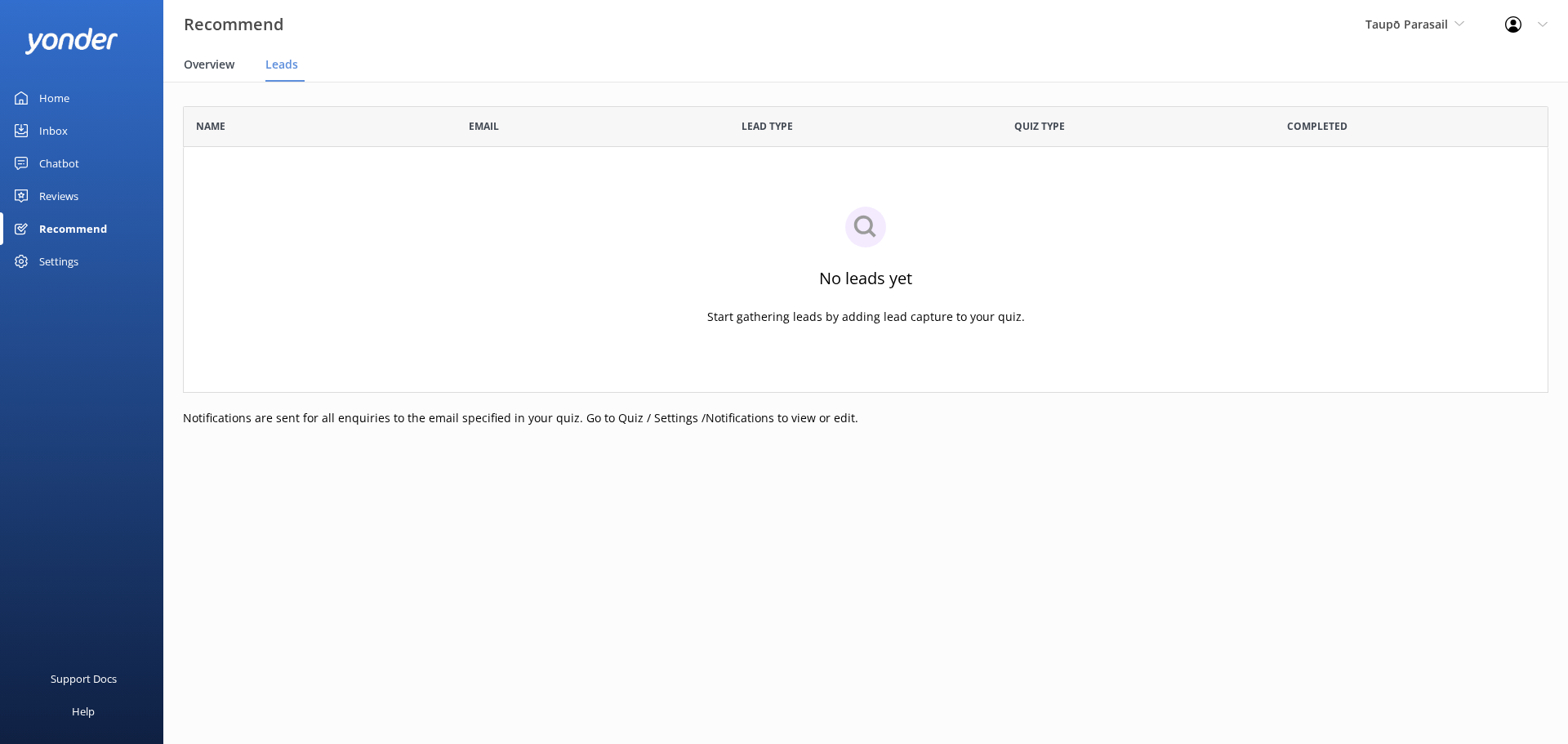
click at [219, 59] on span "Overview" at bounding box center [210, 65] width 51 height 16
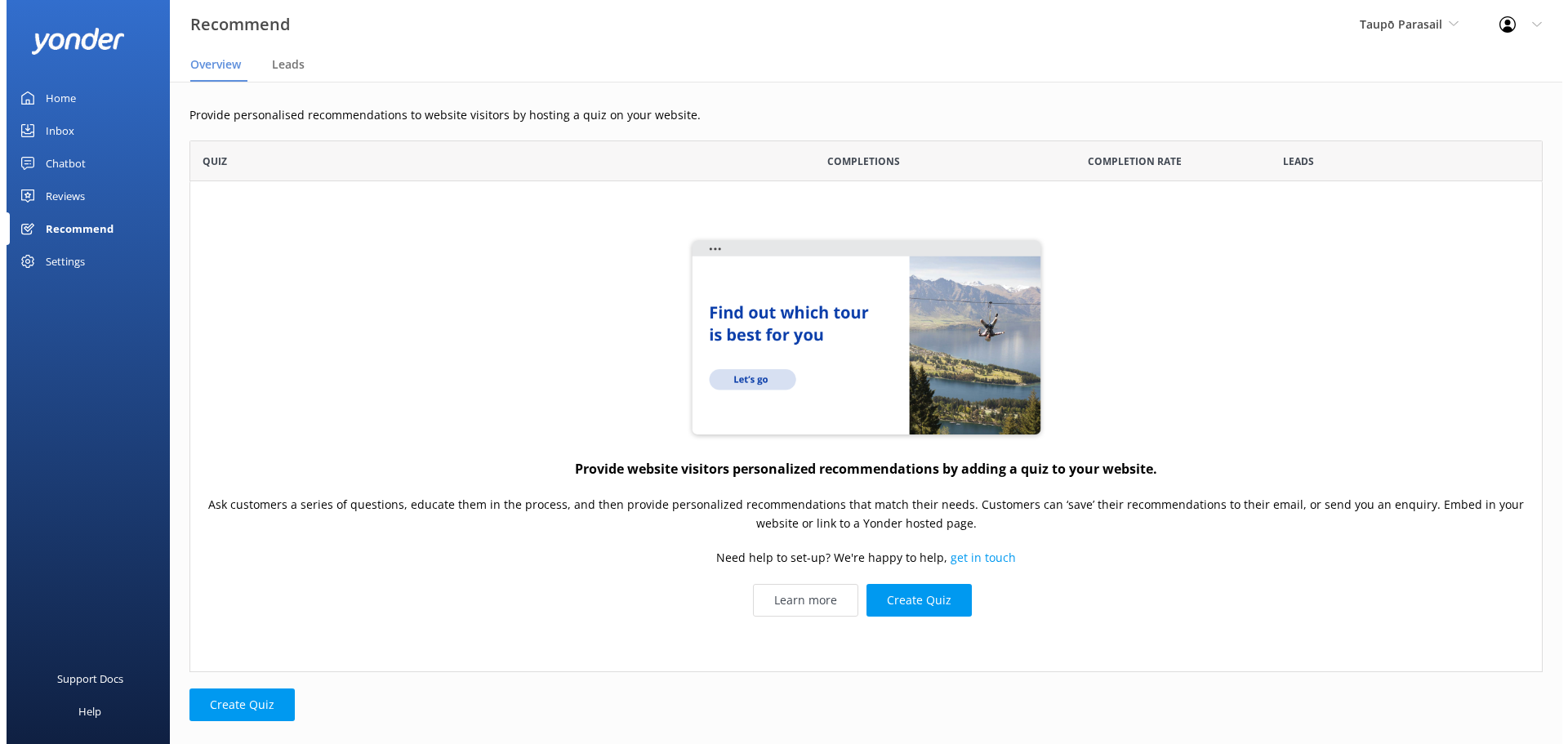
scroll to position [519, 1341]
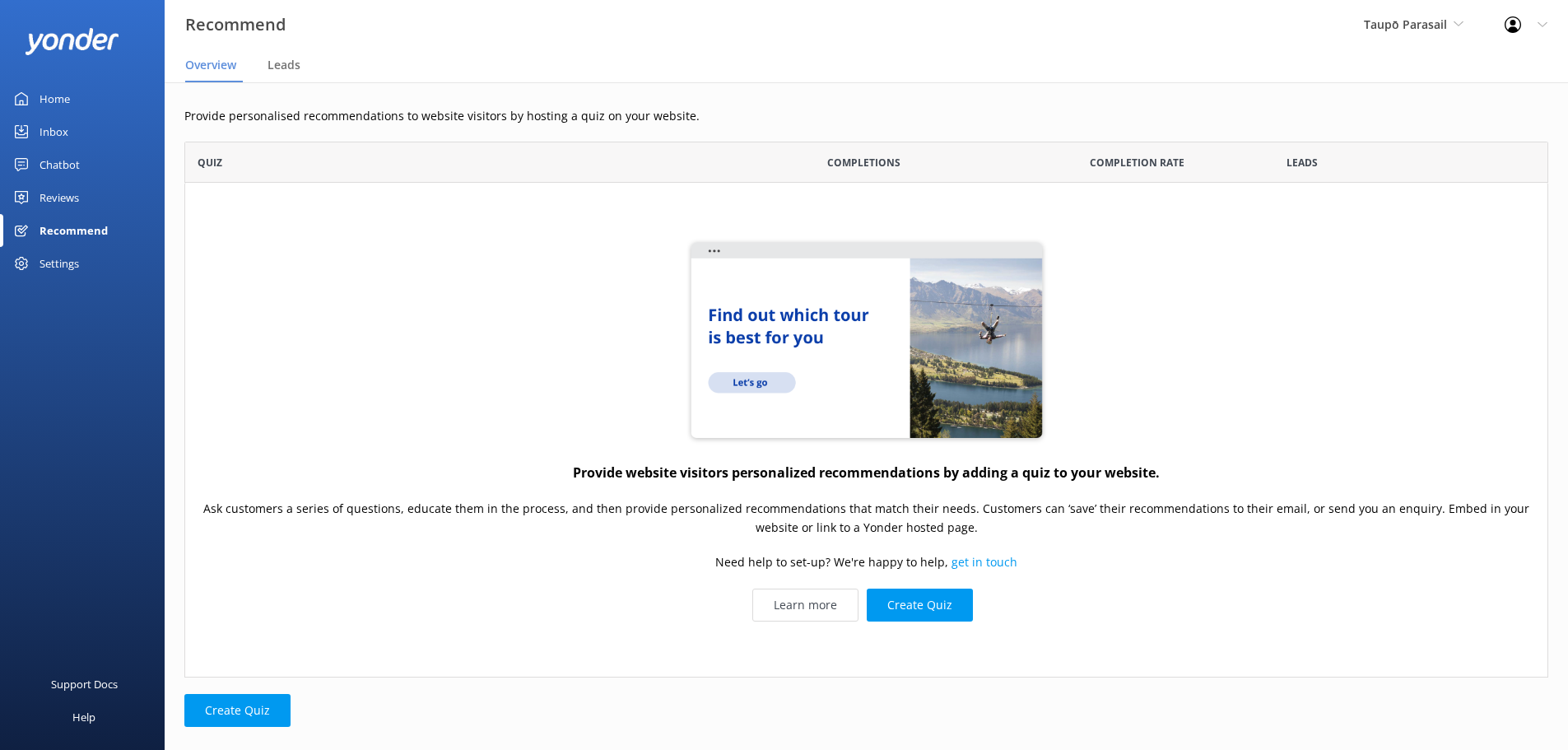
click at [51, 129] on div "Inbox" at bounding box center [53, 131] width 28 height 33
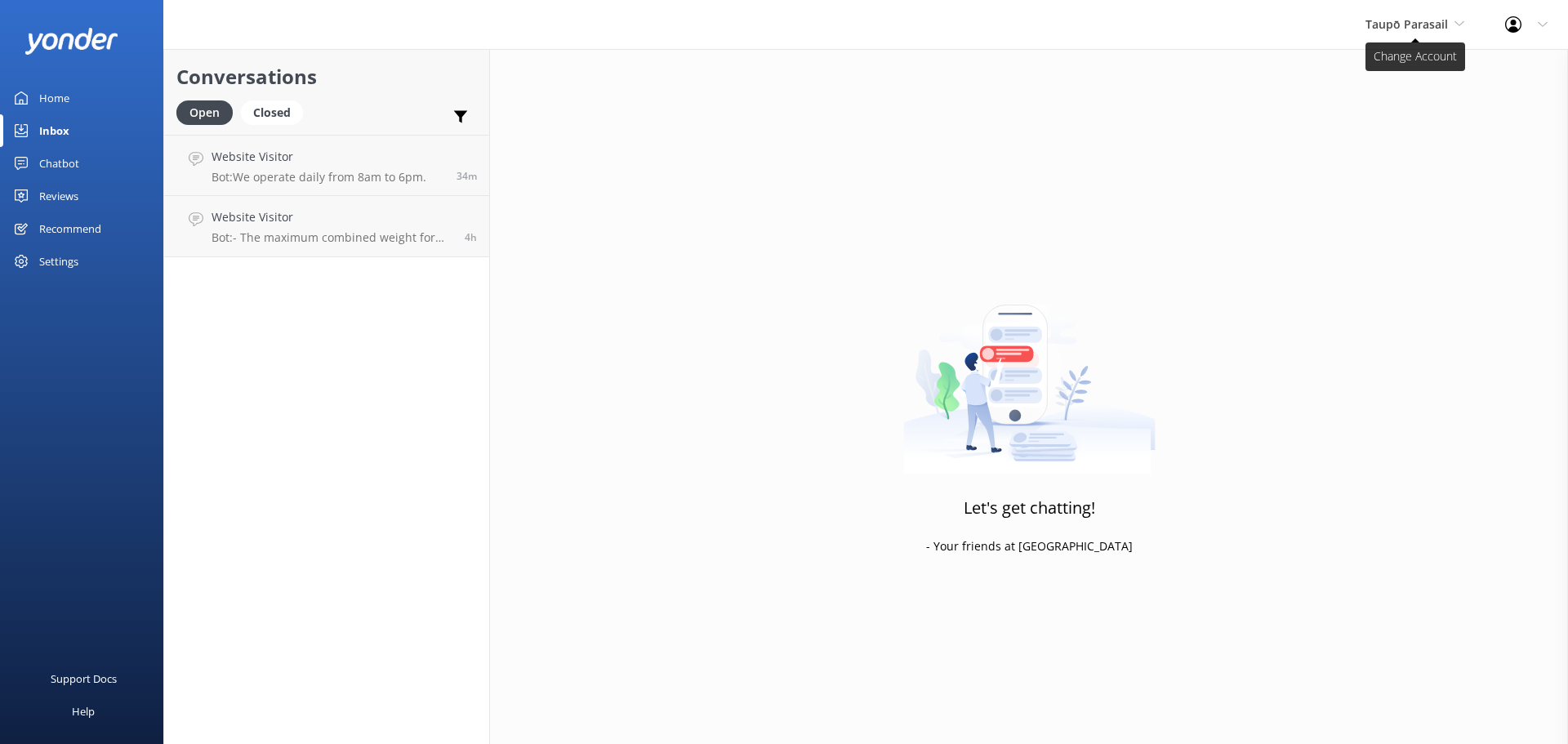
click at [1454, 22] on icon at bounding box center [1459, 24] width 10 height 10
click at [1402, 66] on link "[PERSON_NAME] Outdoors" at bounding box center [1426, 68] width 163 height 39
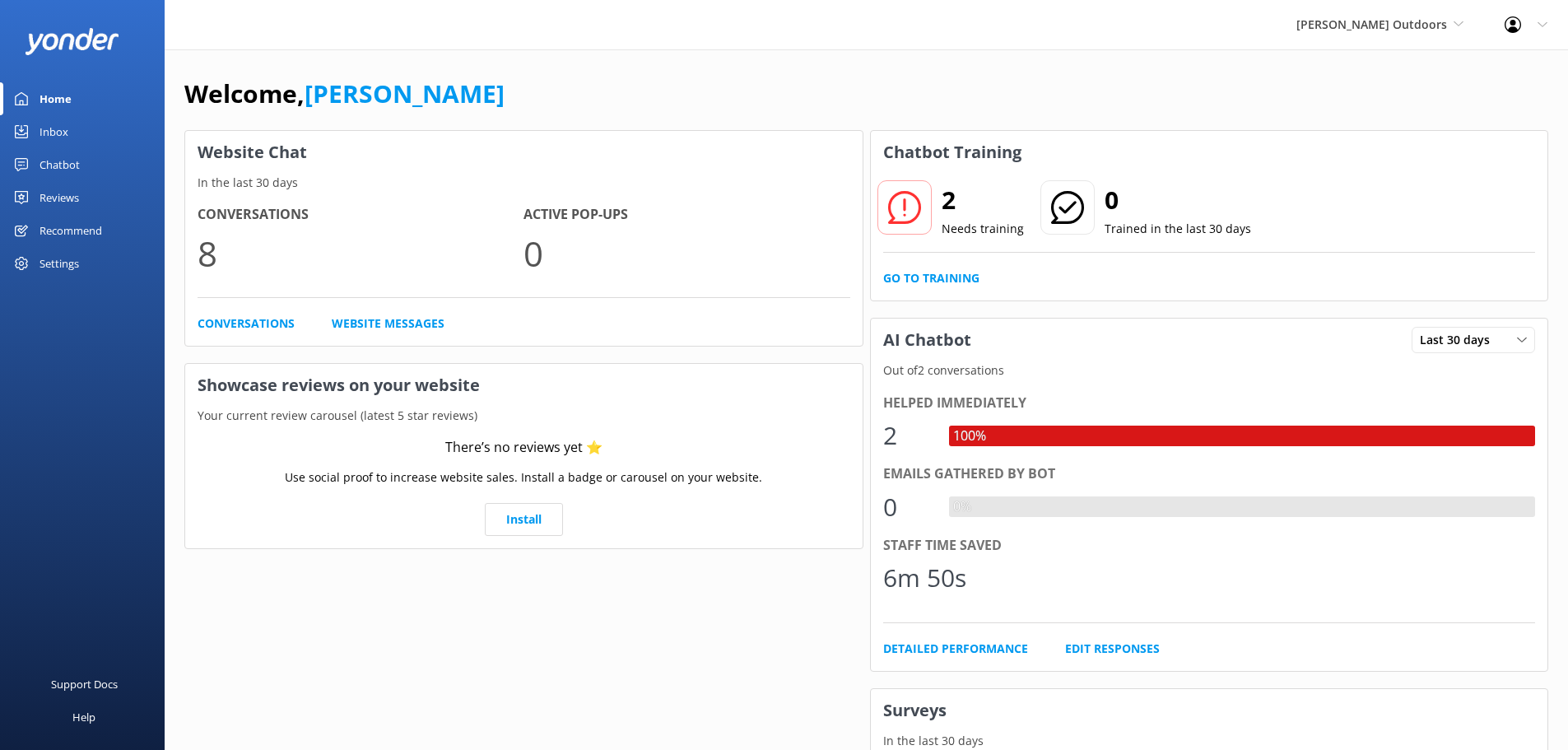
click at [913, 213] on icon at bounding box center [904, 207] width 33 height 33
click at [60, 157] on div "Chatbot" at bounding box center [60, 164] width 40 height 33
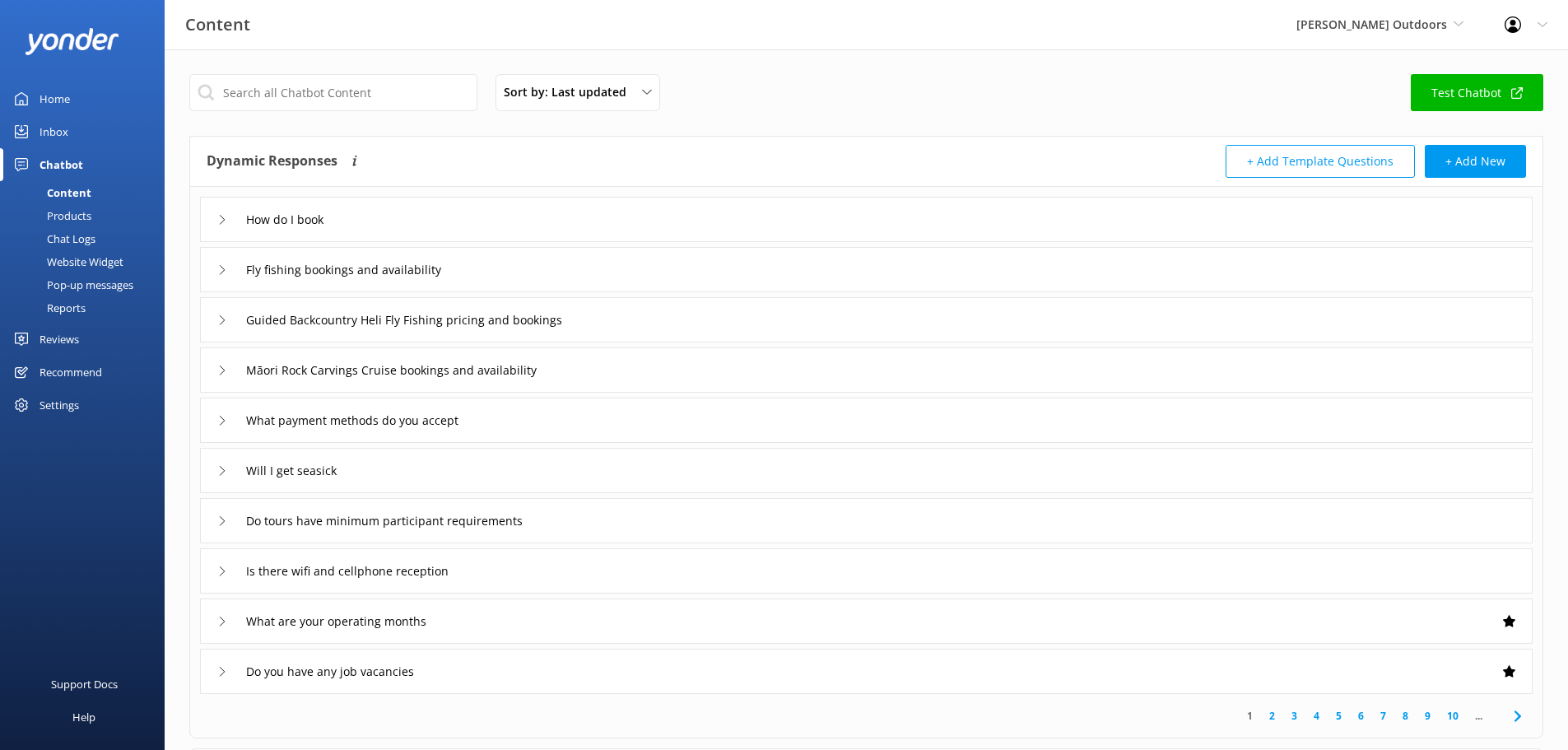
click at [1510, 621] on use at bounding box center [1508, 621] width 12 height 12
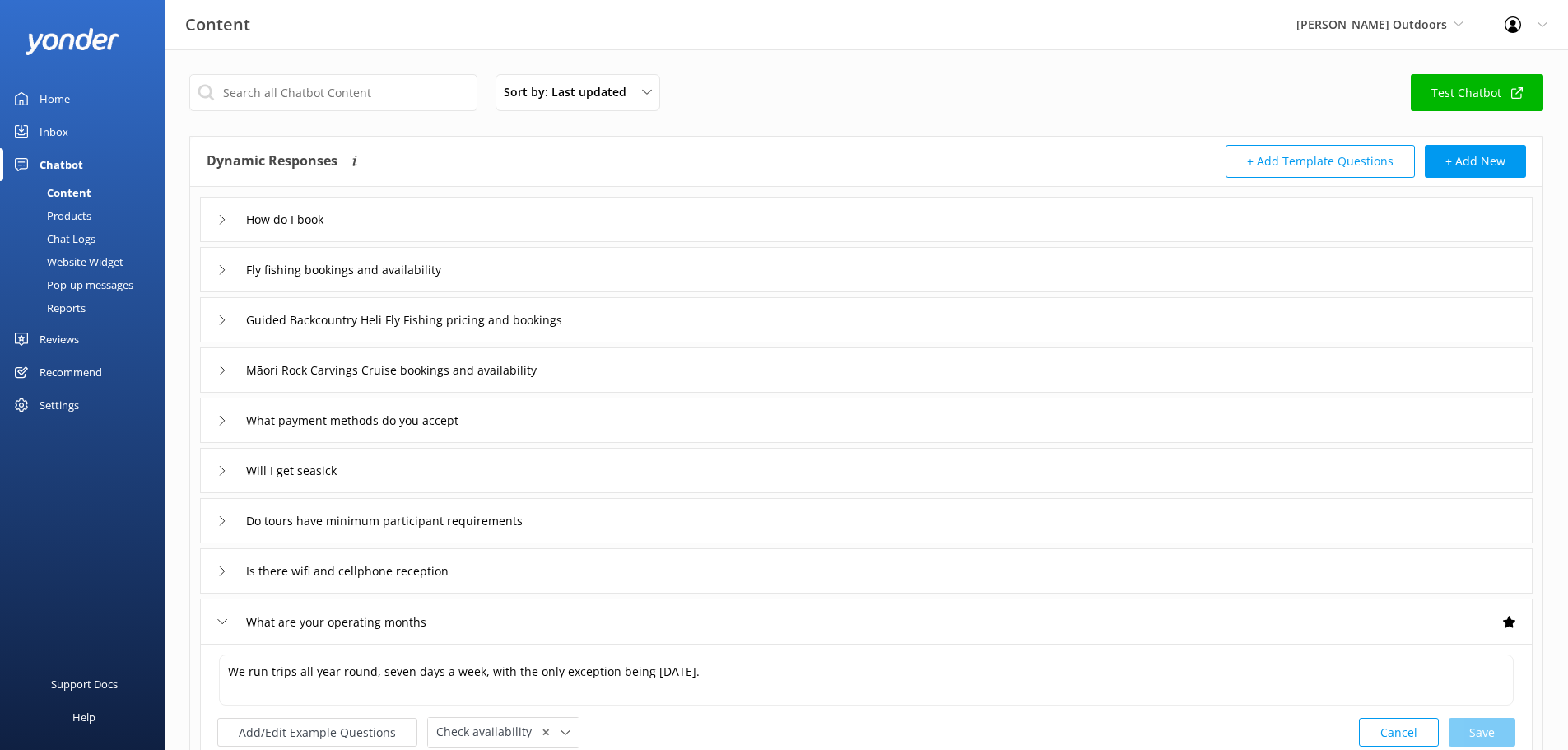
click at [66, 125] on div "Inbox" at bounding box center [53, 131] width 28 height 33
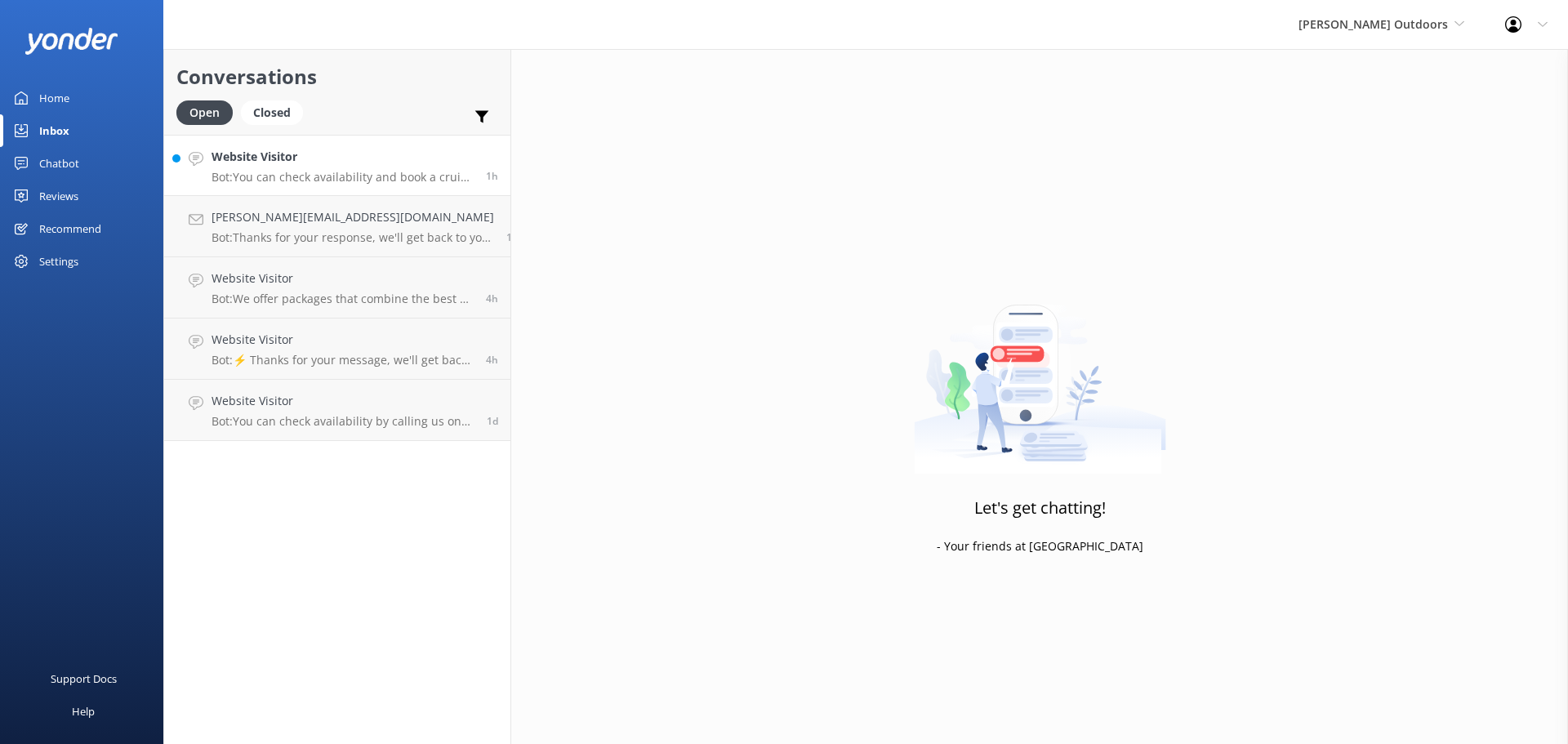
click at [322, 177] on p "Bot: You can check availability and book a cruise to the Māori Rock Carvings di…" at bounding box center [343, 177] width 262 height 15
